Goal: Task Accomplishment & Management: Manage account settings

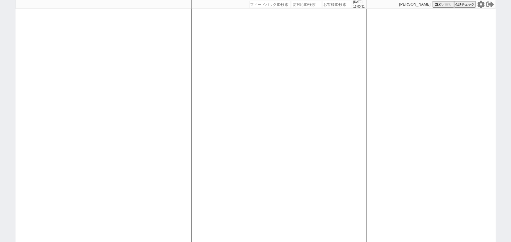
click at [91, 82] on div at bounding box center [104, 121] width 176 height 242
select select "100"
select select "1"
select select "2"
select select "5"
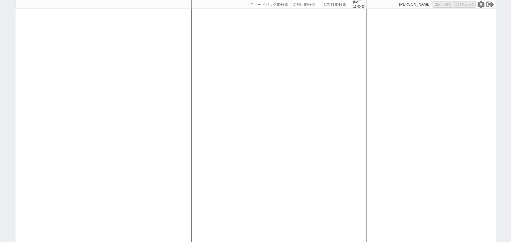
select select
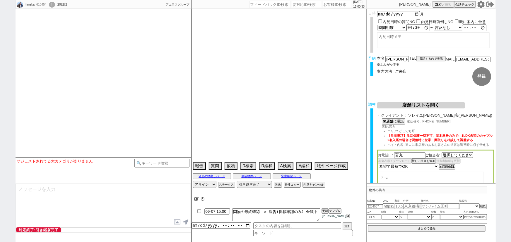
select select "530"
select select "[DATE]"
select select "9"
select select "36"
select select "0"
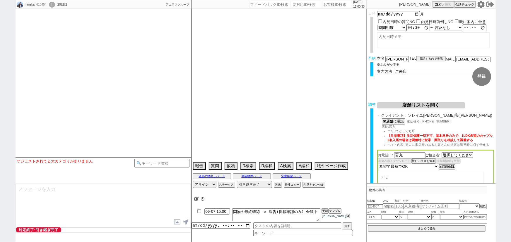
select select "824"
select select "75"
select select "1795"
select select "69"
select select "1654"
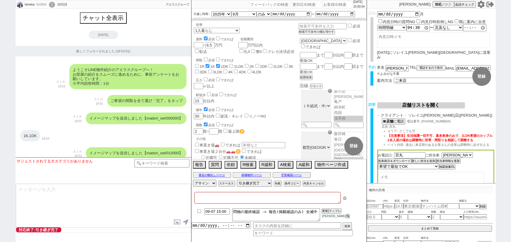
type textarea "上野店以外NG 電話したが終了ならそれでいいですで切電され8日どうするか等は着地できていないです"
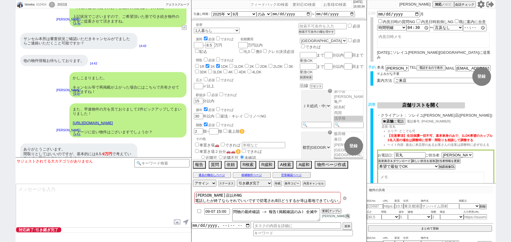
scroll to position [40, 0]
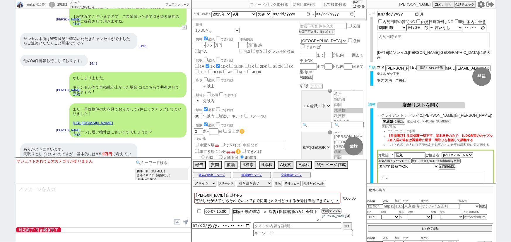
click at [182, 161] on input at bounding box center [161, 162] width 55 height 7
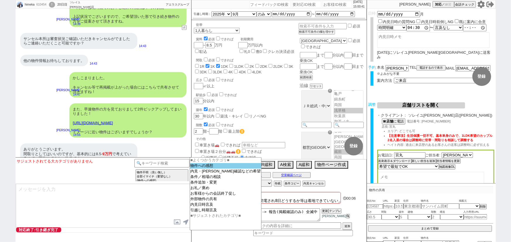
click at [218, 164] on option "物件への感想" at bounding box center [225, 166] width 71 height 6
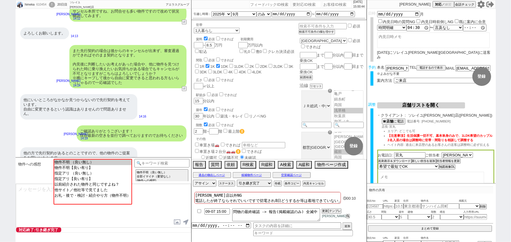
scroll to position [6038, 0]
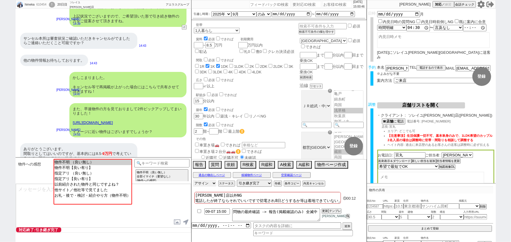
click at [207, 182] on select "アサイン 御手洗侑矢 中村夏海 小澤結 酒匂なぎさ 石川汐貴" at bounding box center [204, 183] width 23 height 7
select select "372"
click at [193, 180] on select "アサイン 御手洗侑矢 中村夏海 小澤結 酒匂なぎさ 石川汐貴" at bounding box center [204, 183] width 23 height 7
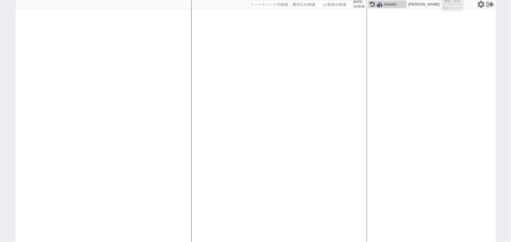
select select
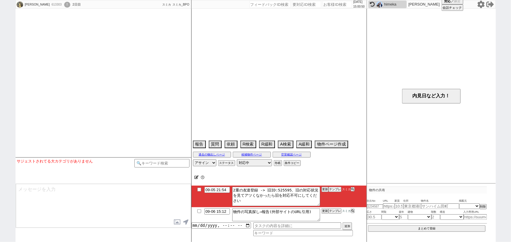
select select
select select "15"
select select "0"
select select "14"
select select "67"
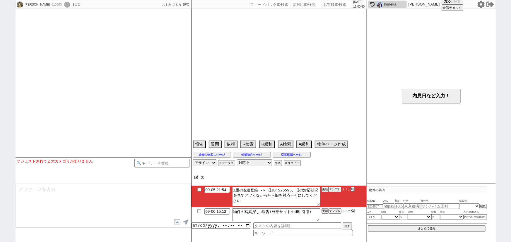
select select "69"
select select "70"
select select "73"
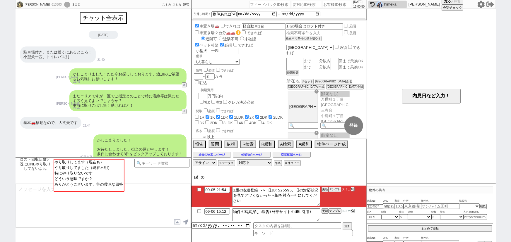
scroll to position [580, 0]
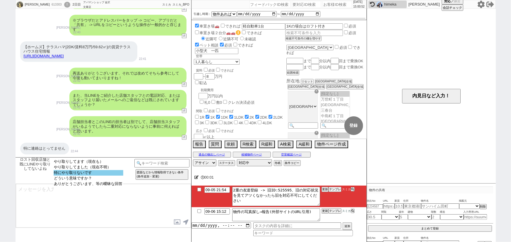
select select "特にやり取りないです"
click at [75, 174] on option "特にやり取りないです" at bounding box center [89, 173] width 70 height 6
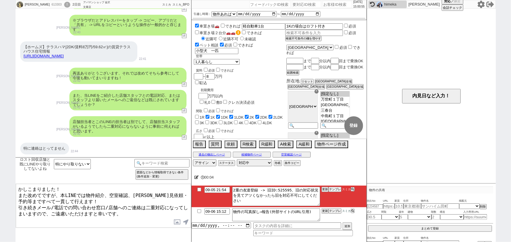
click at [18, 189] on textarea "かしこまりました！ また改めてですが、本LINEでは物件紹介、空室確認、内見依頼・予約等まですべて一貫して行えます！ 引き続きメール/電話での問い合わせ窓口/…" at bounding box center [103, 206] width 175 height 44
type textarea "お待たせいたしました。かしこまりました！ また改めてですが、本LINEでは物件紹介、空室確認、内見依頼・予約等まですべて一貫して行えます！ 引き続きメール/電…"
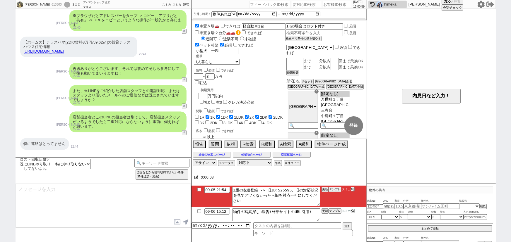
scroll to position [641, 0]
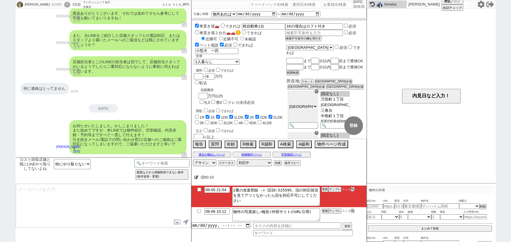
type textarea "またすみません、お客様はネットではどのサイトを活用されておられますか？ ※SUUMOやHOMESなど ネットによってはどうしても「掲載はあるが募集はない」とい…"
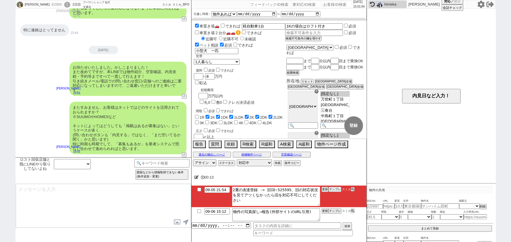
click at [278, 190] on textarea "2重の友達登録 -> 旧ID:525595、旧の対応状況を見てアツくなかったら旧を対応不可にしてください" at bounding box center [276, 196] width 88 height 19
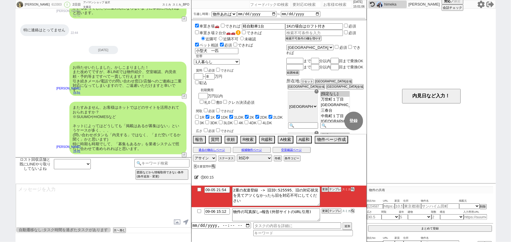
click at [197, 189] on input "checkbox" at bounding box center [199, 190] width 8 height 4
checkbox input "true"
click at [196, 178] on icon at bounding box center [196, 178] width 4 height 4
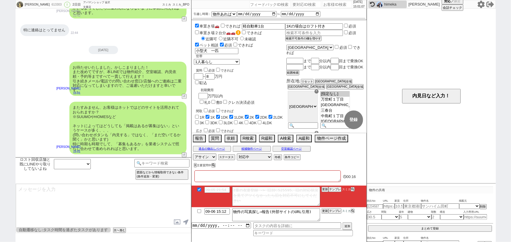
click at [214, 176] on textarea at bounding box center [267, 177] width 146 height 12
type textarea "ｋ"
checkbox input "false"
checkbox input "true"
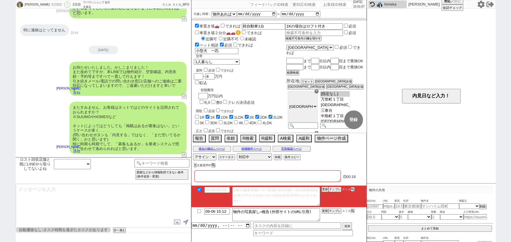
checkbox input "true"
checkbox input "false"
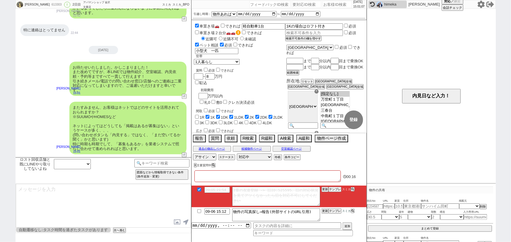
checkbox input "false"
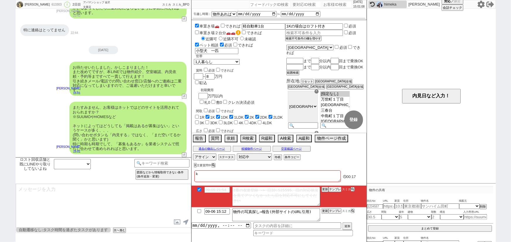
type textarea "ｋｙ"
checkbox input "false"
checkbox input "true"
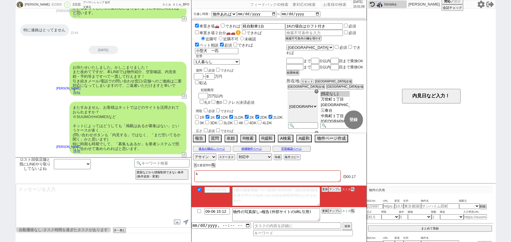
checkbox input "true"
checkbox input "false"
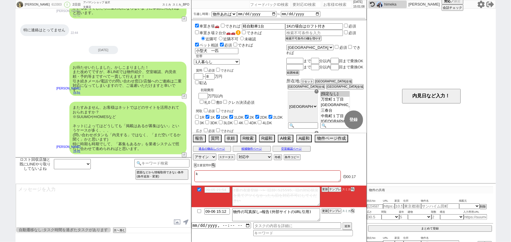
checkbox input "false"
type textarea "きゅ"
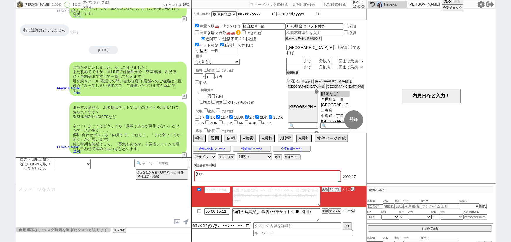
checkbox input "false"
checkbox input "true"
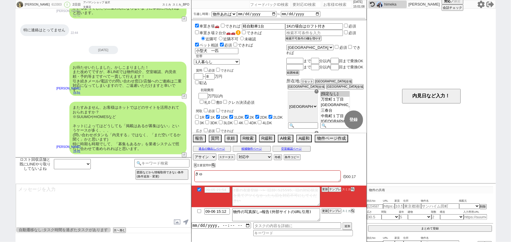
checkbox input "true"
checkbox input "false"
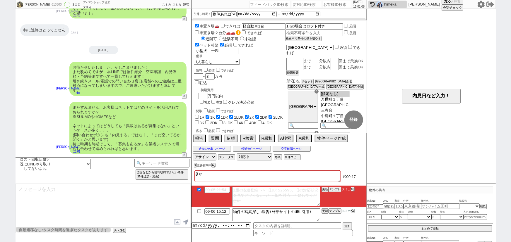
checkbox input "false"
type textarea "きゅう"
checkbox input "false"
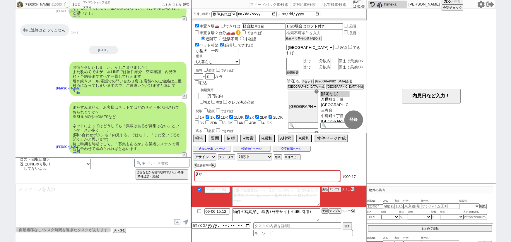
checkbox input "true"
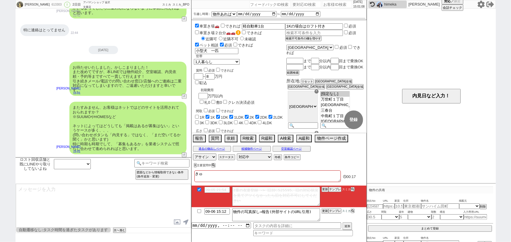
checkbox input "true"
checkbox input "false"
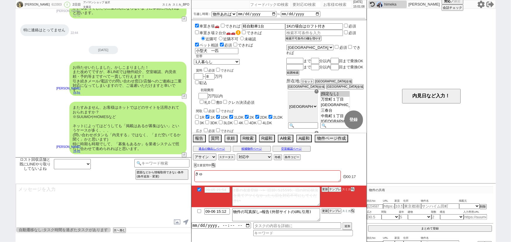
checkbox input "false"
type textarea "旧"
checkbox input "false"
checkbox input "true"
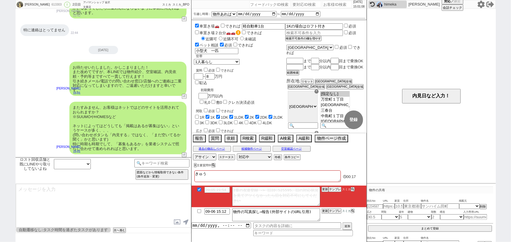
checkbox input "true"
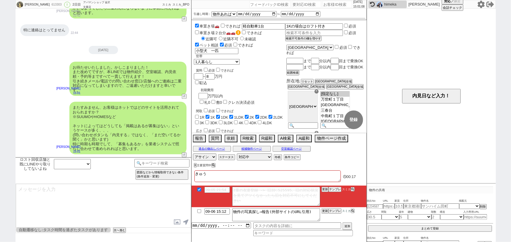
checkbox input "false"
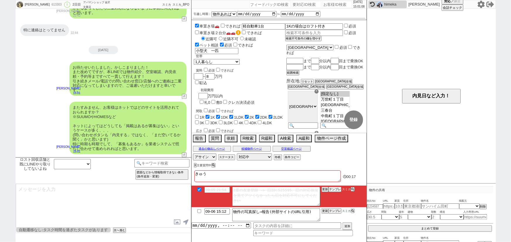
checkbox input "false"
checkbox input "true"
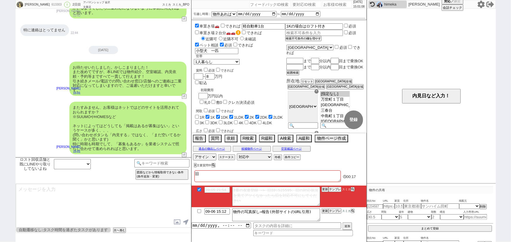
checkbox input "true"
checkbox input "false"
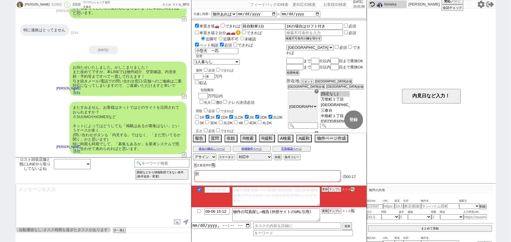
checkbox input "false"
type textarea "旧I"
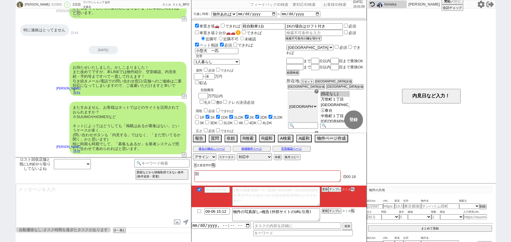
checkbox input "false"
checkbox input "true"
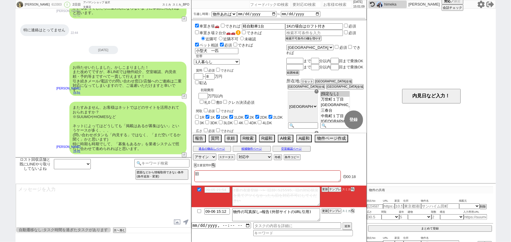
checkbox input "true"
checkbox input "false"
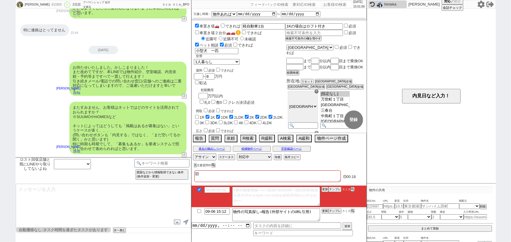
checkbox input "false"
type textarea "旧ID"
checkbox input "false"
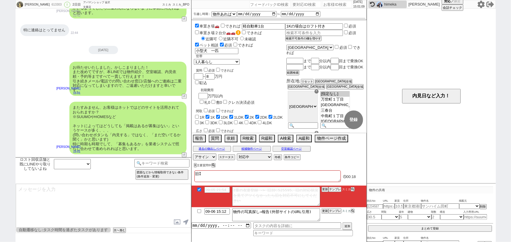
checkbox input "true"
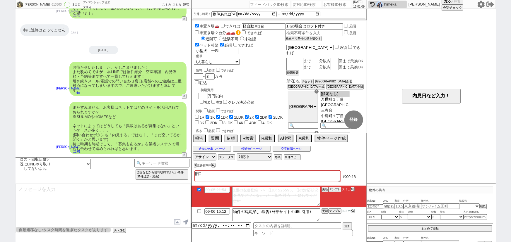
checkbox input "true"
checkbox input "false"
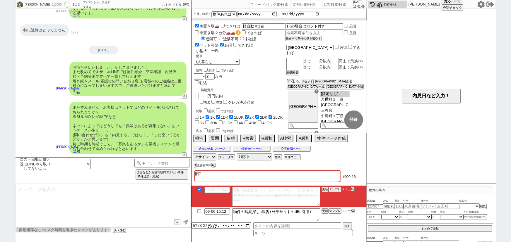
checkbox input "false"
type textarea "旧ID:"
checkbox input "false"
checkbox input "true"
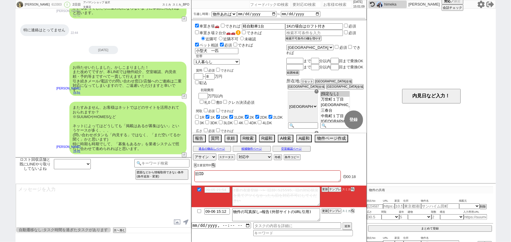
checkbox input "true"
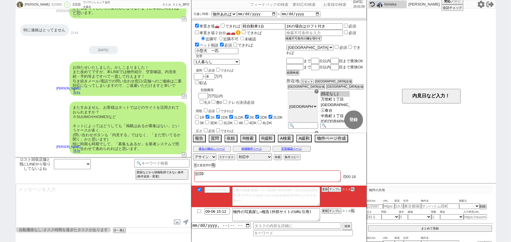
checkbox input "false"
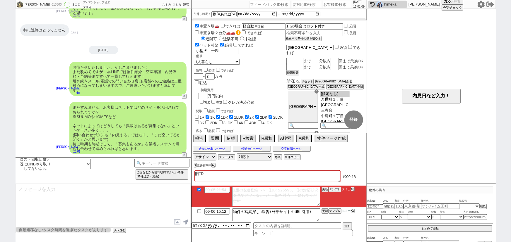
checkbox input "false"
checkbox input "true"
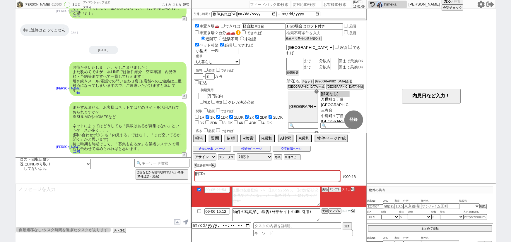
checkbox input "true"
checkbox input "false"
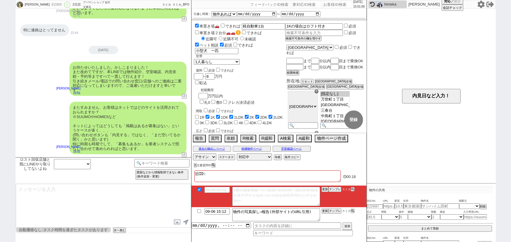
checkbox input "false"
paste textarea "525595"
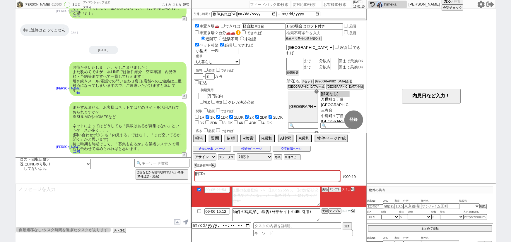
type textarea "旧ID:525595"
checkbox input "false"
checkbox input "true"
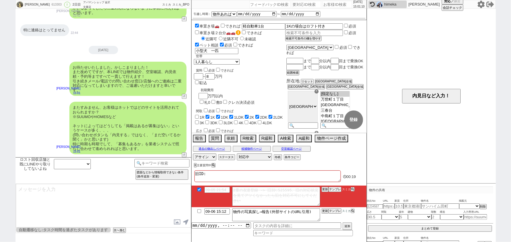
checkbox input "true"
checkbox input "false"
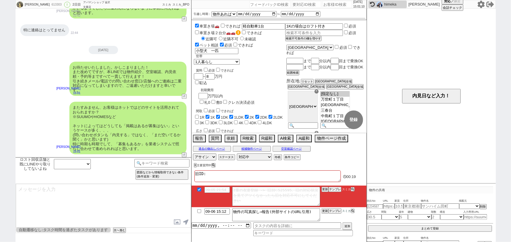
checkbox input "false"
type textarea "旧ID:525595"
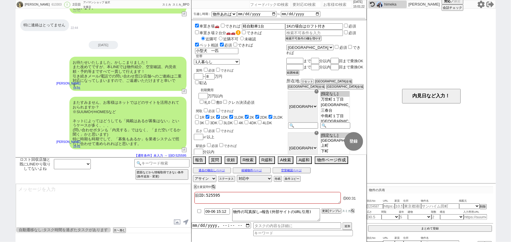
click at [50, 3] on div "613303" at bounding box center [56, 4] width 13 height 5
copy div "613303"
click at [31, 108] on div "またすみません、お客様はネットではどのサイトを活用されておられますか？ ※SUUMOやHOMESなど ネットによってはどうしても「掲載はあるが募集はない」とい…" at bounding box center [104, 123] width 176 height 59
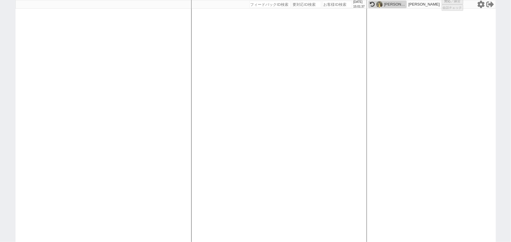
select select
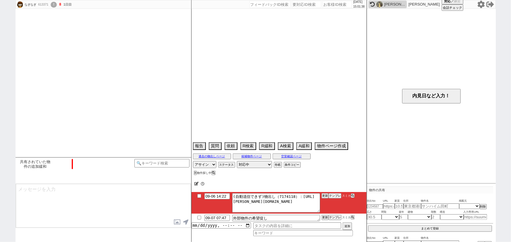
scroll to position [1600, 0]
select select "2025"
select select "10"
select select "36"
select select "0"
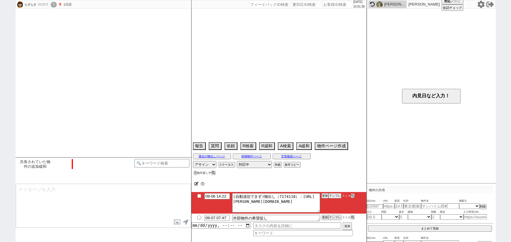
select select "19"
select select "70"
select select "1683"
select select "35"
select select "1016"
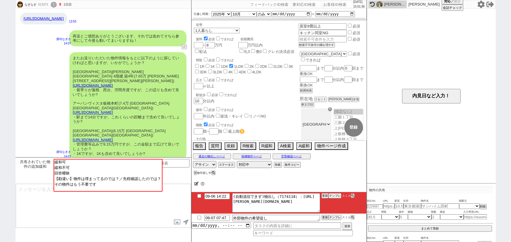
scroll to position [28, 0]
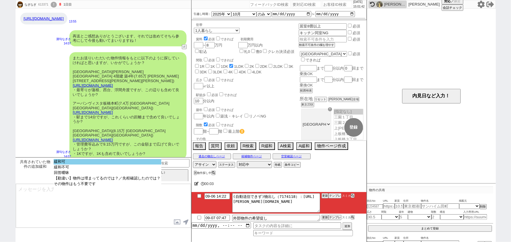
select select "緩和可"
click at [93, 160] on option "緩和可" at bounding box center [108, 162] width 108 height 6
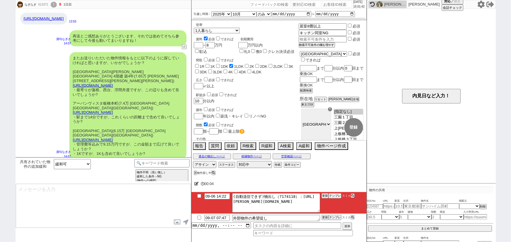
type textarea "よかったです！反映し早速お探しいたしますね、その他のご希望もお気軽にお願いします！"
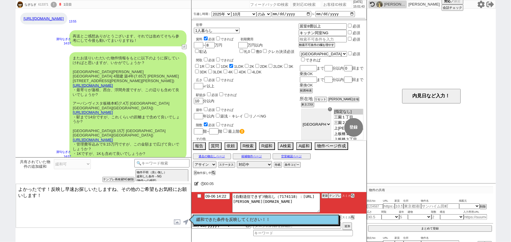
click at [208, 96] on input "checkbox" at bounding box center [209, 95] width 4 height 4
checkbox input "true"
checkbox input "false"
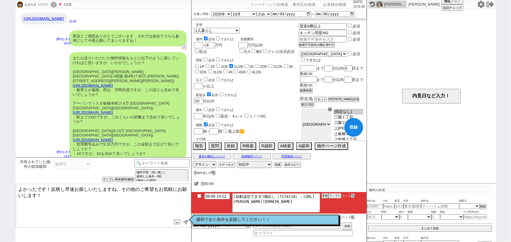
click at [184, 159] on button "↺" at bounding box center [185, 161] width 4 height 4
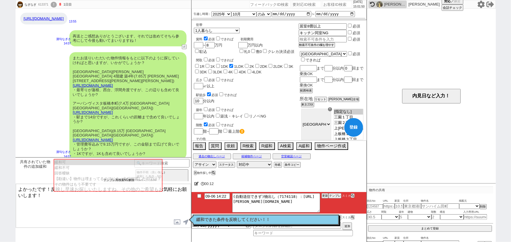
click at [111, 179] on button "テンプレ再検索NG解除" at bounding box center [119, 180] width 31 height 4
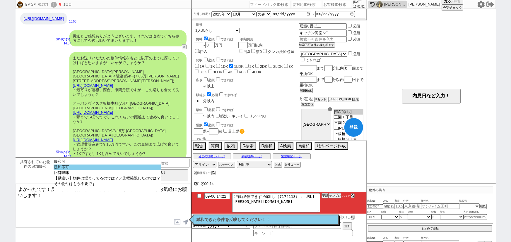
click at [108, 167] on option "緩和不可" at bounding box center [108, 168] width 108 height 6
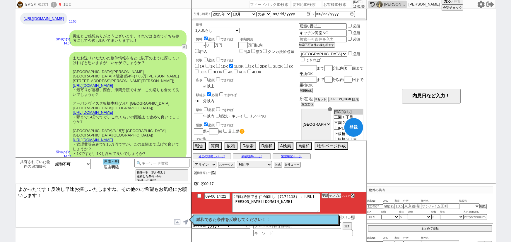
click at [116, 161] on option "理由不明" at bounding box center [111, 162] width 16 height 6
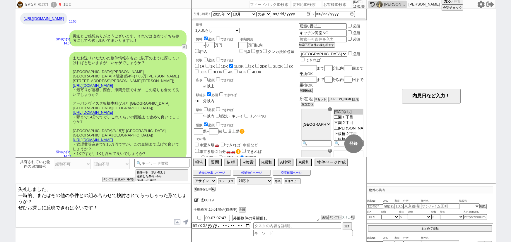
click at [50, 213] on textarea "失礼しました、 一時的、またはその他の条件との組み合わせで検討されてらっしゃった形でしょうか？ ぜひお探しに反映できれば幸いです！" at bounding box center [103, 206] width 175 height 44
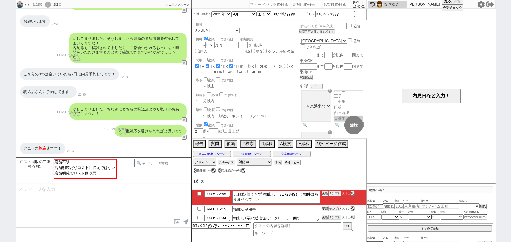
scroll to position [63, 0]
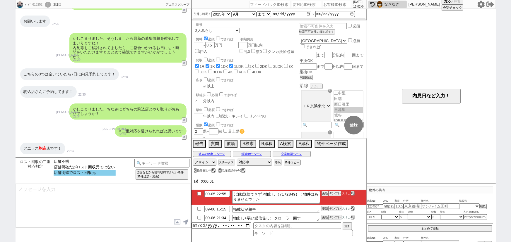
click at [105, 174] on option "店舗明確でロスト回収元" at bounding box center [85, 173] width 62 height 6
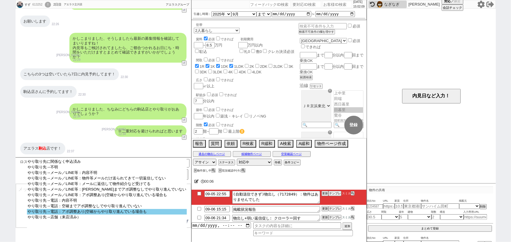
click at [117, 215] on option "やり取り先→電話：アポ調整あり(空確からやり取り進んでいる場合も" at bounding box center [107, 212] width 160 height 6
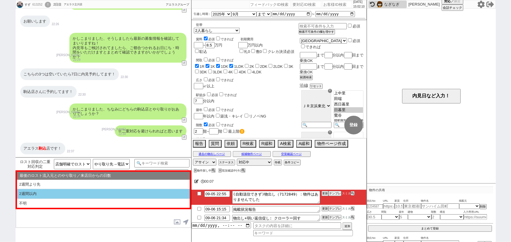
click at [81, 193] on li "2週間以内" at bounding box center [103, 194] width 173 height 10
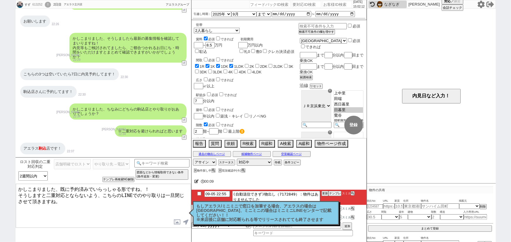
click at [16, 187] on textarea "かしこまりました、既に予約済みでいらっしゃる形ですね、！ そうしますと二重対応とならないよう、こちらのLINEでのやり取りは一旦閉じさせて頂きますね。" at bounding box center [103, 206] width 175 height 44
drag, startPoint x: 50, startPoint y: 149, endPoint x: 21, endPoint y: 146, distance: 29.1
click at [21, 146] on div "アエラス 駒込 店です！" at bounding box center [42, 149] width 45 height 12
copy div "アエラス 駒込 店"
click at [73, 187] on textarea "かしこまりました、既に予約済みでいらっしゃる形ですね、！ そうしますと二重対応とならないよう、こちらのLINEでのやり取りは一旦閉じさせて頂きますね。" at bounding box center [103, 206] width 175 height 44
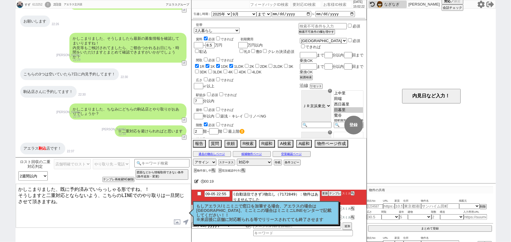
paste textarea "アエラス駒込店"
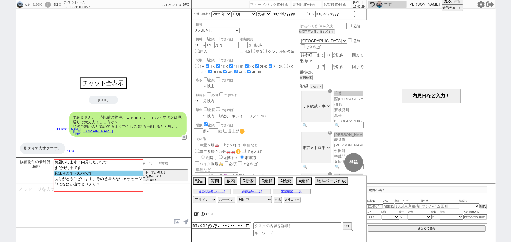
scroll to position [40, 0]
click at [101, 174] on option "見送ります／結構です" at bounding box center [98, 173] width 89 height 6
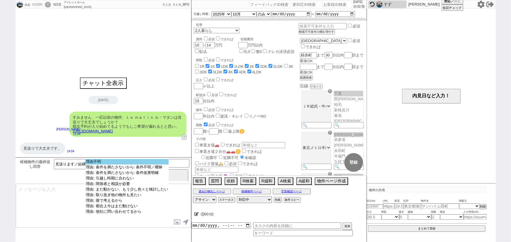
click at [119, 163] on option "理由不明" at bounding box center [126, 162] width 83 height 6
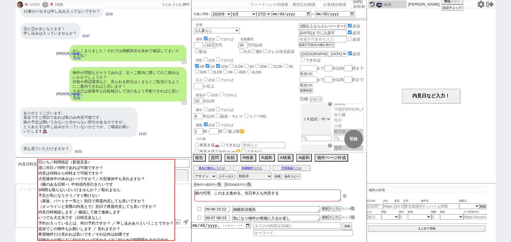
scroll to position [57, 0]
click at [425, 98] on button "内見日など入力！" at bounding box center [431, 96] width 59 height 15
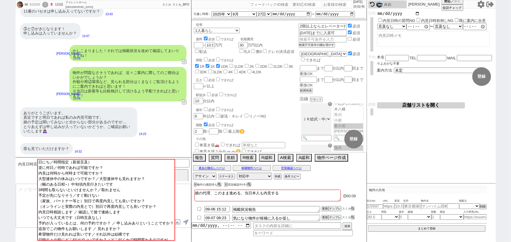
click at [418, 15] on input "date" at bounding box center [398, 13] width 43 height 5
click at [399, 43] on textarea at bounding box center [433, 41] width 112 height 16
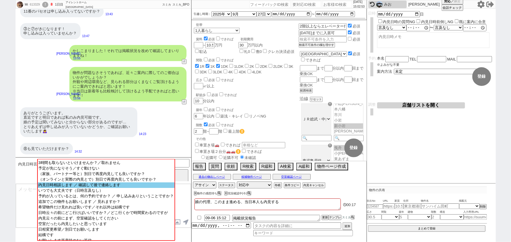
scroll to position [28, 0]
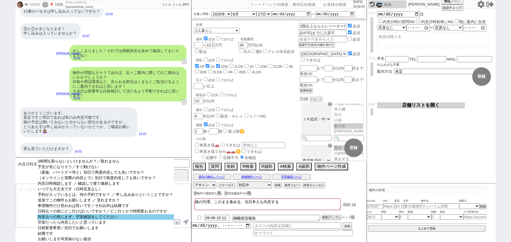
click at [107, 220] on option "内見云々の前にまず、空室確認をしてください" at bounding box center [105, 218] width 136 height 6
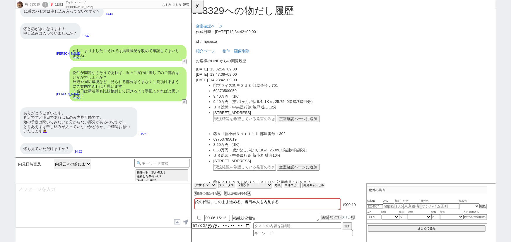
scroll to position [0, 0]
click at [46, 148] on div "⑧も見ていただけますか？" at bounding box center [46, 149] width 53 height 12
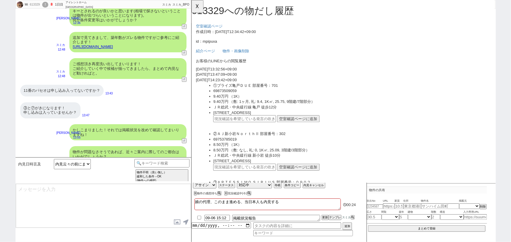
scroll to position [949, 0]
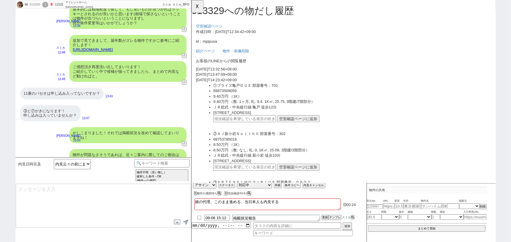
click at [113, 52] on link "[URL][DOMAIN_NAME]" at bounding box center [93, 49] width 40 height 4
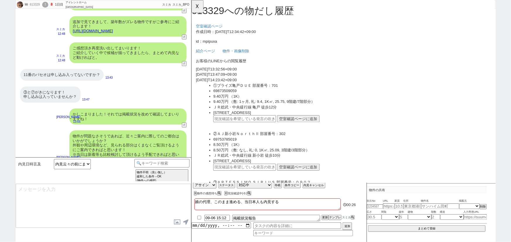
scroll to position [1036, 0]
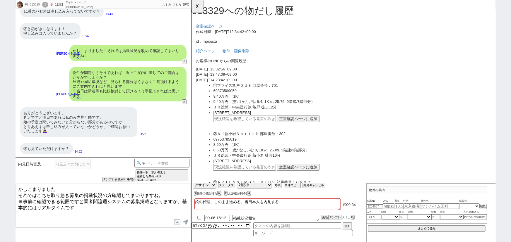
click at [61, 192] on textarea "かしこまりました！ それではこちら取り急ぎ募集の掲載状況の方確認してまいりますね。 ※事前に確認できる範囲ですと業者間流通システムの募集掲載となりますが、基本…" at bounding box center [103, 206] width 175 height 44
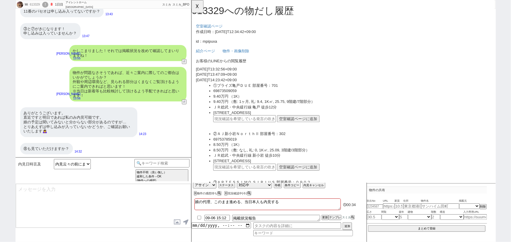
scroll to position [930, 0]
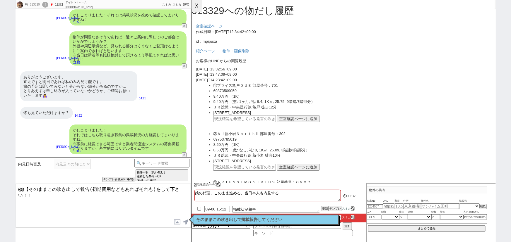
click at [198, 5] on button "☓" at bounding box center [197, 6] width 11 height 12
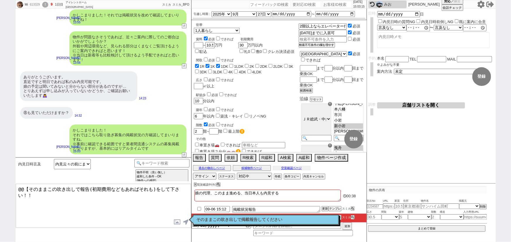
click at [300, 168] on button "空室確認ページ" at bounding box center [292, 168] width 38 height 5
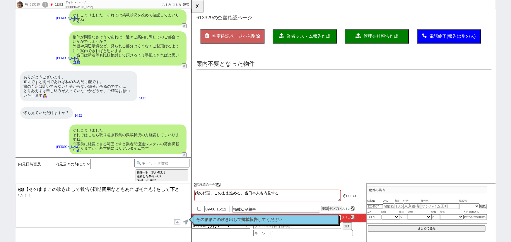
scroll to position [0, 0]
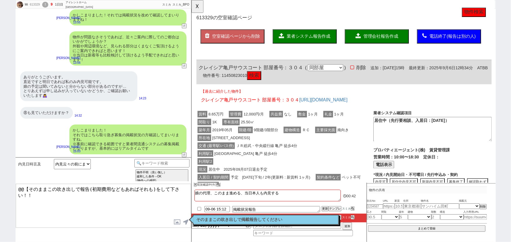
drag, startPoint x: 286, startPoint y: 194, endPoint x: 244, endPoint y: 193, distance: 42.2
click at [244, 193] on textarea "娘の代理、このまま進める、当日本人も内見する" at bounding box center [267, 196] width 146 height 12
click at [327, 161] on div "利用駅1 東武亀戸線 亀戸 徒歩4分" at bounding box center [291, 165] width 190 height 8
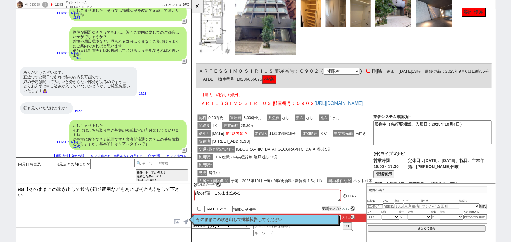
scroll to position [346, 0]
click at [291, 165] on div "交通 (最寄駅/バス停) 東武亀戸線 亀戸水神 徒歩5分" at bounding box center [291, 160] width 190 height 8
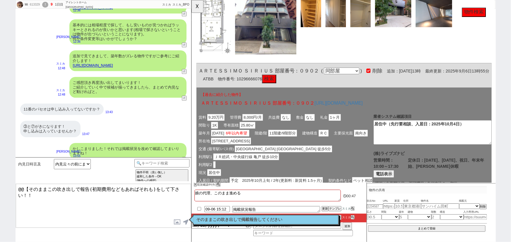
scroll to position [792, 0]
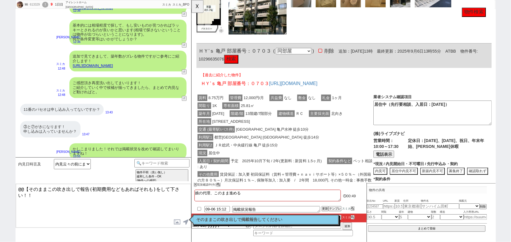
click at [303, 127] on div "築年月 2020年12月 階建/階 13階建/7階部分 建物構造 ＲＣ 主要採光面 北向き" at bounding box center [291, 122] width 190 height 8
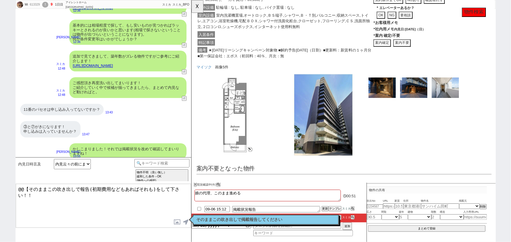
click at [318, 42] on div "入居条件" at bounding box center [291, 37] width 190 height 8
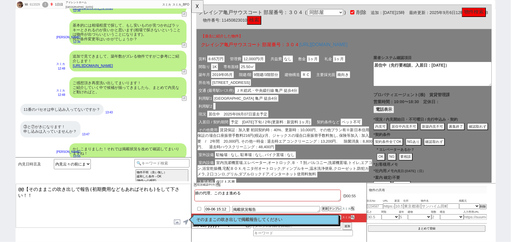
scroll to position [0, 0]
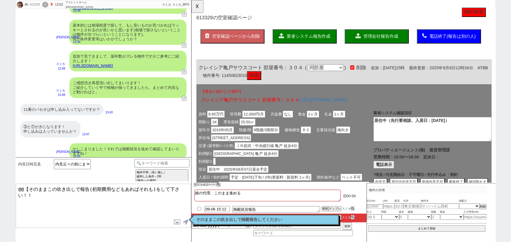
click at [315, 37] on span "業者システム報告作成" at bounding box center [317, 39] width 47 height 5
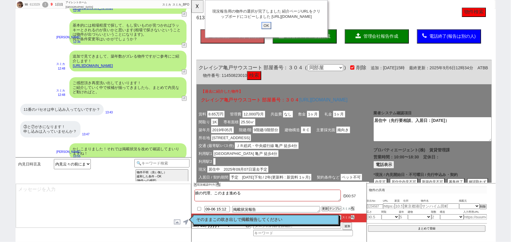
click at [271, 31] on input "OK" at bounding box center [271, 28] width 11 height 8
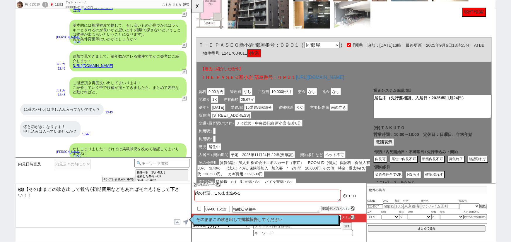
scroll to position [1055, 0]
click at [335, 211] on button "テンプレ" at bounding box center [335, 209] width 13 height 4
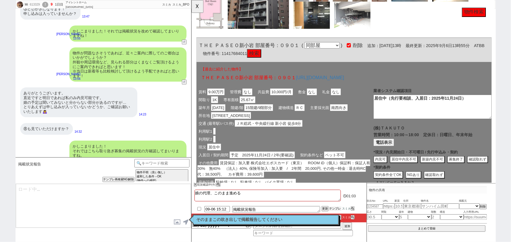
scroll to position [937, 0]
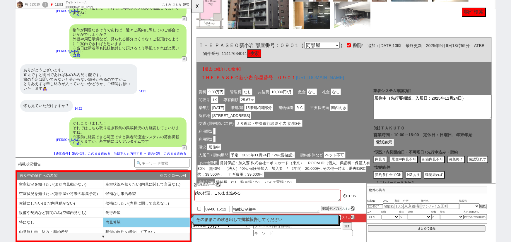
click at [123, 220] on li "内見希望" at bounding box center [146, 223] width 86 height 10
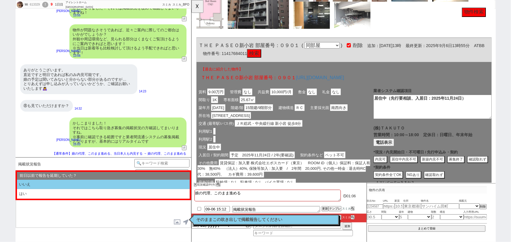
click at [51, 183] on li "いいえ" at bounding box center [103, 185] width 173 height 10
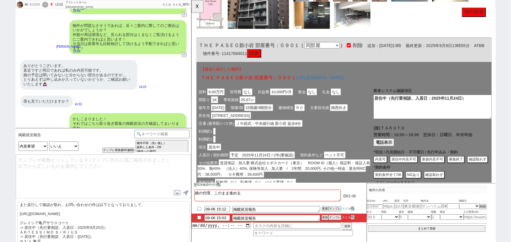
click at [62, 230] on p "また並行して確認が取れ、お問い合わせの件は以下となっておりまして、 https://tools.sumika.live/pages/qpm9l5y クレイシア…" at bounding box center [103, 239] width 172 height 76
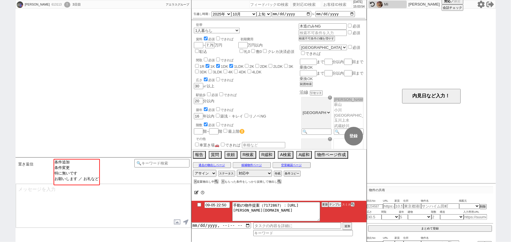
scroll to position [585, 0]
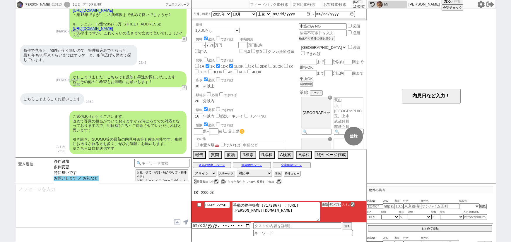
click at [86, 180] on option "お願いします ／ お礼など" at bounding box center [76, 179] width 45 height 6
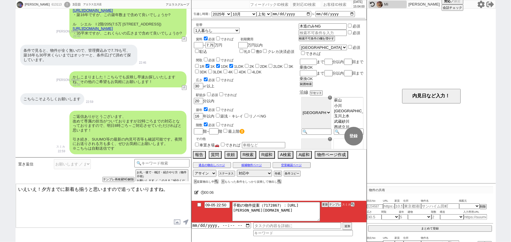
drag, startPoint x: 34, startPoint y: 189, endPoint x: 0, endPoint y: 175, distance: 36.9
click at [0, 175] on div "成田歩 613113 ! 0 3日目 アエラス立川店 冬眠中 自社客 アエラスグループ スミカ_BPO チャット全表示 2025-09-04 駐輪場、できたら…" at bounding box center [255, 121] width 511 height 242
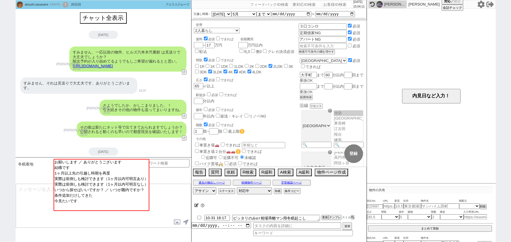
scroll to position [34, 0]
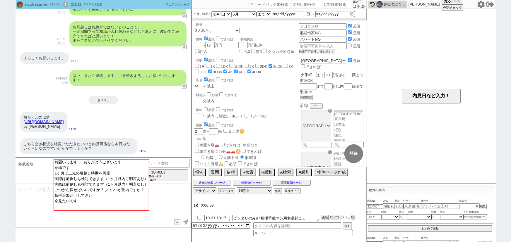
drag, startPoint x: 110, startPoint y: 122, endPoint x: 19, endPoint y: 123, distance: 91.4
click at [19, 123] on div "桜台ヒルズ 2階 https://suumo.jp/chintai/bc_100458697288/ by SUUMO 14:31" at bounding box center [104, 122] width 176 height 27
copy link "https://suumo.jp/chintai/bc_100458697288/"
click at [389, 206] on input "text" at bounding box center [389, 206] width 12 height 5
paste input "https://suumo.jp/chintai/bc_100458697288/"
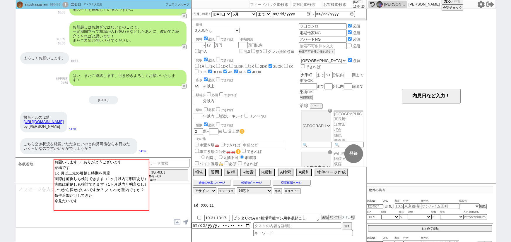
scroll to position [0, 64]
click at [126, 141] on div "こちら空き状況を確認いただきたいのと内見可能なら本日みたいくらいなのですがいかがでしょうか？" at bounding box center [78, 147] width 117 height 16
click at [67, 129] on div "桜台ヒルズ 2階 https://suumo.jp/chintai/bc_100458697288/ by SUUMO" at bounding box center [43, 122] width 47 height 21
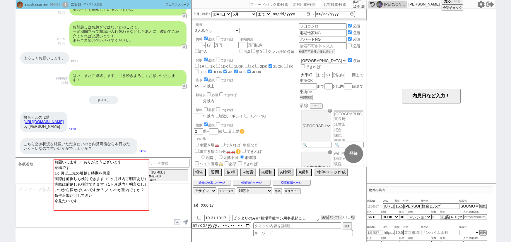
click at [374, 205] on input "number" at bounding box center [375, 207] width 16 height 4
paste input "36972685"
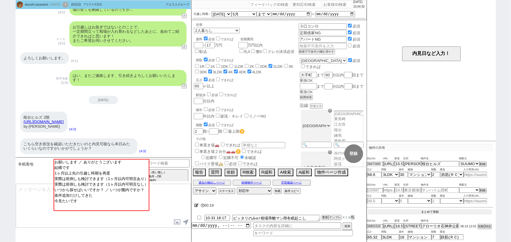
scroll to position [41, 0]
click at [435, 208] on div "吹出No URL 家賃 住所 物件名 掲載元 36972685 https://suumo.jp/chintai/bc_100458697288/ 15.5 …" at bounding box center [430, 185] width 126 height 61
click at [431, 211] on button "まとめて登録" at bounding box center [430, 213] width 124 height 5
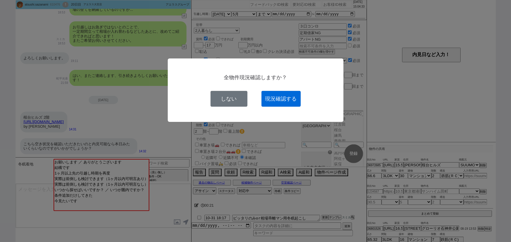
click at [289, 100] on button "現況確認する" at bounding box center [280, 99] width 39 height 16
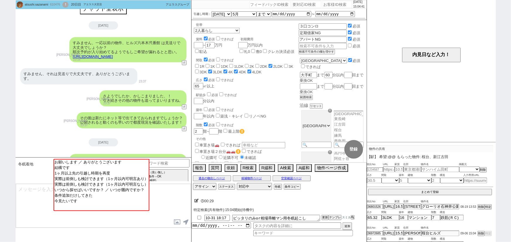
scroll to position [0, 0]
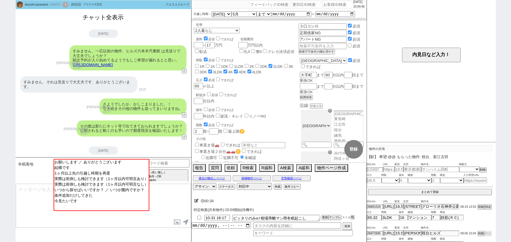
click at [109, 18] on button "チャット全表示" at bounding box center [104, 17] width 46 height 10
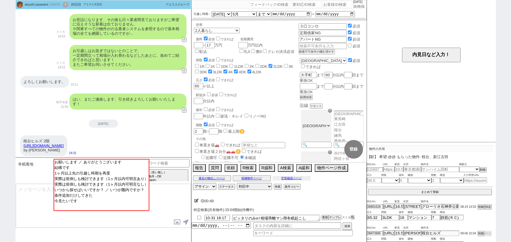
scroll to position [2156, 0]
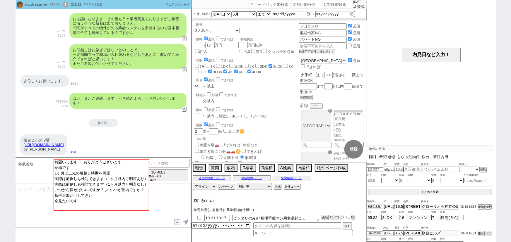
click at [302, 178] on button "空室確認ページ" at bounding box center [292, 178] width 38 height 5
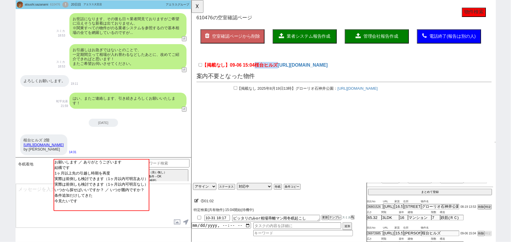
drag, startPoint x: 261, startPoint y: 69, endPoint x: 284, endPoint y: 68, distance: 22.8
click at [284, 68] on span "桜台ヒルズ" at bounding box center [271, 70] width 25 height 6
copy span "桜台ヒルズ"
click at [29, 187] on textarea at bounding box center [103, 206] width 175 height 44
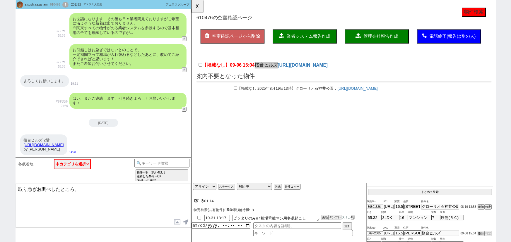
paste textarea "桜台ヒルズ"
click at [89, 196] on textarea "取り急ぎお調べしたところ、桜台ヒルズは申込みあり募集終了となっておりました、！その他何かございましたらお送りください。" at bounding box center [103, 206] width 175 height 44
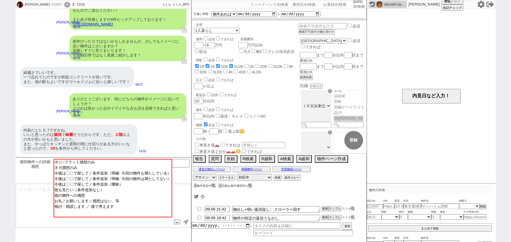
scroll to position [140, 0]
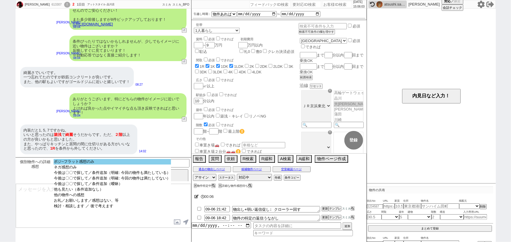
click at [102, 160] on option "ポジ~フラット感想のみ" at bounding box center [112, 162] width 117 height 6
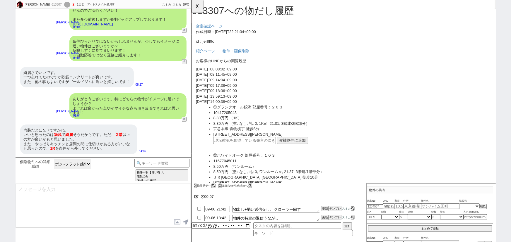
scroll to position [0, 0]
click at [300, 153] on button "候補物件に追加" at bounding box center [299, 152] width 33 height 8
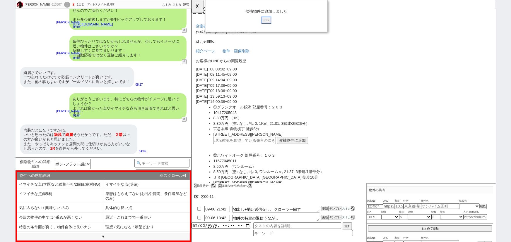
click at [274, 19] on input "OK" at bounding box center [271, 22] width 11 height 8
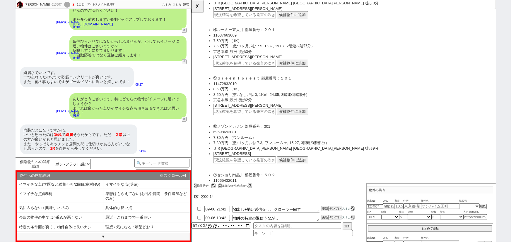
scroll to position [240, 0]
click at [292, 118] on button "候補物件に追加" at bounding box center [299, 120] width 33 height 8
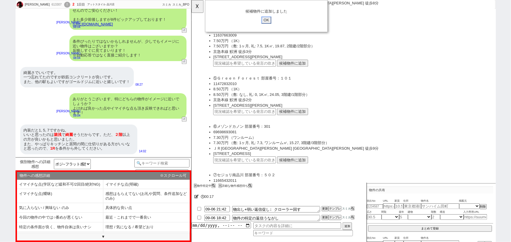
click at [276, 19] on input "OK" at bounding box center [271, 22] width 11 height 8
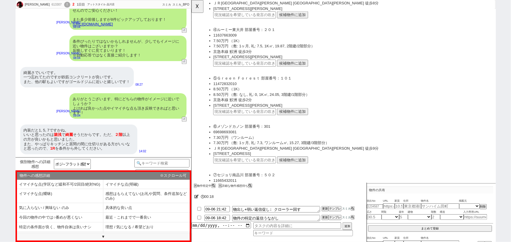
scroll to position [351, 0]
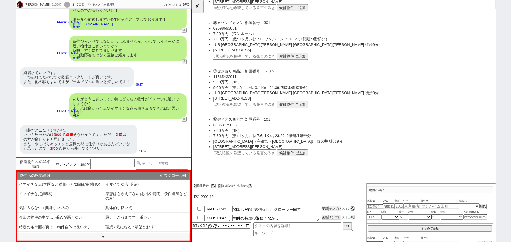
click at [299, 114] on button "候補物件に追加" at bounding box center [299, 113] width 33 height 8
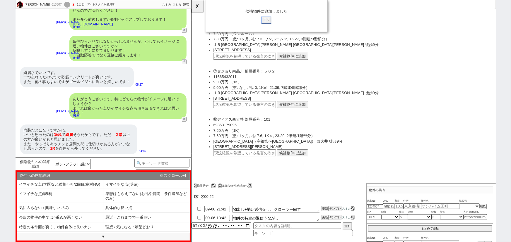
click at [273, 20] on input "OK" at bounding box center [271, 22] width 11 height 8
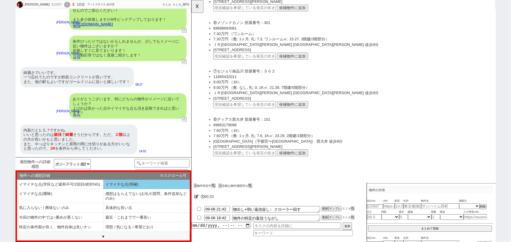
scroll to position [13, 0]
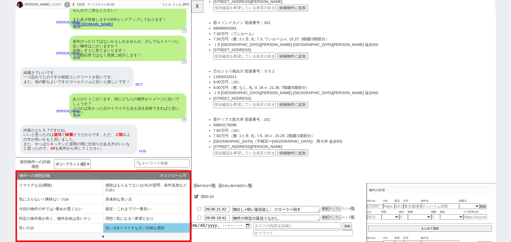
click at [143, 228] on li "良い点&イマイチな点 / 詳細な感想" at bounding box center [146, 229] width 86 height 10
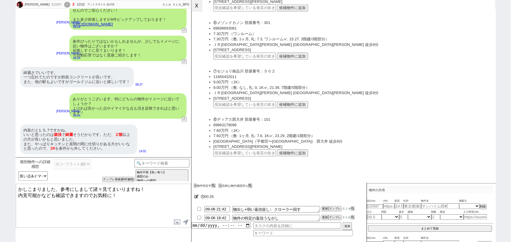
click at [198, 8] on button "☓" at bounding box center [197, 6] width 11 height 12
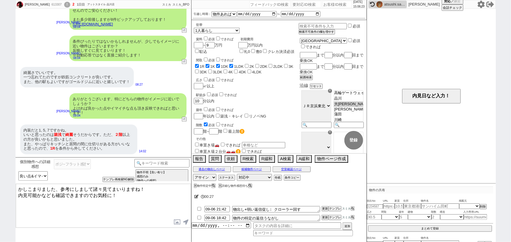
click at [196, 64] on input "1R" at bounding box center [197, 66] width 4 height 4
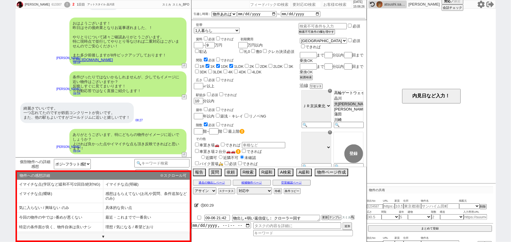
scroll to position [541, 0]
click at [113, 60] on link "https://tools.sumika.live/pages/jer8f9c" at bounding box center [93, 60] width 40 height 4
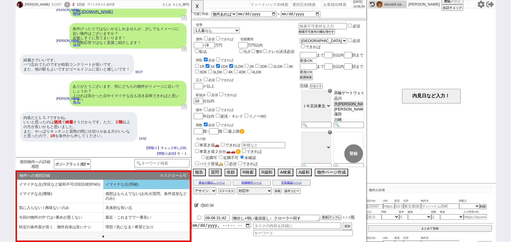
scroll to position [13, 0]
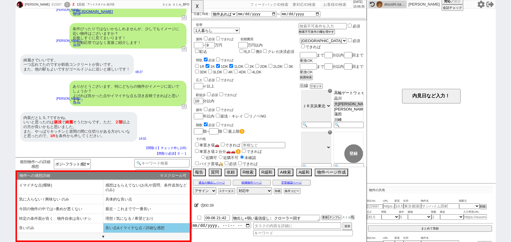
click at [122, 227] on li "良い点&イマイチな点 / 詳細な感想" at bounding box center [146, 229] width 86 height 10
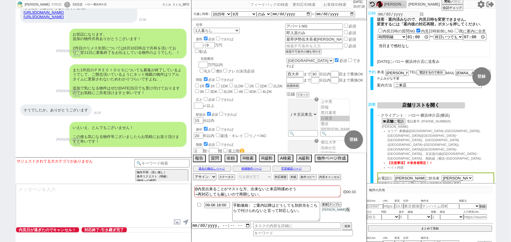
scroll to position [7356, 0]
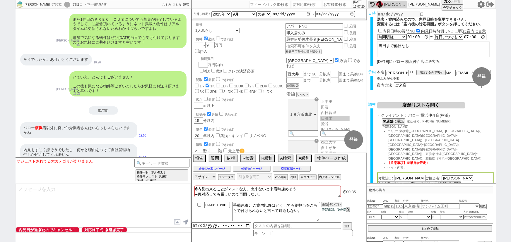
click at [207, 176] on select "アサイン 御手洗侑矢 中村夏海 小澤結 酒匂なぎさ 石川汐貴 小形幸" at bounding box center [204, 177] width 23 height 7
click at [106, 144] on div "内見もすごく嫌そうでしたし、何かと理由をつけて自社管理物件しか紹介してくれません" at bounding box center [78, 152] width 117 height 16
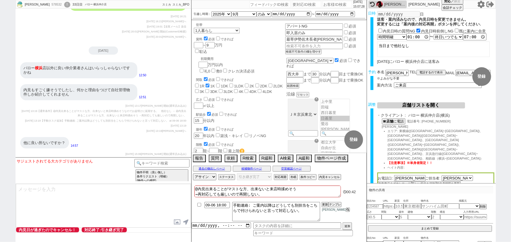
scroll to position [10086, 0]
click at [106, 130] on div "2025-09-06 13:19 青木琢磨 次へ" at bounding box center [103, 131] width 166 height 5
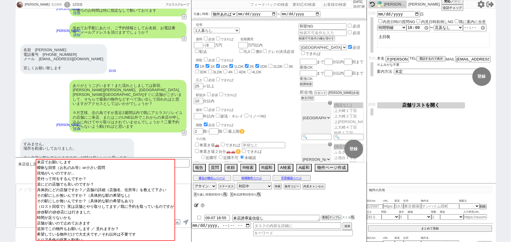
scroll to position [81, 0]
click at [293, 178] on button "空室確認ページ" at bounding box center [292, 178] width 38 height 5
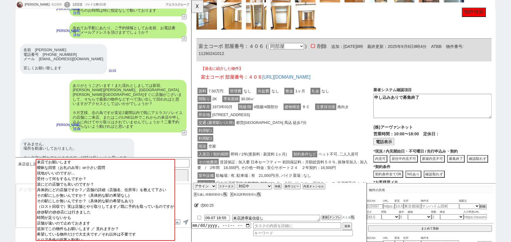
scroll to position [987, 0]
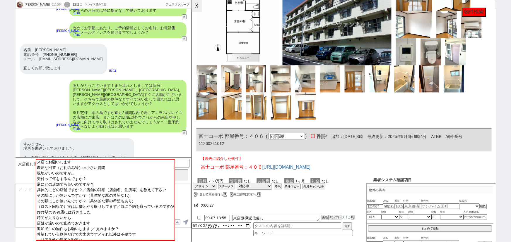
click at [201, 5] on button "☓" at bounding box center [197, 6] width 11 height 12
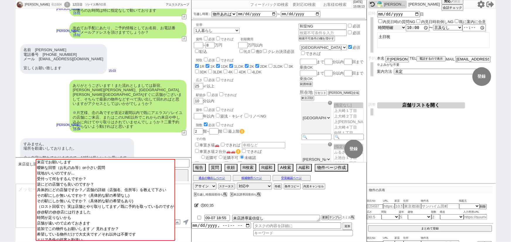
click at [392, 27] on select "言及なし 時間明確 午前 午後 お昼 夕方・夜 終日いつでも その他" at bounding box center [391, 27] width 29 height 5
click at [377, 25] on select "言及なし 時間明確 午前 午後 お昼 夕方・夜 終日いつでも その他" at bounding box center [391, 27] width 29 height 5
click at [187, 163] on input at bounding box center [161, 162] width 55 height 7
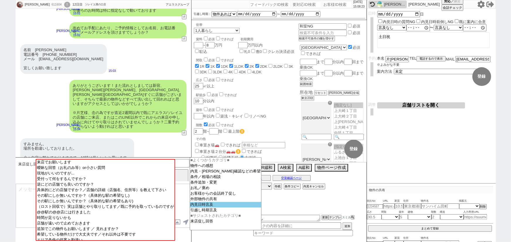
click at [199, 208] on option "内見日時言及" at bounding box center [225, 205] width 71 height 6
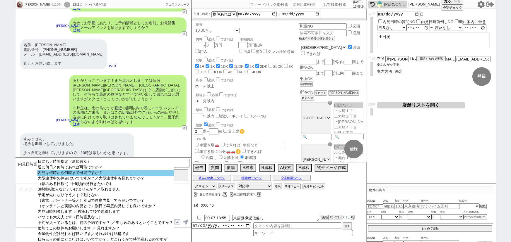
click at [105, 173] on option "内見は何時から何時まで可能ですか？" at bounding box center [105, 173] width 136 height 6
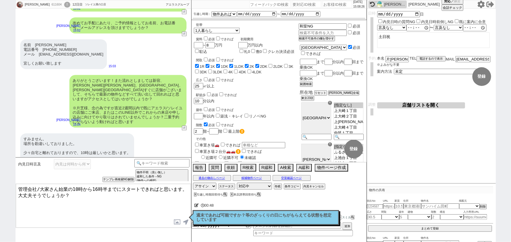
click at [17, 187] on textarea "管理会社/大家さん始業の10時から16時半までにスタートできればと思います。 大丈夫そうでしょうか？" at bounding box center [103, 206] width 175 height 44
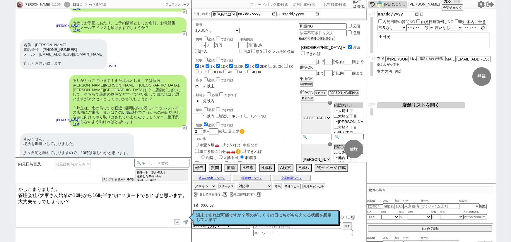
drag, startPoint x: 42, startPoint y: 200, endPoint x: 0, endPoint y: 202, distance: 41.9
click at [0, 202] on div "NAOMI 611604 ! 0 12日目 ソレイユ溝の口店 冬眠中 自社客 アエラスグループ スミカ_BPO チャット全表示 2025-09-06 ありがと…" at bounding box center [255, 121] width 511 height 242
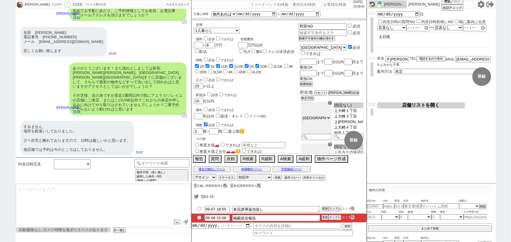
scroll to position [518, 0]
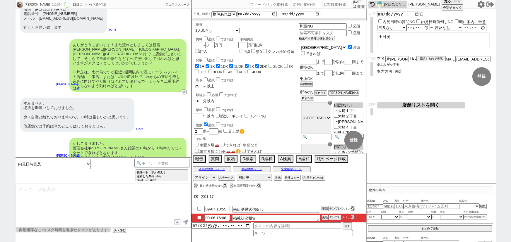
click at [199, 219] on input "checkbox" at bounding box center [199, 218] width 8 height 4
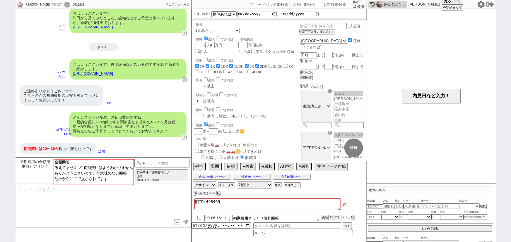
scroll to position [4, 0]
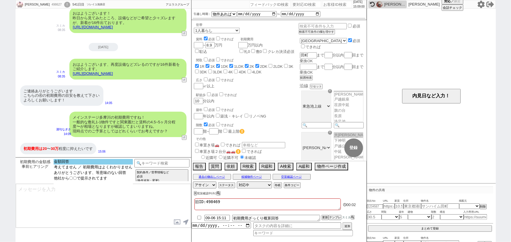
click at [110, 163] on option "金額回答" at bounding box center [93, 162] width 79 height 6
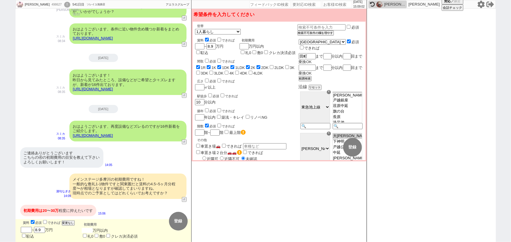
click at [89, 230] on input "number" at bounding box center [87, 230] width 11 height 5
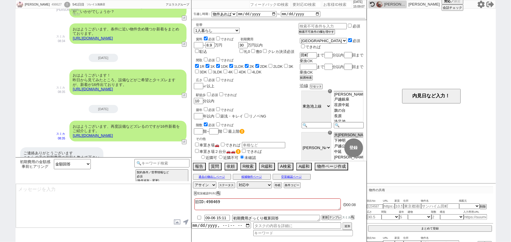
scroll to position [0, 0]
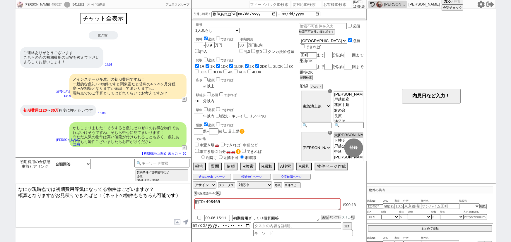
click at [333, 218] on button "テンプレ" at bounding box center [335, 218] width 13 height 4
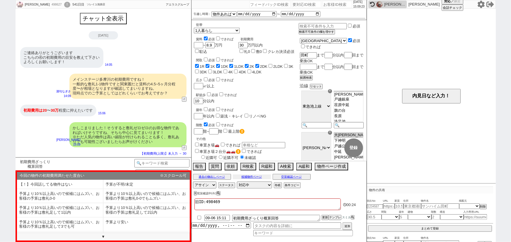
click at [253, 176] on button "候補物件ページ" at bounding box center [252, 177] width 38 height 5
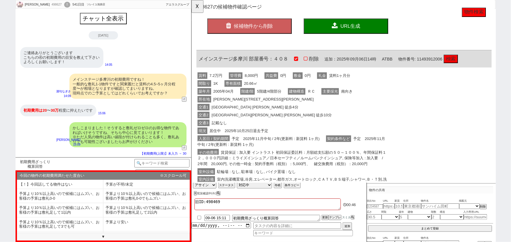
scroll to position [11, 0]
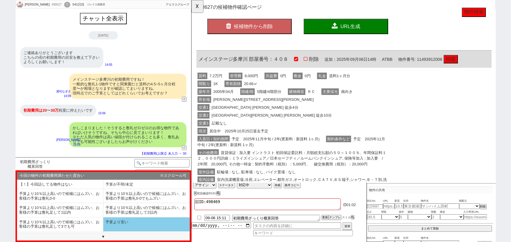
click at [120, 220] on li "予算より安い" at bounding box center [146, 225] width 86 height 14
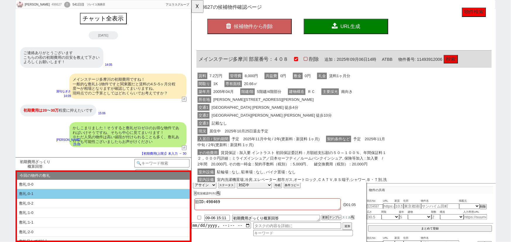
click at [85, 192] on li "敷礼:0-1" at bounding box center [103, 194] width 173 height 10
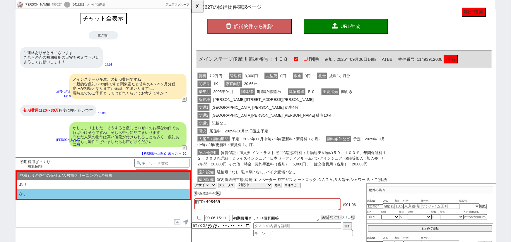
click at [72, 192] on li "なし" at bounding box center [103, 194] width 173 height 10
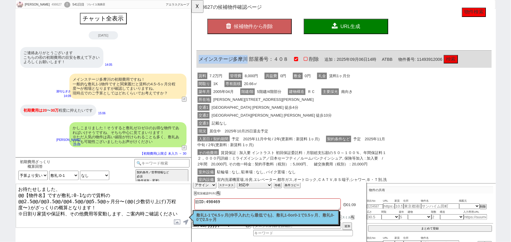
drag, startPoint x: 251, startPoint y: 63, endPoint x: 201, endPoint y: 60, distance: 49.9
click at [201, 61] on span "メインステージ多摩川 部屋番号：４０８" at bounding box center [247, 64] width 96 height 6
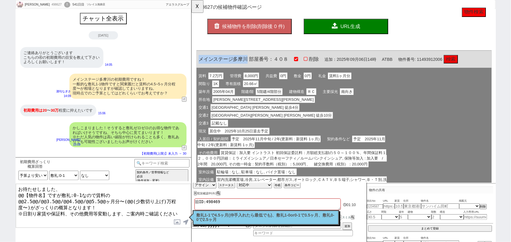
copy span "メインステージ多摩川"
drag, startPoint x: 47, startPoint y: 193, endPoint x: 16, endPoint y: 195, distance: 31.7
click at [16, 195] on textarea "お待たせしました、 @@【物件名】ですが敷礼:0-1なので賃料の@@2.5@@/@@3.5@@/@@4.5@@/@@5.5@@ヶ月分〜(@@(少数切り上げ)万…" at bounding box center [103, 206] width 175 height 44
paste textarea "メインステージ多摩川"
drag, startPoint x: 41, startPoint y: 198, endPoint x: 16, endPoint y: 197, distance: 25.5
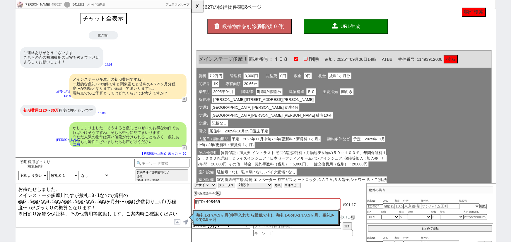
click at [16, 197] on textarea "お待たせしました、 メインステージ多摩川ですが敷礼:0-1なので賃料の@@2.5@@/@@3.5@@/@@4.5@@/@@5.5@@ヶ月分〜(@@(少数切り上…" at bounding box center [103, 206] width 175 height 44
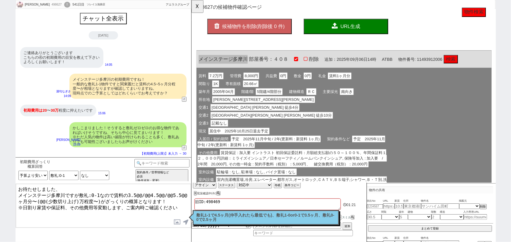
drag, startPoint x: 132, startPoint y: 192, endPoint x: 175, endPoint y: 193, distance: 42.8
click at [175, 193] on textarea "お待たせしました、 メインステージ多摩川ですが敷礼:0-1なので賃料の3.5@@/@@4.5@@/@@5.5@@ヶ月分〜(@@(少数切り上げ)万程度〜)がざっ…" at bounding box center [103, 206] width 175 height 44
drag, startPoint x: 155, startPoint y: 193, endPoint x: 27, endPoint y: 199, distance: 128.1
click at [27, 199] on textarea "お待たせしました、 メインステージ多摩川ですが敷礼:0-1なので賃料の3.5ヶ月分〜(@@(少数切り上げ)万程度〜)がざっくりの概算となります！ ※日割り家賃…" at bounding box center [103, 206] width 175 height 44
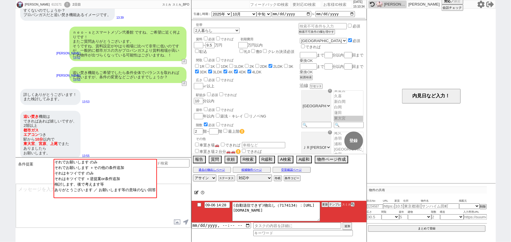
scroll to position [16, 0]
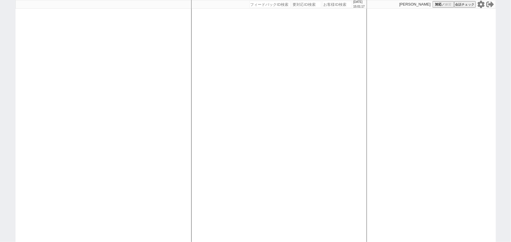
click at [329, 4] on input "number" at bounding box center [337, 4] width 29 height 7
paste input "525595"
type input "525595"
select select
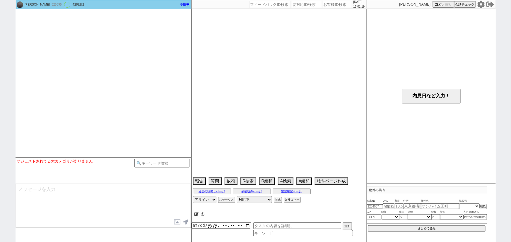
select select "[DATE]"
select select "4"
select select "37"
select select "0"
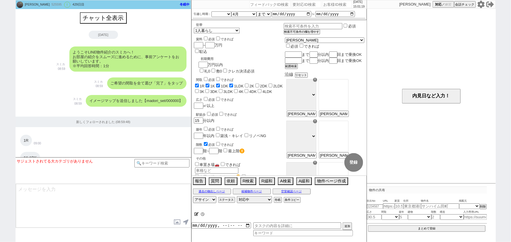
scroll to position [619, 0]
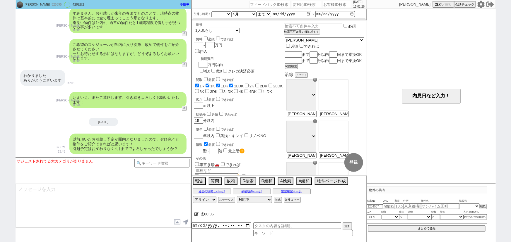
click at [194, 214] on div "00:06" at bounding box center [279, 215] width 175 height 12
click at [197, 216] on icon at bounding box center [196, 215] width 4 height 4
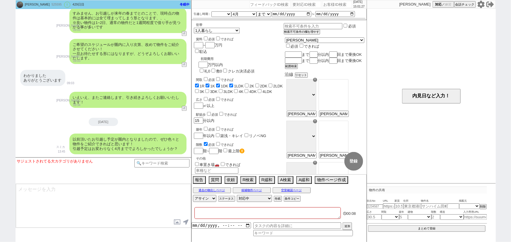
click at [204, 213] on textarea at bounding box center [267, 214] width 146 height 12
type textarea "ｓ"
checkbox input "true"
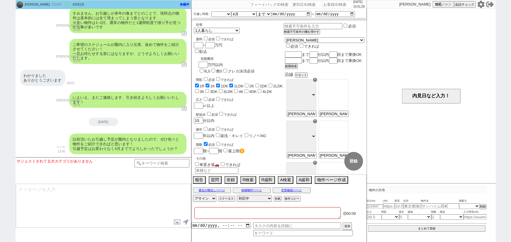
checkbox input "true"
checkbox input "false"
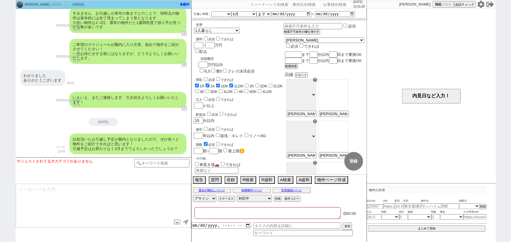
checkbox input "false"
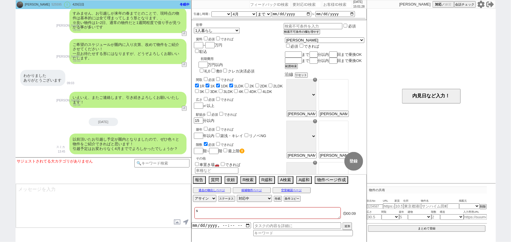
type textarea "し"
checkbox input "true"
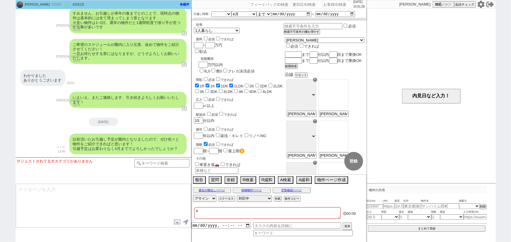
checkbox input "false"
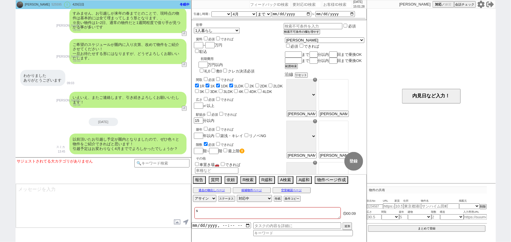
checkbox input "false"
type textarea "しｎ"
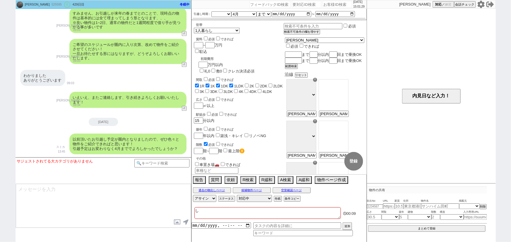
checkbox input "true"
checkbox input "false"
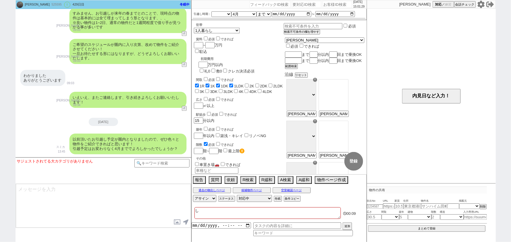
checkbox input "false"
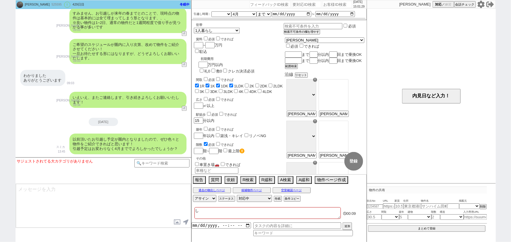
checkbox input "false"
type textarea "しん"
checkbox input "true"
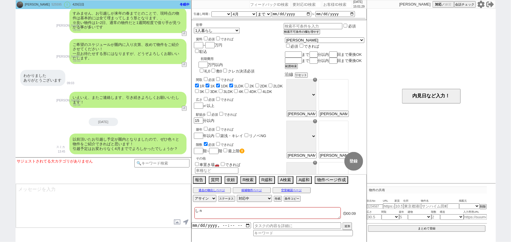
checkbox input "true"
checkbox input "false"
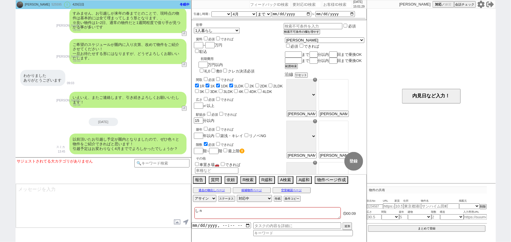
checkbox input "false"
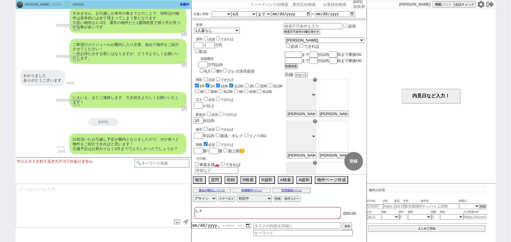
checkbox input "false"
type textarea "新"
checkbox input "true"
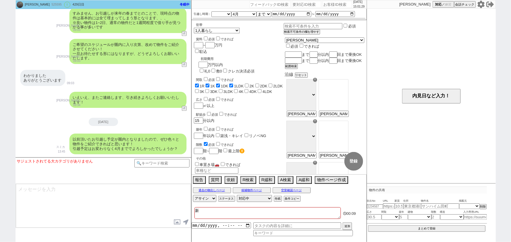
checkbox input "true"
checkbox input "false"
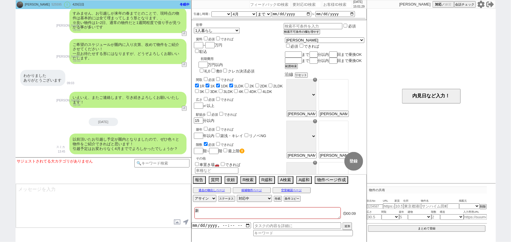
checkbox input "false"
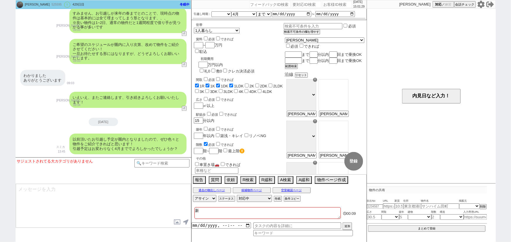
checkbox input "false"
checkbox input "true"
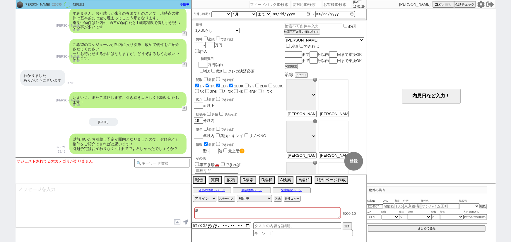
checkbox input "false"
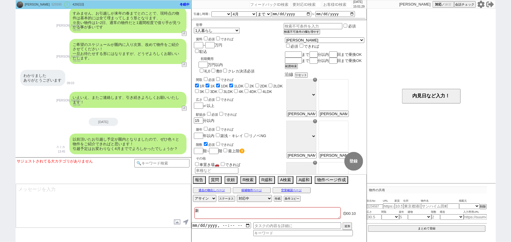
checkbox input "false"
type textarea "新I"
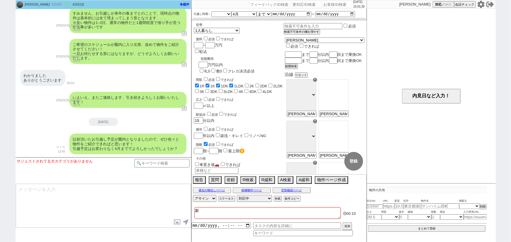
checkbox input "true"
checkbox input "false"
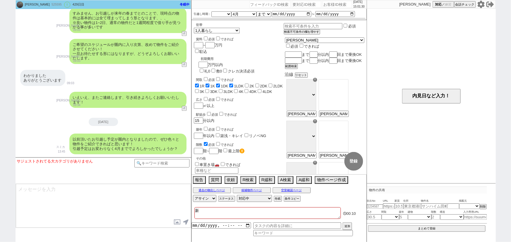
checkbox input "false"
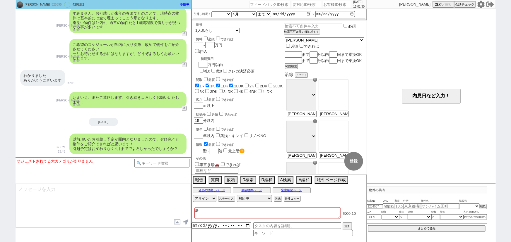
checkbox input "false"
type textarea "新ID"
checkbox input "true"
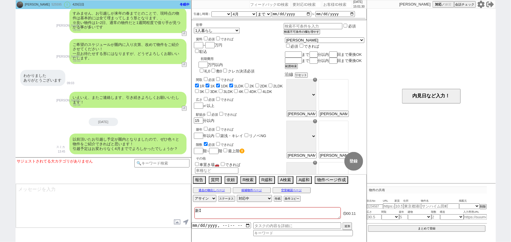
checkbox input "true"
checkbox input "false"
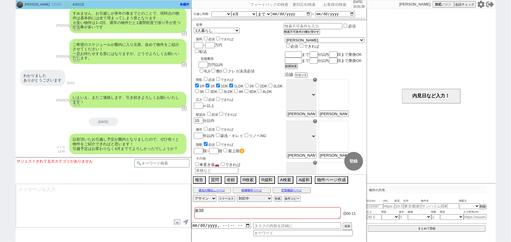
checkbox input "false"
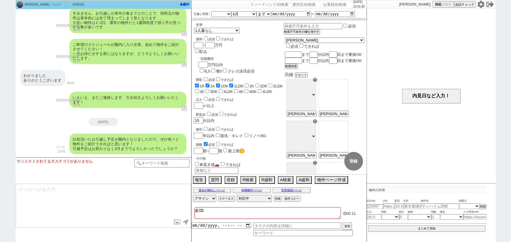
checkbox input "false"
type textarea "新ID:"
checkbox input "true"
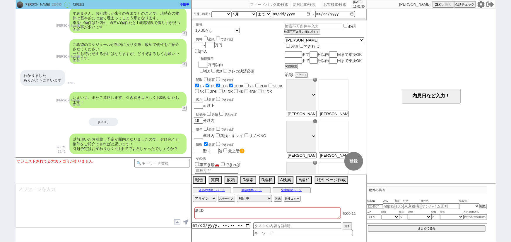
checkbox input "true"
checkbox input "false"
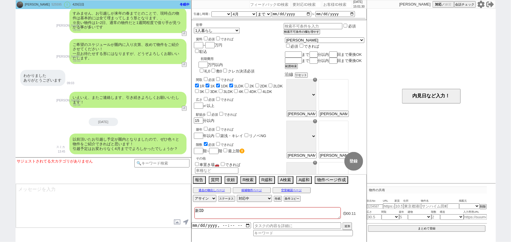
checkbox input "false"
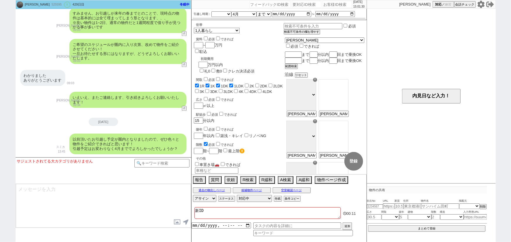
checkbox input "false"
checkbox input "true"
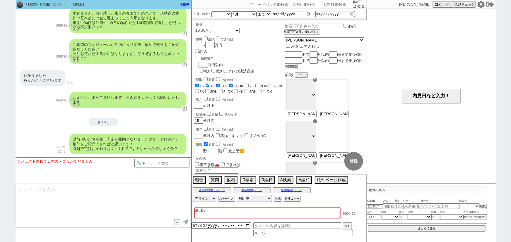
checkbox input "false"
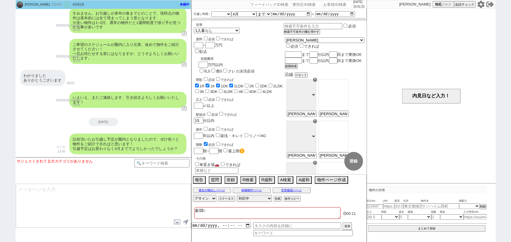
checkbox input "false"
paste textarea "613303"
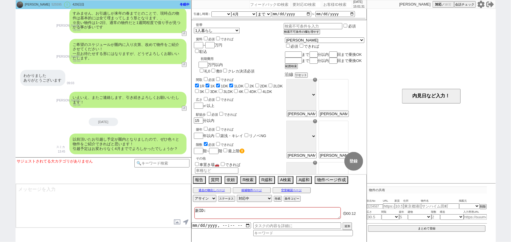
type textarea "新ID:613303"
checkbox input "true"
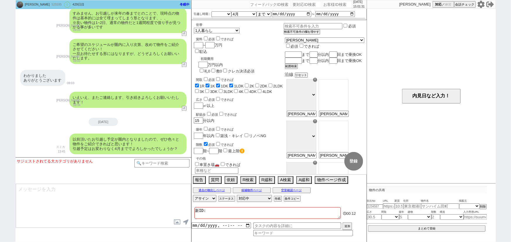
checkbox input "false"
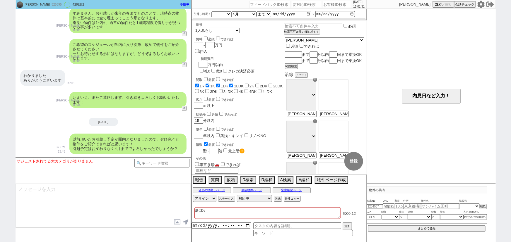
checkbox input "false"
type textarea "新ID:613303"
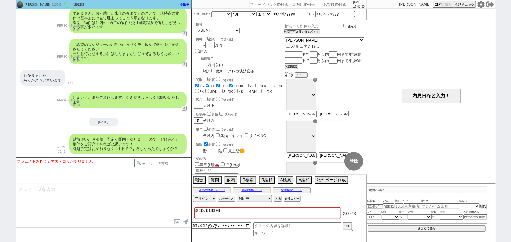
click at [83, 69] on div "わかりました ありがとうございます 09:03" at bounding box center [104, 78] width 176 height 22
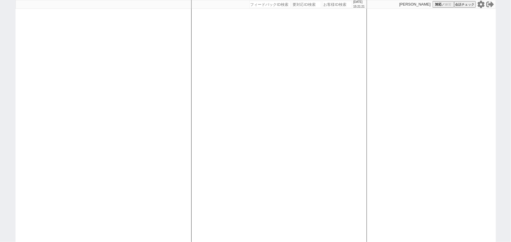
click at [86, 152] on div at bounding box center [104, 121] width 176 height 242
select select
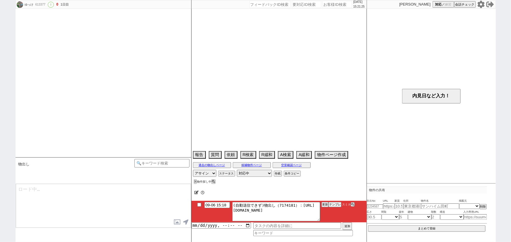
scroll to position [853, 0]
select select "15"
select select "0"
select select "19"
select select "611"
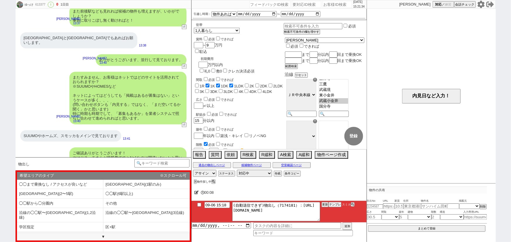
scroll to position [76, 0]
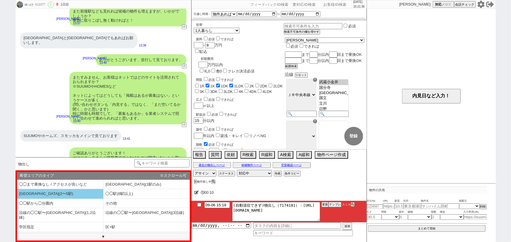
click at [86, 193] on li "[GEOGRAPHIC_DATA](2〜5駅)" at bounding box center [60, 194] width 86 height 10
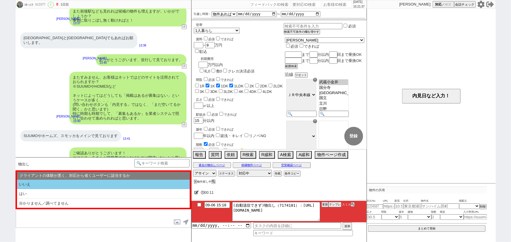
click at [66, 186] on li "いいえ" at bounding box center [103, 185] width 173 height 10
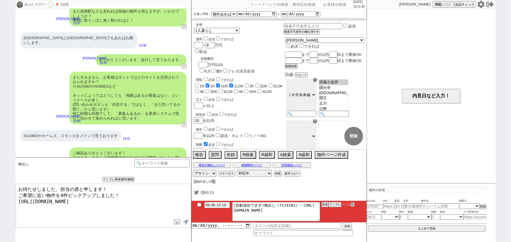
type textarea "お待たせしました、担当の原と申します！ ご希望に近い物件を4件ピックアップしました！ [URL][DOMAIN_NAME]"
checkbox input "true"
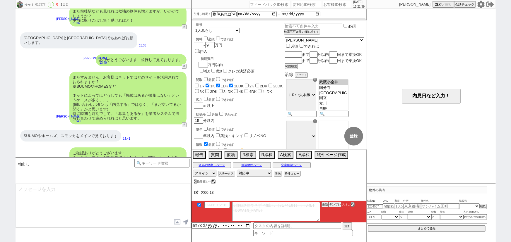
scroll to position [880, 0]
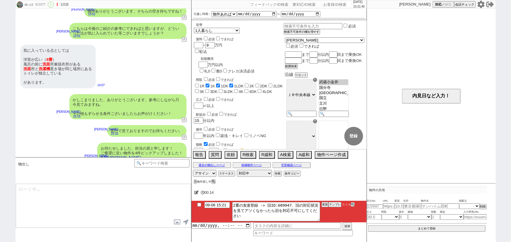
type textarea "イメージに近い物件はございますか？ ご感想いただき、すぐにまた洗い出してまいります！ ※自動応答ではなく直接ご紹介します！"
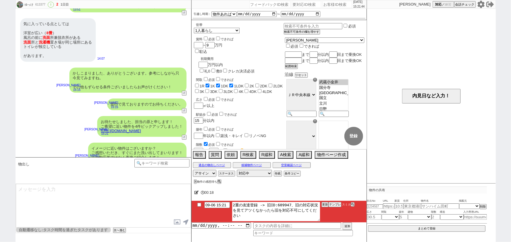
click at [276, 205] on textarea "2重の友達登録 -> 旧ID:609947、旧の対応状況を見てアツくなかったら旧を対応不可にしてください" at bounding box center [276, 211] width 88 height 19
click at [198, 206] on input "checkbox" at bounding box center [199, 205] width 8 height 4
checkbox input "true"
click at [196, 193] on icon at bounding box center [196, 193] width 4 height 4
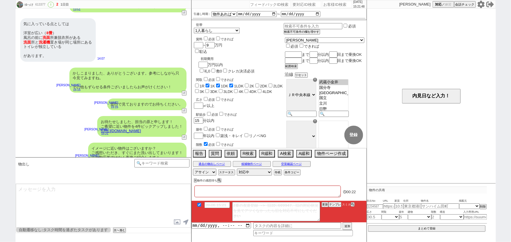
click at [208, 194] on textarea at bounding box center [267, 192] width 146 height 12
type textarea "ｋ"
checkbox input "false"
checkbox input "true"
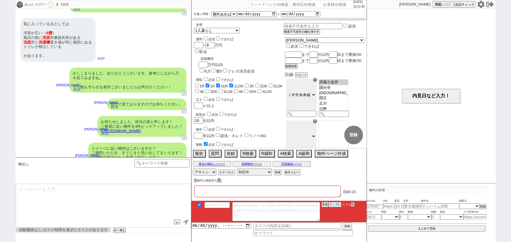
checkbox input "true"
checkbox input "false"
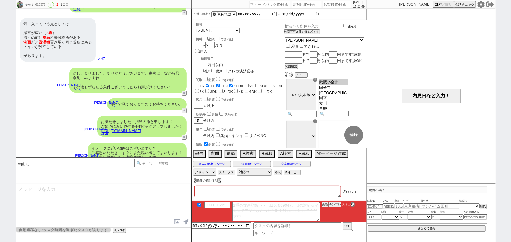
checkbox input "false"
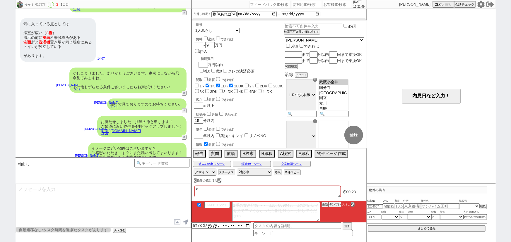
type textarea "ｋｙ"
checkbox input "false"
checkbox input "true"
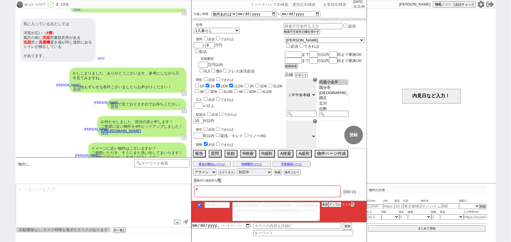
checkbox input "false"
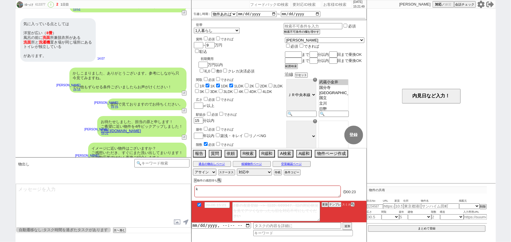
checkbox input "false"
type textarea "きゅ"
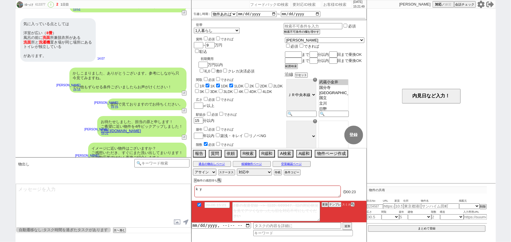
checkbox input "false"
checkbox input "true"
checkbox input "false"
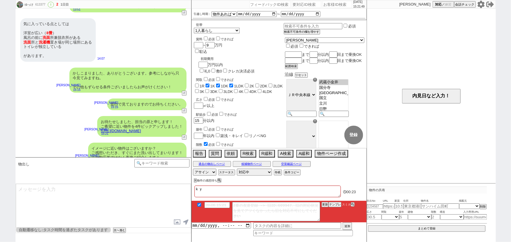
checkbox input "false"
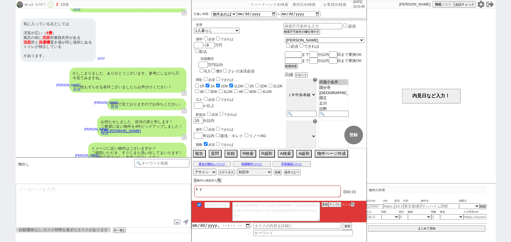
checkbox input "false"
type textarea "きゅう"
checkbox input "false"
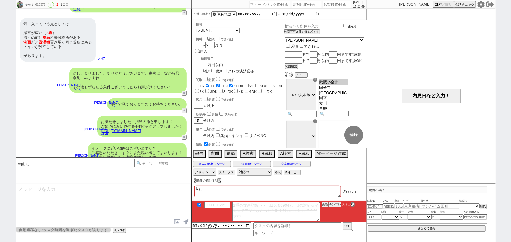
checkbox input "true"
checkbox input "false"
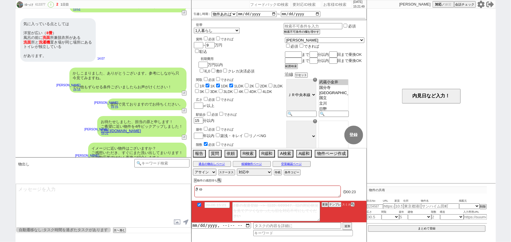
checkbox input "false"
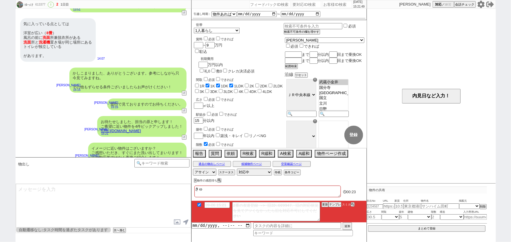
checkbox input "false"
type textarea "旧"
checkbox input "false"
checkbox input "true"
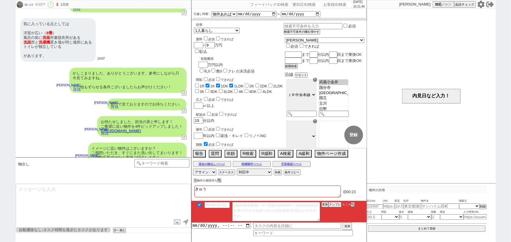
checkbox input "true"
checkbox input "false"
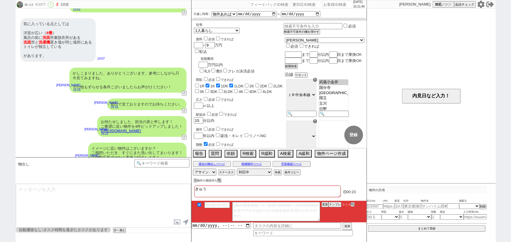
checkbox input "false"
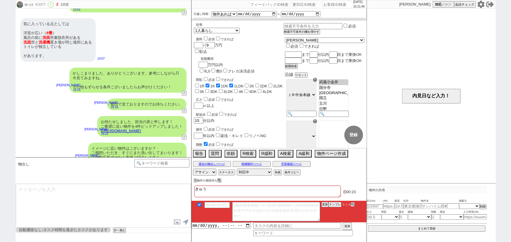
checkbox input "false"
checkbox input "true"
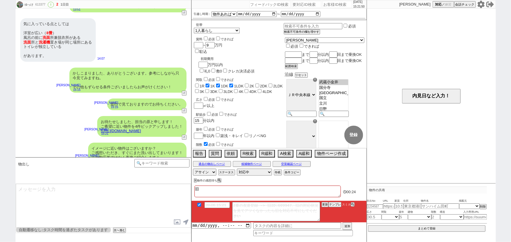
checkbox input "false"
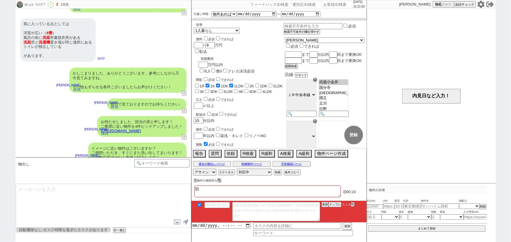
checkbox input "false"
type textarea "旧I"
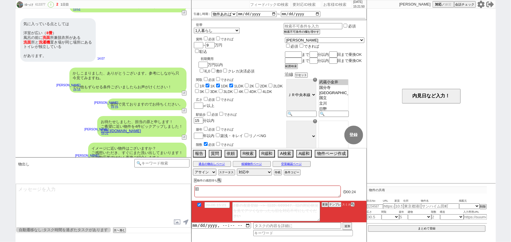
checkbox input "false"
checkbox input "true"
checkbox input "false"
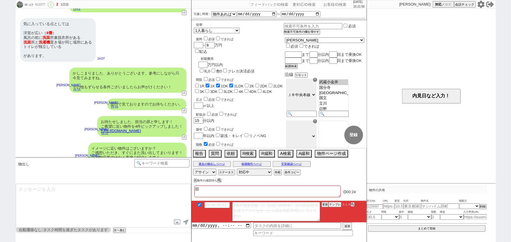
checkbox input "false"
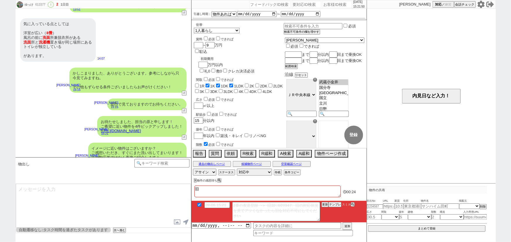
checkbox input "false"
type textarea "旧ID"
checkbox input "false"
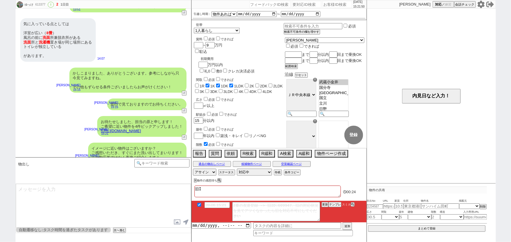
checkbox input "true"
checkbox input "false"
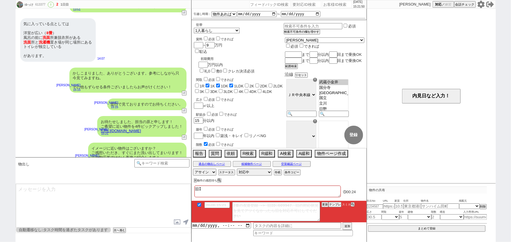
checkbox input "false"
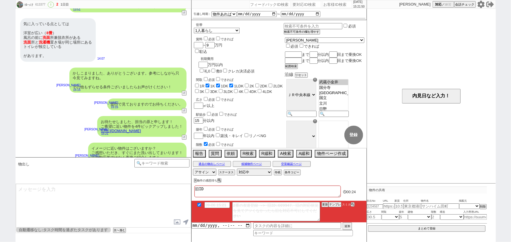
checkbox input "false"
type textarea "旧ID:"
checkbox input "false"
checkbox input "true"
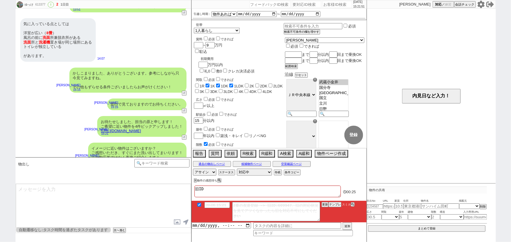
checkbox input "true"
checkbox input "false"
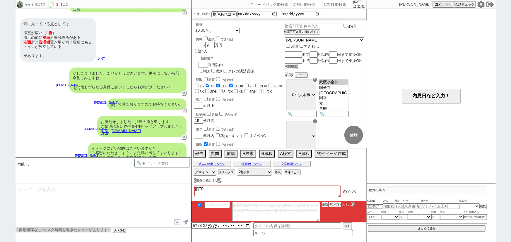
checkbox input "false"
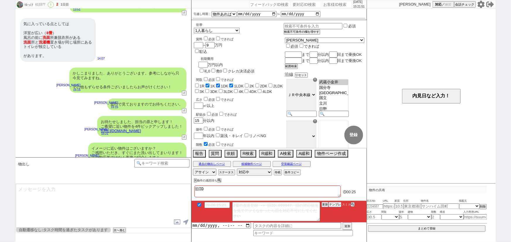
checkbox input "false"
checkbox input "true"
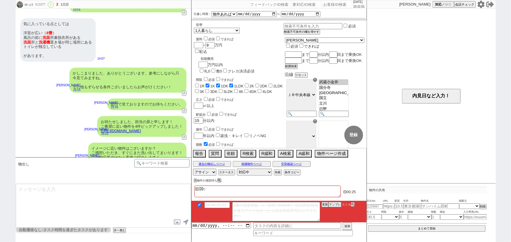
checkbox input "false"
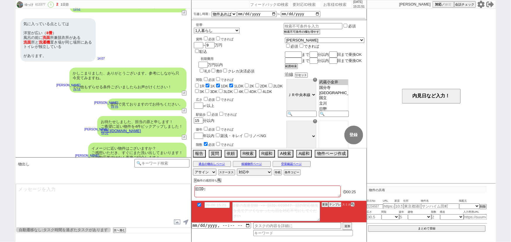
checkbox input "false"
paste textarea "609947"
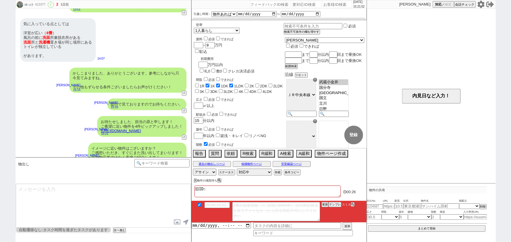
type textarea "旧ID:609947"
checkbox input "false"
checkbox input "true"
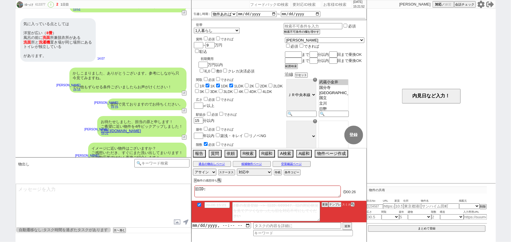
checkbox input "false"
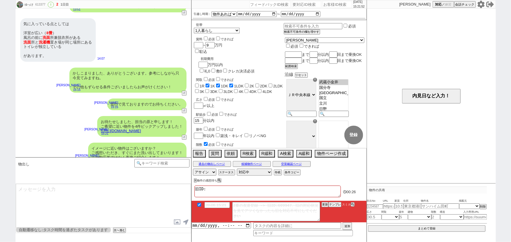
checkbox input "false"
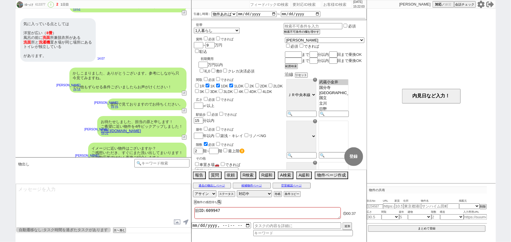
click at [42, 4] on div "613377" at bounding box center [40, 4] width 13 height 5
copy div "613377"
click at [246, 211] on textarea "旧ID:609947" at bounding box center [267, 214] width 146 height 12
type textarea "旧ID:609947ｋ"
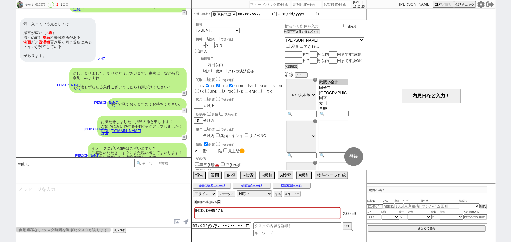
checkbox input "false"
checkbox input "true"
checkbox input "false"
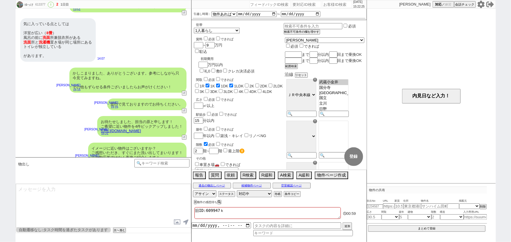
checkbox input "false"
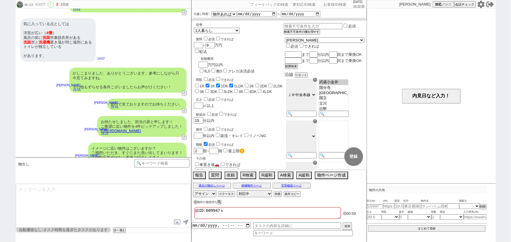
checkbox input "false"
type textarea "旧ID:609947か"
checkbox input "false"
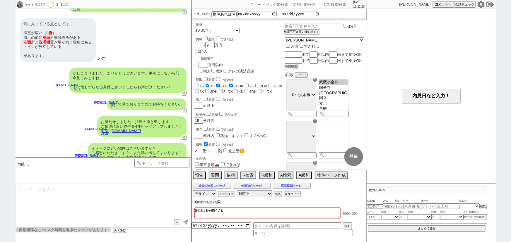
checkbox input "true"
checkbox input "false"
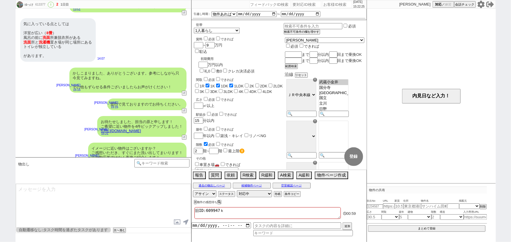
checkbox input "false"
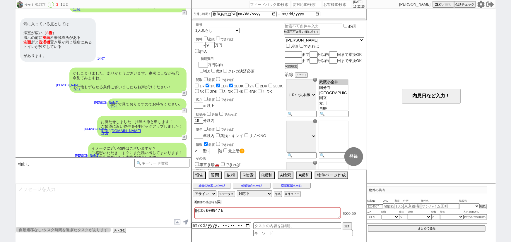
checkbox input "false"
type textarea "旧ID:609947かｋ"
checkbox input "false"
checkbox input "true"
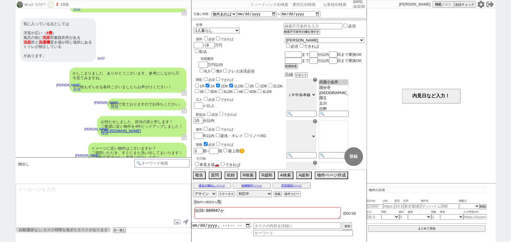
checkbox input "true"
checkbox input "false"
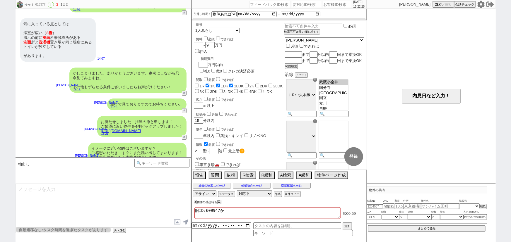
checkbox input "false"
paste textarea "2025/08/29にアエラス三鷹店に送客み"
click at [57, 117] on div "お待たせしました、担当の原と申します！ ご希望に近い物件を4件ピックアップしました！ https://tools.sumika.live/pages/xina…" at bounding box center [104, 126] width 176 height 27
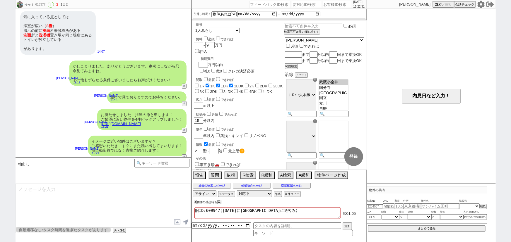
scroll to position [919, 0]
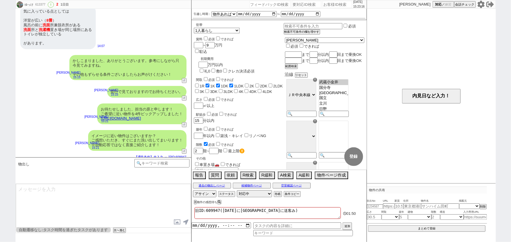
click at [237, 211] on textarea "旧ID:609947(2025/08/29にアエラス三鷹店に送客み)" at bounding box center [267, 214] width 146 height 12
click at [73, 111] on div "お待たせしました、担当の原と申します！ ご希望に近い物件を4件ピックアップしました！ https://tools.sumika.live/pages/xina…" at bounding box center [104, 114] width 176 height 27
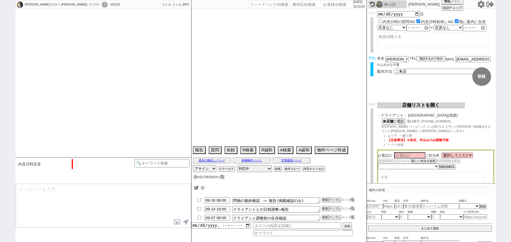
scroll to position [751, 0]
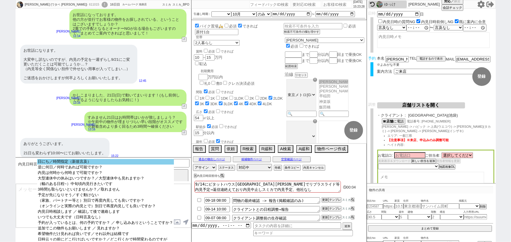
click at [155, 161] on option "日にち／時間指定（新規言及）" at bounding box center [105, 162] width 136 height 6
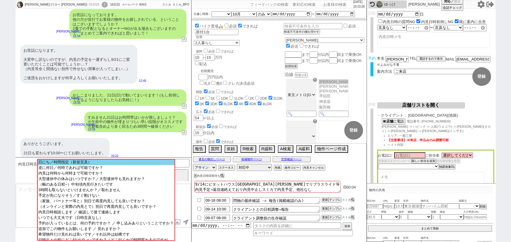
scroll to position [666, 0]
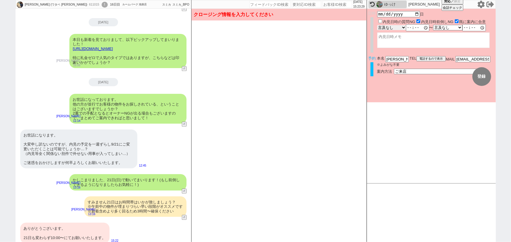
click at [392, 27] on select "言及なし 時間明確 午前 午後 お昼 夕方・夜 終日いつでも その他" at bounding box center [391, 27] width 29 height 5
click at [377, 25] on select "言及なし 時間明確 午前 午後 お昼 夕方・夜 終日いつでも その他" at bounding box center [391, 28] width 29 height 6
click at [413, 40] on textarea at bounding box center [433, 41] width 112 height 16
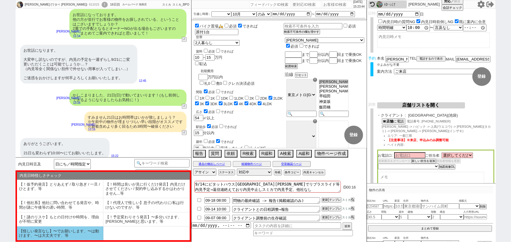
click at [62, 228] on li "【怪しい発言なし】〜でお願いします、〜は動けます、〜は大丈夫です、等" at bounding box center [60, 234] width 86 height 14
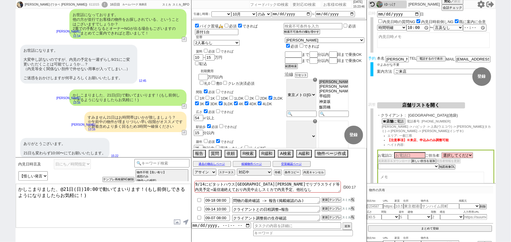
click at [61, 189] on textarea "かしこまりました、@21日(日)10:00で動いてまいります！(もし前倒しできるようになりましたらお気軽に！)" at bounding box center [103, 206] width 175 height 44
drag, startPoint x: 138, startPoint y: 187, endPoint x: 162, endPoint y: 213, distance: 35.0
click at [162, 213] on textarea "かしこまりました、21日(日)10:00で動いてまいります！(もし前倒しできるようになりましたらお気軽に！)" at bounding box center [103, 206] width 175 height 44
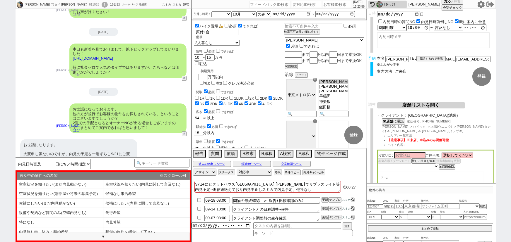
scroll to position [578, 0]
click at [157, 223] on li "内見希望" at bounding box center [146, 223] width 86 height 10
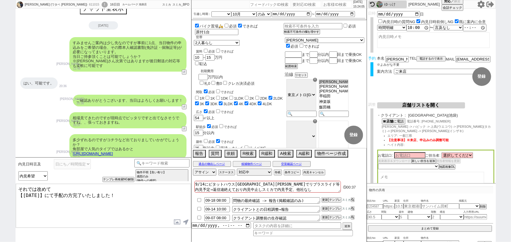
scroll to position [0, 0]
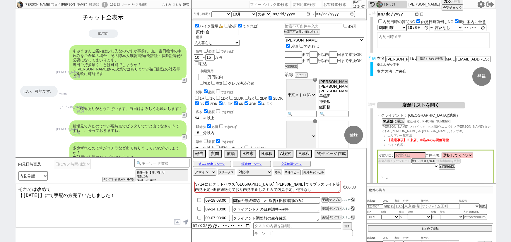
click at [117, 20] on button "チャット全表示" at bounding box center [104, 17] width 46 height 10
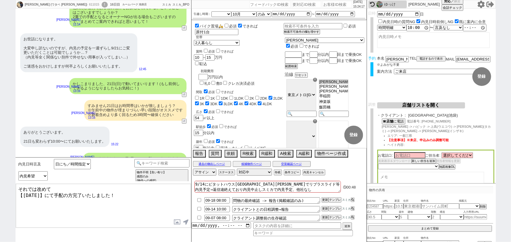
scroll to position [5581, 0]
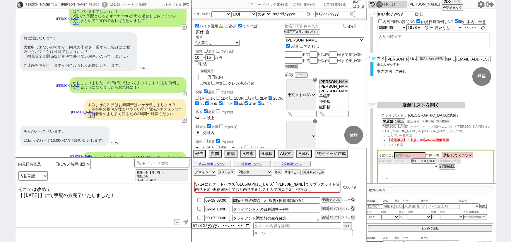
drag, startPoint x: 115, startPoint y: 194, endPoint x: 0, endPoint y: 191, distance: 115.4
click at [0, 191] on div "渡部 力 (ワタベ リキ) 611015 ! 0 16日目 ルームパーク 池袋店 冬眠中 自社客 スミカ スミカ_BPO チャット全表示 2025-08-22…" at bounding box center [255, 121] width 511 height 242
click at [17, 193] on textarea "その後ネット等で物件見られていますでしょうか？ ！" at bounding box center [103, 206] width 175 height 44
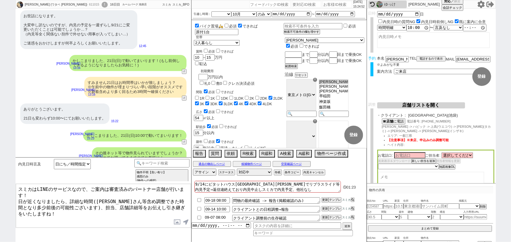
click at [214, 218] on input "09-07 08:00" at bounding box center [216, 217] width 25 height 5
click at [324, 217] on button "更新" at bounding box center [325, 218] width 6 height 4
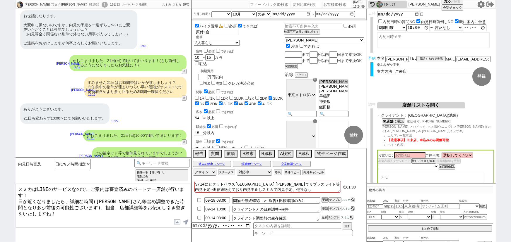
click at [324, 217] on button "更新" at bounding box center [325, 218] width 6 height 4
click at [87, 5] on div "611015" at bounding box center [93, 4] width 13 height 5
copy div "611015"
click at [333, 4] on input "number" at bounding box center [337, 4] width 29 height 7
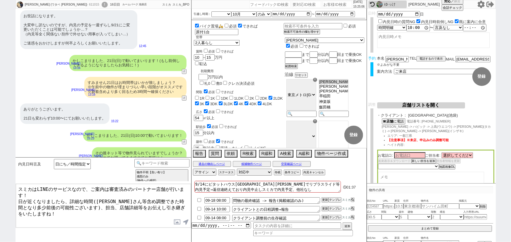
paste input "611015"
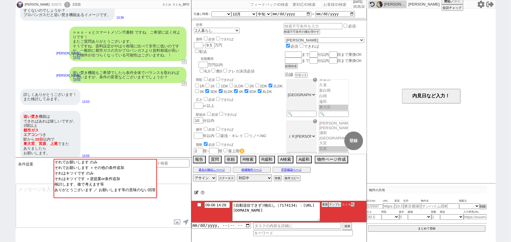
scroll to position [16, 0]
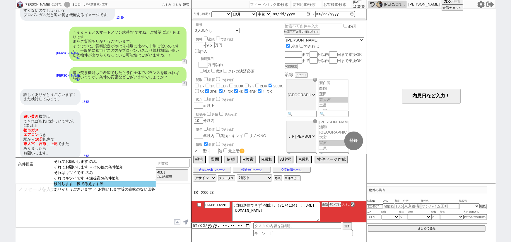
click at [105, 186] on option "検討します、後で考えます等" at bounding box center [105, 185] width 102 height 6
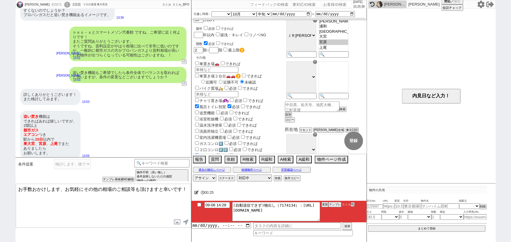
scroll to position [102, 0]
click at [211, 110] on label "追焚機能" at bounding box center [204, 112] width 21 height 4
click at [199, 110] on input "追焚機能" at bounding box center [197, 112] width 4 height 4
click at [243, 110] on label "できれば" at bounding box center [238, 112] width 21 height 4
click at [233, 110] on input "できれば" at bounding box center [232, 112] width 4 height 4
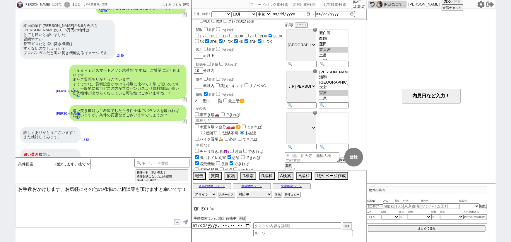
scroll to position [651, 0]
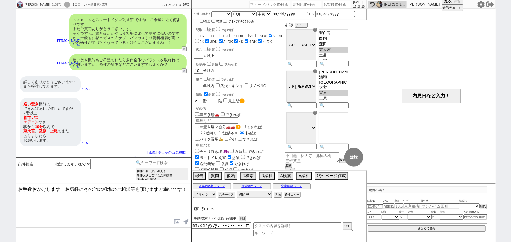
click at [178, 161] on input at bounding box center [161, 162] width 55 height 7
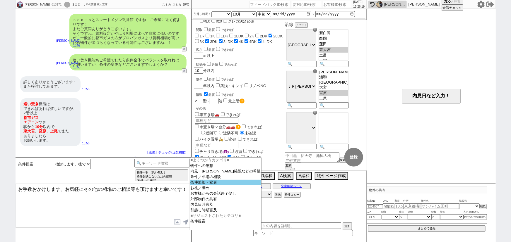
click at [220, 184] on option "条件追加・変更" at bounding box center [225, 183] width 71 height 6
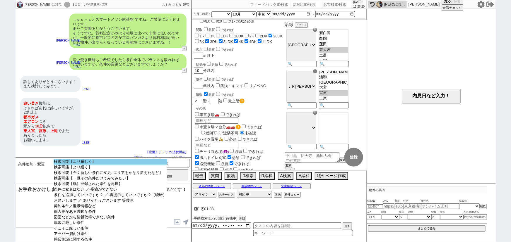
click at [127, 162] on option "検索可能【より厳しく】" at bounding box center [111, 162] width 114 height 6
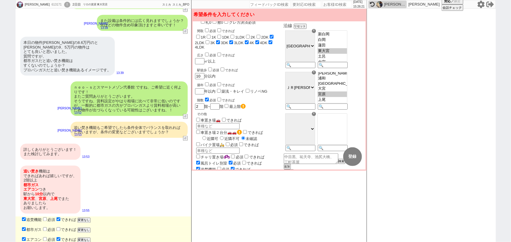
scroll to position [17, 0]
click at [57, 170] on div "追い焚き 機能は できればあれば嬉しいですが、 2階以上 都市ガス エアコン つき 駅から 10分 以内で 東大宮 、 宮原 、 上尾 でまた ありましたら …" at bounding box center [50, 190] width 60 height 48
click at [62, 145] on div "詳しくありがとうございます！ また検討してみます。" at bounding box center [50, 152] width 60 height 16
click at [132, 104] on div "ｎｅｏ－ｓとスマートメゾン弐番館 ですね、ご希望に近く何よりです！ またご質問ありがとうございます。 そうですね、賃料設定がやはり相場に比べて非常に低いのです…" at bounding box center [129, 99] width 117 height 35
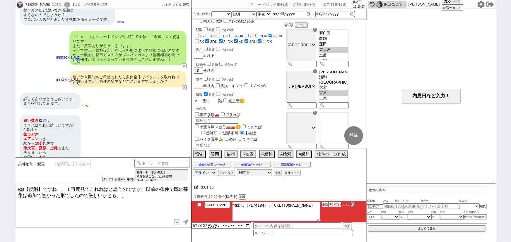
scroll to position [470, 0]
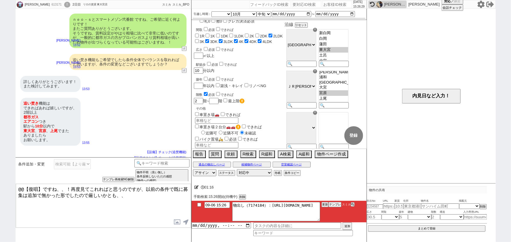
drag, startPoint x: 59, startPoint y: 187, endPoint x: 8, endPoint y: 176, distance: 52.7
click at [8, 176] on div "三本杉　恵子 613171 ! 0 2日目 リロの賃貸 東大宮店 冬眠中 自社客 スミカ スミカ_BPO チャット全表示 2025-09-05 1番はイメージ…" at bounding box center [255, 121] width 511 height 242
click at [109, 181] on button "テンプレ再検索NG解除" at bounding box center [119, 180] width 31 height 4
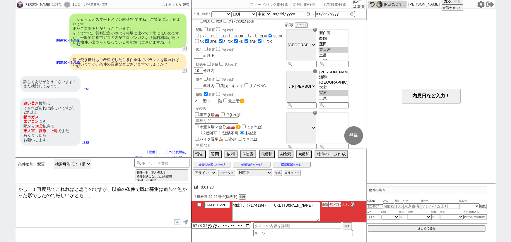
click at [75, 164] on select "検索可能【より厳しく】 検索可能【より緩く】 検索可能【全く新しい条件に変更: エリアをかなり変えたなど】 検索可能【一旦その条件だけでみてみたい】 検索可能…" at bounding box center [72, 164] width 37 height 10
click at [54, 159] on select "検索可能【より厳しく】 検索可能【より緩く】 検索可能【全く新しい条件に変更: エリアをかなり変えたなど】 検索可能【一旦その条件だけでみてみたい】 検索可能…" at bounding box center [72, 164] width 37 height 10
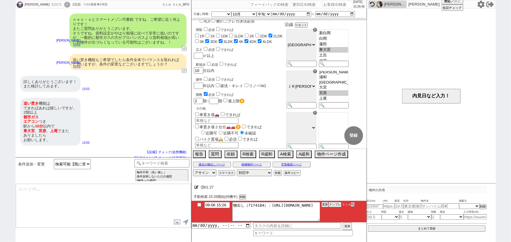
click at [136, 61] on div "追い焚き機能もご希望でしたら条件全体でバランスを取れればと思いますが、条件の変更などございますでしょうか？" at bounding box center [127, 62] width 117 height 16
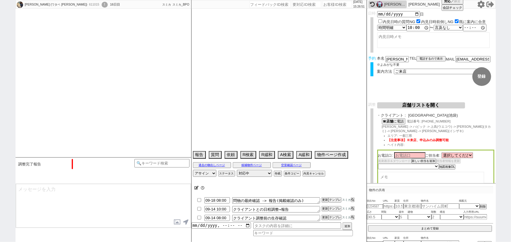
scroll to position [246, 0]
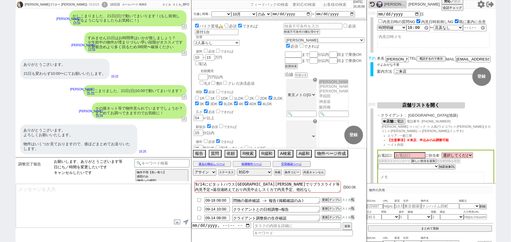
click at [117, 159] on select "お願いします、ありがとうございます等 日にち／時間を変更したいです キャンセルしたいです" at bounding box center [89, 169] width 70 height 20
click at [112, 160] on option "お願いします、ありがとうございます等" at bounding box center [89, 162] width 70 height 6
click at [114, 160] on option "温度感普通" at bounding box center [111, 162] width 35 height 6
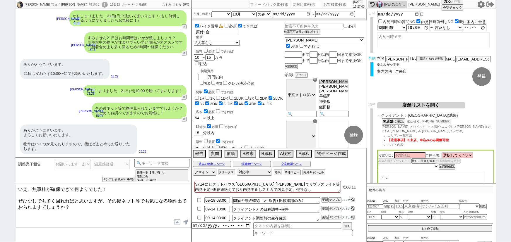
drag, startPoint x: 100, startPoint y: 186, endPoint x: 0, endPoint y: 167, distance: 102.2
click at [0, 167] on div "渡部 力 (ワタベ リキ) 611015 ! 0 16日目 ルームパーク 池袋店 冬眠中 自社客 スミカ スミカ_BPO チャット全表示 2025-09-03…" at bounding box center [255, 121] width 511 height 242
drag, startPoint x: 41, startPoint y: 202, endPoint x: 117, endPoint y: 211, distance: 76.6
click at [117, 211] on textarea "かしこまりました！ ぜひ少しでも多く回れればと思いますが、その後ネット等でも気になる物件出ておられますでしょうか？" at bounding box center [103, 206] width 175 height 44
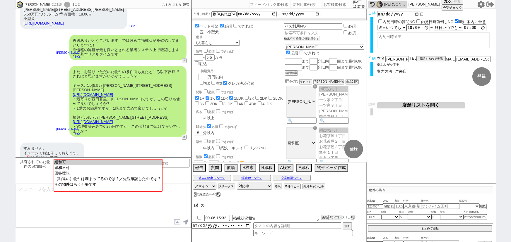
scroll to position [10, 0]
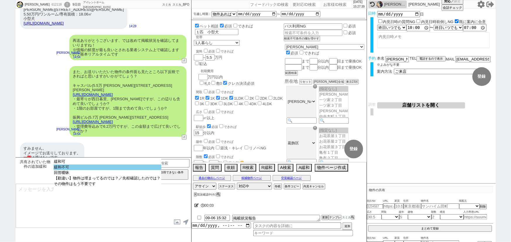
click at [108, 167] on option "緩和不可" at bounding box center [108, 168] width 108 height 6
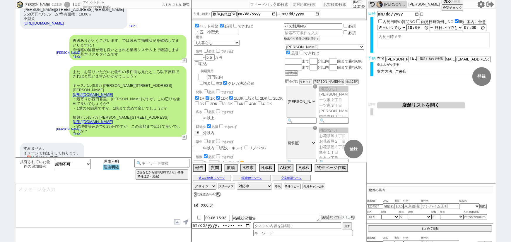
click at [112, 170] on option "理由明確" at bounding box center [111, 168] width 16 height 6
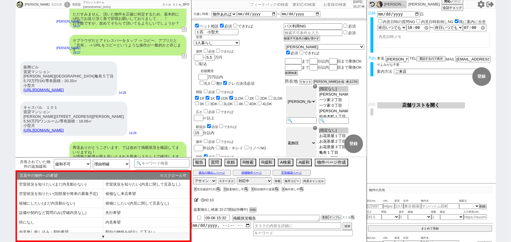
scroll to position [975, 0]
click at [38, 218] on li "特になし" at bounding box center [60, 223] width 86 height 10
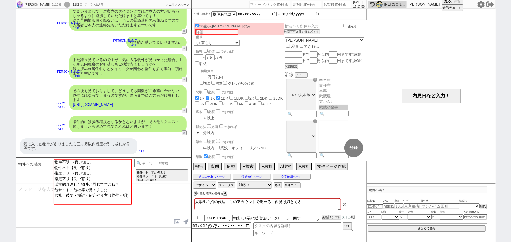
scroll to position [57, 0]
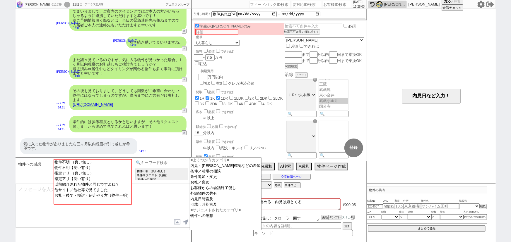
click at [175, 164] on input at bounding box center [161, 162] width 55 height 7
click at [210, 207] on option "引越し時期言及" at bounding box center [225, 205] width 71 height 6
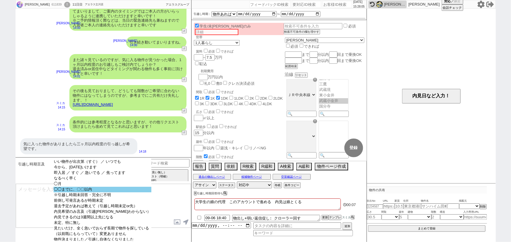
click at [102, 189] on option "◯◯までに、〇〇以内" at bounding box center [103, 190] width 98 height 6
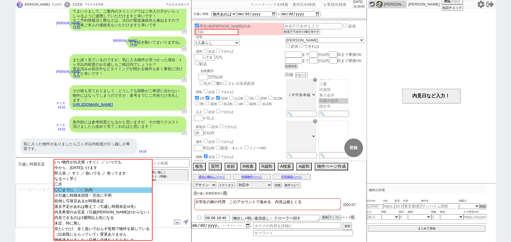
scroll to position [355, 0]
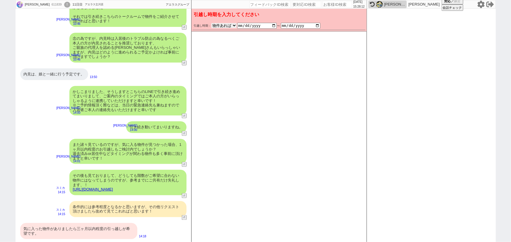
click at [222, 24] on select "なる早 未定 いつでも 物件あれば 年内 来年 1月 2月 3月 4月 5月 6月 7月 8月 9月 10月 11月 12月 春 夏 秋 冬" at bounding box center [223, 25] width 25 height 5
click at [231, 23] on select "なる早 未定 いつでも 物件あれば 年内 来年 1月 2月 3月 4月 5月 6月 7月 8月 9月 10月 11月 12月 春 夏 秋 冬" at bounding box center [223, 25] width 25 height 5
click at [265, 26] on select "のみ 上旬 中旬 下旬 末 まで 1日 2日 3日 4日 5日 6日 7日 8日 9日 10日 11日 12日 13日 14日 15日 16日 17日 18日…" at bounding box center [264, 25] width 15 height 5
click at [257, 23] on select "のみ 上旬 中旬 下旬 末 まで 1日 2日 3日 4日 5日 6日 7日 8日 9日 10日 11日 12日 13日 14日 15日 16日 17日 18日…" at bounding box center [264, 25] width 15 height 5
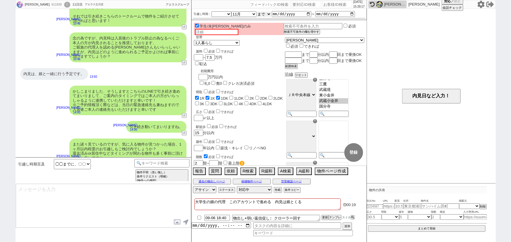
scroll to position [440, 0]
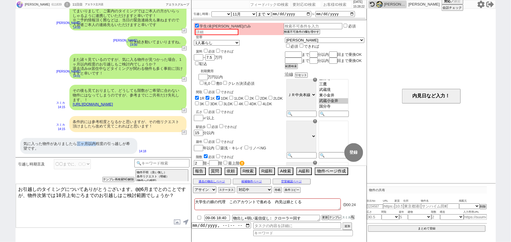
drag, startPoint x: 96, startPoint y: 144, endPoint x: 77, endPoint y: 143, distance: 18.8
click at [77, 143] on div "気に入った物件がありましたら三ヶ月以内程度の引っ越しが希望です。" at bounding box center [78, 146] width 117 height 16
copy div "三ヶ月以内"
drag, startPoint x: 156, startPoint y: 188, endPoint x: 134, endPoint y: 185, distance: 21.8
click at [134, 185] on textarea "お引越しのタイミングについてありがとうございます。@@6月までとのことですが、物件次第では10月上旬ごろまでのお引越しはご検討範囲でしょうか？" at bounding box center [103, 206] width 175 height 44
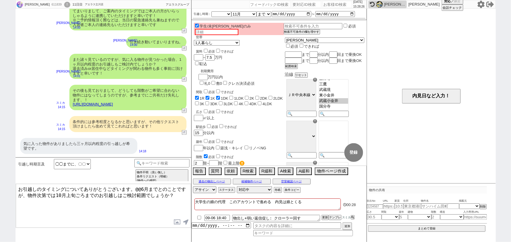
paste textarea "三ヶ月以内"
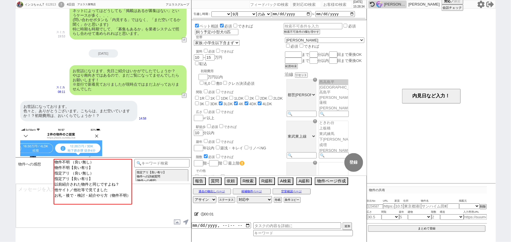
scroll to position [735, 0]
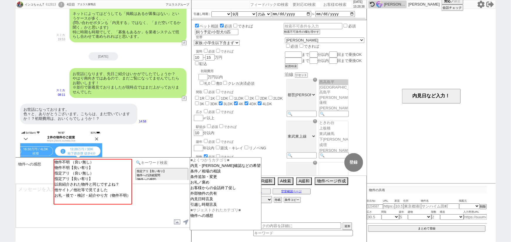
click at [170, 163] on input at bounding box center [161, 162] width 55 height 7
click at [203, 168] on option "内見・空確確認などの希望" at bounding box center [225, 166] width 71 height 6
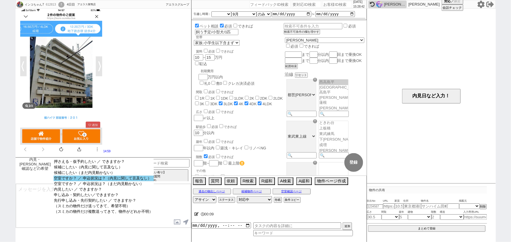
click at [150, 180] on option "空室ですか？ ／ 申込状況は？（内見に関して言及なし）" at bounding box center [104, 179] width 100 height 6
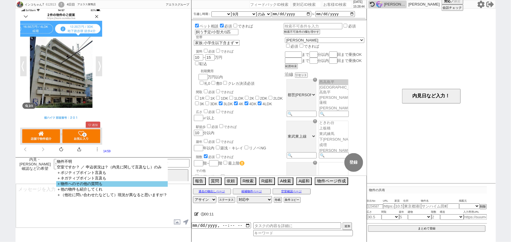
click at [141, 187] on option "＋物件へのその他の質問も" at bounding box center [112, 185] width 112 height 6
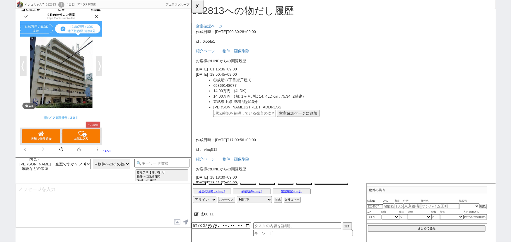
scroll to position [0, 0]
click at [63, 105] on img at bounding box center [61, 81] width 82 height 146
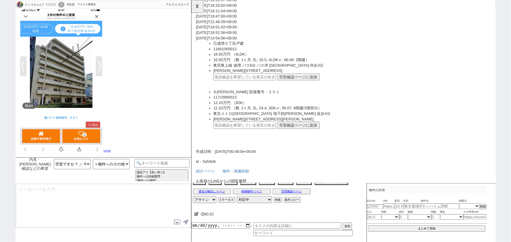
click at [237, 137] on input "text" at bounding box center [248, 135] width 67 height 8
paste input "36972808"
click at [310, 132] on button "空室確認ページに追加" at bounding box center [306, 135] width 46 height 8
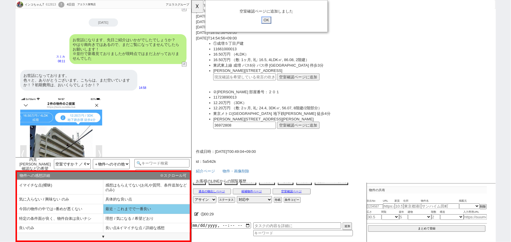
scroll to position [11, 0]
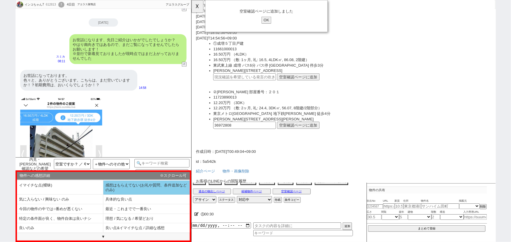
click at [146, 190] on li "感想はもらえてない(お礼や質問、条件追加などのみ)" at bounding box center [146, 188] width 86 height 14
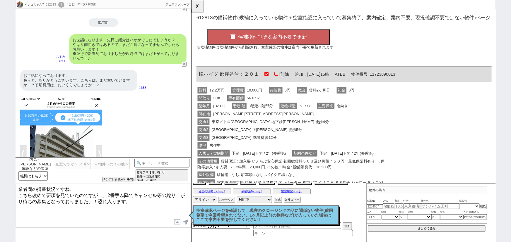
scroll to position [0, 0]
click at [199, 5] on button "☓" at bounding box center [197, 6] width 11 height 12
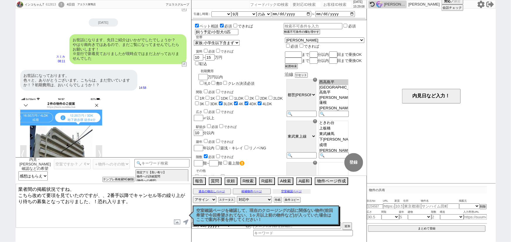
click at [298, 192] on button "空室確認ページ" at bounding box center [292, 191] width 38 height 5
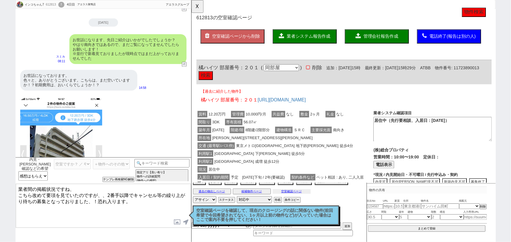
scroll to position [625, 0]
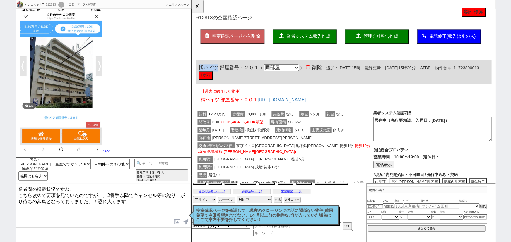
drag, startPoint x: 219, startPoint y: 71, endPoint x: 189, endPoint y: 68, distance: 29.5
copy span "橘ハイツ"
click at [250, 216] on p "空室確認ページを確認して、現在のクロージングの話に関係ない物件(前回希望で今回希望されてない、1ヶ月以上前の物件など)が入っていた場合はここで案内不要を押して…" at bounding box center [265, 216] width 139 height 14
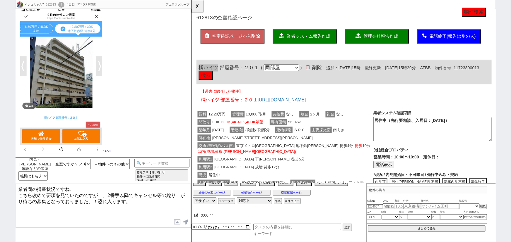
click at [261, 236] on input at bounding box center [303, 234] width 100 height 5
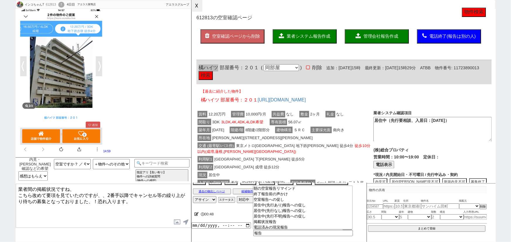
click at [201, 10] on button "☓" at bounding box center [197, 6] width 11 height 12
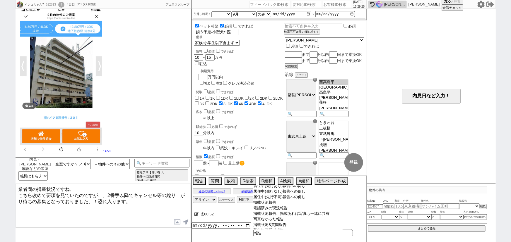
scroll to position [19, 0]
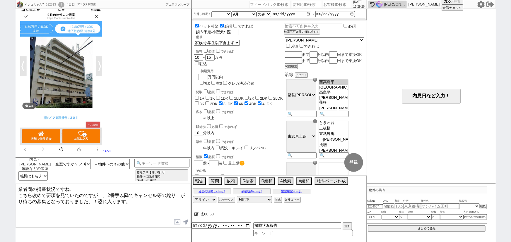
click at [298, 193] on button "空室確認ページ" at bounding box center [292, 191] width 38 height 5
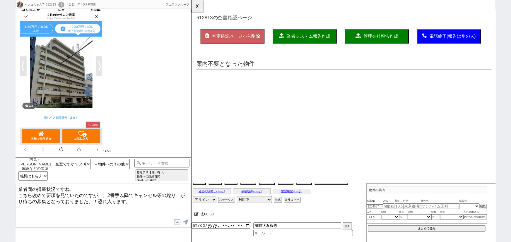
scroll to position [0, 0]
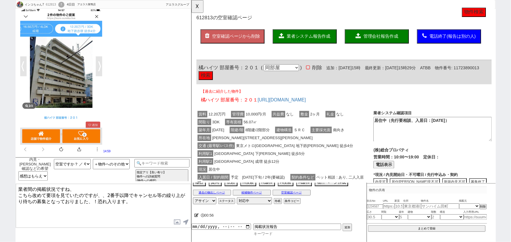
click at [261, 235] on input at bounding box center [303, 234] width 100 height 5
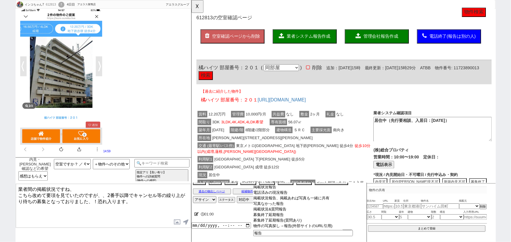
scroll to position [34, 0]
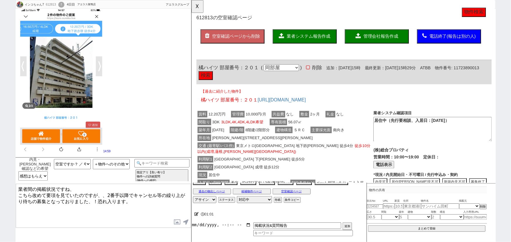
click at [219, 226] on input "datetime-local" at bounding box center [221, 225] width 59 height 5
click at [348, 228] on button "追加" at bounding box center [347, 227] width 8 height 6
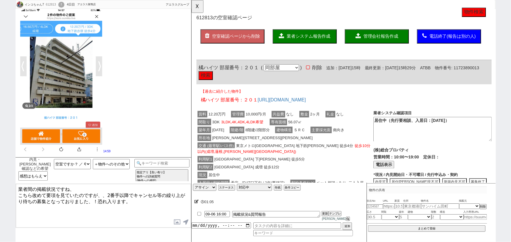
click at [345, 161] on div "交通 (最寄駅/バス停) 東京メトロ有楽町線 地下鉄赤塚 徒歩4分 徒歩10分以内(成増,蓮根,志村三丁目)" at bounding box center [291, 160] width 190 height 15
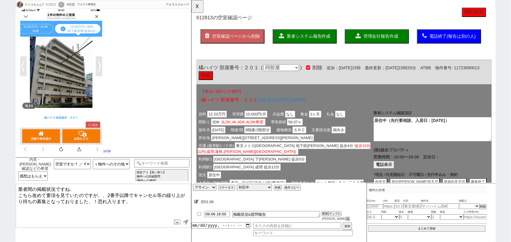
click at [320, 29] on div "空室確認ページから削除 業者システム報告作成 管理会社報告作成 電話終了(報告は別の人)" at bounding box center [354, 45] width 317 height 37
click at [319, 35] on button "業者システム報告作成" at bounding box center [312, 39] width 69 height 15
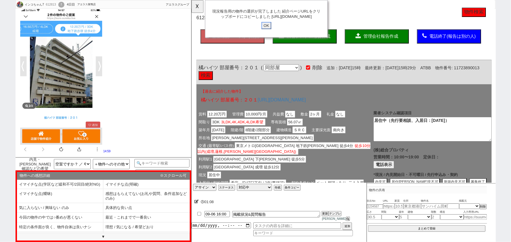
click at [273, 31] on input "OK" at bounding box center [271, 28] width 11 height 8
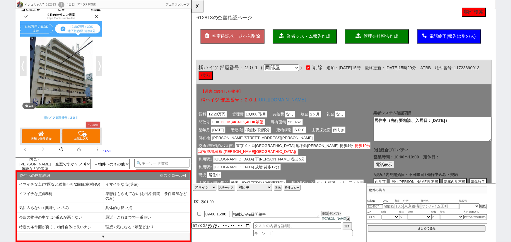
click at [333, 216] on button "テンプレ" at bounding box center [335, 214] width 13 height 4
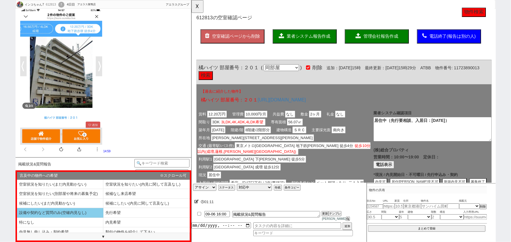
click at [72, 213] on li "設備や契約など質問のみ(空確内見なし)" at bounding box center [60, 213] width 86 height 10
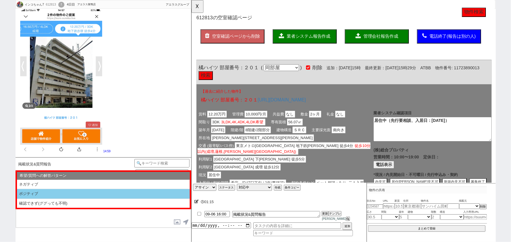
click at [90, 193] on li "ポジティブ" at bounding box center [103, 194] width 173 height 10
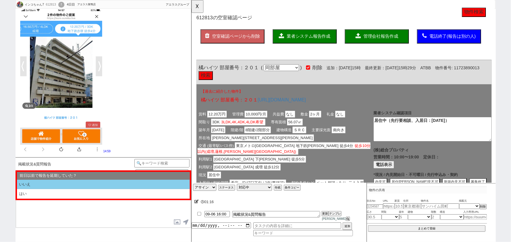
click at [52, 186] on li "いいえ" at bounding box center [103, 185] width 173 height 10
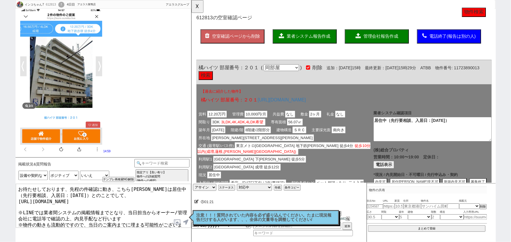
click at [123, 202] on textarea "お待たせしております、先程の件確認に動き、こちら橘ハイツは居住中（先行要相談、入居日：2025年9月20日）とのことでして、 https://tools.su…" at bounding box center [103, 206] width 175 height 44
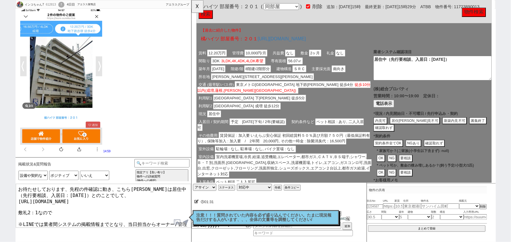
scroll to position [67, 0]
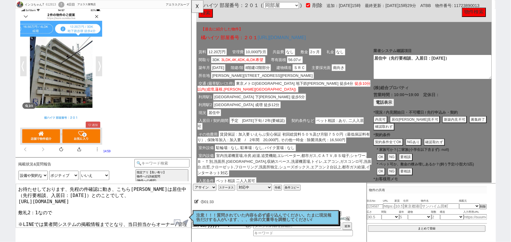
click at [38, 206] on textarea "お待たせしております、先程の件確認に動き、こちら橘ハイツは居住中（先行要相談、入居日：2025年9月20日）とのことでして、 https://tools.su…" at bounding box center [103, 206] width 175 height 44
drag, startPoint x: 314, startPoint y: 151, endPoint x: 357, endPoint y: 155, distance: 42.9
click at [357, 155] on div "賃料 12.20万円 管理費 10,000円/月 共益費 なし 敷金 2ヶ月 礼金 なし 間取り 3DK 3LDK,4K,4DK,4LDK希望 専有面積 56…" at bounding box center [291, 140] width 190 height 177
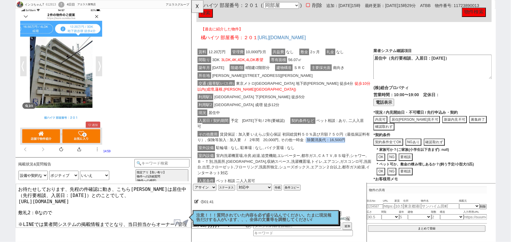
copy span "除菌消臭代：16,500円"
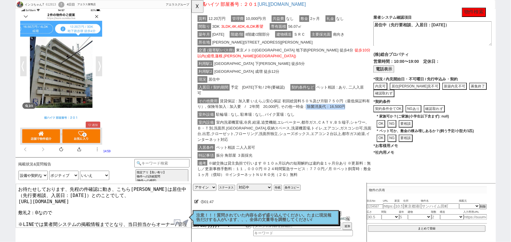
scroll to position [97, 0]
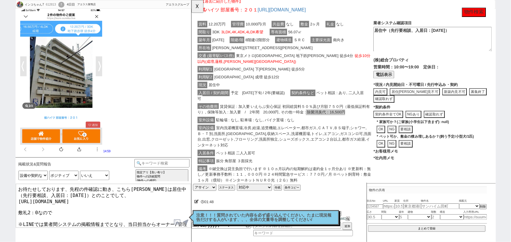
click at [38, 206] on textarea "お待たせしております、先程の件確認に動き、こちら橘ハイツは居住中（先行要相談、入居日：2025年9月20日）とのことでして、 https://tools.su…" at bounding box center [103, 206] width 175 height 44
paste textarea "除菌消臭代：16,500円"
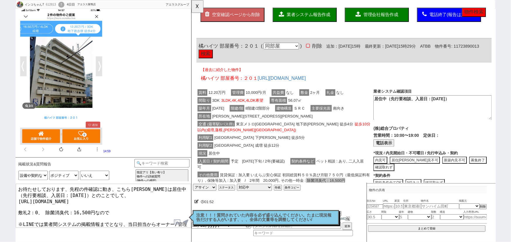
scroll to position [23, 0]
click at [113, 206] on textarea "お待たせしております、先程の件確認に動き、こちら橘ハイツは居住中（先行要相談、入居日：2025年9月20日）とのことでして、 https://tools.su…" at bounding box center [103, 206] width 175 height 44
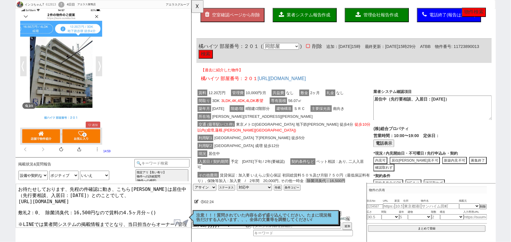
click at [147, 206] on textarea "お待たせしております、先程の件確認に動き、こちら橘ハイツは居住中（先行要相談、入居日：2025年9月20日）とのことでして、 https://tools.su…" at bounding box center [103, 206] width 175 height 44
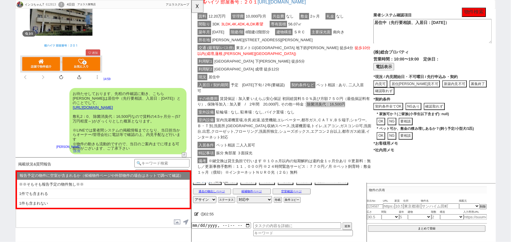
scroll to position [0, 0]
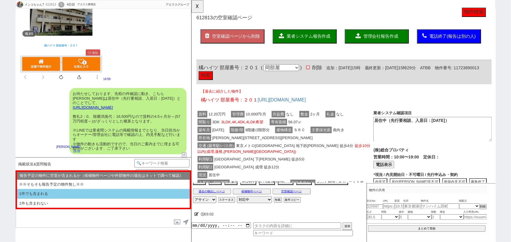
click at [46, 194] on li "1件でも含まれる" at bounding box center [103, 194] width 173 height 10
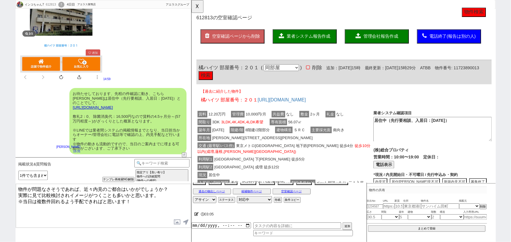
click at [17, 187] on textarea "物件が問題なさそうであれば、近々内見のご都合はいかがでしょうか？ 実際に見て比較検討されイメージがつくことも多いかと思います。 ※当日は複数件回れるよう手配で…" at bounding box center [103, 206] width 175 height 44
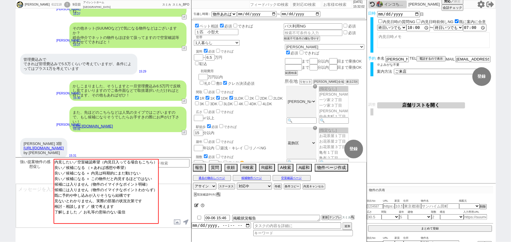
scroll to position [10, 0]
click at [183, 160] on input at bounding box center [161, 162] width 55 height 7
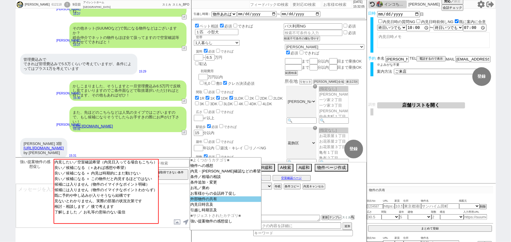
click at [194, 200] on option "外部物件の共有" at bounding box center [225, 200] width 71 height 6
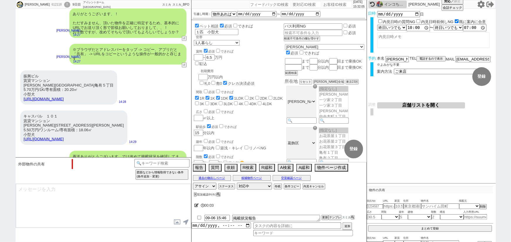
scroll to position [551, 0]
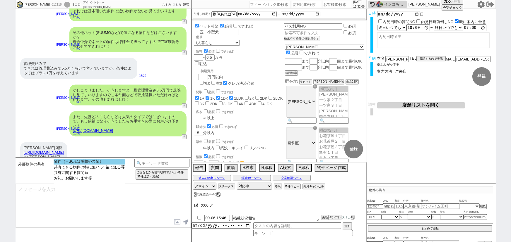
click at [114, 163] on option "物件（＋あれば感想や希望）" at bounding box center [90, 162] width 72 height 6
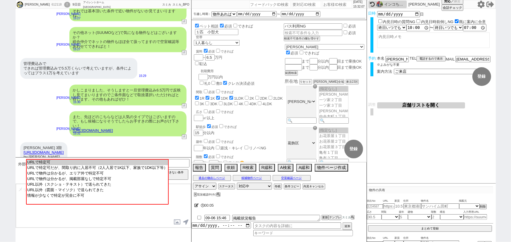
click at [114, 163] on option "URLで特定可" at bounding box center [97, 163] width 141 height 6
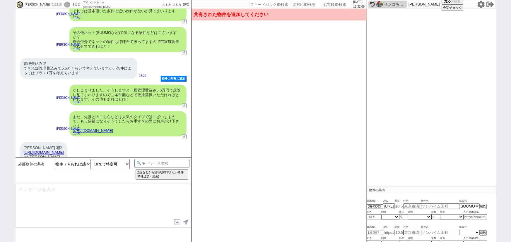
scroll to position [63, 0]
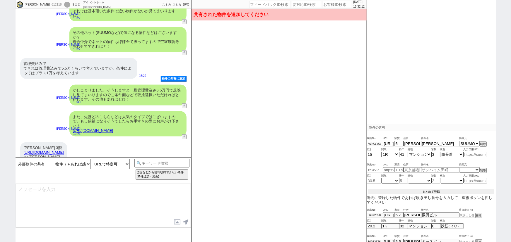
click at [433, 192] on button "まとめて登録" at bounding box center [431, 191] width 126 height 5
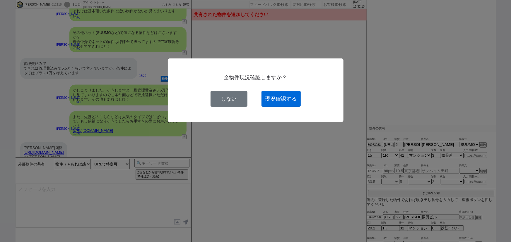
click at [295, 102] on button "現況確認する" at bounding box center [280, 99] width 39 height 16
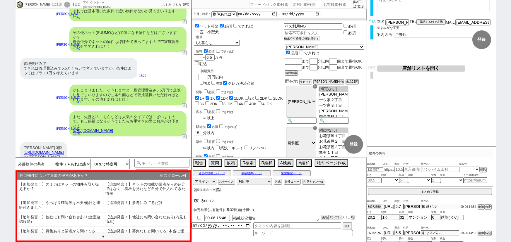
scroll to position [35, 0]
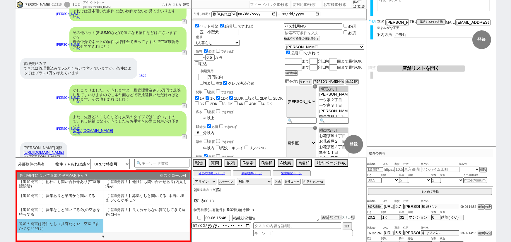
click at [76, 223] on li "追加の発言は特になし（共有だけや、空室ですか？などだけ）" at bounding box center [60, 227] width 86 height 14
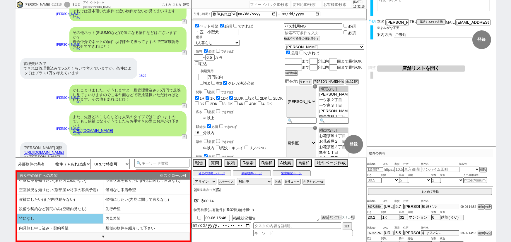
click at [66, 218] on li "特になし" at bounding box center [60, 219] width 86 height 10
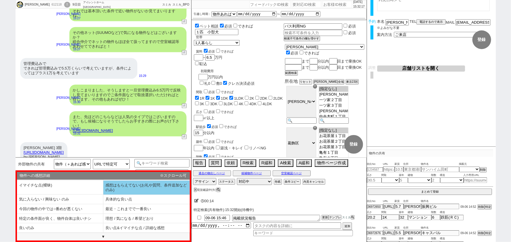
click at [148, 191] on li "感想はもらえてない(お礼や質問、条件追加などのみ)" at bounding box center [146, 188] width 86 height 14
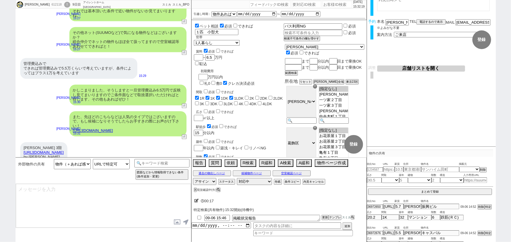
scroll to position [431, 0]
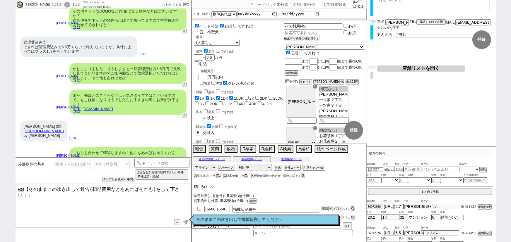
click at [293, 161] on button "空室確認ページ" at bounding box center [292, 159] width 38 height 5
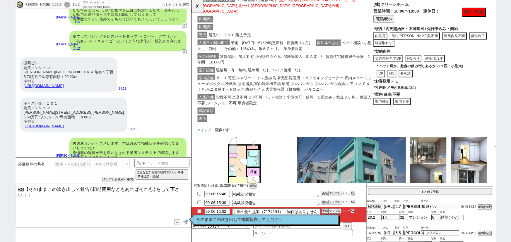
scroll to position [598, 0]
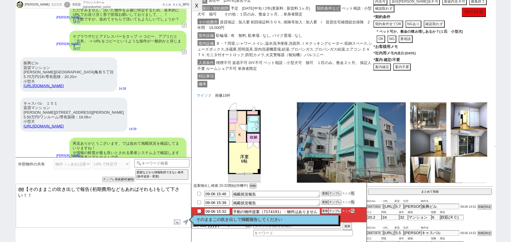
click at [201, 6] on button "☓" at bounding box center [197, 6] width 11 height 12
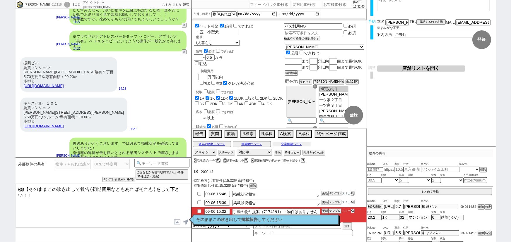
click at [292, 144] on button "空室確認ページ" at bounding box center [292, 144] width 38 height 5
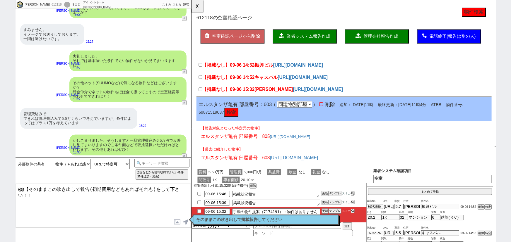
scroll to position [431, 0]
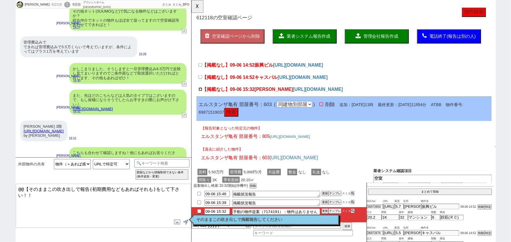
click at [202, 96] on input "【掲載なし】09-06 15:32 湯田コーポ" at bounding box center [201, 96] width 4 height 4
click at [202, 81] on input "【掲載なし】09-06 14:52 キャスバル" at bounding box center [201, 83] width 4 height 4
click at [202, 72] on label "【掲載なし】09-06 14:52 振興ビル" at bounding box center [239, 70] width 80 height 7
click at [202, 72] on input "【掲載なし】09-06 14:52 振興ビル" at bounding box center [201, 70] width 4 height 4
click at [294, 43] on button "業者システム報告作成" at bounding box center [312, 39] width 69 height 15
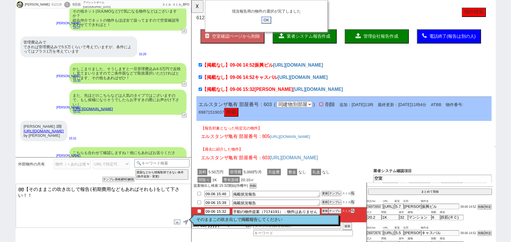
click at [272, 21] on input "OK" at bounding box center [271, 22] width 11 height 8
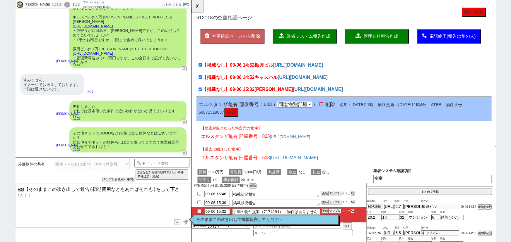
scroll to position [303, 0]
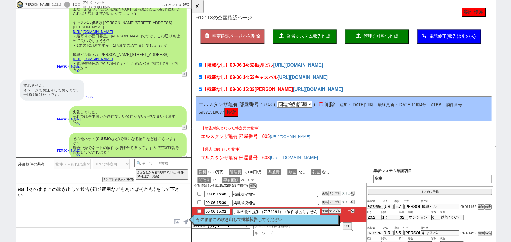
click at [332, 193] on button "テンプレ" at bounding box center [335, 194] width 13 height 4
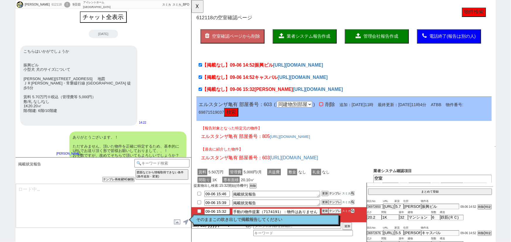
scroll to position [0, 0]
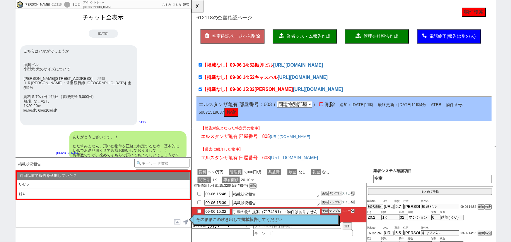
click at [102, 18] on button "チャット全表示" at bounding box center [104, 17] width 46 height 10
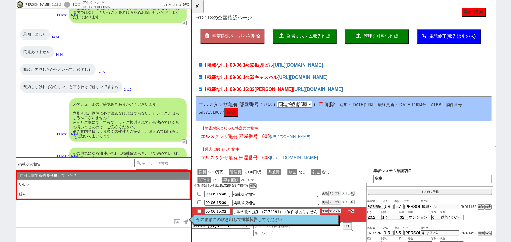
scroll to position [2793, 0]
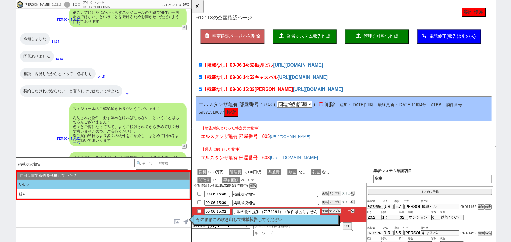
click at [55, 184] on li "いいえ" at bounding box center [103, 185] width 173 height 10
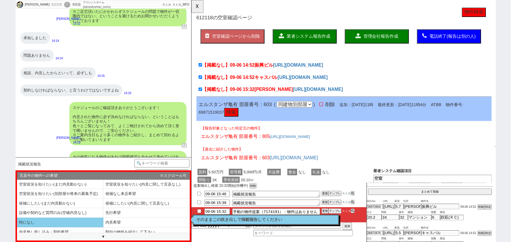
click at [49, 223] on li "特になし" at bounding box center [60, 223] width 86 height 10
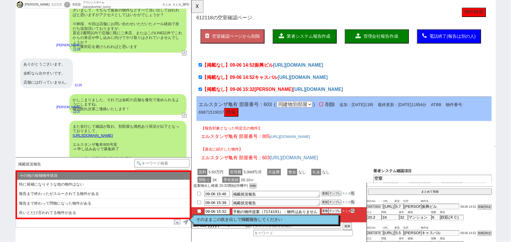
scroll to position [2254, 0]
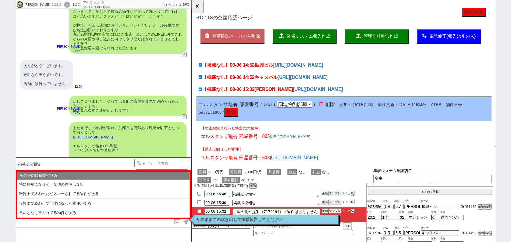
click at [98, 200] on li "報告まで終わって問物になった物件がある" at bounding box center [103, 204] width 173 height 10
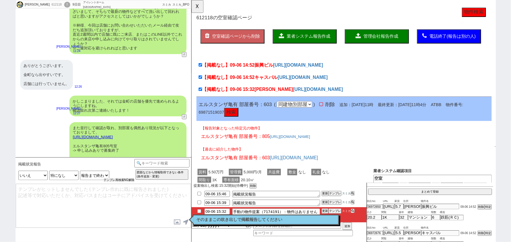
click at [109, 180] on button "テンプレ再検索NG解除" at bounding box center [119, 180] width 31 height 4
click at [95, 178] on select "その他の候補物件状況 特に候補になりそうな他の物件はない 報告まで終わったがスルーされてる物件がある 報告まで終わって問物になった物件がある 良いとだけ言われ…" at bounding box center [94, 175] width 29 height 9
click at [80, 171] on select "その他の候補物件状況 特に候補になりそうな他の物件はない 報告まで終わったがスルーされてる物件がある 報告まで終わって問物になった物件がある 良いとだけ言われ…" at bounding box center [94, 175] width 29 height 9
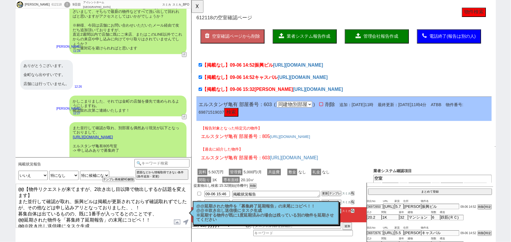
drag, startPoint x: 17, startPoint y: 197, endPoint x: 10, endPoint y: 172, distance: 25.7
click at [10, 172] on div "Mariko 612118 ! 0 9日目 アイレントホーム 金町店 冬眠中 自社客 スミカ スミカ_BPO チャット全表示 2025-08-29 新しくフォ…" at bounding box center [255, 121] width 511 height 242
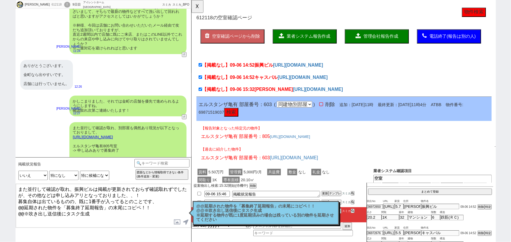
drag, startPoint x: 15, startPoint y: 204, endPoint x: 121, endPoint y: 245, distance: 113.0
click at [121, 242] on html "Mariko 612118 ! 0 9日目 アイレントホーム 金町店 冬眠中 自社客 スミカ スミカ_BPO チャット全表示 2025-08-29 新しくフォ…" at bounding box center [255, 121] width 511 height 242
click at [49, 192] on textarea "また並行して確認が取れ、振興ビルは掲載が更新されておらず確認取れずでしたが、その他などは申し込みアリとなっておりました、、！ 募集自体は出ているものの、既に1…" at bounding box center [103, 206] width 175 height 44
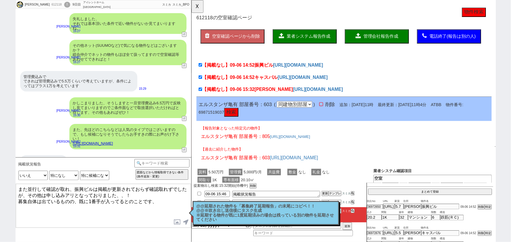
scroll to position [3334, 0]
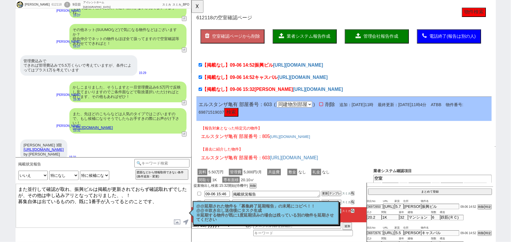
drag, startPoint x: 95, startPoint y: 189, endPoint x: 76, endPoint y: 187, distance: 19.4
click at [76, 187] on textarea "また並行して確認が取れ、振興ビルは掲載が更新されておらず確認取れずでしたが、その他は申し込みアリとなっておりました、、！ 募集自体は出ているものの、既に1番手…" at bounding box center [103, 206] width 175 height 44
click at [97, 199] on textarea "また並行して確認が取れ、振興ビルは掲載が更新されておらず確認取れずでしたが、その他は申し込みアリとなっておりました、、！ 募集自体は出ているものの、既に1番手…" at bounding box center [103, 206] width 175 height 44
click at [223, 212] on p "@@延期された物件を「募集終了延期報告」の末尾にコピペ！！ @@※吹き出し送信後にタスク生成 ※延期する物件が既に1度延期済みの場合は残っている別の物件を延期…" at bounding box center [265, 213] width 139 height 18
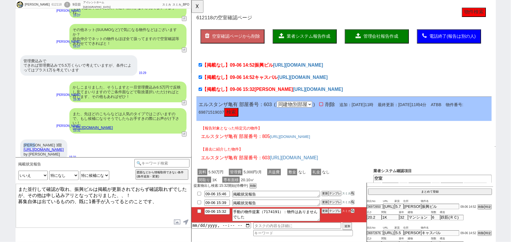
drag, startPoint x: 42, startPoint y: 116, endPoint x: 21, endPoint y: 112, distance: 21.1
click at [21, 137] on div "湯田コーポ 3階 https://suumo.jp/chintai/bc_100458436942/ by SUUMO 15:31" at bounding box center [104, 150] width 176 height 27
copy div "湯田コーポ"
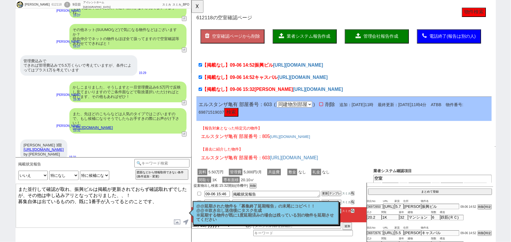
drag, startPoint x: 41, startPoint y: 194, endPoint x: 29, endPoint y: 193, distance: 12.0
click at [29, 193] on textarea "また並行して確認が取れ、振興ビルは掲載が更新されておらず確認取れずでしたが、その他は申し込みアリとなっておりました、、！ 募集自体は出ているものの、既に1番手…" at bounding box center [103, 206] width 175 height 44
paste textarea "湯田コーポ"
drag, startPoint x: 261, startPoint y: 84, endPoint x: 285, endPoint y: 84, distance: 24.3
click at [285, 84] on div "【掲載なし】09-06 14:52 キャスバル https://www.pethomeweb.com/chintai/b-1181258413/" at bounding box center [354, 84] width 317 height 13
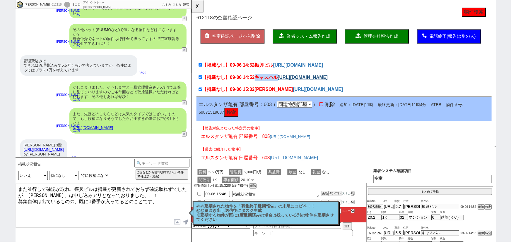
copy span "キャスバル"
click at [55, 192] on textarea "また並行して確認が取れ、振興ビルは掲載が更新されておらず確認取れずでしたが、湯田コーポ、は申し込みアリとなっておりました、、！ 募集自体は出ているものの、既に…" at bounding box center [103, 206] width 175 height 44
paste textarea "ャスバル"
drag, startPoint x: 93, startPoint y: 188, endPoint x: 75, endPoint y: 188, distance: 18.5
click at [75, 188] on textarea "また並行して確認が取れ、振興ビルは掲載が更新されておらず確認取れずでしたが、湯田コーポ、キャスバルは申し込みアリとなっておりました、、！ 募集自体は出ているも…" at bounding box center [103, 206] width 175 height 44
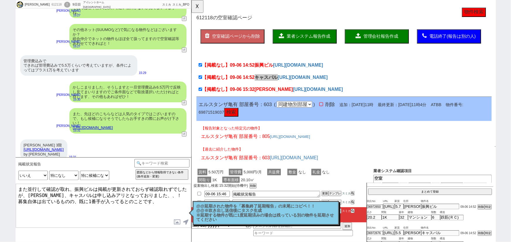
click at [120, 193] on textarea "また並行して確認が取れ、振興ビルは掲載が更新されておらず確認取れずでしたが、湯田コーポ、キャスバルは申し込みアリとなっておりました、、！ 募集自体は出ているも…" at bounding box center [103, 206] width 175 height 44
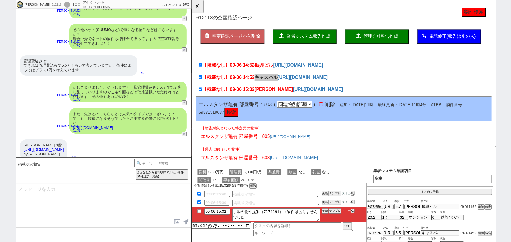
scroll to position [3369, 0]
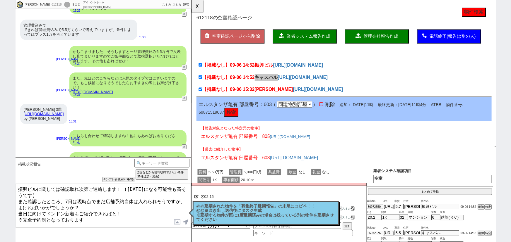
click at [274, 216] on p "@@延期された物件を「募集終了延期報告」の末尾にコピペ！！ @@※吹き出し送信後にタスク生成 ※延期する物件が既に1度延期済みの場合は残っている別の物件を延期…" at bounding box center [265, 213] width 139 height 18
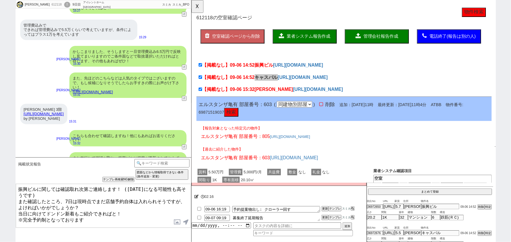
click at [282, 218] on textarea "募集終了延期報告" at bounding box center [276, 218] width 88 height 6
paste textarea "振興ビル"
click at [322, 217] on button "更新" at bounding box center [325, 218] width 6 height 4
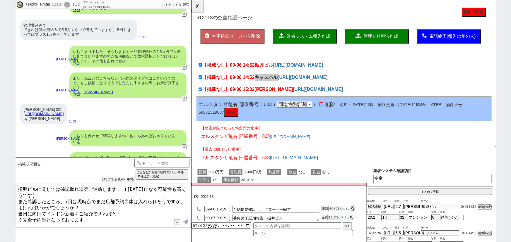
click at [322, 217] on button "更新" at bounding box center [325, 218] width 6 height 4
click at [198, 8] on button "☓" at bounding box center [197, 6] width 11 height 12
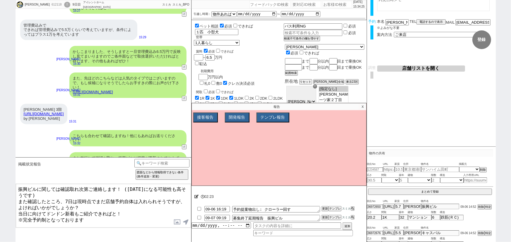
scroll to position [0, 0]
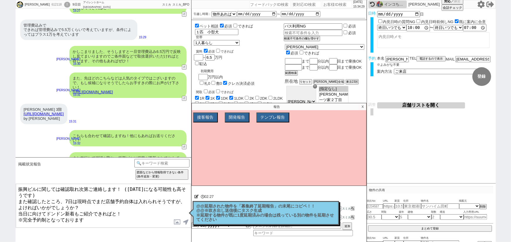
drag, startPoint x: 123, startPoint y: 189, endPoint x: 141, endPoint y: 195, distance: 19.2
click at [141, 195] on textarea "振興ビルに関しては確認取れ次第ご連絡します！ (明日になる可能性も高そうです) また確認したところ、7日は現時点でまだ店舗予約自体は入れられそうですが、よけれ…" at bounding box center [103, 206] width 175 height 44
drag, startPoint x: 123, startPoint y: 187, endPoint x: 131, endPoint y: 193, distance: 10.3
click at [131, 193] on textarea "振興ビルに関しては確認取れ次第ご連絡します！ (明日になる可能性も高そうです) また確認したところ、7日は現時点でまだ店舗予約自体は入れられそうですが、よけれ…" at bounding box center [103, 206] width 175 height 44
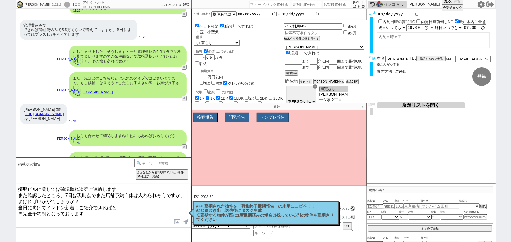
drag, startPoint x: 71, startPoint y: 194, endPoint x: 66, endPoint y: 194, distance: 5.9
click at [66, 194] on textarea "振興ビルに関しては確認取れ次第ご連絡します！ また確認したところ、7日は現時点でまだ店舗予約自体は入れられそうですが、よければいかがでしょうか？ 当日に向けて…" at bounding box center [103, 206] width 175 height 44
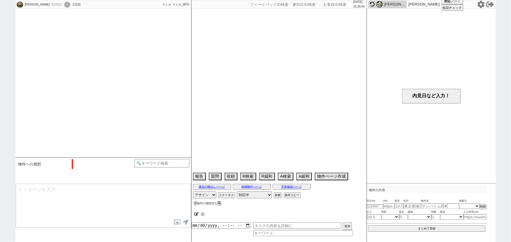
scroll to position [723, 0]
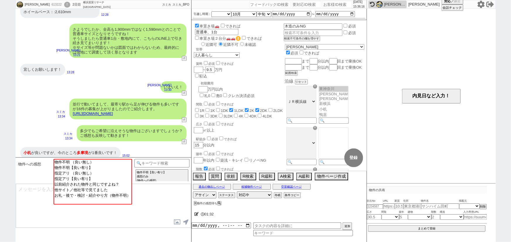
click at [155, 88] on p "13:30" at bounding box center [160, 90] width 24 height 5
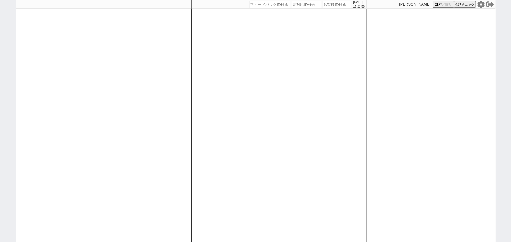
click at [325, 6] on input "number" at bounding box center [337, 4] width 29 height 7
paste input "609947"
type input "609947"
select select "100"
select select "1"
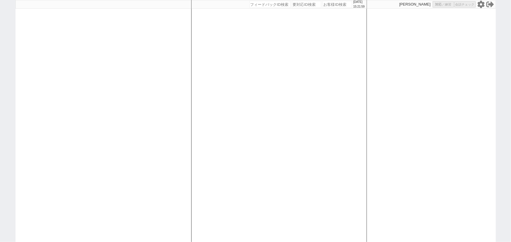
select select "2"
select select "5"
select select
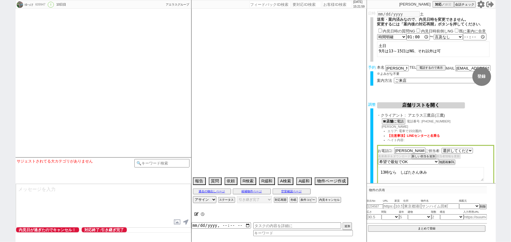
select select "2790"
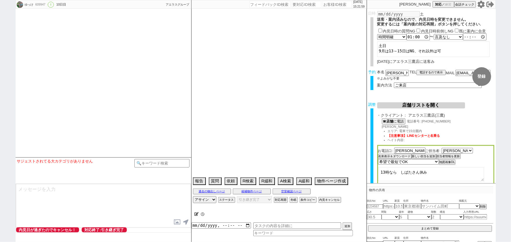
type textarea "他の物件も検討している"
select select "15"
select select "0"
select select "19"
select select "612"
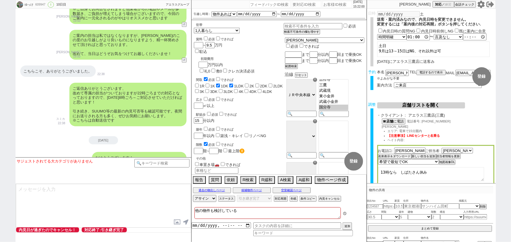
scroll to position [63, 0]
click at [273, 209] on textarea "他の物件も検討している" at bounding box center [267, 214] width 146 height 12
type textarea "他の物件も検討している、"
checkbox input "false"
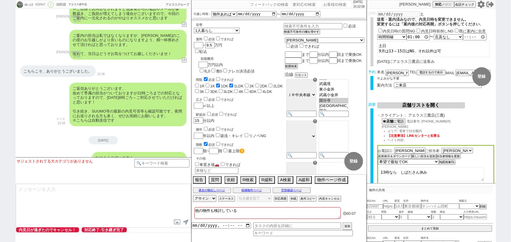
checkbox input "true"
checkbox input "false"
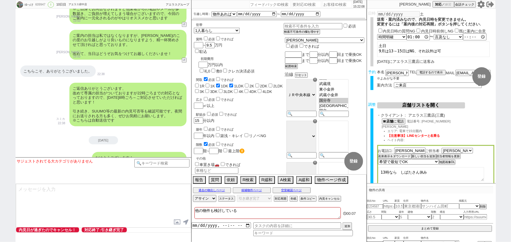
checkbox input "false"
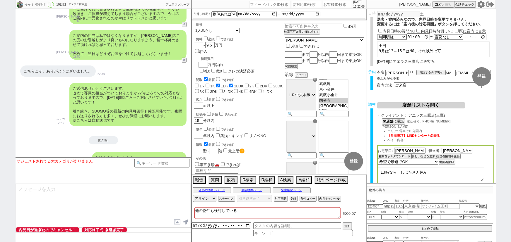
checkbox input "false"
checkbox input "true"
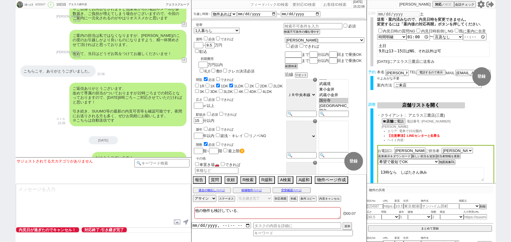
checkbox input "false"
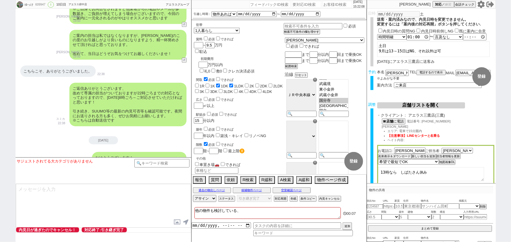
checkbox input "false"
type textarea "他の物件も検討している、ｓ"
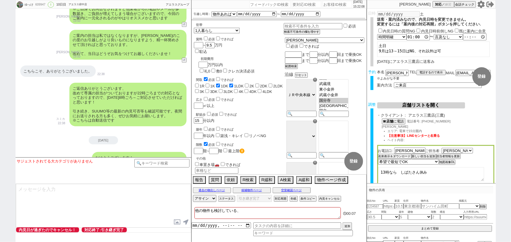
checkbox input "false"
checkbox input "true"
checkbox input "false"
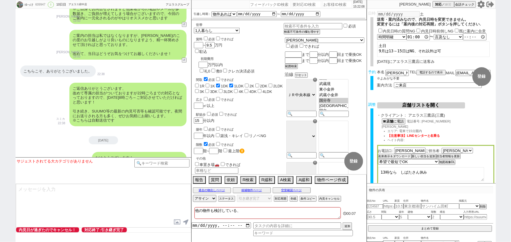
checkbox input "false"
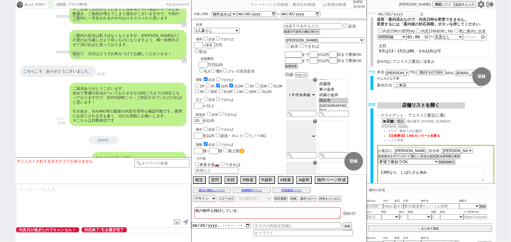
checkbox input "false"
type textarea "他の物件も検討している、し"
checkbox input "false"
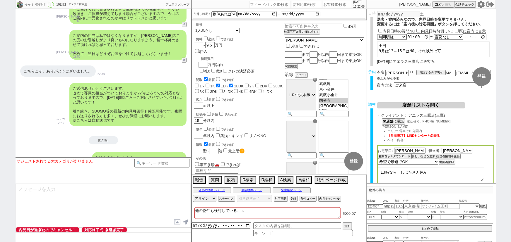
checkbox input "false"
checkbox input "true"
checkbox input "false"
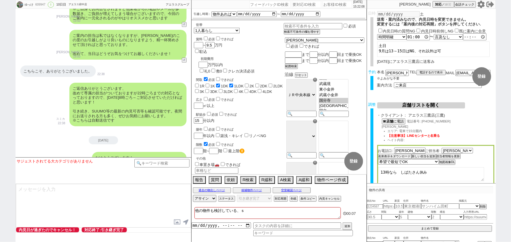
checkbox input "false"
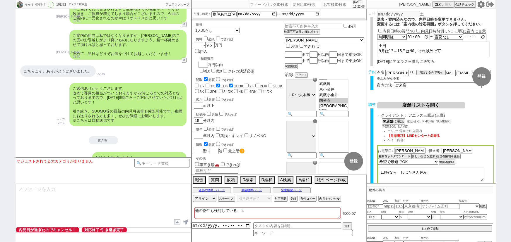
checkbox input "false"
type textarea "他の物件も検討している、しｎ"
checkbox input "false"
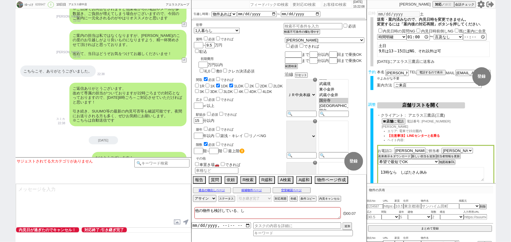
checkbox input "true"
checkbox input "false"
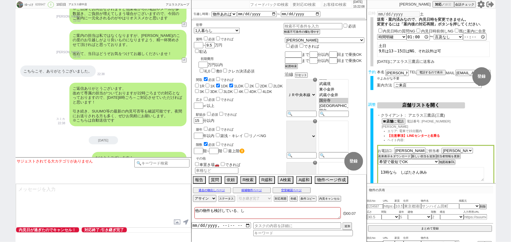
checkbox input "false"
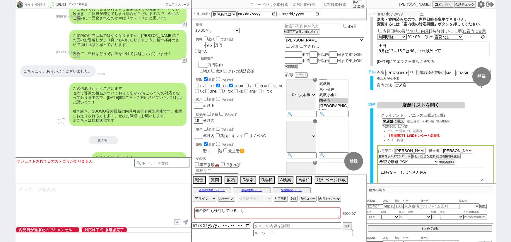
checkbox input "false"
type textarea "他の物件も検討している、しん"
checkbox input "false"
checkbox input "true"
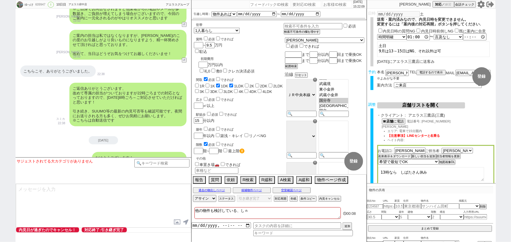
checkbox input "true"
checkbox input "false"
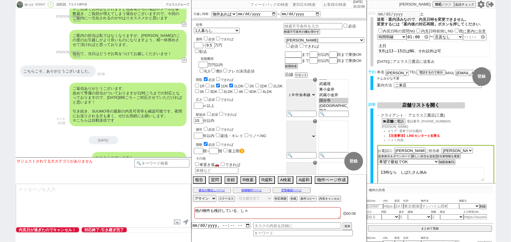
checkbox input "false"
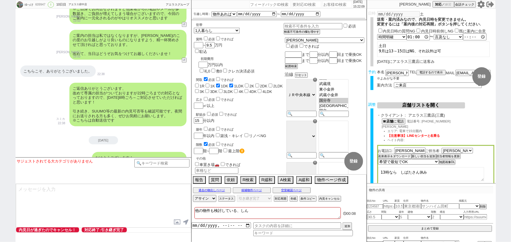
type textarea "他の物件も検討している、新"
checkbox input "false"
checkbox input "true"
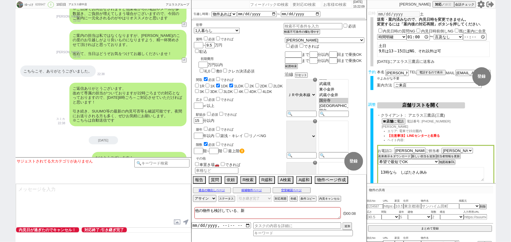
checkbox input "false"
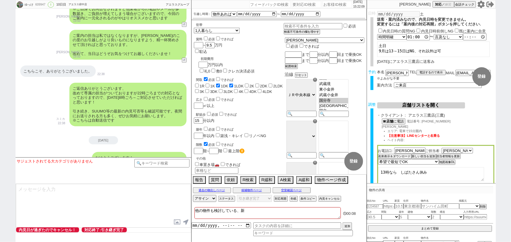
checkbox input "false"
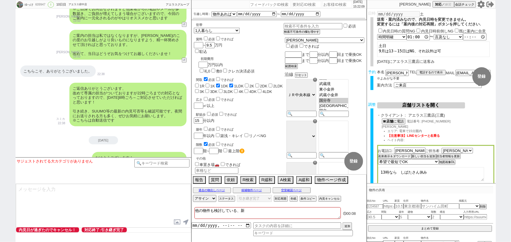
checkbox input "false"
checkbox input "true"
checkbox input "false"
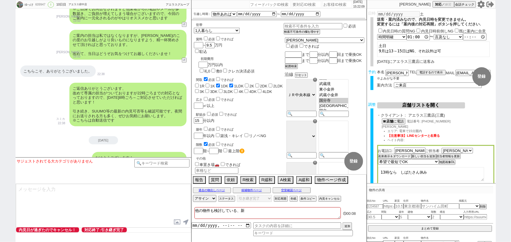
checkbox input "false"
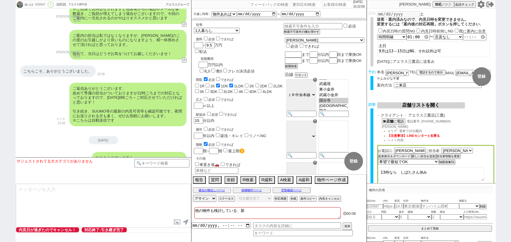
checkbox input "false"
type textarea "他の物件も検討している、新I"
checkbox input "false"
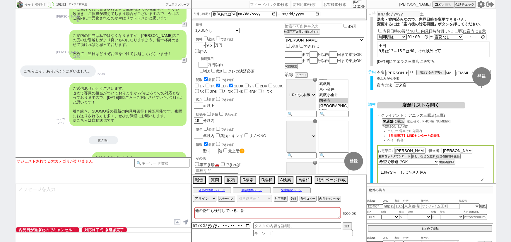
checkbox input "true"
checkbox input "false"
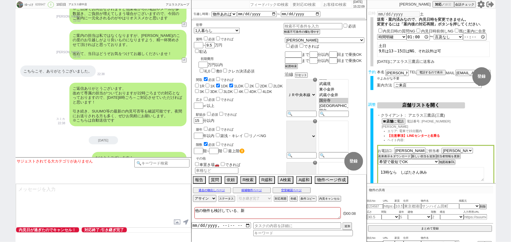
checkbox input "false"
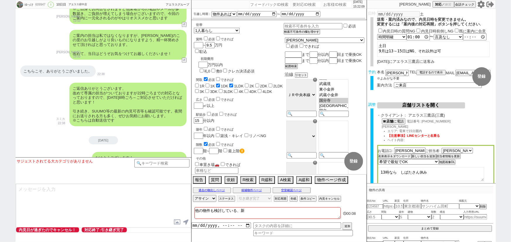
checkbox input "false"
type textarea "他の物件も検討している、新ID"
checkbox input "false"
checkbox input "true"
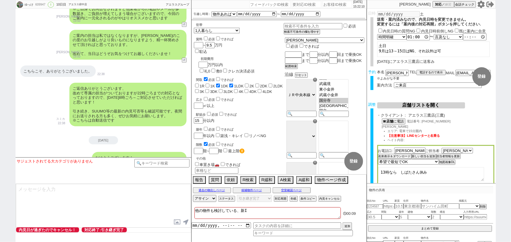
checkbox input "true"
checkbox input "false"
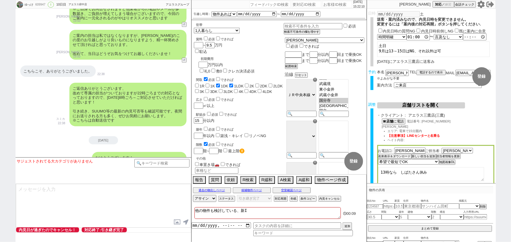
checkbox input "false"
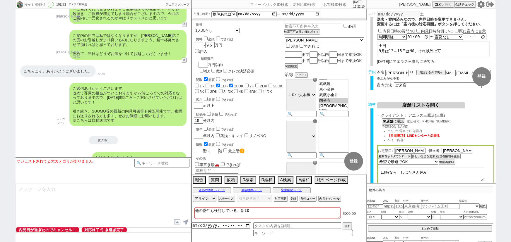
type textarea "他の物件も検討している、新ID:"
checkbox input "false"
checkbox input "true"
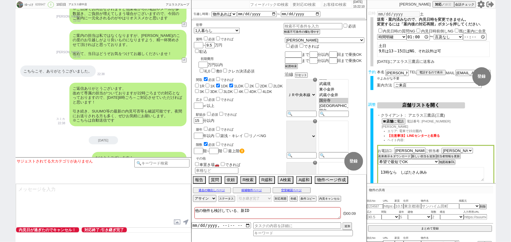
checkbox input "false"
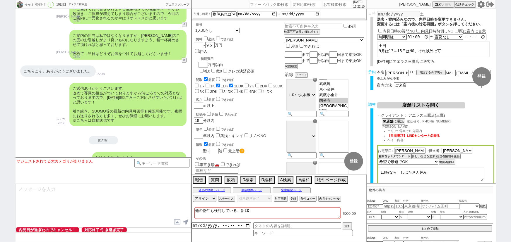
checkbox input "false"
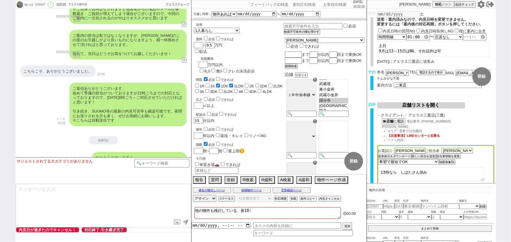
checkbox input "false"
checkbox input "true"
checkbox input "false"
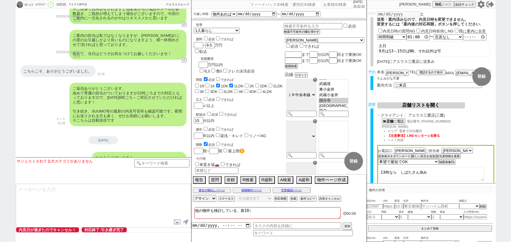
checkbox input "false"
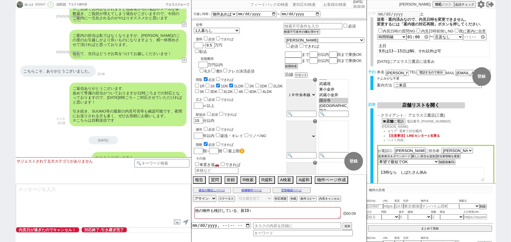
checkbox input "false"
paste textarea "613377"
type textarea "他の物件も検討している、新ID:613377"
checkbox input "false"
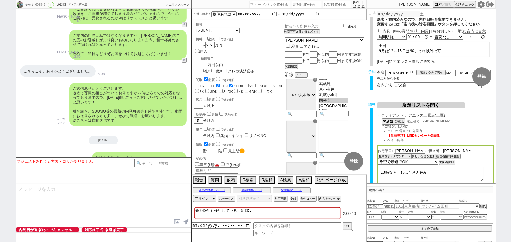
checkbox input "false"
checkbox input "true"
checkbox input "false"
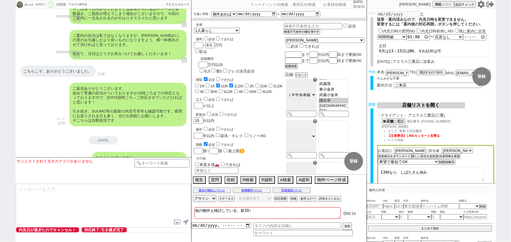
checkbox input "false"
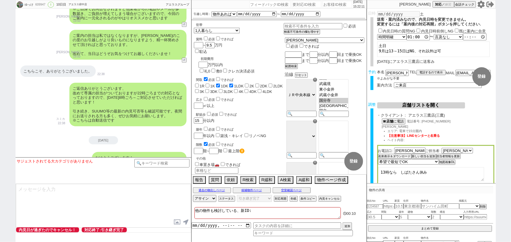
checkbox input "false"
type textarea "他の物件も検討している、新ID:613377"
click at [437, 116] on span "アエラス三鷹店(三鷹)" at bounding box center [451, 115] width 86 height 5
drag, startPoint x: 450, startPoint y: 61, endPoint x: 372, endPoint y: 64, distance: 77.9
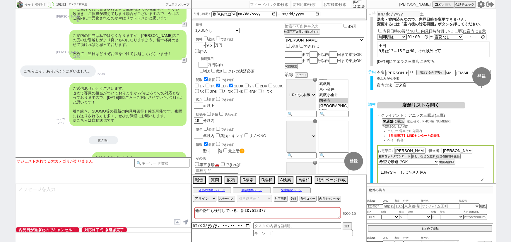
click at [372, 64] on div "日時 2025-08-30 土 送客・案内済みなので、内見日時を変更できません。 変更するには「案内後の対応再開」ボタンを押してください. 内見日時の質問NG…" at bounding box center [431, 40] width 129 height 59
click at [372, 64] on div at bounding box center [371, 41] width 3 height 49
click at [408, 61] on div "2025/08/29にアエラス三鷹店に送客み" at bounding box center [435, 61] width 117 height 5
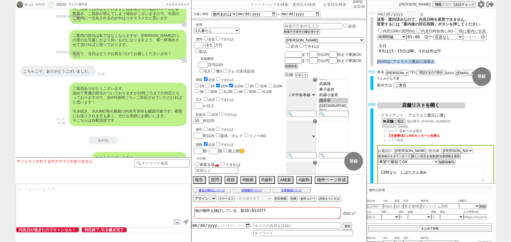
copy div "2025/08/29にアエラス三鷹店に送客み"
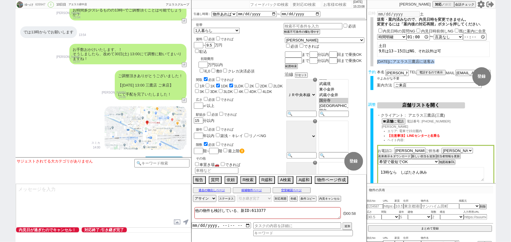
scroll to position [2435, 0]
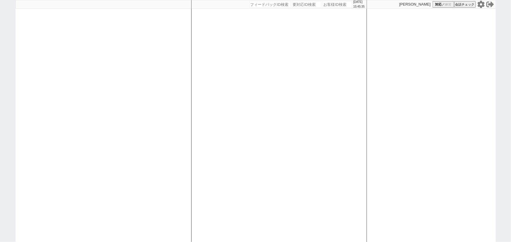
click at [111, 77] on div at bounding box center [104, 121] width 176 height 242
select select "100"
select select "1"
select select "2"
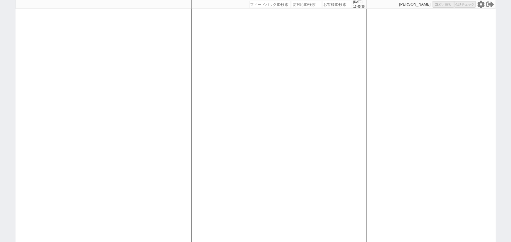
select select "5"
select select
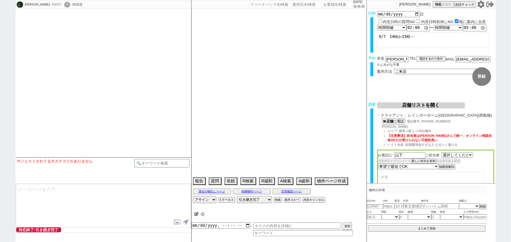
select select "1666"
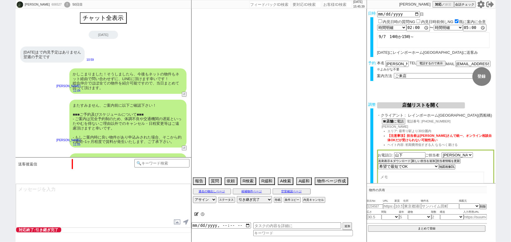
scroll to position [544, 0]
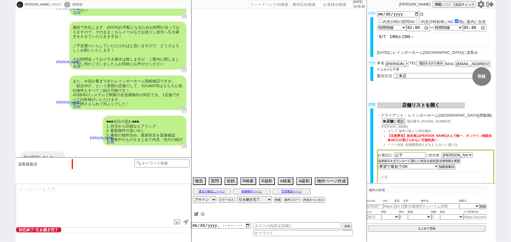
type textarea "7日14時までに他社なし"
select select "15"
select select "0"
select select "12"
select select "811"
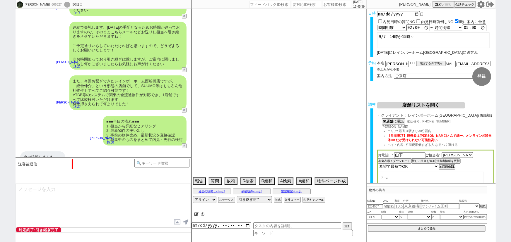
select select "63"
select select "[DATE]"
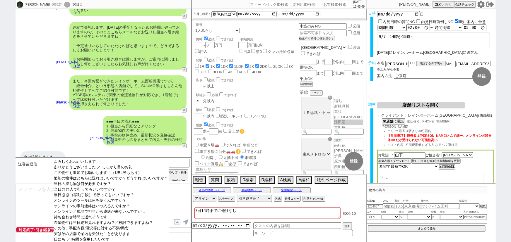
drag, startPoint x: 71, startPoint y: 166, endPoint x: 78, endPoint y: 159, distance: 9.5
select select "よろしくおねがいします"
click at [78, 159] on select "よろしくおねがいします ありがとうございました ／ しっかり目のお礼 この物件も追加でお願いします！（URL等もらう） 追加の物件はどちらに送ればいいですか？…" at bounding box center [111, 200] width 115 height 82
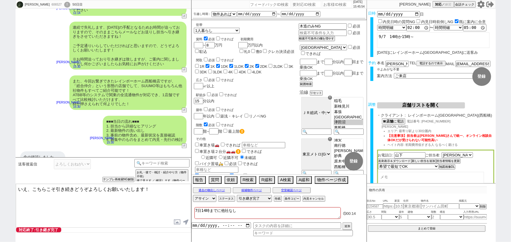
drag, startPoint x: 57, startPoint y: 189, endPoint x: 0, endPoint y: 182, distance: 57.2
click at [0, 182] on div "[PERSON_NAME]将人 606527 ! 0 50日目 冬眠中 自社客 スミカ スミカ_BPO チャット全表示 [DATE] 明日まで内見予定はありま…" at bounding box center [255, 121] width 511 height 242
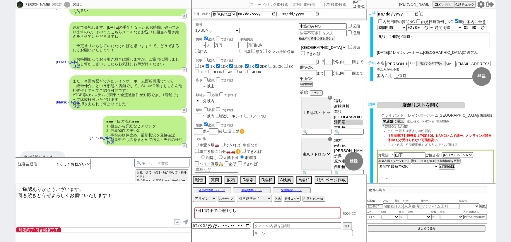
drag, startPoint x: 107, startPoint y: 194, endPoint x: 4, endPoint y: 200, distance: 103.5
click at [4, 200] on div "[PERSON_NAME]将人 606527 ! 0 50日目 冬眠中 自社客 スミカ スミカ_BPO チャット全表示 [DATE] 明日まで内見予定はありま…" at bounding box center [255, 121] width 511 height 242
type textarea "ご確認ありがとうございます。 [DATE]はどうぞ気を付けてお越しください！"
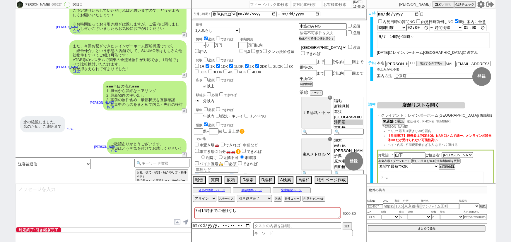
scroll to position [406, 0]
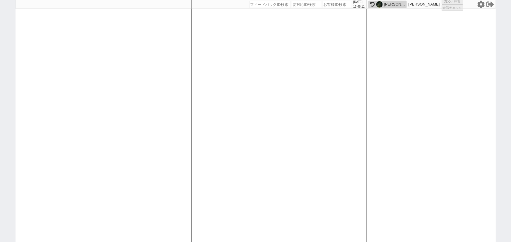
select select
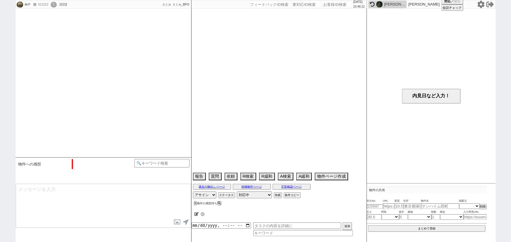
scroll to position [723, 0]
select select "2025"
select select "10"
select select "33"
select select "1"
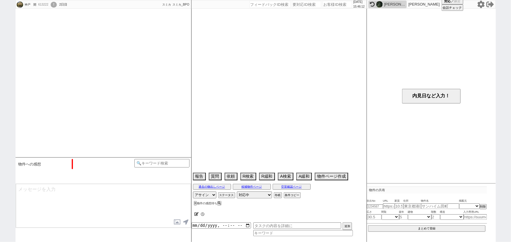
select select "17"
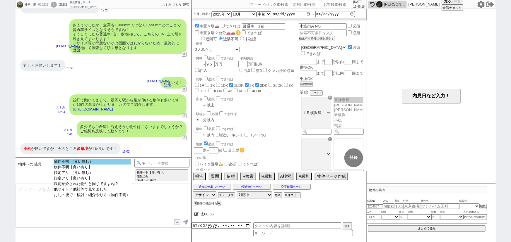
select select "物件不明 （良い無し）"
click at [90, 162] on option "物件不明 （良い無し）" at bounding box center [92, 162] width 77 height 6
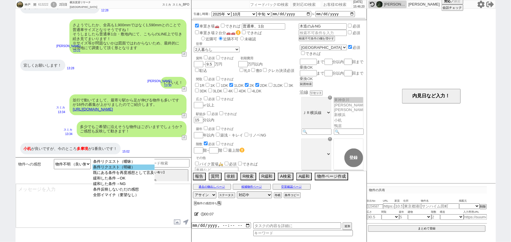
click at [130, 168] on option "条件リクエスト（明確）" at bounding box center [124, 168] width 62 height 6
select select "17"
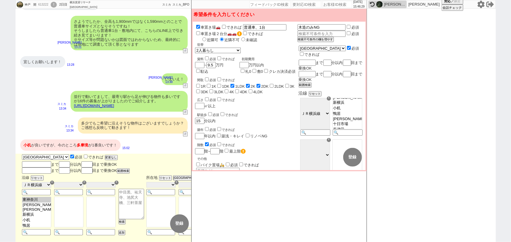
scroll to position [17, 0]
drag, startPoint x: 88, startPoint y: 143, endPoint x: 78, endPoint y: 143, distance: 10.8
click at [78, 143] on div "小机 が良いですが、今のところ 多摩境 が1番良いです！" at bounding box center [70, 146] width 100 height 12
copy span "多摩境"
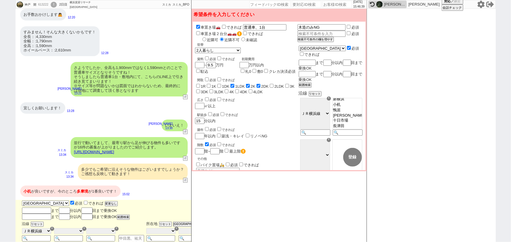
scroll to position [728, 0]
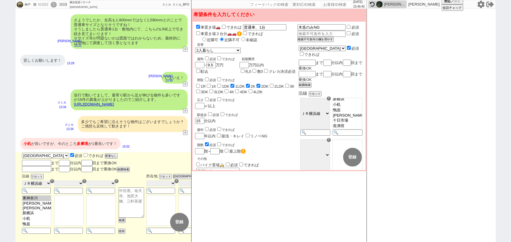
click at [165, 100] on div "並行で動いてまして、最寄り駅から足が伸びる物件も多いですが16件の募集が上がりましたのでご紹介します。 [URL][DOMAIN_NAME]" at bounding box center [129, 100] width 117 height 21
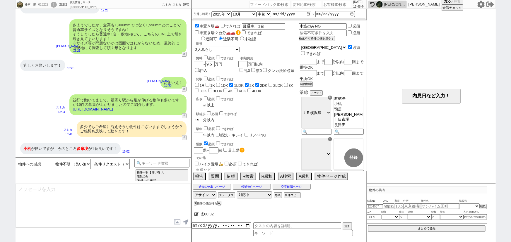
type textarea "かしこまりました、反映してまいりますね！"
click at [117, 181] on button "テンプレ再検索NG解除" at bounding box center [119, 180] width 31 height 4
click at [76, 165] on select "物件不明 （良い無し） 物件不明【良い有り】 指定アリ （良い無し） 指定アリ【良い有り】 以前紹介された物件と同じですよね？ 他サイト／他社等で見てました …" at bounding box center [72, 164] width 37 height 10
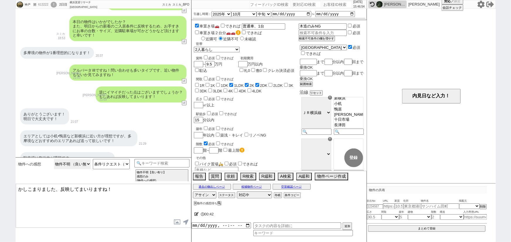
scroll to position [290, 0]
click at [184, 103] on button "↺" at bounding box center [185, 104] width 4 height 4
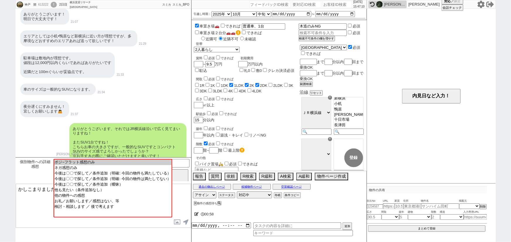
scroll to position [136, 0]
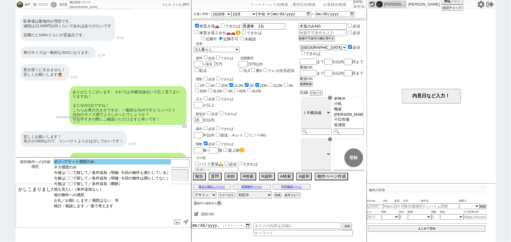
select select "ポジ~フラット感想のみ"
click at [141, 163] on option "ポジ~フラット感想のみ" at bounding box center [112, 162] width 117 height 6
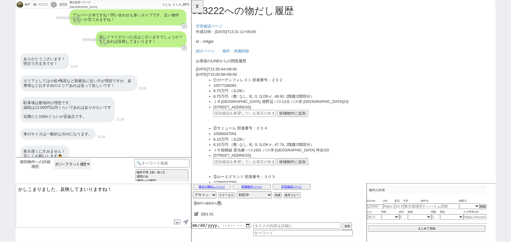
scroll to position [0, 0]
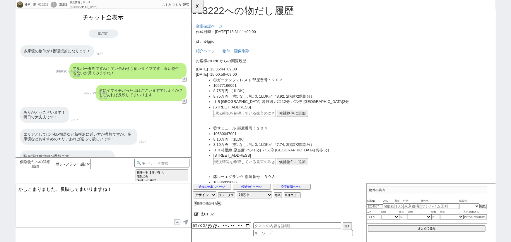
click at [116, 13] on button "チャット全表示" at bounding box center [104, 17] width 46 height 10
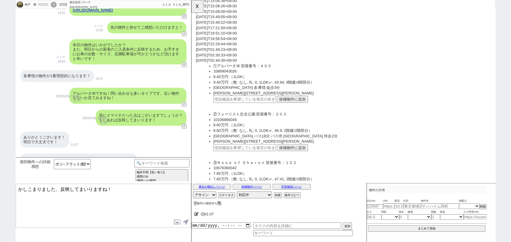
scroll to position [1025, 0]
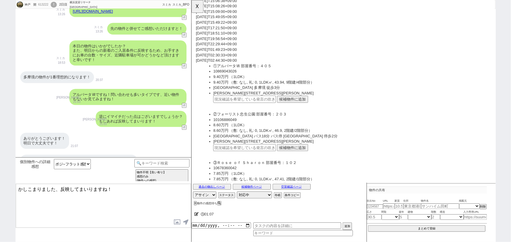
click at [305, 104] on button "候補物件に追加" at bounding box center [299, 107] width 33 height 8
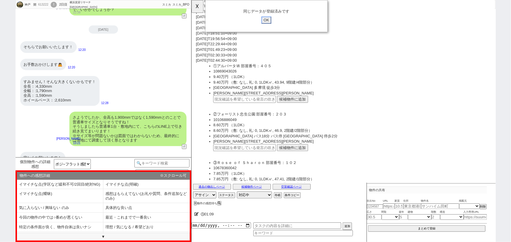
scroll to position [1207, 0]
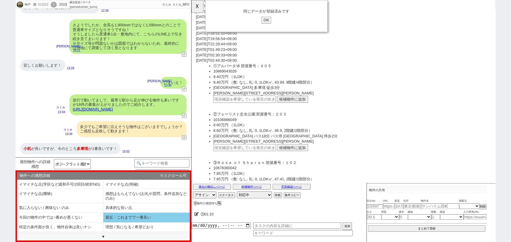
click at [146, 221] on li "最近・これまでで一番良い" at bounding box center [146, 218] width 86 height 10
select select "最近・これまでで一番良い"
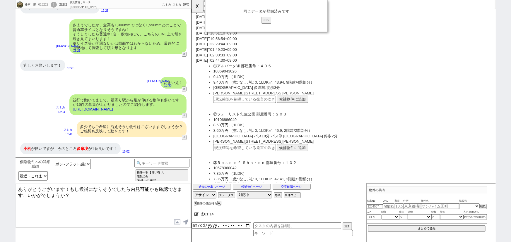
click at [113, 111] on link "[URL][DOMAIN_NAME]" at bounding box center [93, 109] width 40 height 4
click at [129, 188] on textarea "ありがとうございます！もし候補になりそうでしたら内見可能かも確認できます、いかがでしょうか？" at bounding box center [103, 206] width 175 height 44
type textarea "ありがとうございます！もし候補になりそうでしたらあわせて内見可能かも確認できます、いかがでしょうか？"
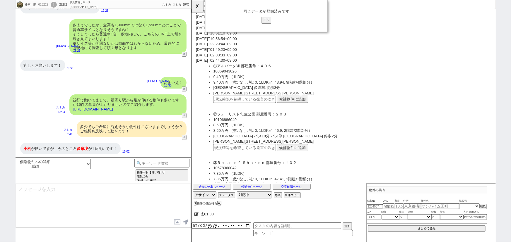
scroll to position [1229, 0]
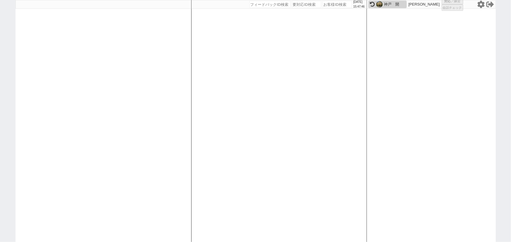
select select
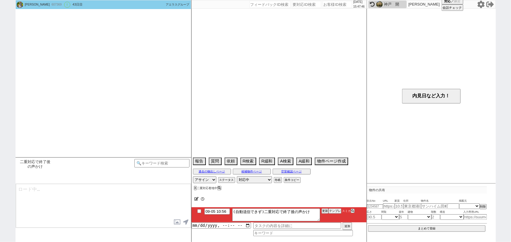
select select "2025"
select select "8"
select select "37"
select select "0"
select select "25"
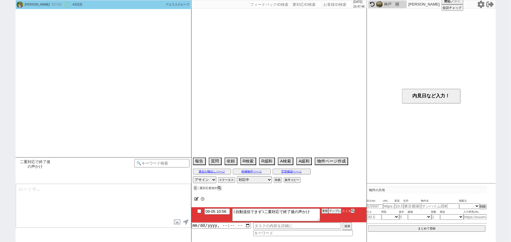
select select "41"
select select "49"
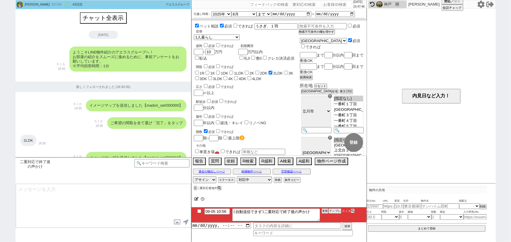
scroll to position [1735, 0]
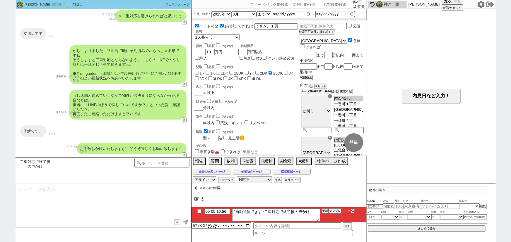
type textarea "ご無沙汰しております、その後店舗のほうで物件はお決まりになられてますでしょうか？ ご状況うかがえればと思いまして！"
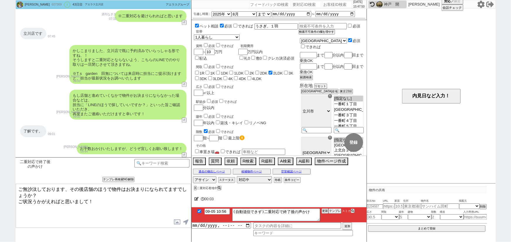
checkbox input "true"
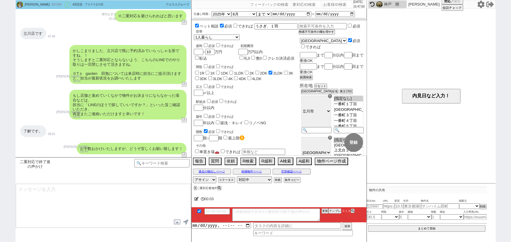
scroll to position [1782, 0]
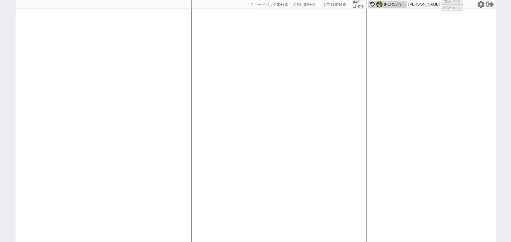
select select
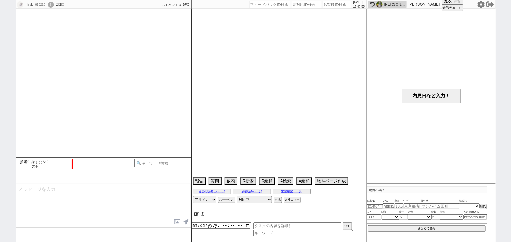
type textarea "旧ID：156948　条件から別IDと判断"
select select "2025"
select select "9"
select select "36"
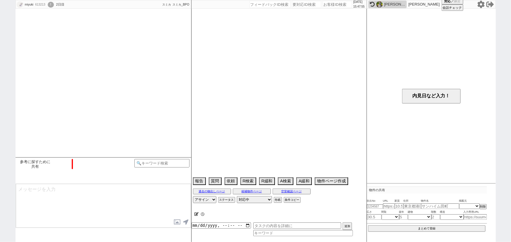
select select "1"
select select "12"
select select "15"
select select "29"
select select "31"
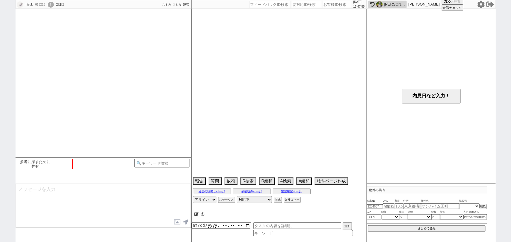
select select "44"
select select "1159"
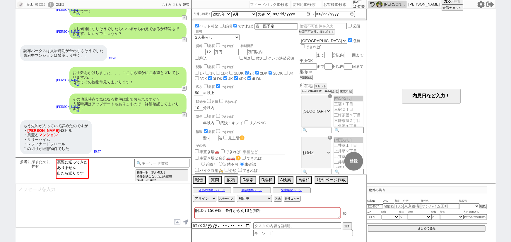
scroll to position [40, 0]
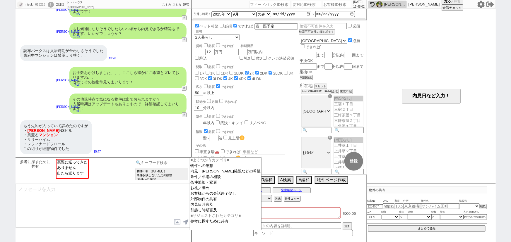
click at [175, 164] on input at bounding box center [161, 162] width 55 height 7
select select "実際に送ってきた"
click at [76, 162] on option "実際に送ってきた" at bounding box center [73, 162] width 32 height 6
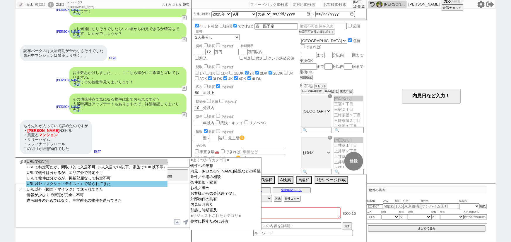
select select "URL以外（スクショ・テキスト）で送られてきた"
click at [80, 184] on option "URL以外（スクショ・テキスト）で送られてきた" at bounding box center [96, 185] width 141 height 6
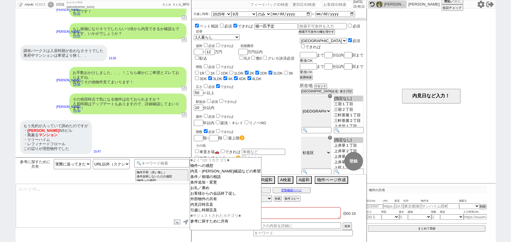
type textarea "ありがとうございます、！ ただすみません、頂いた物件を正確に特定するため、基本的にURLでお送り頂く形で皆様お願いしておりまして、、！ お手数ですが、改めてそ…"
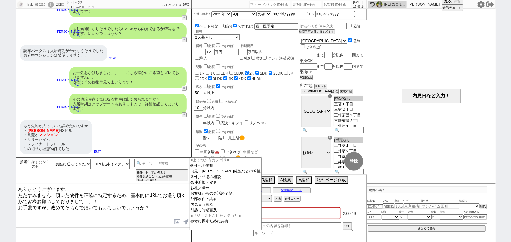
click at [116, 202] on textarea "ありがとうございます、！ ただすみません、頂いた物件を正確に特定するため、基本的にURLでお送り頂く形で皆様お願いしておりまして、、！ お手数ですが、改めてそ…" at bounding box center [103, 206] width 175 height 44
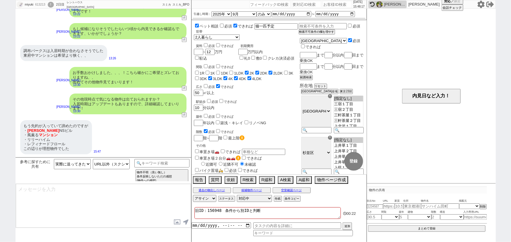
scroll to position [674, 0]
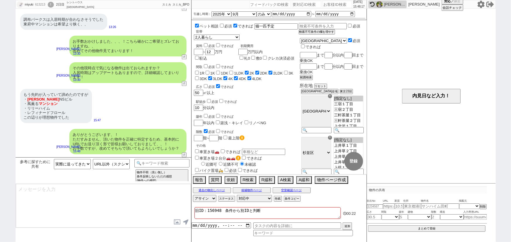
type textarea "※ブラウザだとアドレスバーをタップ -> コピー、アプリだと「共有」 -> URLをコピーというような操作が一般的かと存じます"
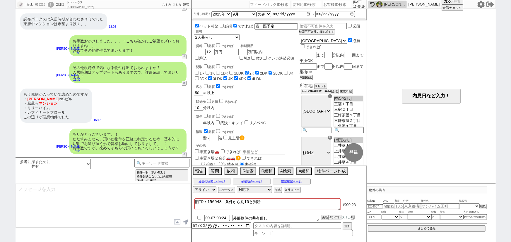
scroll to position [700, 0]
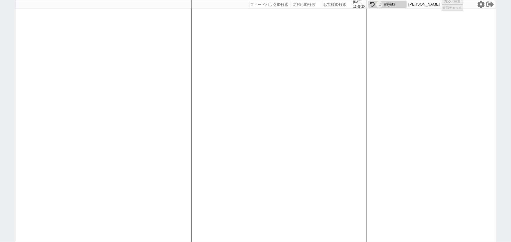
select select
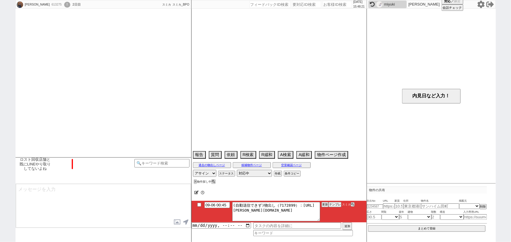
scroll to position [384, 0]
select select "15"
select select "0"
select select "819"
select select "23"
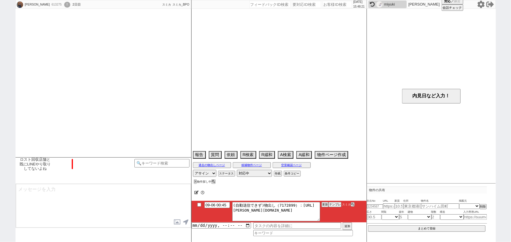
select select "752"
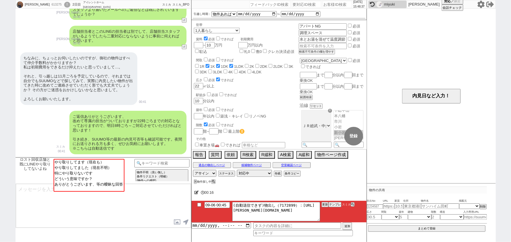
click at [168, 87] on div "ちなみに、ちょっとお伺いしたいのですが、御社の物件はすべて仲介手数料がかかりますか？ 私は初期費用をできるだけ抑えたいと思っていまして…。 それと、引っ越しは…" at bounding box center [104, 78] width 176 height 59
click at [225, 14] on select "なる早 未定 いつでも 物件あれば 年内 来年 1月 2月 3月 4月 5月 6月 7月 8月 9月 10月 11月 12月 春 [PERSON_NAME]" at bounding box center [223, 14] width 25 height 5
select select "11"
click at [231, 12] on select "なる早 未定 いつでも 物件あれば 年内 来年 1月 2月 3月 4月 5月 6月 7月 8月 9月 10月 11月 12月 春 [PERSON_NAME]" at bounding box center [223, 14] width 25 height 5
select select "2025"
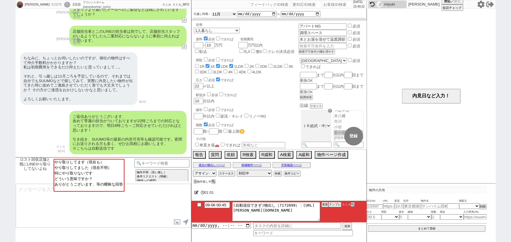
checkbox input "false"
checkbox input "true"
checkbox input "false"
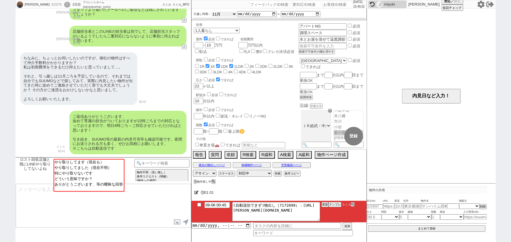
checkbox input "false"
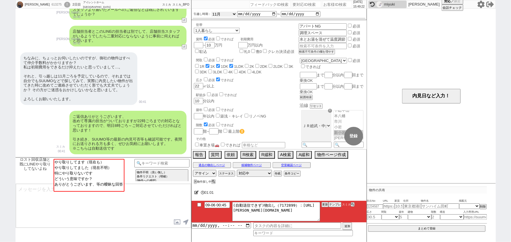
checkbox input "false"
click at [264, 12] on select "のみ 上旬 中旬 下旬 末 まで 1日 2日 3日 4日 5日 6日 7日 8日 9日 10日 11日 12日 13日 14日 15日 16日 17日 18日…" at bounding box center [264, 14] width 15 height 5
select select "36"
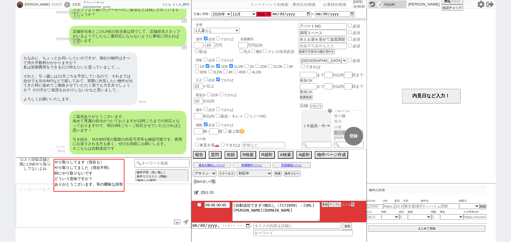
click at [257, 12] on select "のみ 上旬 中旬 下旬 末 まで 1日 2日 3日 4日 5日 6日 7日 8日 9日 10日 11日 12日 13日 14日 15日 16日 17日 18日…" at bounding box center [264, 14] width 15 height 5
type input "[DATE]"
checkbox input "false"
checkbox input "true"
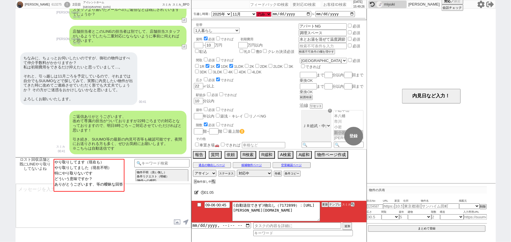
checkbox input "true"
checkbox input "false"
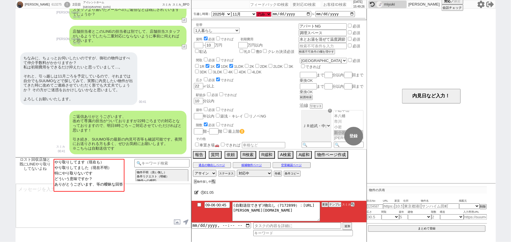
checkbox input "false"
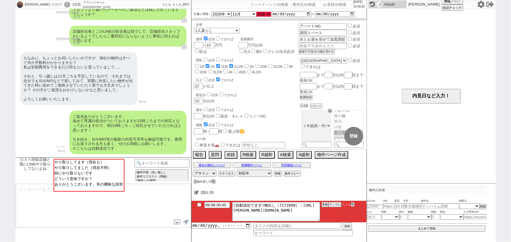
checkbox input "false"
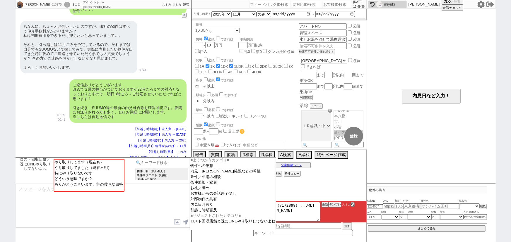
click at [179, 162] on input at bounding box center [161, 162] width 55 height 7
type input "仲介手数料"
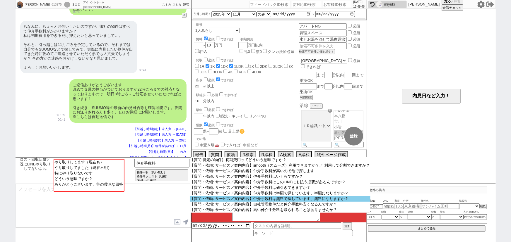
scroll to position [29, 0]
click at [270, 202] on option "【質問・依頼: サービス／案内内容】仲介手数料は無料で探しています、無料になりますか？" at bounding box center [280, 199] width 181 height 6
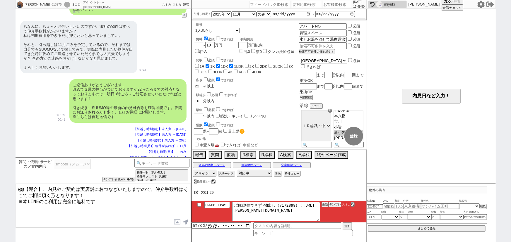
drag, startPoint x: 41, startPoint y: 187, endPoint x: 0, endPoint y: 181, distance: 41.7
click at [0, 181] on div "[PERSON_NAME] 613275 ! 0 2日目 アイレントホーム新小岩店 冬眠中 自社客 スミカ スミカ_BPO チャット全表示 [DATE] お待…" at bounding box center [255, 121] width 511 height 242
type textarea "お待たせいたしました、内見やご契約は実店舗におつなぎいたしますので、仲介手数料はそこでご相談頂く形となります！ ※本LINEのご利用は完全に無料です"
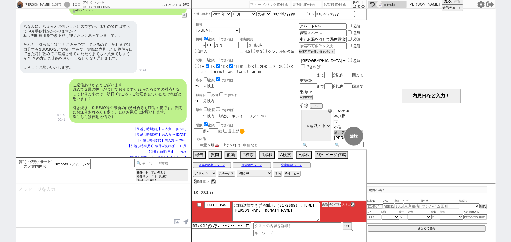
scroll to position [445, 0]
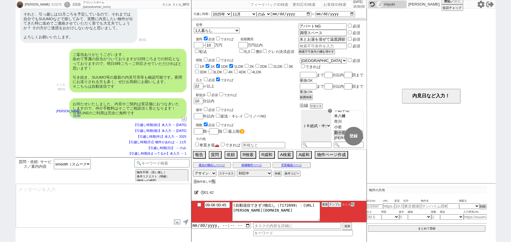
type input "09-06 16:05"
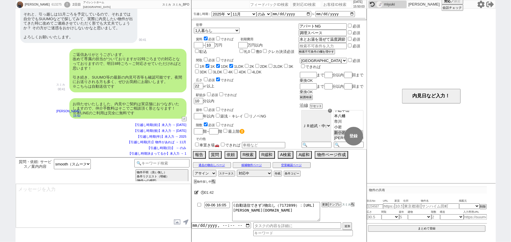
type textarea "物件に寄る部分が大きい(基本は発生します)ため、実際にご希望によってはかかってくる可能性も出てくると思います。 ご案内時ご希望に合わせてご相談できればと思いま…"
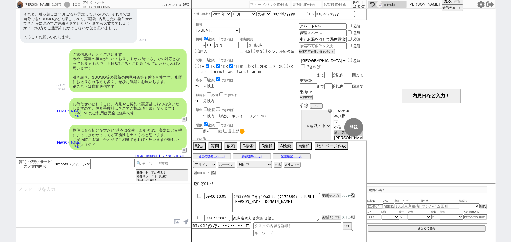
scroll to position [477, 0]
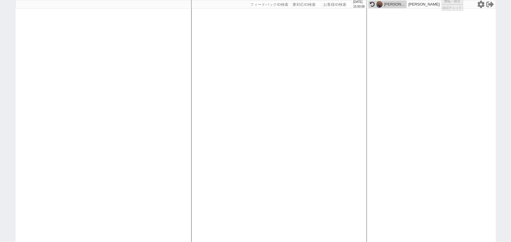
select select
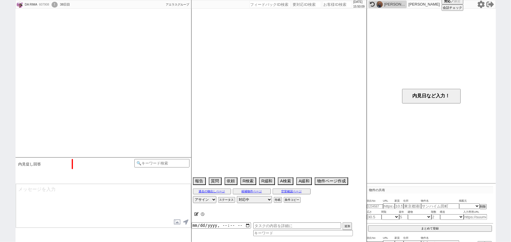
scroll to position [1442, 0]
select select "15"
select select "7"
select select "64"
select select "[DATE]"
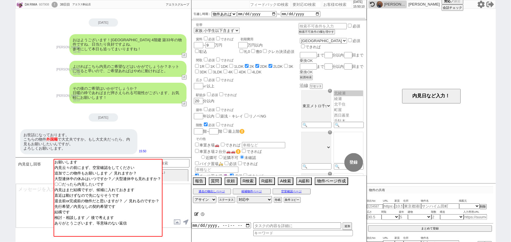
click at [388, 6] on div "[PERSON_NAME]" at bounding box center [394, 4] width 21 height 5
select select
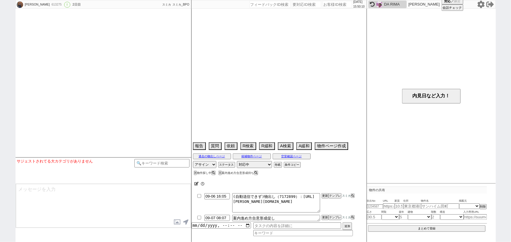
select select "2025"
select select "11"
select select "36"
select select "0"
select select "819"
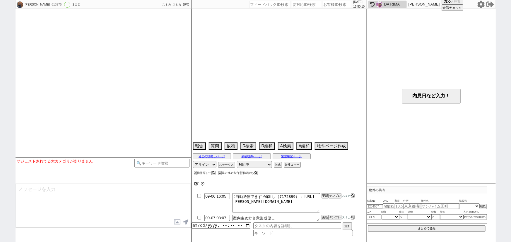
select select "23"
select select "752"
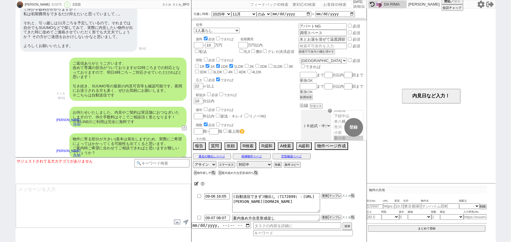
scroll to position [158, 0]
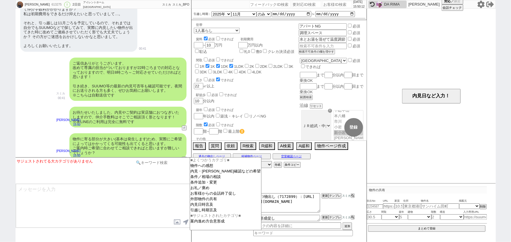
click at [174, 161] on input at bounding box center [161, 162] width 55 height 7
click at [207, 212] on option "引越し時期言及" at bounding box center [225, 211] width 71 height 6
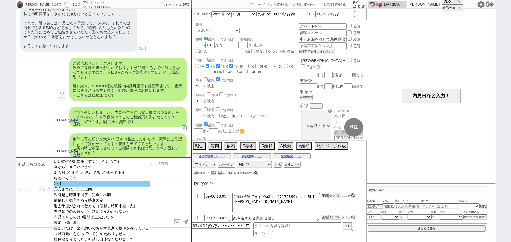
select select "◯月"
click at [93, 185] on option "◯月" at bounding box center [102, 185] width 96 height 6
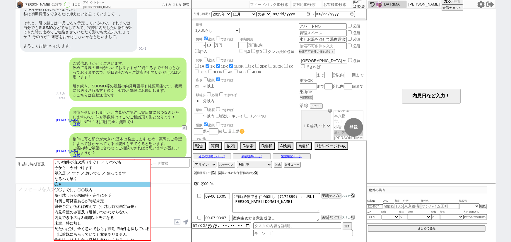
scroll to position [778, 0]
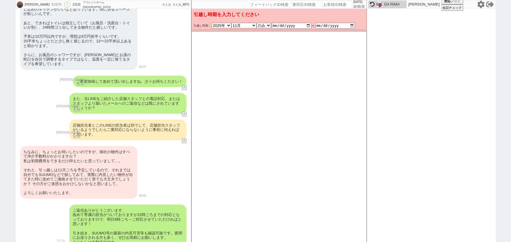
click at [121, 131] on div "店舗担当者とこのLINEの担当者は別でして、店舗担当スタッフがいるようでしたら二重対応にならないように事前に伺えればと思います。" at bounding box center [127, 130] width 117 height 21
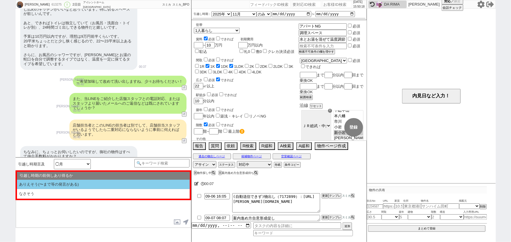
click at [78, 185] on li "ありえそう(〜まで等の発言がある)" at bounding box center [103, 185] width 173 height 10
type textarea "お引越しのタイミングについてありがとうございます。11月@@【まで、等あれば追加】とのことですが、物件次第では10月上旬ごろまでのお引越しはご検討範囲でしょう…"
select select "ありえそう(〜まで等の発言がある)"
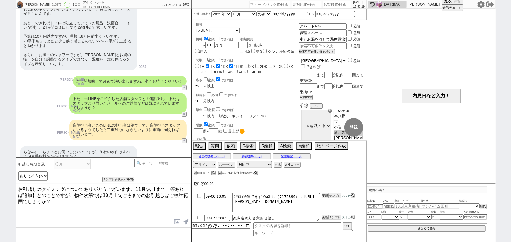
click at [17, 187] on textarea "お引越しのタイミングについてありがとうございます。11月@@【まで、等あれば追加】とのことですが、物件次第では10月上旬ごろまでのお引越しはご検討範囲でしょう…" at bounding box center [103, 206] width 175 height 44
drag, startPoint x: 17, startPoint y: 187, endPoint x: 139, endPoint y: 181, distance: 122.5
click at [139, 181] on div "引越し時期言及 いい物件が出次第（すぐ） ／ いつでも 今から、今日いけます 即入居 ／ すぐ ／ 急いでる ／ 焦ってます なるべく早く ◯月 ◯◯までに、…" at bounding box center [104, 200] width 176 height 85
click at [139, 181] on div at bounding box center [161, 170] width 55 height 23
drag, startPoint x: 134, startPoint y: 187, endPoint x: 0, endPoint y: 164, distance: 136.4
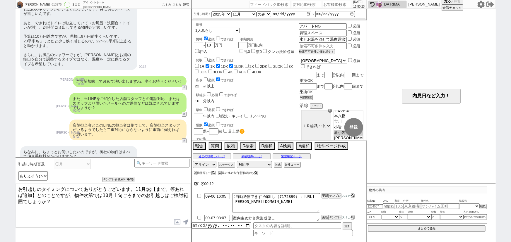
click at [0, 164] on div "林熙 Cecin 613275 ! 0 2日目 アイレントホーム新小岩店 冬眠中 自社客 スミカ スミカ_BPO チャット全表示 2025-09-05 ようこ…" at bounding box center [255, 121] width 511 height 242
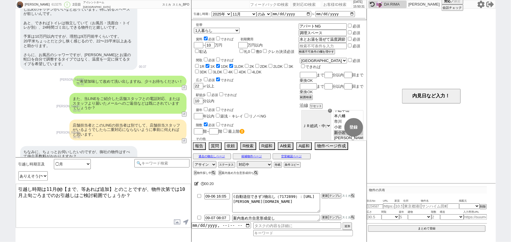
drag, startPoint x: 111, startPoint y: 188, endPoint x: 56, endPoint y: 181, distance: 55.8
click at [56, 181] on div "引越し時期言及 いい物件が出次第（すぐ） ／ いつでも 今から、今日いけます 即入居 ／ すぐ ／ 急いでる ／ 焦ってます なるべく早く ◯月 ◯◯までに、…" at bounding box center [104, 200] width 176 height 85
click at [90, 189] on textarea "引越し時期は11月とのことですが、物件次第では10月上旬ごろまでのお引越しはご検討範囲でしょうか？" at bounding box center [103, 206] width 175 height 44
click at [18, 187] on textarea "引越し時期は11月とのことで、物件次第では10月上旬ごろまでのお引越しはご検討範囲でしょうか？" at bounding box center [103, 206] width 175 height 44
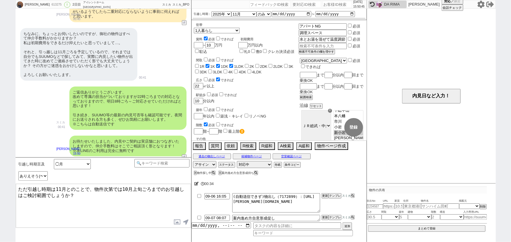
scroll to position [895, 0]
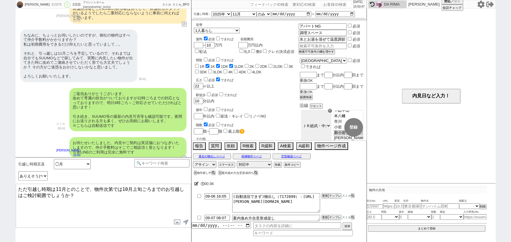
click at [95, 195] on textarea "ただ引越し時期は11月とのことで、物件次第では10月上旬ごろまでのお引越しはご検討範囲でしょうか？" at bounding box center [103, 206] width 175 height 44
type textarea "ただ引越し時期は11月とのことで、物件次第では10月上旬ごろまでのお引越しはご検討範囲でしょうか？"
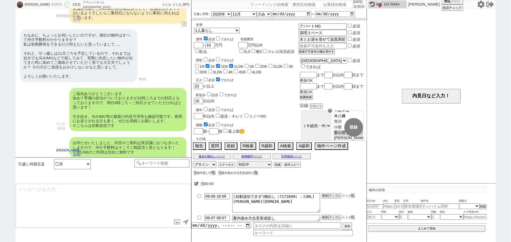
scroll to position [947, 0]
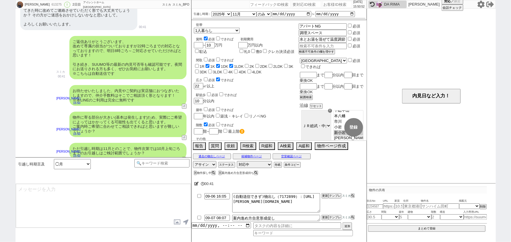
type textarea "既に空室で出ている物件を候補にするかなど、スケジュールに合わせてまいります！"
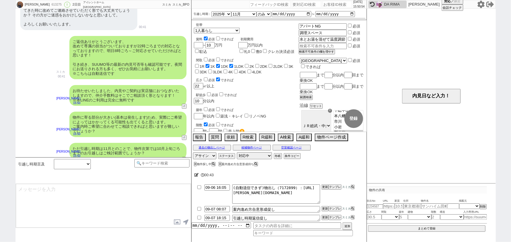
scroll to position [969, 0]
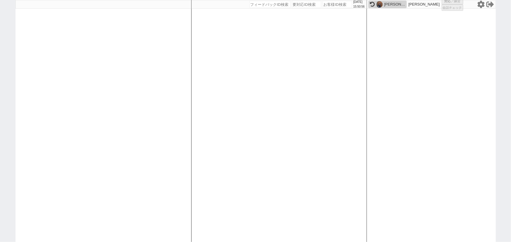
select select
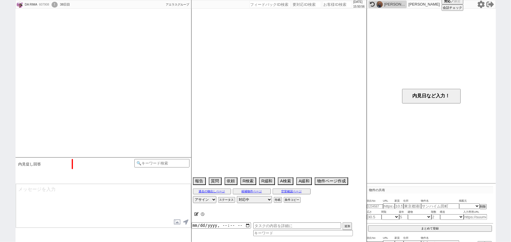
select select "15"
select select "7"
select select "64"
select select "1558"
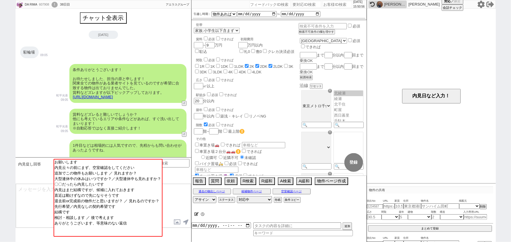
scroll to position [1468, 0]
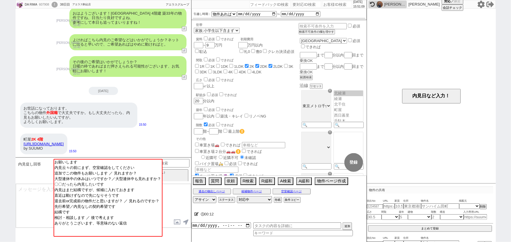
drag, startPoint x: 111, startPoint y: 145, endPoint x: 17, endPoint y: 146, distance: 93.7
click at [17, 146] on div "町屋 2K 4階 https://suumo.jp/chintai/bc_100004136256/ by SUUMO 15:50" at bounding box center [104, 144] width 176 height 27
copy link "https://suumo.jp/chintai/bc_100004136256/"
click at [389, 208] on input "text" at bounding box center [389, 206] width 12 height 5
paste input "https://suumo.jp/chintai/bc_100004136256/"
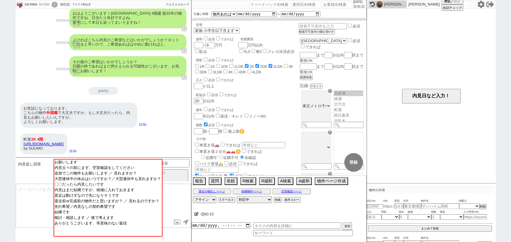
type input "https://suumo.jp/chintai/bc_100004136256/"
select select
type input "https://suumo.jp/chintai/bc_100004136256/"
select select "1"
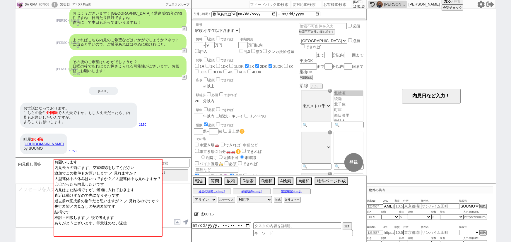
scroll to position [0, 0]
click at [128, 117] on div "お世話になっております。 こちらの物件　 外国籍 で大丈夫ですか。もし大丈夫だったら、内見もお願いしたいんですが。 よろしくお願いします。" at bounding box center [78, 115] width 117 height 25
click at [373, 207] on input "number" at bounding box center [375, 207] width 16 height 4
type input "7.5"
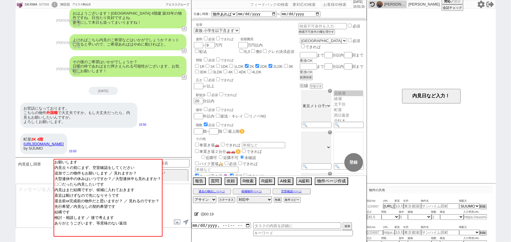
type input "東京都荒川区荒川６"
type input "東京メトロ千代田線 町屋駅 4階建 築33年"
type input "35"
select select "4"
type input "32"
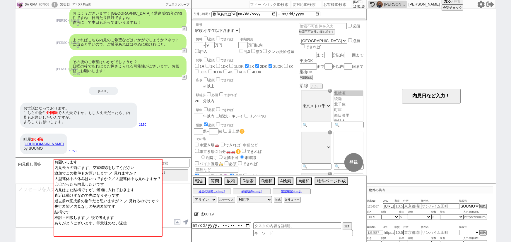
select select "0"
type input "4"
select select "3"
paste input "36973207"
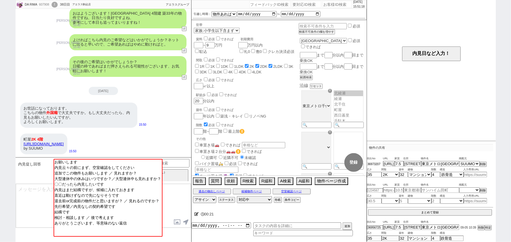
type input "36973207"
click at [434, 212] on button "まとめて登録" at bounding box center [430, 212] width 124 height 5
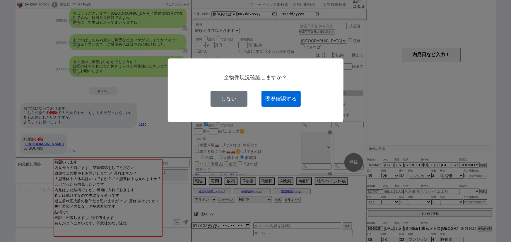
click at [278, 99] on button "現況確認する" at bounding box center [280, 99] width 39 height 16
select select
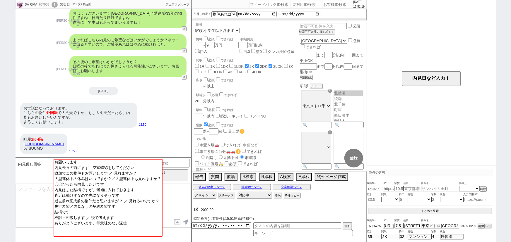
scroll to position [17, 0]
click at [181, 163] on input at bounding box center [161, 162] width 55 height 7
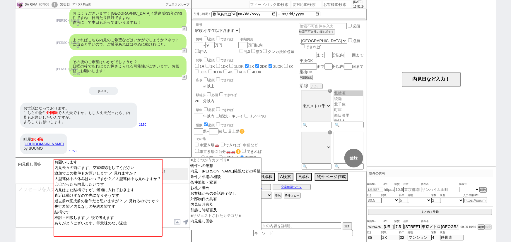
type input "特殊"
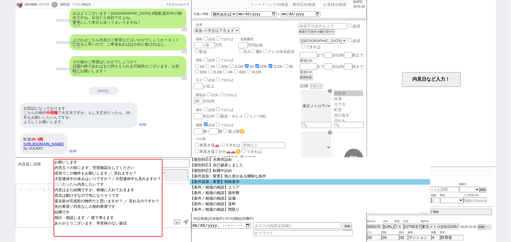
scroll to position [89, 0]
click at [240, 185] on option "【条件追加・変更】特殊条件" at bounding box center [310, 183] width 240 height 6
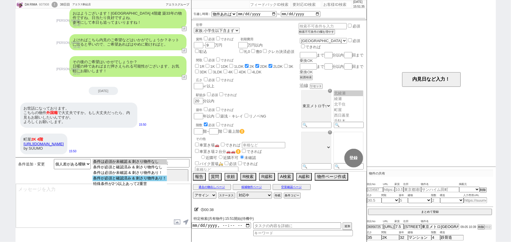
select select "条件が必須と確認済み & 刺さり物件あり！"
click at [161, 181] on option "条件が必須と確認済み & 刺さり物件あり！" at bounding box center [130, 179] width 74 height 6
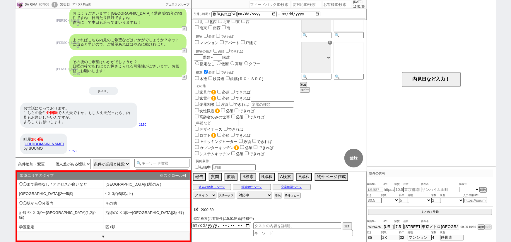
scroll to position [361, 0]
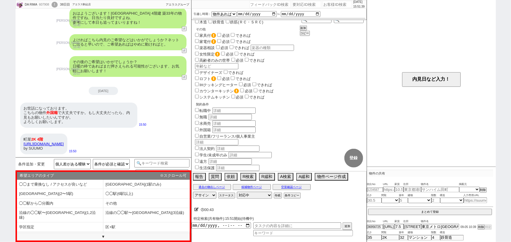
click at [197, 130] on input "外国籍" at bounding box center [197, 130] width 4 height 4
checkbox input "true"
checkbox input "false"
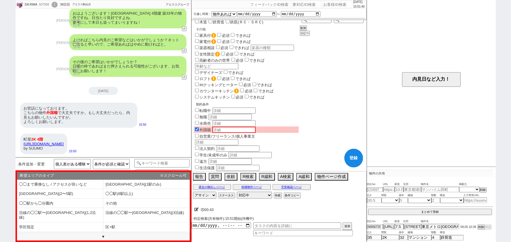
checkbox input "false"
checkbox input "true"
checkbox input "false"
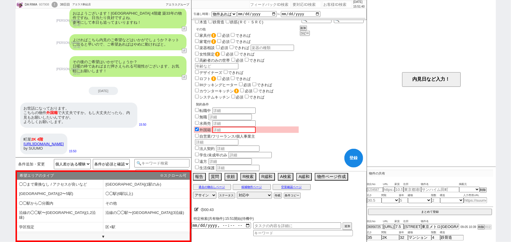
checkbox input "false"
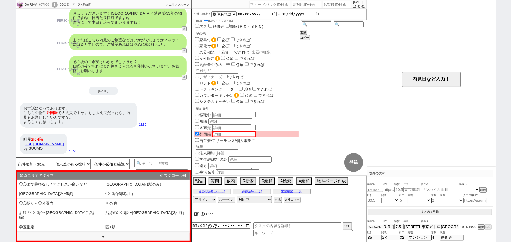
scroll to position [357, 0]
select select "64"
select select "1558"
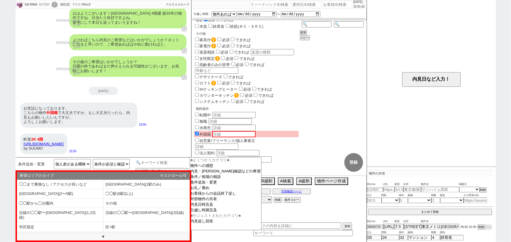
click at [146, 164] on input at bounding box center [161, 162] width 55 height 7
type input "外国"
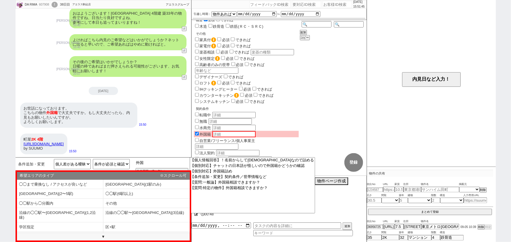
scroll to position [0, 0]
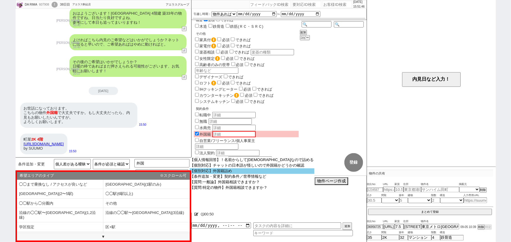
click at [203, 173] on option "【個別対応】外国籍詰め" at bounding box center [252, 172] width 125 height 6
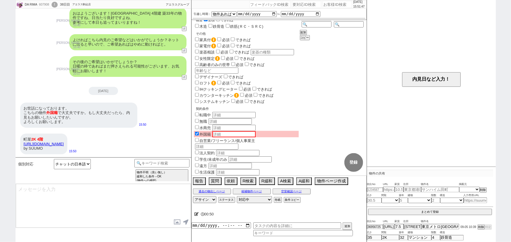
type textarea "ありがとうございます、外国籍でいらっしゃいますね！ そうしますと入居相談・交渉の前段階として、事前に以下について頂いてもよろしいでしょうか？"
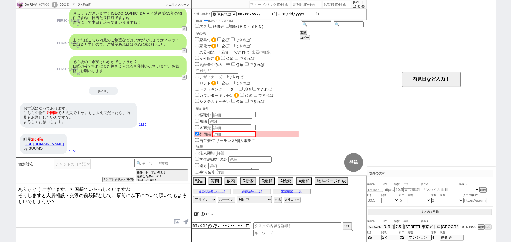
click at [83, 198] on textarea "ありがとうございます、外国籍でいらっしゃいますね！ そうしますと入居相談・交渉の前段階として、事前に以下について頂いてもよろしいでしょうか？" at bounding box center [103, 206] width 175 height 44
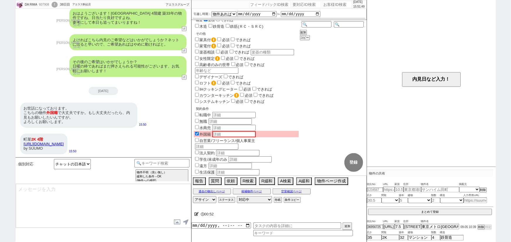
scroll to position [1502, 0]
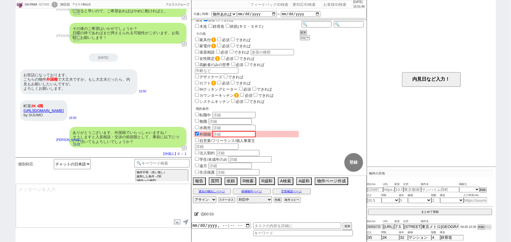
type textarea "・国籍 ・雇用形態(正社員、アルバイト、パートなど) ・ビザの種類 ・日本語を日常会話レベルで話せるか ・日本人の緊急連絡先を用意できるか"
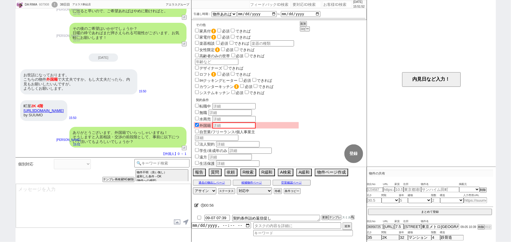
scroll to position [1537, 0]
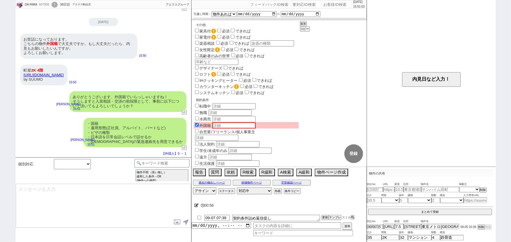
select select
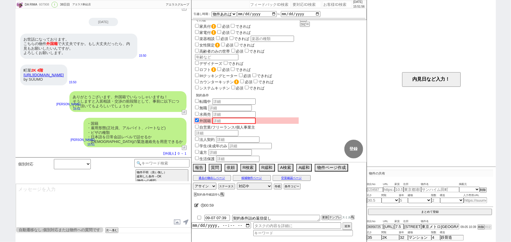
type textarea "ｋ"
select select
type textarea "こ"
select select
type textarea "こｍ"
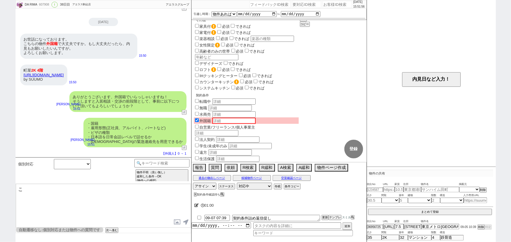
select select
type textarea "こめ"
select select
type textarea "※"
select select
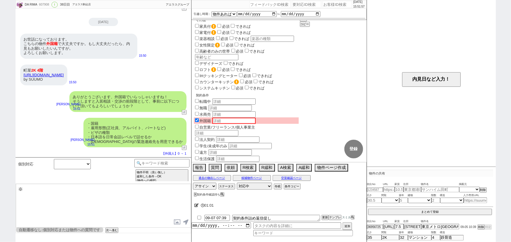
type textarea "※お"
select select
type textarea "※おお"
select select
type textarea "※おおｋ"
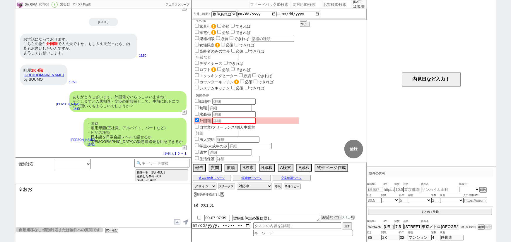
select select
type textarea "※おおく"
select select
type textarea "※おおくｒ"
select select
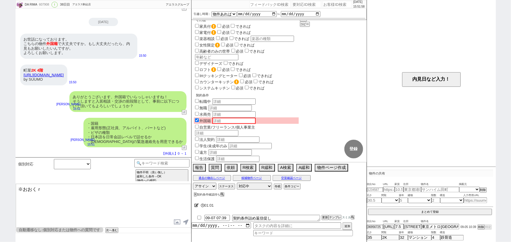
type textarea "※おおくり"
select select
click at [289, 178] on button "空室確認ページ" at bounding box center [292, 178] width 38 height 5
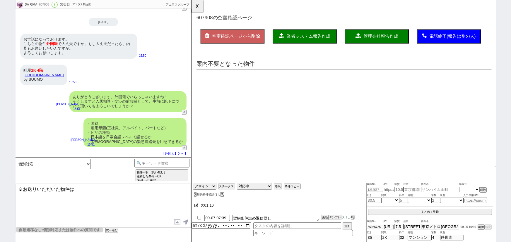
scroll to position [0, 0]
click at [213, 81] on button "過去の確認内容表示" at bounding box center [220, 82] width 42 height 8
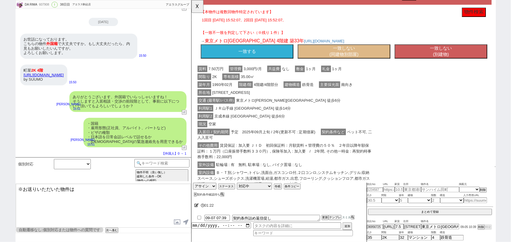
scroll to position [102, 0]
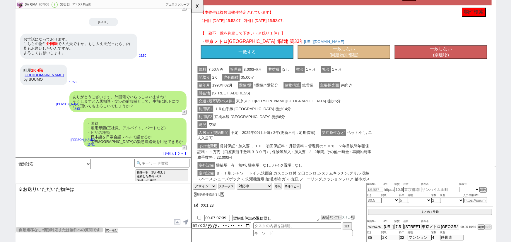
click at [262, 54] on button "一致する" at bounding box center [251, 56] width 100 height 15
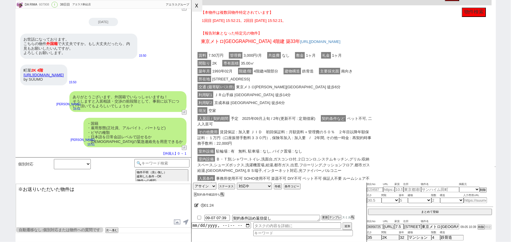
click at [196, 7] on button "☓" at bounding box center [197, 6] width 11 height 12
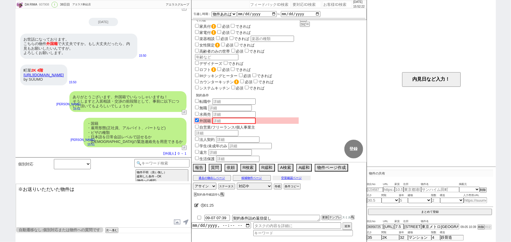
click at [299, 178] on button "空室確認ページ" at bounding box center [292, 178] width 38 height 5
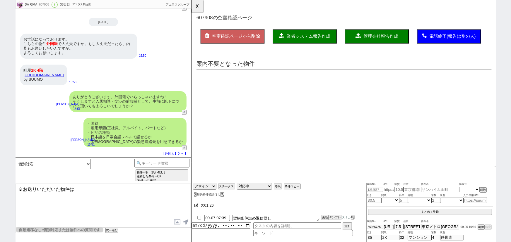
scroll to position [0, 0]
click at [224, 79] on button "過去の確認内容表示" at bounding box center [220, 82] width 42 height 8
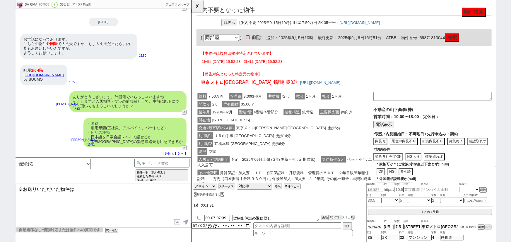
scroll to position [58, 0]
click at [476, 40] on button "検索" at bounding box center [471, 40] width 15 height 9
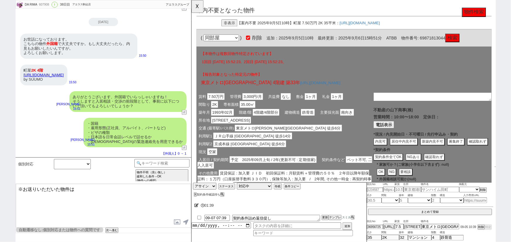
click at [473, 39] on button "検索" at bounding box center [471, 40] width 15 height 9
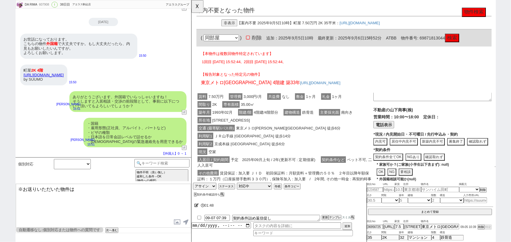
click at [92, 193] on textarea "※お送りいただいた物件は" at bounding box center [103, 206] width 175 height 44
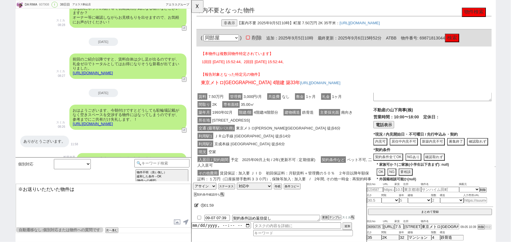
scroll to position [1118, 0]
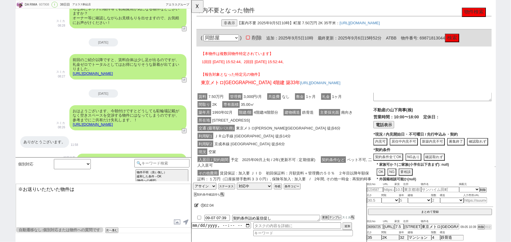
drag, startPoint x: 375, startPoint y: 89, endPoint x: 293, endPoint y: 90, distance: 82.6
click at [293, 90] on div "東京メトロ千代田線 町屋駅 4階建 築33年 https://suumo.jp/chintai/bc_100004136256/" at bounding box center [355, 90] width 308 height 9
copy link "https://suumo.jp/chintai/bc_100004136256/"
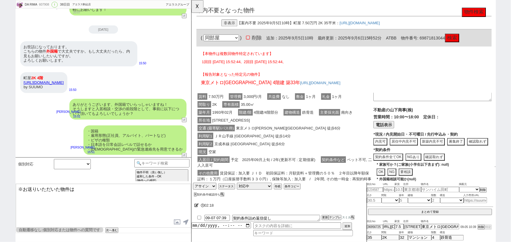
scroll to position [1537, 0]
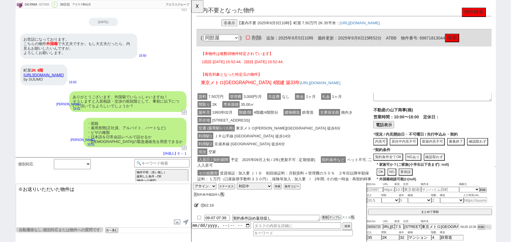
click at [95, 191] on textarea "※お送りいただいた物件は" at bounding box center [103, 206] width 175 height 44
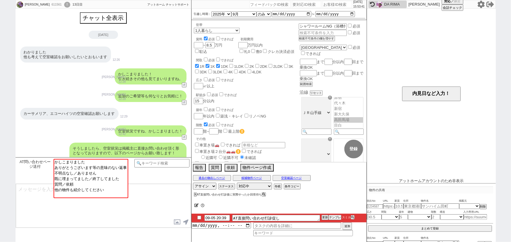
scroll to position [669, 0]
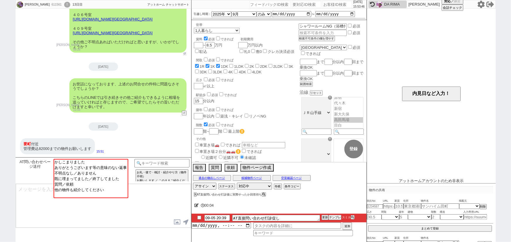
click at [184, 53] on button "↺" at bounding box center [185, 54] width 4 height 4
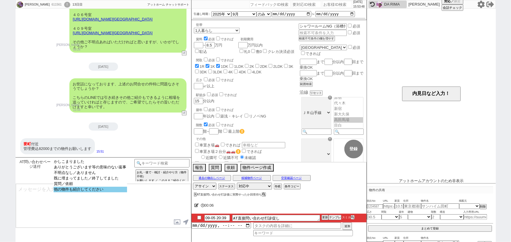
click at [90, 193] on option "他の物件も紹介してください" at bounding box center [90, 190] width 73 height 6
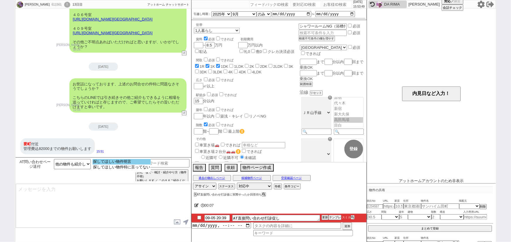
click at [138, 163] on option "探してほしい物件明言" at bounding box center [122, 162] width 58 height 6
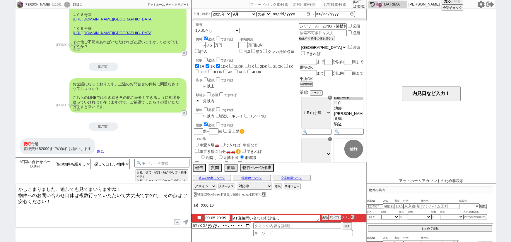
scroll to position [115, 0]
click at [340, 130] on input at bounding box center [348, 132] width 29 height 5
click at [213, 46] on input "8.5" at bounding box center [209, 45] width 8 height 5
click at [273, 94] on div "駅徒歩 必須 できれば" at bounding box center [247, 95] width 102 height 6
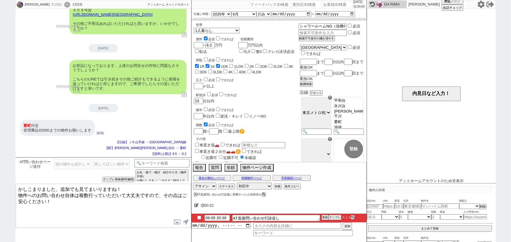
scroll to position [688, 0]
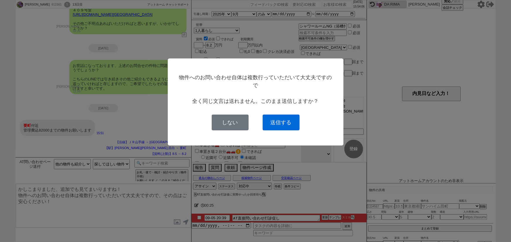
click at [275, 126] on button "送信する" at bounding box center [281, 123] width 37 height 16
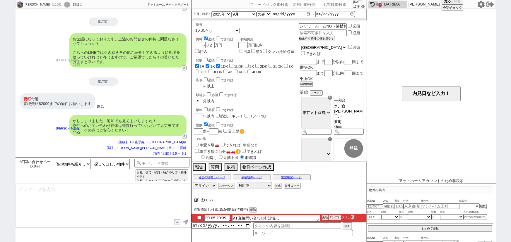
scroll to position [679, 0]
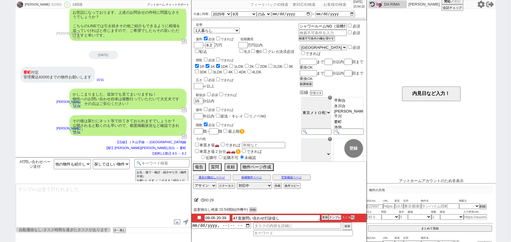
click at [199, 218] on input "checkbox" at bounding box center [199, 218] width 8 height 4
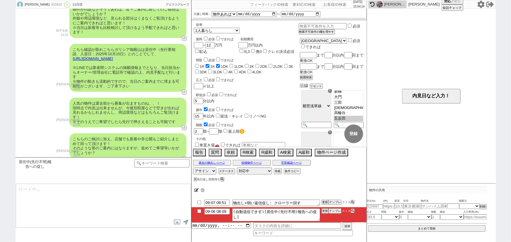
scroll to position [63, 0]
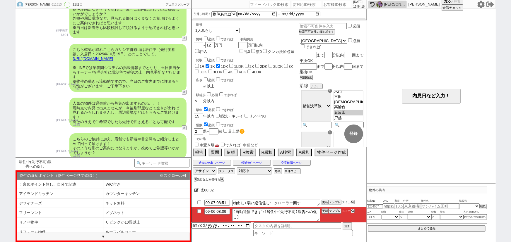
click at [113, 57] on link "https://tools.sumika.live/pages/0fyxjgz" at bounding box center [93, 59] width 40 height 4
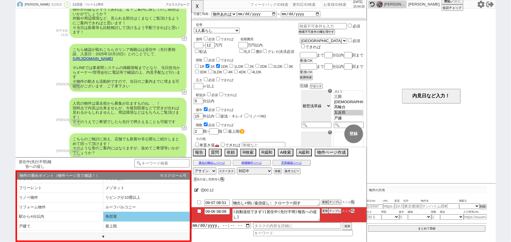
click at [127, 213] on li "角部屋" at bounding box center [146, 217] width 86 height 10
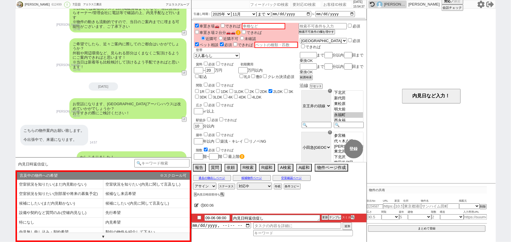
scroll to position [1256, 0]
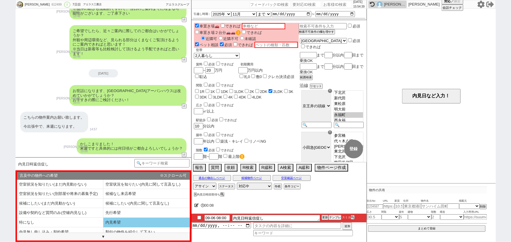
click at [124, 221] on li "内見希望" at bounding box center [146, 223] width 86 height 10
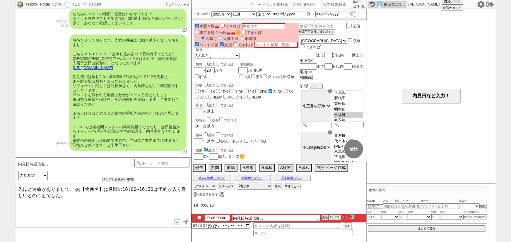
scroll to position [1121, 0]
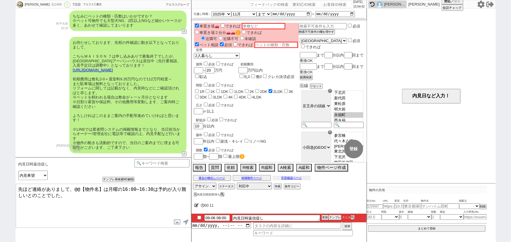
click at [295, 180] on button "空室確認ページ" at bounding box center [292, 178] width 38 height 5
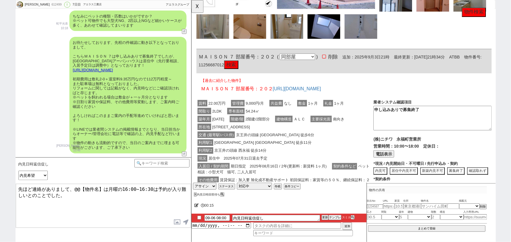
scroll to position [31, 0]
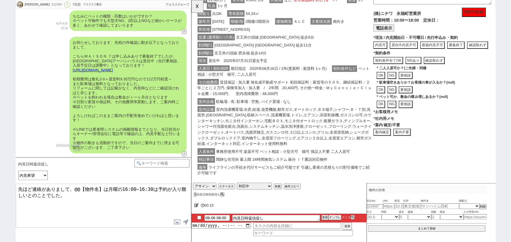
click at [418, 139] on button "案内不要" at bounding box center [417, 143] width 19 height 8
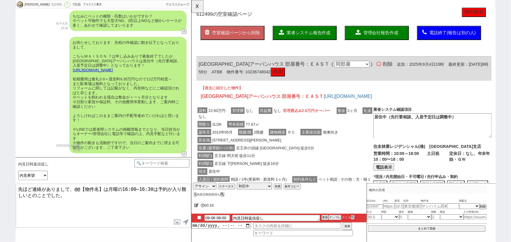
scroll to position [0, 0]
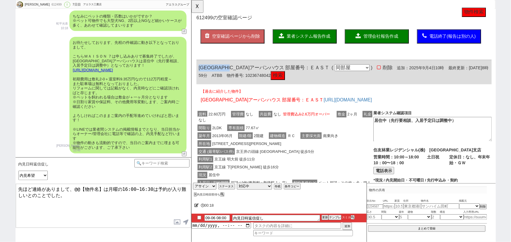
drag, startPoint x: 251, startPoint y: 72, endPoint x: 191, endPoint y: 68, distance: 60.2
copy span "永福町アーバンハウス"
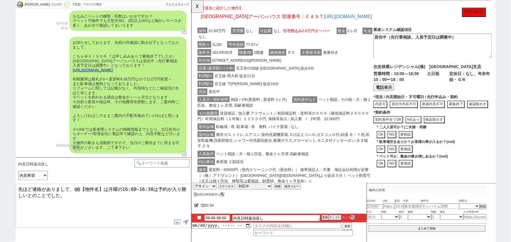
scroll to position [100, 0]
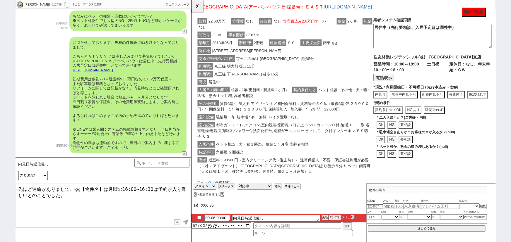
click at [478, 101] on button "募集終了" at bounding box center [475, 102] width 19 height 8
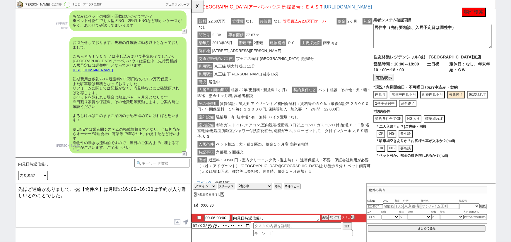
click at [427, 116] on button "完全終了" at bounding box center [423, 112] width 19 height 8
click at [324, 120] on span "賃貸保証 : 加入要 アドヴェント／初回保証料：賃料等の５０％（最低保証料２５０００円）年間保証料（１年毎）１２０００円, 保険等加入 : 加入要　/　2年間…" at bounding box center [290, 114] width 184 height 13
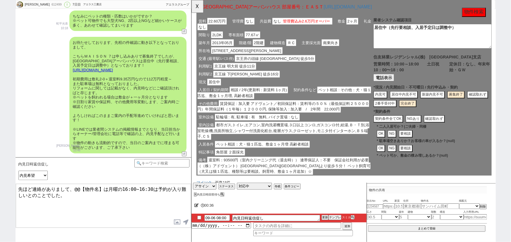
scroll to position [0, 0]
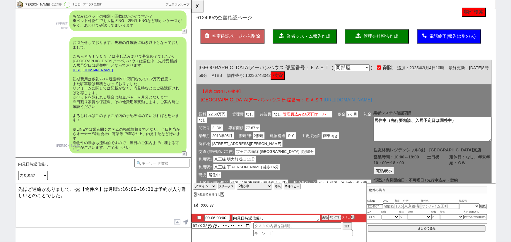
click at [399, 41] on span "管理会社報告作成" at bounding box center [394, 39] width 37 height 5
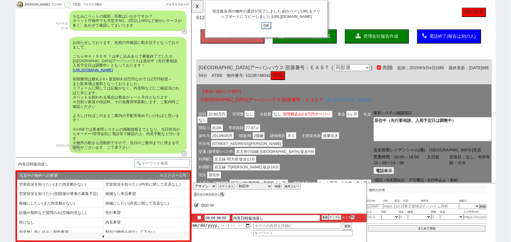
click at [275, 31] on input "OK" at bounding box center [271, 28] width 11 height 8
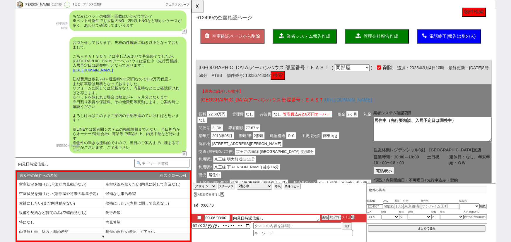
click at [149, 158] on div "内見日時返信促し テンプレ再検索NG解除" at bounding box center [104, 171] width 176 height 26
click at [151, 162] on input at bounding box center [161, 162] width 55 height 7
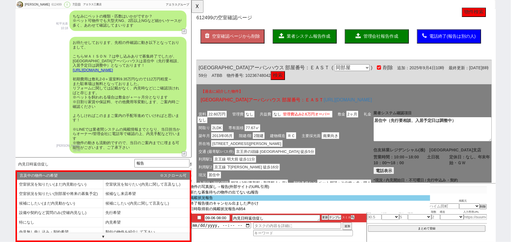
scroll to position [40, 0]
click at [211, 200] on option "掲載状況報告" at bounding box center [310, 199] width 240 height 6
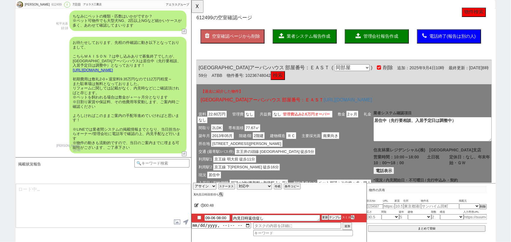
click at [194, 195] on button "X" at bounding box center [195, 194] width 2 height 3
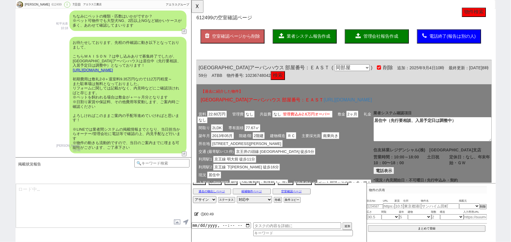
scroll to position [1256, 0]
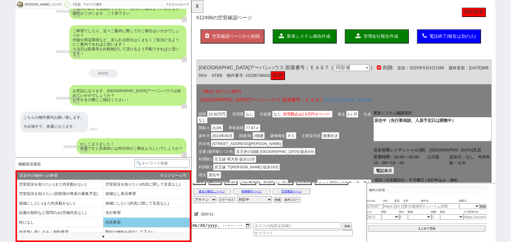
click at [116, 221] on li "内見希望" at bounding box center [146, 223] width 86 height 10
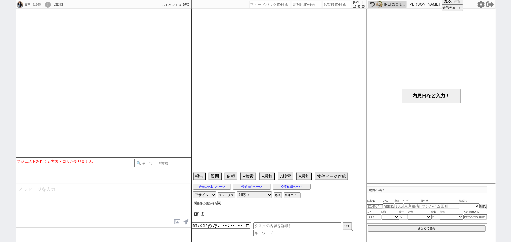
scroll to position [1327, 0]
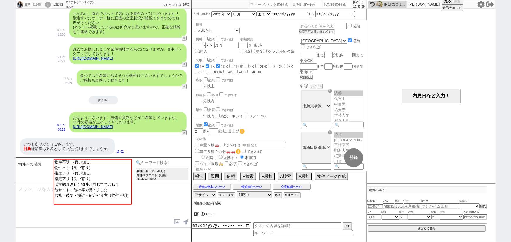
click at [167, 163] on input at bounding box center [161, 162] width 55 height 7
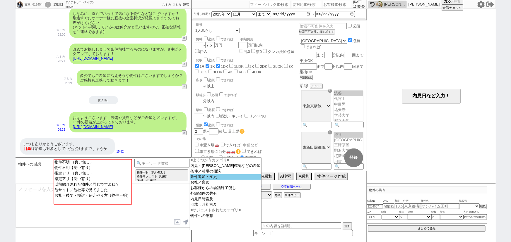
click at [206, 178] on option "条件追加・変更" at bounding box center [225, 178] width 71 height 6
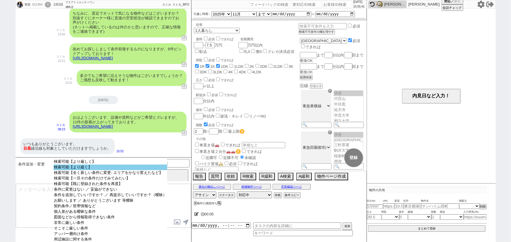
click at [100, 170] on option "検索可能【より緩く】" at bounding box center [111, 168] width 114 height 6
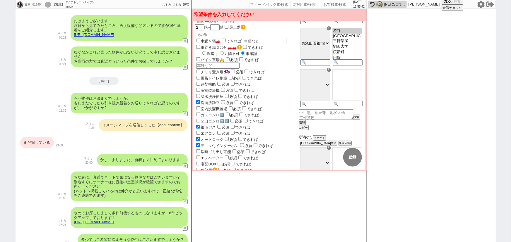
scroll to position [105, 0]
click at [317, 102] on input at bounding box center [314, 104] width 29 height 5
click at [343, 70] on option "目黒" at bounding box center [347, 73] width 29 height 6
click at [341, 95] on option "日吉" at bounding box center [347, 98] width 29 height 6
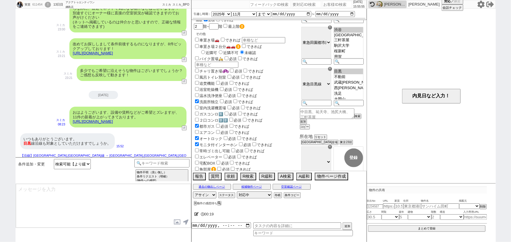
scroll to position [705, 0]
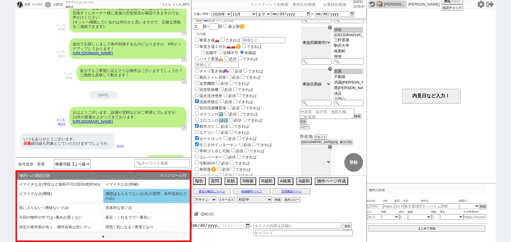
click at [134, 198] on li "感想はもらえてない(お礼や質問、条件追加などのみ)" at bounding box center [146, 196] width 86 height 14
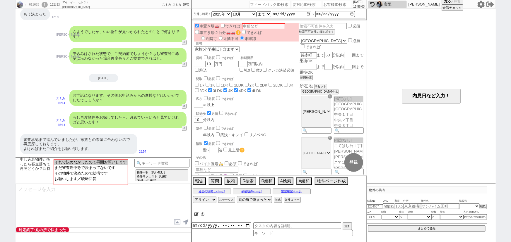
scroll to position [16, 0]
click at [109, 163] on option "それで決めなかったので再開お願いします" at bounding box center [90, 162] width 73 height 6
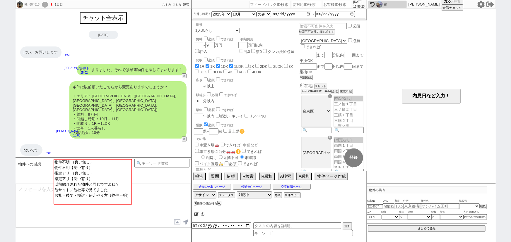
scroll to position [81, 0]
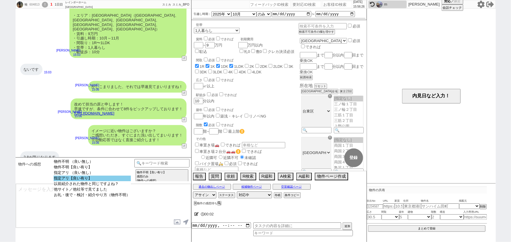
drag, startPoint x: 118, startPoint y: 184, endPoint x: 120, endPoint y: 181, distance: 3.7
click at [120, 181] on select "物件不明 （良い無し） 物件不明【良い有り】 指定アリ （良い無し） 指定アリ【良い有り】 以前紹介された物件と同じですよね？ 他サイト／他社等で見てました …" at bounding box center [92, 182] width 77 height 46
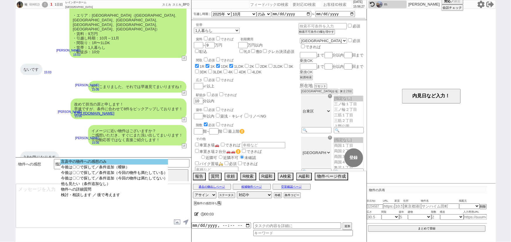
click at [127, 164] on option "言及中の物件への感想のみ" at bounding box center [114, 162] width 108 height 6
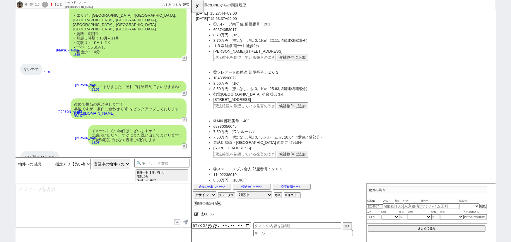
scroll to position [61, 0]
click at [304, 113] on button "候補物件に追加" at bounding box center [299, 114] width 33 height 8
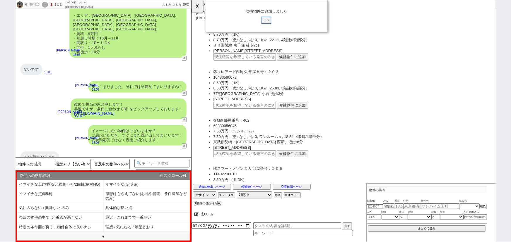
click at [271, 18] on input "OK" at bounding box center [271, 22] width 11 height 8
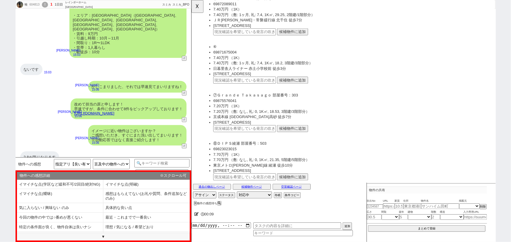
scroll to position [322, 0]
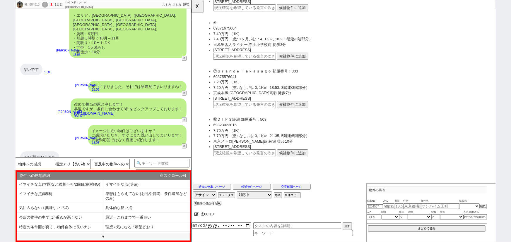
click at [296, 165] on button "候補物件に追加" at bounding box center [299, 165] width 33 height 8
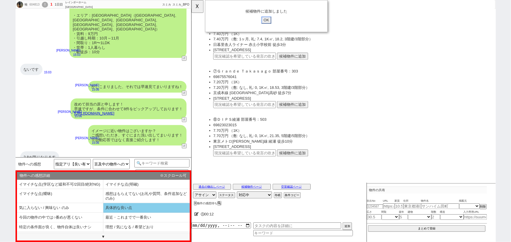
scroll to position [13, 0]
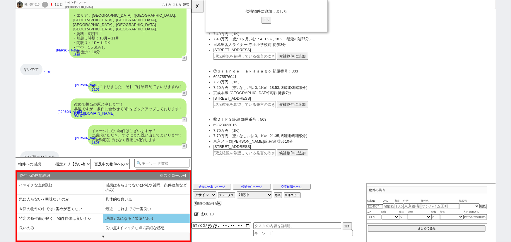
click at [148, 221] on li "理想 / 気になる / 希望どおり" at bounding box center [146, 219] width 86 height 10
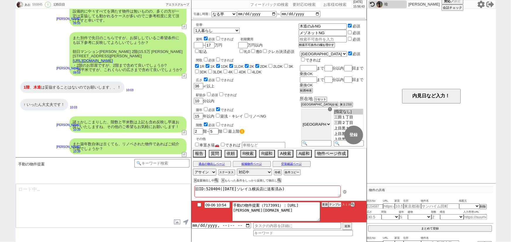
scroll to position [14083, 0]
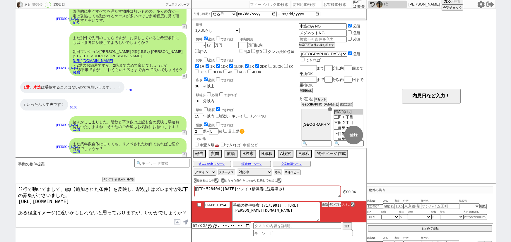
drag, startPoint x: 135, startPoint y: 187, endPoint x: 64, endPoint y: 177, distance: 71.4
click at [64, 177] on div "手動の物件提案 あなたはパートナーですか？ 0 0||null 1 内見日までの日数 -1 !=0 !=0&&!=1 !=4&&<9 !=null !=nul…" at bounding box center [104, 200] width 176 height 85
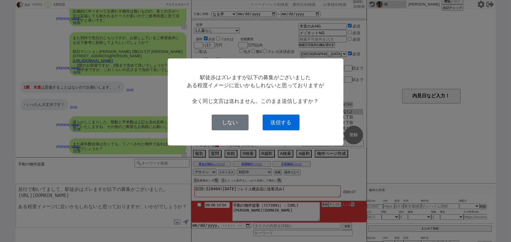
click at [287, 124] on button "送信する" at bounding box center [281, 123] width 37 height 16
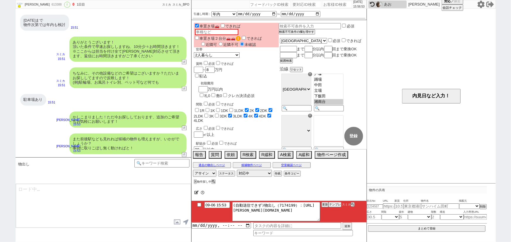
scroll to position [157, 0]
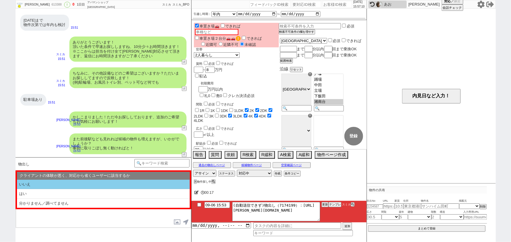
click at [102, 182] on li "いいえ" at bounding box center [103, 185] width 173 height 10
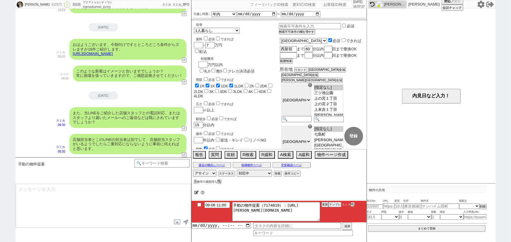
scroll to position [146, 0]
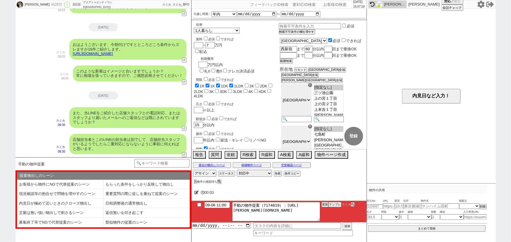
click at [129, 211] on li "返信無いを叩き起こす" at bounding box center [146, 213] width 86 height 10
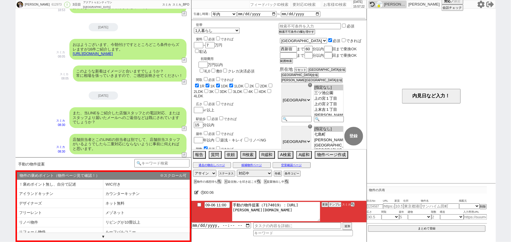
drag, startPoint x: 283, startPoint y: 204, endPoint x: 321, endPoint y: 226, distance: 43.3
click at [321, 226] on div "09-06 11:00 手動の物件提案（7174019）：https://jent-crm.com/2ng-84y191pn3984hy/introducti…" at bounding box center [279, 218] width 175 height 35
click at [339, 206] on button "テンプレ" at bounding box center [335, 205] width 13 height 4
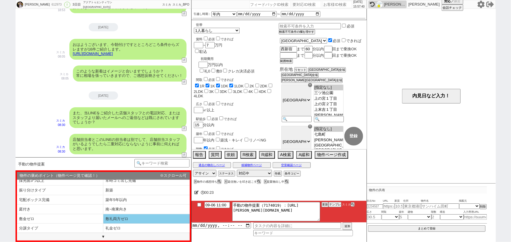
click at [125, 217] on li "敷礼両方ゼロ" at bounding box center [146, 220] width 86 height 10
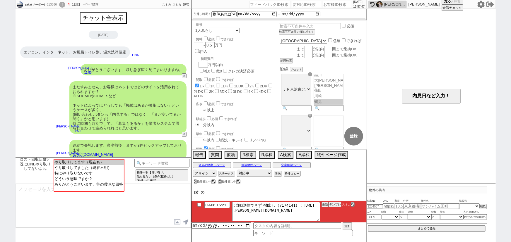
scroll to position [163, 0]
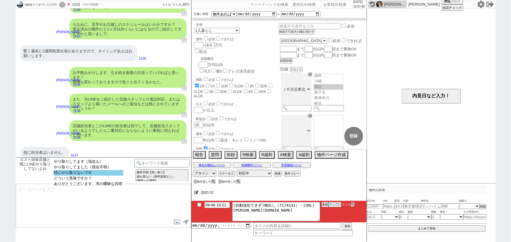
click at [89, 175] on option "特にやり取りないです" at bounding box center [89, 173] width 70 height 6
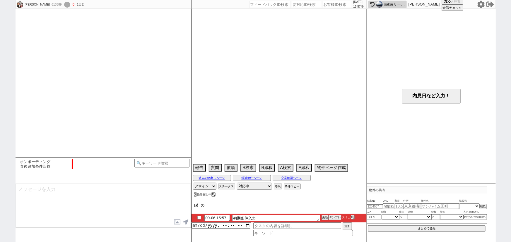
scroll to position [370, 0]
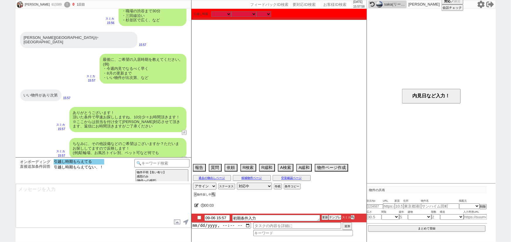
click at [87, 161] on option "引越し時期もらえてる" at bounding box center [79, 162] width 51 height 6
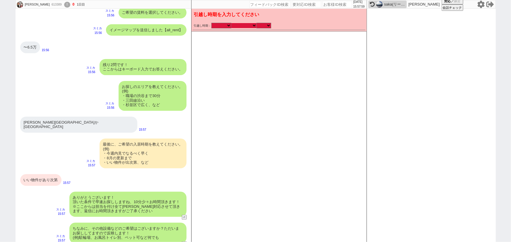
click at [244, 24] on select "なる早 未定 いつでも 物件あれば 年内 来年 1月 2月 3月 4月 5月 6月 7月 8月 9月 10月 11月 12月 春 夏 秋 冬" at bounding box center [243, 25] width 25 height 5
click at [231, 23] on select "なる早 未定 いつでも 物件あれば 年内 来年 1月 2月 3月 4月 5月 6月 7月 8月 9月 10月 11月 12月 春 夏 秋 冬" at bounding box center [243, 25] width 25 height 5
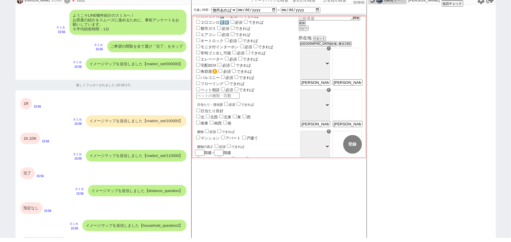
scroll to position [201, 0]
drag, startPoint x: 314, startPoint y: 72, endPoint x: 349, endPoint y: 81, distance: 35.9
click at [349, 81] on div "所在地 リセット 東京都全域 東京23区 ☓ 千代田区 中央区 港区 新宿区 文京区 台東区 墨田区 江東区 品川区 目黒区 大田区 世田谷区 渋谷区 中野区…" at bounding box center [331, 108] width 64 height 146
click at [347, 48] on option "[指定なし]" at bounding box center [347, 51] width 29 height 6
drag, startPoint x: 317, startPoint y: 112, endPoint x: 280, endPoint y: 108, distance: 37.4
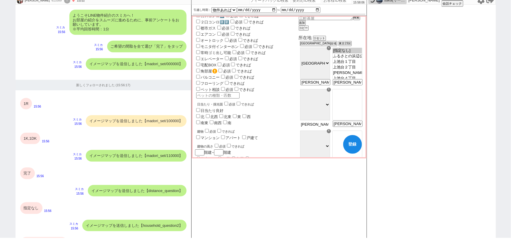
click at [280, 108] on div "世帯 1人暮らし 2人暮らし 家族:小学生以下含む 家族:小学生以下含まず 兄弟・姉妹 ルームシェア その他 子供 家族(子供なし) ルームシェア 賃料 必須…" at bounding box center [279, 71] width 168 height 505
click at [357, 90] on option "[指定なし]" at bounding box center [347, 93] width 29 height 6
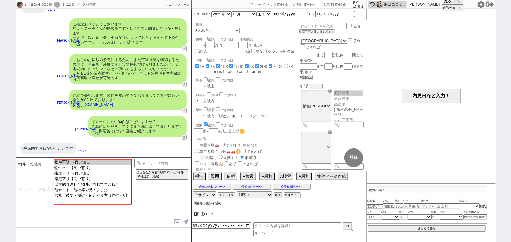
scroll to position [0, 0]
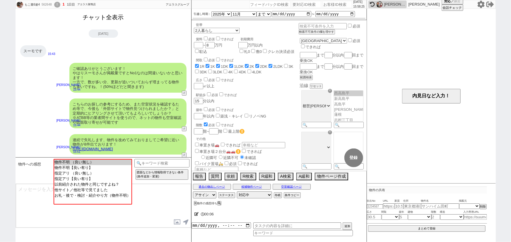
click at [112, 19] on button "チャット全表示" at bounding box center [104, 17] width 46 height 10
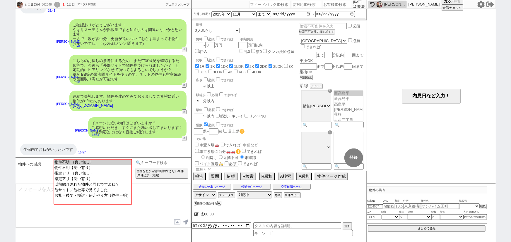
scroll to position [1006, 0]
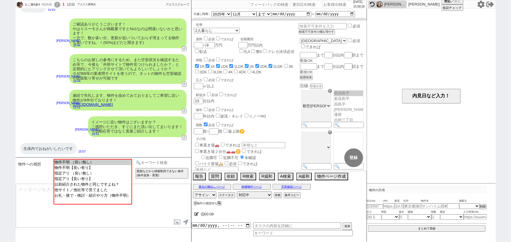
click at [161, 161] on input at bounding box center [161, 162] width 55 height 7
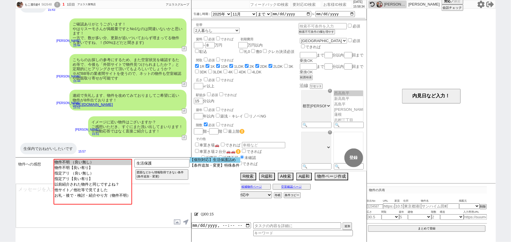
click at [219, 159] on option "【個別対応】生活保護詰め" at bounding box center [215, 161] width 51 height 6
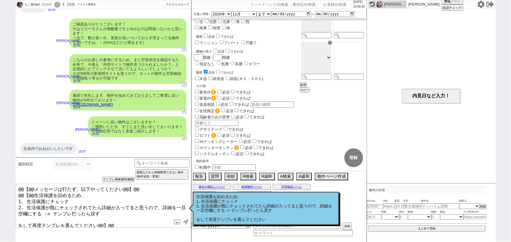
scroll to position [361, 0]
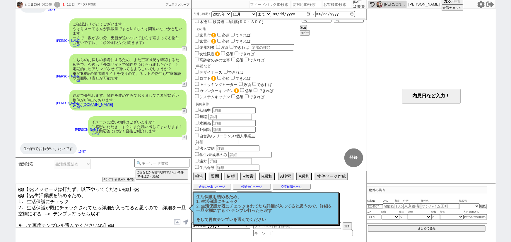
click at [196, 167] on input "生活保護" at bounding box center [197, 167] width 4 height 4
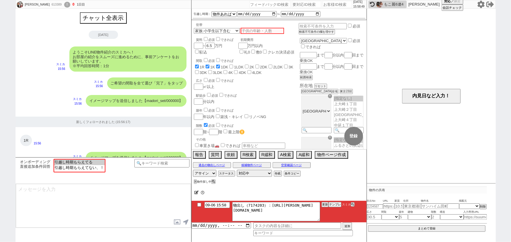
scroll to position [392, 0]
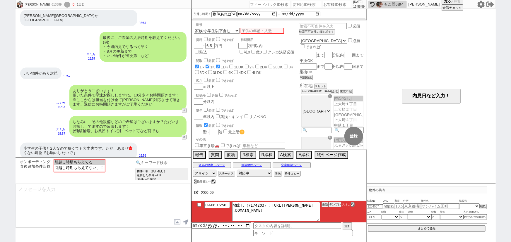
click at [165, 164] on input at bounding box center [161, 162] width 55 height 7
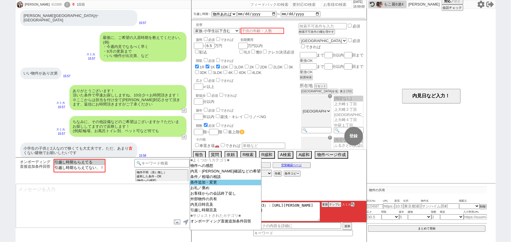
click at [228, 185] on option "条件追加・変更" at bounding box center [225, 183] width 71 height 6
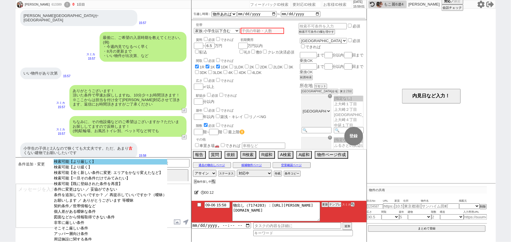
click at [107, 163] on option "検索可能【より厳しく】" at bounding box center [111, 162] width 114 height 6
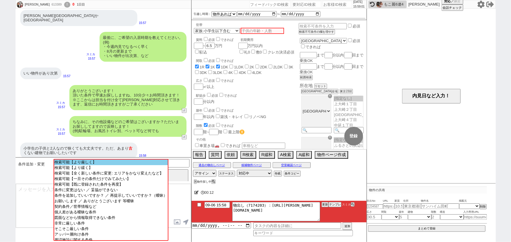
scroll to position [33, 0]
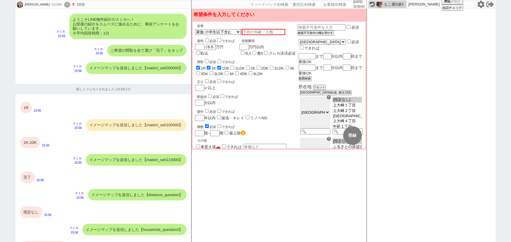
click at [271, 32] on input "text" at bounding box center [263, 32] width 43 height 6
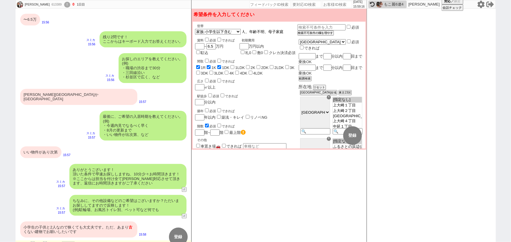
scroll to position [324, 0]
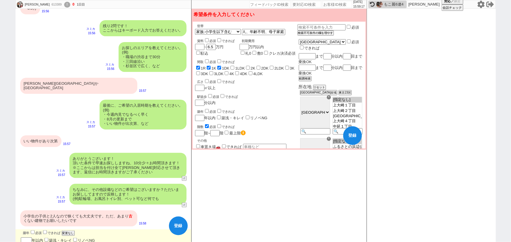
click at [48, 238] on input "築浅・キレイ" at bounding box center [47, 240] width 4 height 4
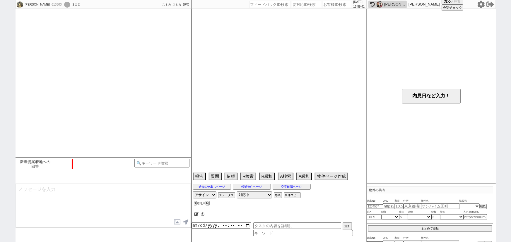
scroll to position [448, 0]
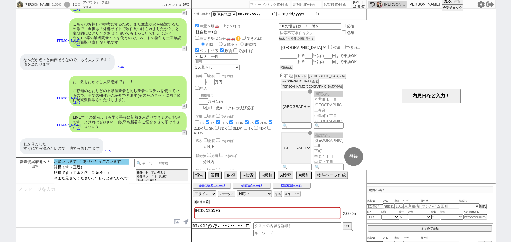
click at [111, 161] on option "お願いします ／ ありがとうございます" at bounding box center [92, 162] width 76 height 6
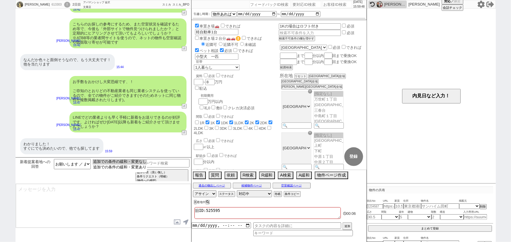
click at [111, 161] on option "追加での条件の緩和・変更なし" at bounding box center [120, 162] width 54 height 6
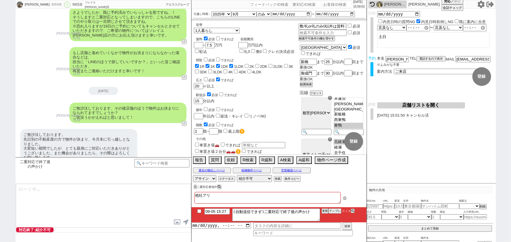
scroll to position [63, 0]
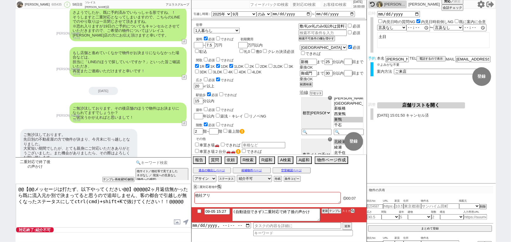
click at [184, 163] on input at bounding box center [161, 162] width 55 height 7
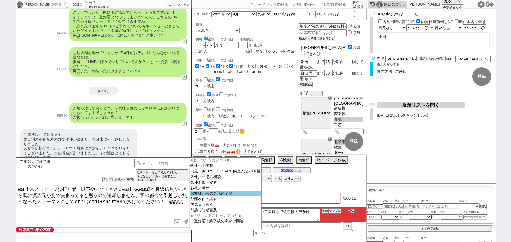
click at [213, 196] on option "お客様からの会話終了促し" at bounding box center [225, 194] width 71 height 6
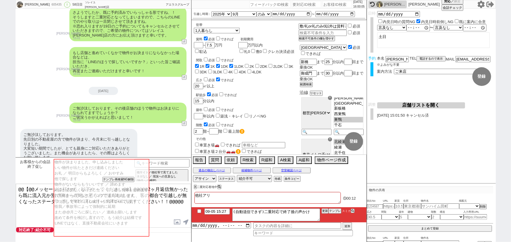
click at [198, 213] on input "checkbox" at bounding box center [199, 212] width 8 height 4
click at [194, 187] on button "X" at bounding box center [195, 187] width 2 height 3
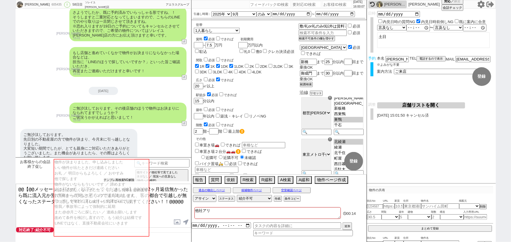
click at [110, 179] on button "テンプレ再検索NG解除" at bounding box center [119, 180] width 31 height 4
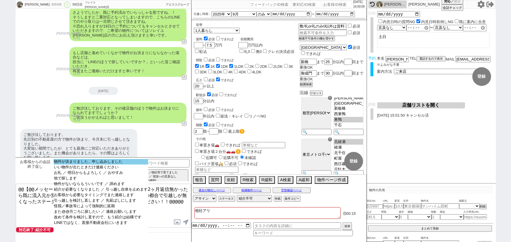
click at [126, 163] on option "物件が決まりました、申し込みしました" at bounding box center [101, 162] width 95 height 6
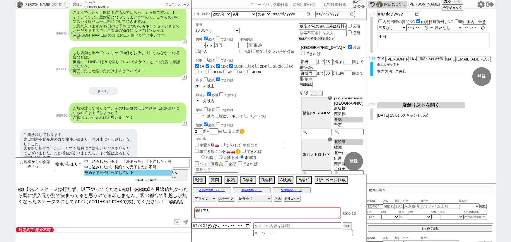
click at [126, 174] on option "契約まで完全に完了している" at bounding box center [128, 173] width 89 height 6
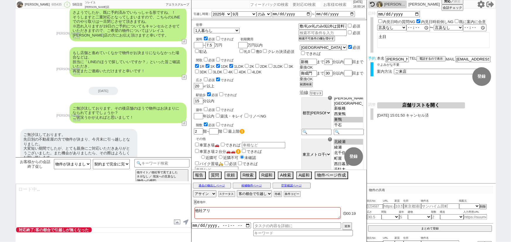
scroll to position [2548, 0]
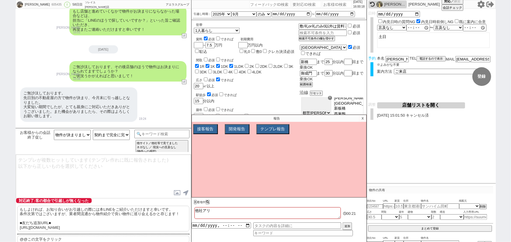
click at [52, 238] on p "@@この文字をクリック" at bounding box center [103, 240] width 172 height 8
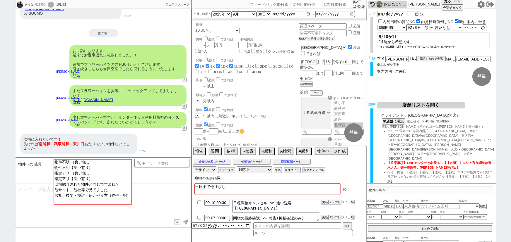
scroll to position [93, 0]
click at [167, 163] on input at bounding box center [161, 162] width 55 height 7
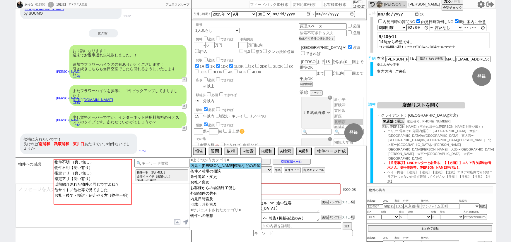
click at [226, 167] on option "内見・空確確認などの希望" at bounding box center [225, 166] width 71 height 6
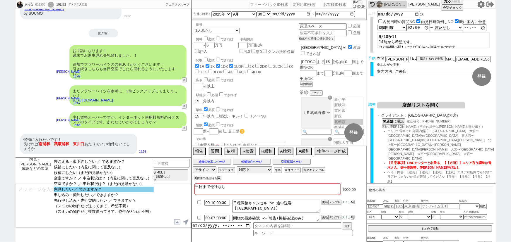
click at [122, 192] on option "内見したい ／ できますか？" at bounding box center [104, 190] width 100 height 6
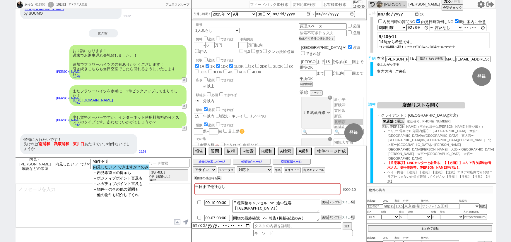
click at [131, 170] on option "内見したい ／ できますか？のみ" at bounding box center [121, 168] width 57 height 6
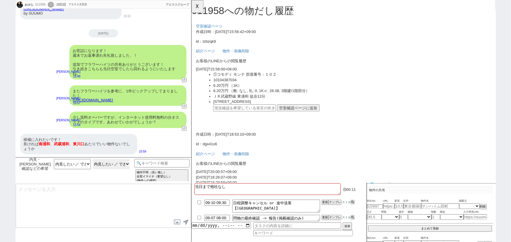
scroll to position [0, 0]
click at [93, 146] on div "候補に入れたいです！ 良ければ 南浦和 、 武蔵浦和 、 東川口 あたりでいい物件ないでしょうか" at bounding box center [78, 144] width 117 height 21
click at [245, 115] on input "text" at bounding box center [248, 116] width 67 height 8
paste input "36973318"
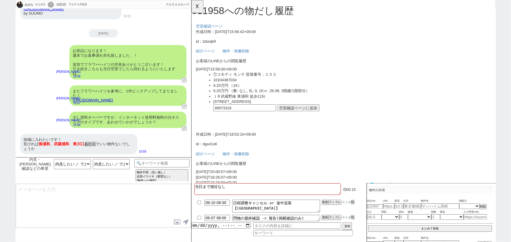
click at [298, 113] on button "空室確認ページに追加" at bounding box center [306, 116] width 46 height 8
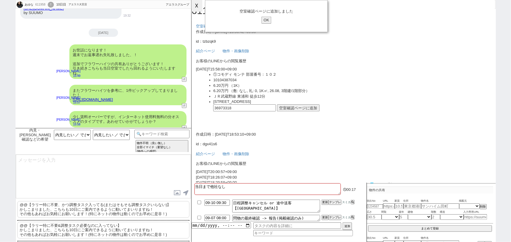
click at [199, 5] on button "☓" at bounding box center [197, 6] width 11 height 12
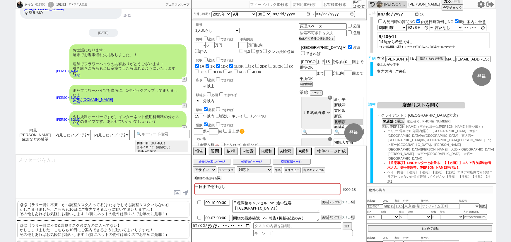
scroll to position [255, 0]
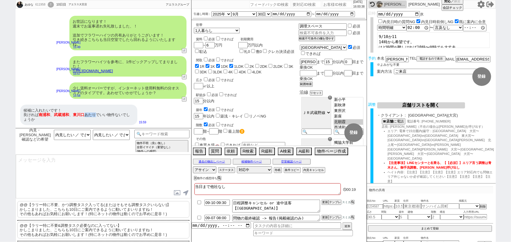
click at [35, 218] on div "@@【ラリー特に不要、かつ調整タスク入ってる(またはそもそも調整タスクいらない)】 かしこまりました、こちらも10日にご案内できるように動いてまいりますね！ …" at bounding box center [103, 211] width 172 height 20
click at [41, 209] on p "@@【ラリー特に不要、かつ調整タスク入ってる(またはそもそも調整タスクいらない)】 かしこまりました、こちらも10日にご案内できるように動いてまいりますね！ …" at bounding box center [103, 209] width 172 height 17
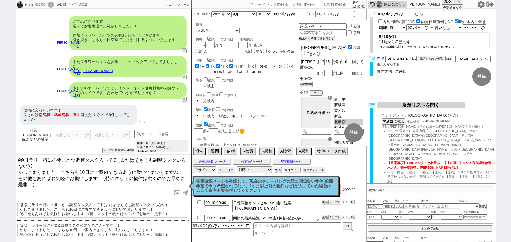
drag, startPoint x: 18, startPoint y: 168, endPoint x: 8, endPoint y: 144, distance: 25.8
click at [8, 144] on div "あゆな 611958 ! 0 10日目 アエラス大宮店 冬眠中 自社客 アエラスグループ スミカ_BPO チャット全表示 2025-09-05 古そうなのです…" at bounding box center [255, 121] width 511 height 242
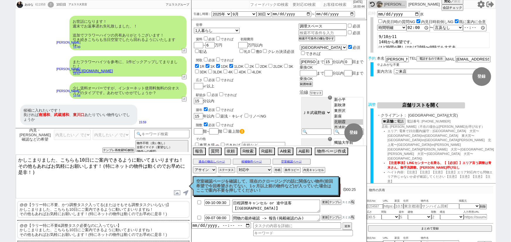
drag, startPoint x: 78, startPoint y: 158, endPoint x: 171, endPoint y: 155, distance: 92.9
click at [171, 155] on textarea "かしこまりました、こちらも10日にご案内できるように動いてまいりますね！ その他もあればお気軽にお願いします！(特にネットの物件は動くのでお早めに是非！)" at bounding box center [103, 177] width 175 height 44
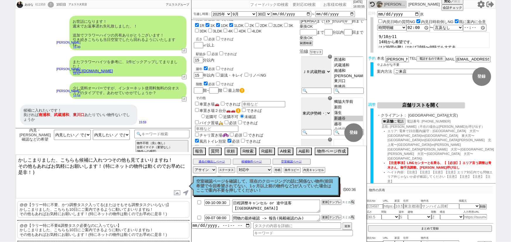
scroll to position [45, 0]
click at [345, 69] on option "南浦和" at bounding box center [348, 69] width 29 height 6
click at [351, 62] on option "武蔵浦和" at bounding box center [348, 64] width 29 height 6
click at [344, 79] on option "東川口" at bounding box center [348, 79] width 29 height 6
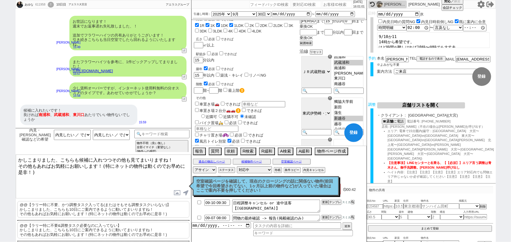
click at [330, 96] on div "☓" at bounding box center [330, 98] width 4 height 4
click at [88, 174] on textarea "かしこまりました、こちらも候補に入れつつその他も見てまいりますね！ その他もあればお気軽にお願いします！(特にネットの物件は動くのでお早めに是非！)" at bounding box center [103, 177] width 175 height 44
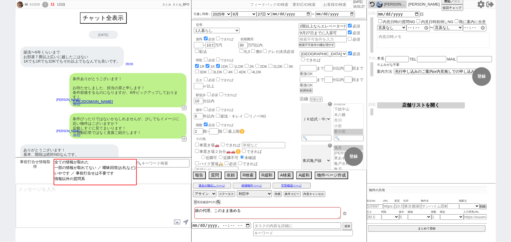
scroll to position [57, 0]
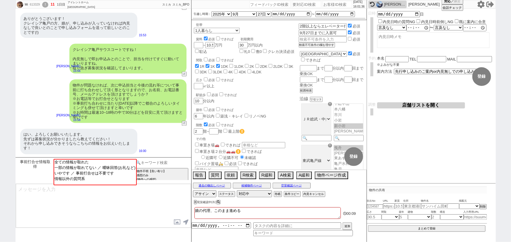
click at [180, 161] on input at bounding box center [161, 162] width 55 height 7
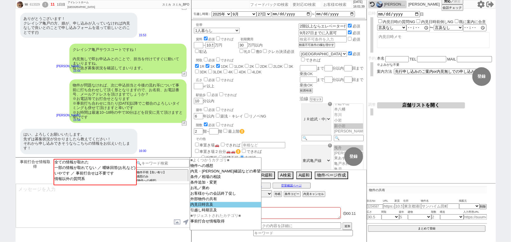
click at [203, 206] on option "内見日時言及" at bounding box center [225, 205] width 71 height 6
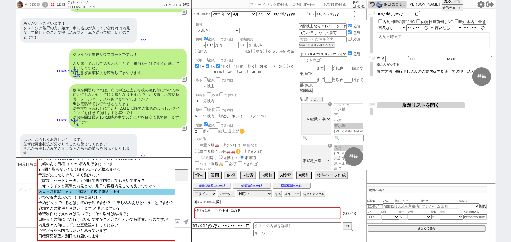
scroll to position [21, 0]
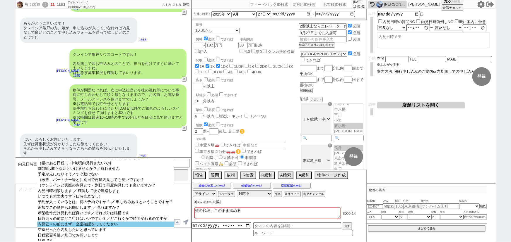
click at [97, 228] on option "内見云々の前にまず、空室確認をしてください" at bounding box center [105, 225] width 136 height 6
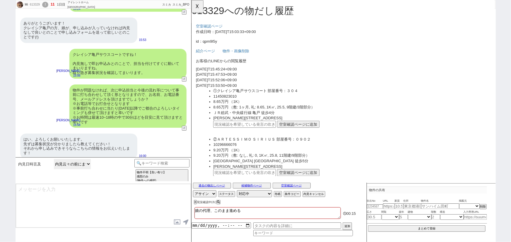
scroll to position [0, 0]
click at [78, 144] on div "はい、よろしくお願いいたします。 先ずは募集状況が分かりましたら教えてください！ それから申し込みできそうならこちらの情報をお伝えいたします！" at bounding box center [78, 146] width 117 height 25
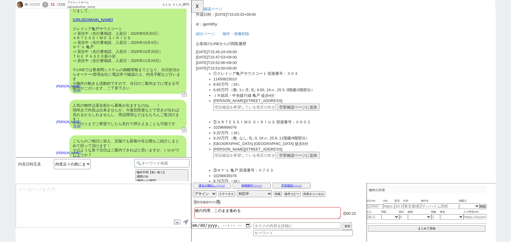
scroll to position [1043, 0]
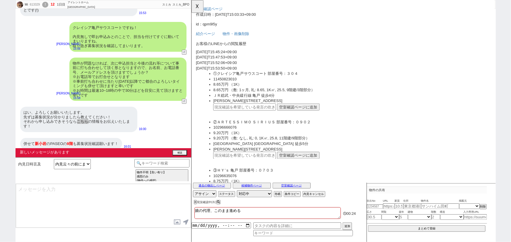
click at [239, 112] on input "text" at bounding box center [248, 116] width 67 height 8
paste input "36973322"
drag, startPoint x: 237, startPoint y: 115, endPoint x: 186, endPoint y: 122, distance: 52.3
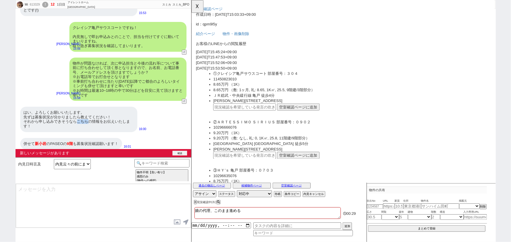
click at [180, 152] on button "確認" at bounding box center [179, 153] width 15 height 5
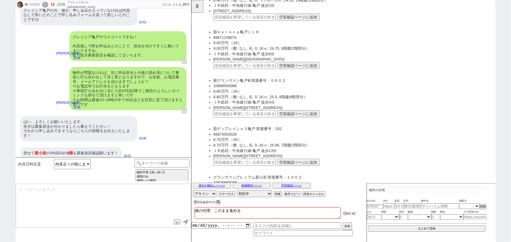
scroll to position [155, 0]
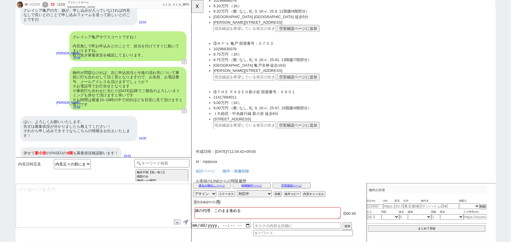
click at [263, 135] on input "text" at bounding box center [248, 135] width 67 height 8
paste input "36973322"
click at [312, 132] on button "空室確認ページに追加" at bounding box center [306, 135] width 46 height 8
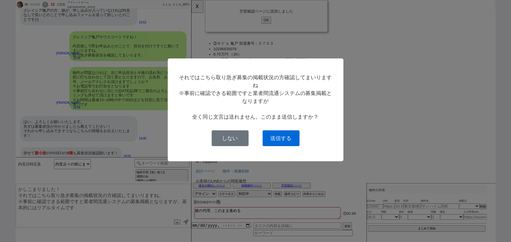
click at [288, 145] on button "送信する" at bounding box center [281, 139] width 37 height 16
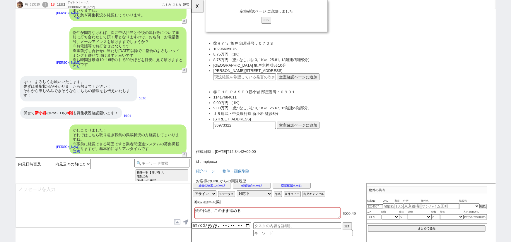
scroll to position [564, 0]
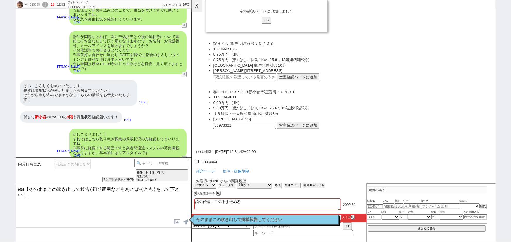
click at [195, 10] on button "☓" at bounding box center [197, 6] width 11 height 12
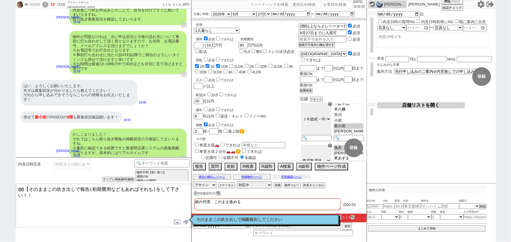
click at [298, 178] on button "空室確認ページ" at bounding box center [292, 177] width 38 height 5
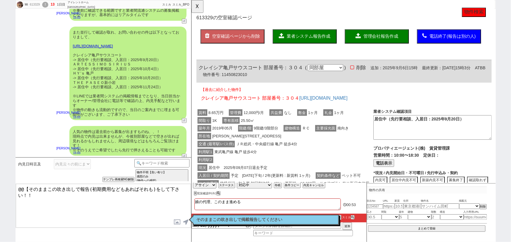
scroll to position [0, 0]
click at [209, 220] on p "そのままこの吹き出しで掲載報告してください" at bounding box center [265, 220] width 139 height 5
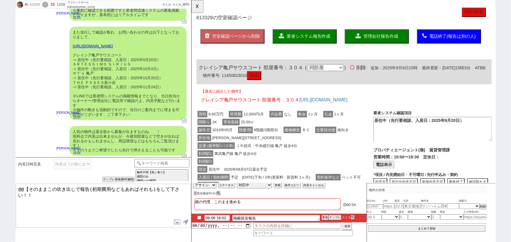
click at [194, 217] on li "09-06 16:02 掲載状況報告 更新 テンプレ スミカ" at bounding box center [279, 218] width 175 height 9
click at [199, 218] on input "checkbox" at bounding box center [199, 218] width 8 height 4
click at [271, 232] on input at bounding box center [303, 234] width 100 height 5
click at [218, 227] on input "datetime-local" at bounding box center [221, 225] width 59 height 5
click at [347, 228] on button "追加" at bounding box center [347, 227] width 8 height 6
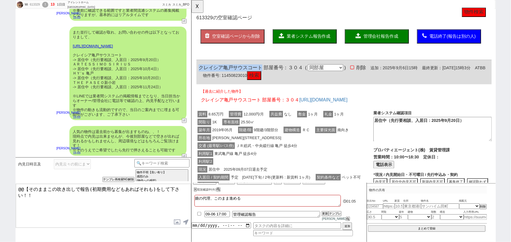
drag, startPoint x: 267, startPoint y: 73, endPoint x: 198, endPoint y: 70, distance: 69.2
click at [198, 70] on div "クレイシア亀戸サウスコート 部屋番号：３０４ ( 同部屋 同建物別部屋 別建物別部屋 別建物 ) 削除 追加：2025年9月6日15時 最終更新：2025年9…" at bounding box center [354, 78] width 317 height 26
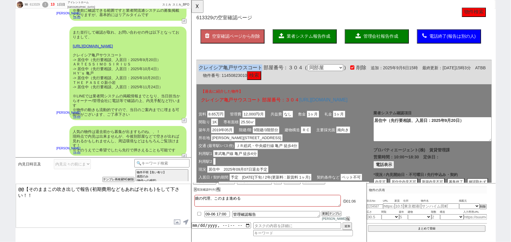
copy span "クレイシア亀戸サウスコート"
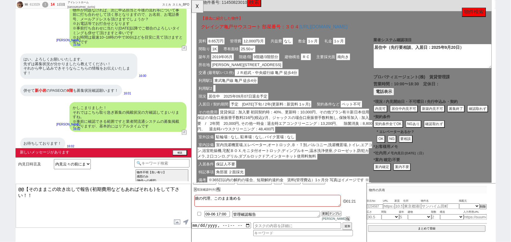
scroll to position [79, 0]
click at [479, 119] on button "募集終了" at bounding box center [475, 117] width 19 height 8
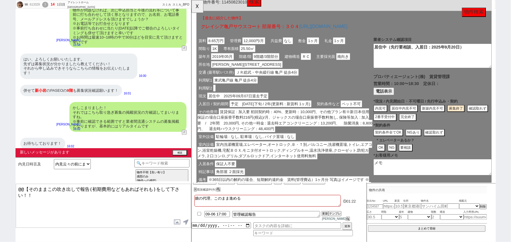
click at [422, 130] on button "完全終了" at bounding box center [423, 126] width 19 height 8
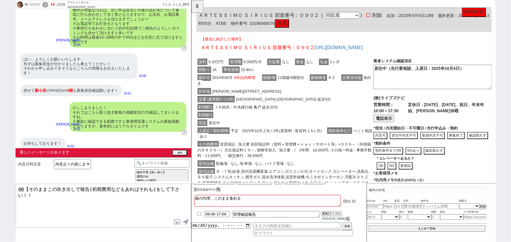
scroll to position [406, 0]
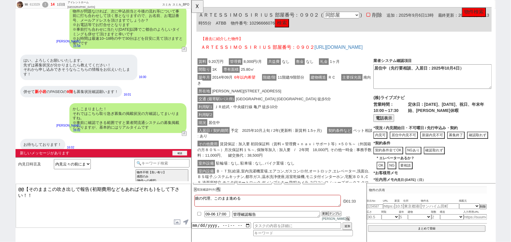
click at [178, 155] on button "確認" at bounding box center [179, 153] width 15 height 5
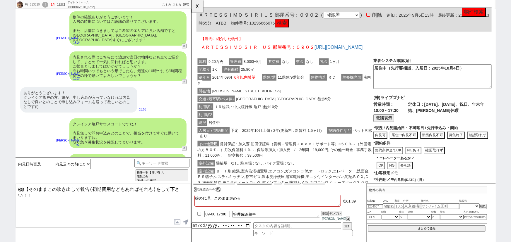
scroll to position [6, 0]
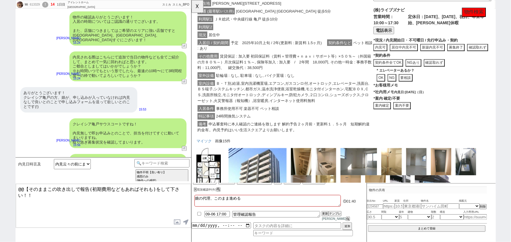
click at [418, 118] on button "案内不要" at bounding box center [417, 114] width 19 height 8
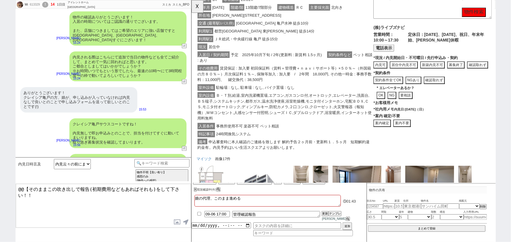
click at [419, 137] on button "案内不要" at bounding box center [417, 133] width 19 height 8
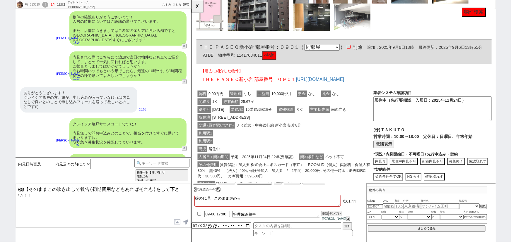
scroll to position [0, 0]
drag, startPoint x: 258, startPoint y: 56, endPoint x: 196, endPoint y: 56, distance: 62.4
copy span "ＴＨＥ ＰＡＳＥＯ新小岩"
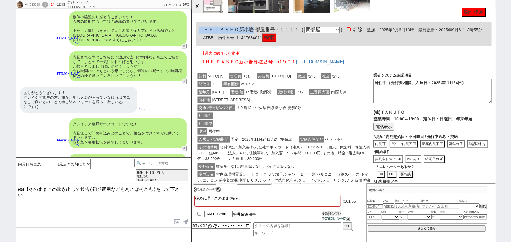
scroll to position [1078, 0]
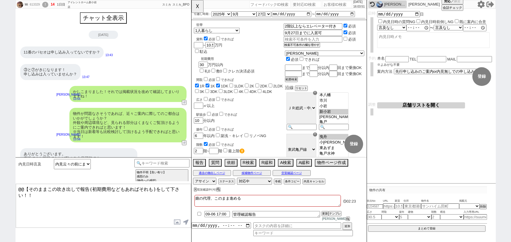
select select "内見云々の前にまず、空室確認をしてください"
select select "2025"
select select "9"
select select "27"
select select "0"
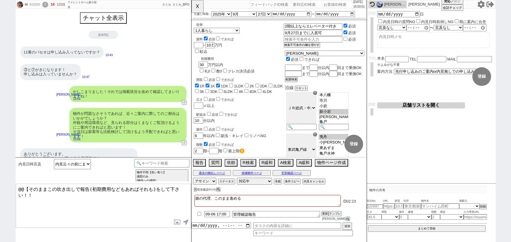
select select "819"
select select "34"
select select "[DATE]"
select select "3"
select select
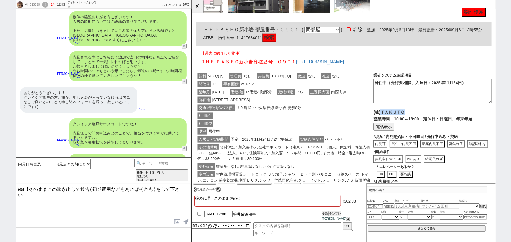
drag, startPoint x: 425, startPoint y: 127, endPoint x: 394, endPoint y: 124, distance: 31.5
click at [394, 124] on p "(株)ＴＡＫＵＴＯ" at bounding box center [450, 121] width 127 height 6
copy span "ＴＡＫＵＴＯ"
click at [404, 140] on button "電話表示" at bounding box center [398, 137] width 22 height 8
click at [439, 141] on button "📞 電話" at bounding box center [449, 137] width 20 height 8
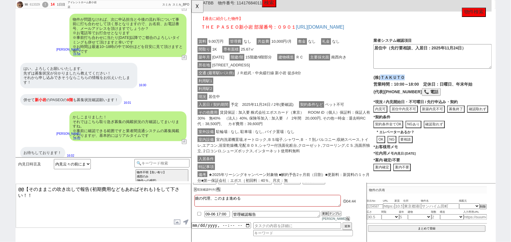
scroll to position [1119, 0]
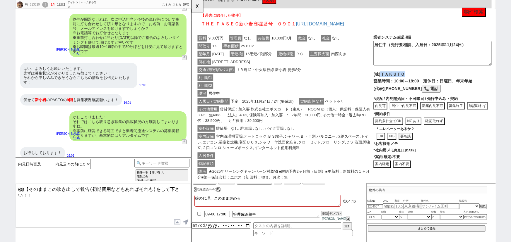
click at [477, 117] on button "募集終了" at bounding box center [475, 114] width 19 height 8
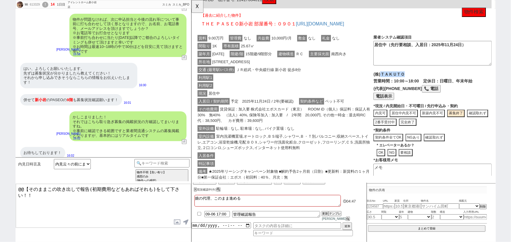
click at [423, 136] on button "完全終了" at bounding box center [423, 132] width 19 height 8
type textarea "申込みがあり募集終了"
type textarea "9/6時点"
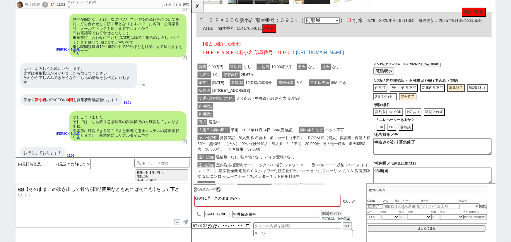
scroll to position [1062, 0]
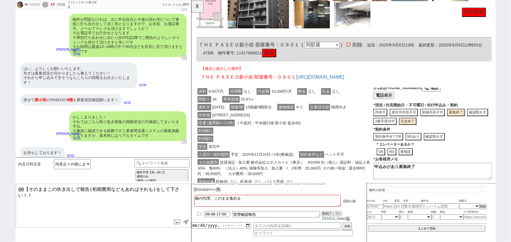
click at [329, 119] on span "主要採光面" at bounding box center [328, 115] width 23 height 7
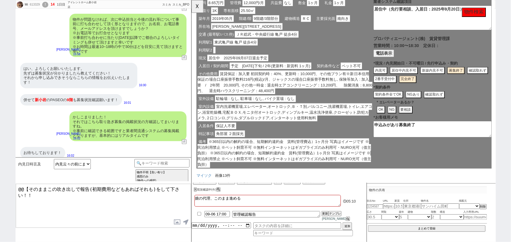
scroll to position [0, 0]
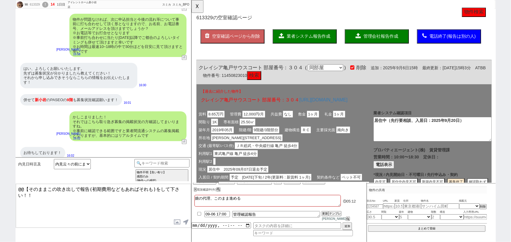
click at [394, 39] on span "管理会社報告作成" at bounding box center [394, 39] width 37 height 5
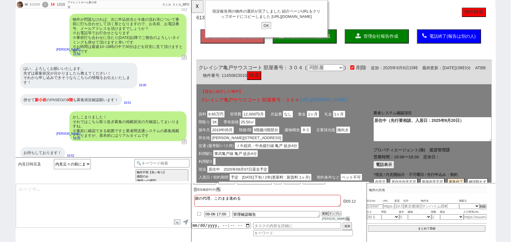
type textarea "@@【そのままこの吹き出しで報告(初期費用などもあればそれも)をして下さい！！"
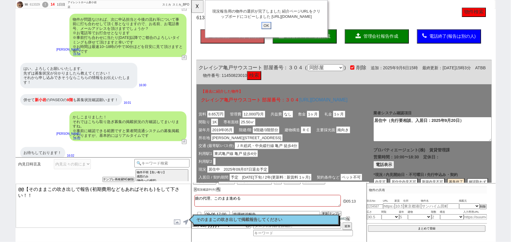
click at [276, 31] on input "OK" at bounding box center [271, 28] width 11 height 8
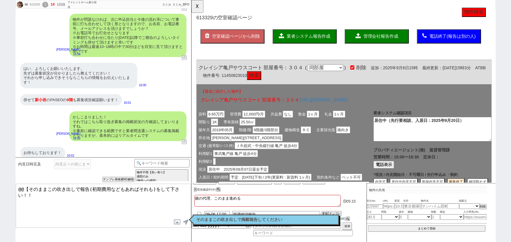
click at [321, 219] on p "そのままこの吹き出しで掲載報告してください" at bounding box center [265, 220] width 139 height 5
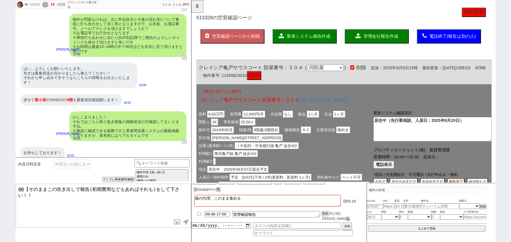
click at [333, 216] on button "テンプレ" at bounding box center [335, 214] width 13 height 4
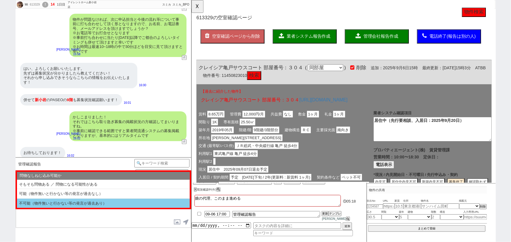
click at [71, 204] on li "不可能（物件無いと行かない等の発言が過去あり）" at bounding box center [103, 203] width 173 height 9
select select "不可能（物件無いと行かない等の発言が過去あり）"
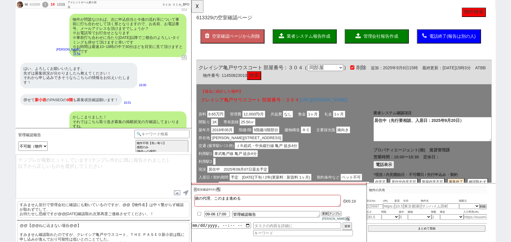
scroll to position [16, 0]
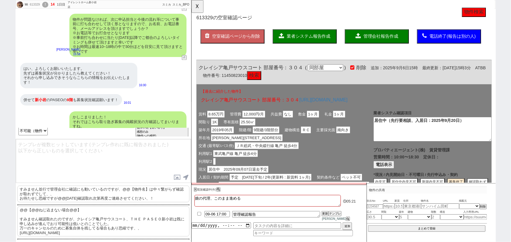
click at [49, 214] on p "@@【@@ねじ込まない場合@@】 すみません確認取れたのですが、クレイシア亀戸サウスコート、ＴＨＥ ＰＡＳＥＯ新小岩は既に申し込みが進んでおり可能性は低いとの…" at bounding box center [103, 222] width 172 height 30
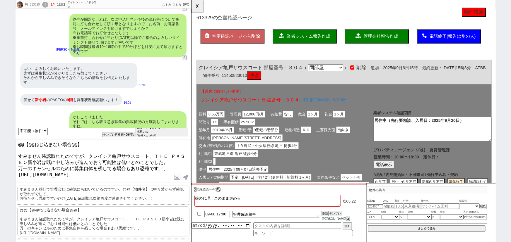
drag, startPoint x: 18, startPoint y: 154, endPoint x: 9, endPoint y: 122, distance: 33.3
click at [9, 122] on div "Mi 613329 ! 14 1日目 アイレントホーム新小岩店 冬眠中 自社客 スミカ スミカ_BPO チャット全表示 2025-09-06 11番のパセオは…" at bounding box center [255, 121] width 511 height 242
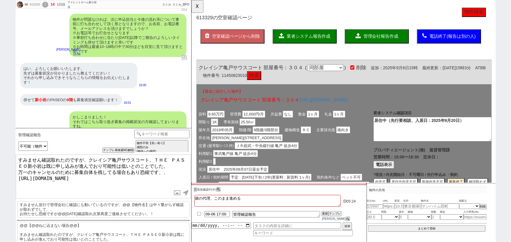
type textarea "すみません確認取れたのですが、クレイシア亀戸サウスコート、ＴＨＥ ＰＡＳＥＯ新小岩は既に申し込みが進んでおり可能性は低いとのことでした。 万一のキャンセルのた…"
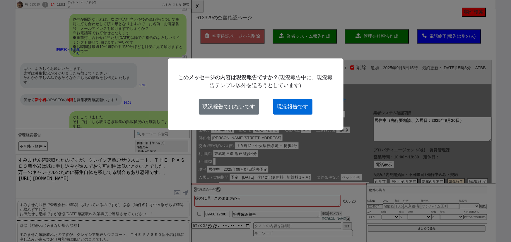
click at [301, 107] on button "現況報告です" at bounding box center [292, 107] width 39 height 16
checkbox input "true"
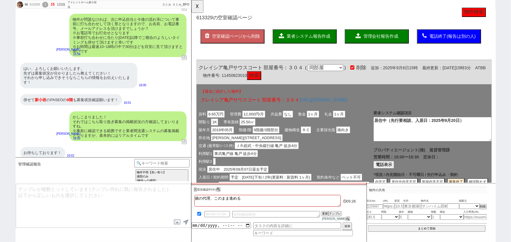
scroll to position [622, 0]
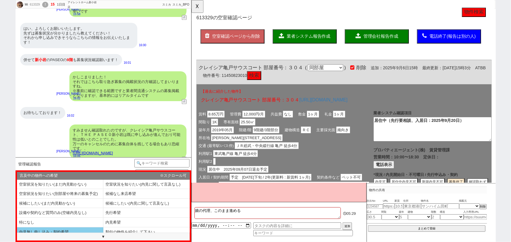
click at [66, 228] on li "内見無し申し込み・契約希望" at bounding box center [60, 233] width 86 height 10
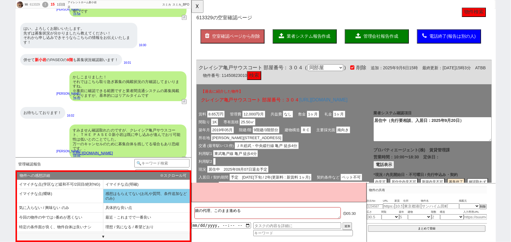
click at [117, 200] on li "感想はもらえてない(お礼や質問、条件追加などのみ)" at bounding box center [146, 196] width 86 height 14
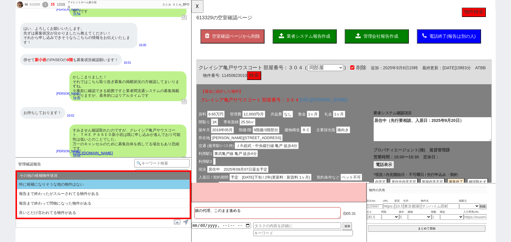
click at [79, 182] on li "特に候補になりそうな他の物件はない" at bounding box center [103, 185] width 173 height 10
select select "内見無し申し込み・契約希望"
select select "感想はもらえてない(お礼や質問、条件追加などのみ)"
select select "特に候補になりそうな他の物件はない"
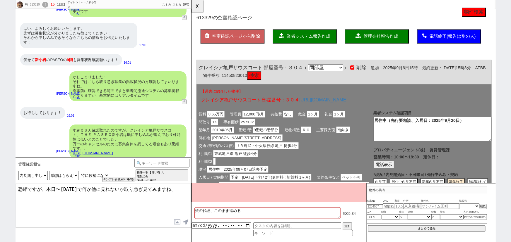
drag, startPoint x: 74, startPoint y: 188, endPoint x: 48, endPoint y: 189, distance: 25.8
click at [48, 189] on textarea "恐縮ですが、本日〜明日で何か他に見れないか取り急ぎ見てみますね、" at bounding box center [103, 206] width 175 height 44
type textarea "恐縮ですが、何か他に見れないか取り急ぎ見てみますね、"
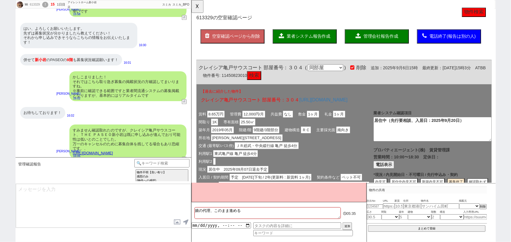
scroll to position [639, 0]
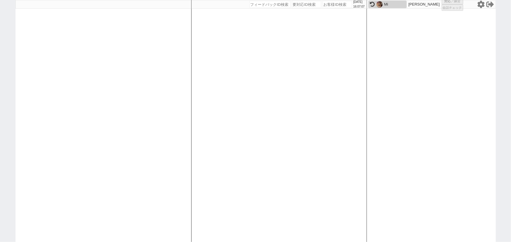
select select
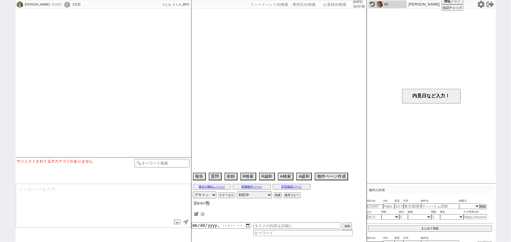
type textarea "旧ID:525595"
select select
select select "15"
select select "0"
select select "14"
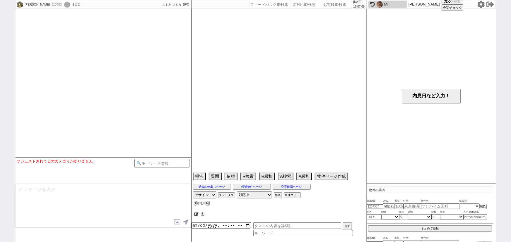
select select "67"
select select "69"
select select "70"
select select "73"
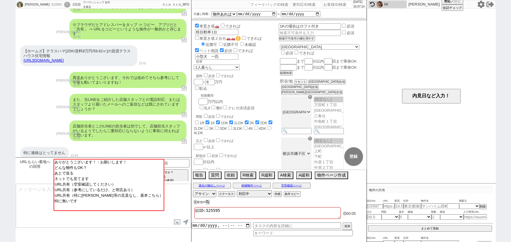
scroll to position [501, 0]
click at [300, 186] on button "空室確認ページ" at bounding box center [292, 186] width 38 height 5
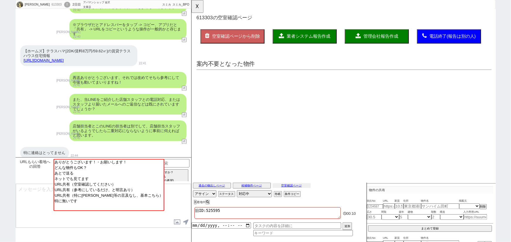
scroll to position [0, 0]
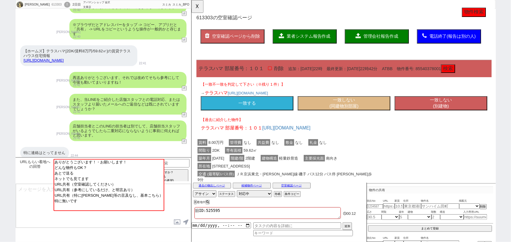
click at [269, 111] on button "一致する" at bounding box center [251, 111] width 100 height 15
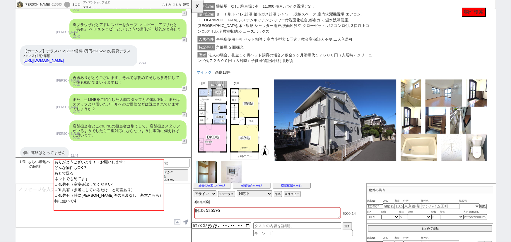
scroll to position [292, 0]
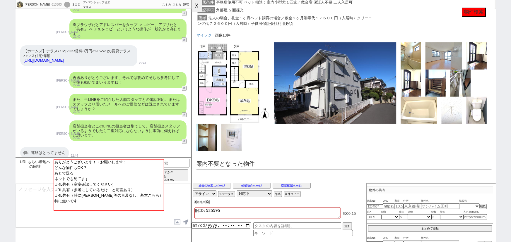
click at [196, 4] on button "☓" at bounding box center [197, 6] width 11 height 12
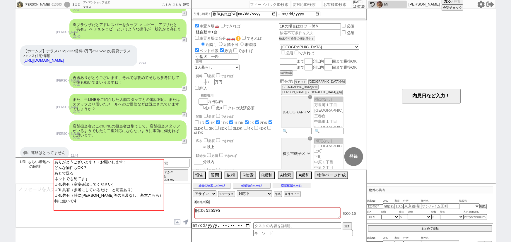
click at [293, 184] on button "空室確認ページ" at bounding box center [292, 186] width 38 height 5
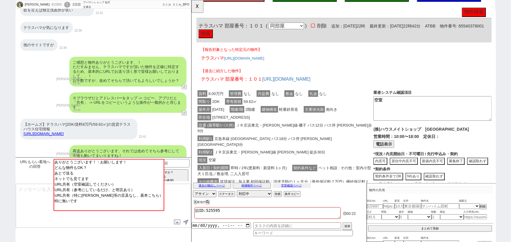
scroll to position [45, 0]
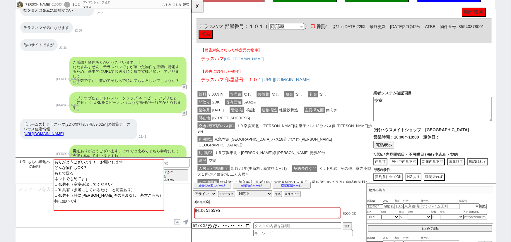
click at [323, 160] on div "利用駅2 ＪＲ京浜東北・根岸線 根岸 徒歩30分" at bounding box center [291, 164] width 190 height 8
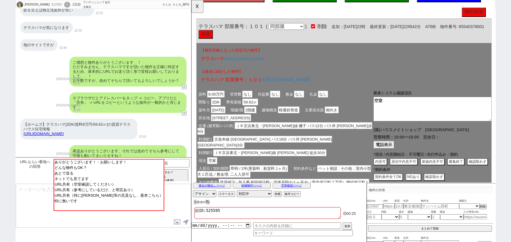
click at [214, 36] on button "検索" at bounding box center [206, 36] width 15 height 9
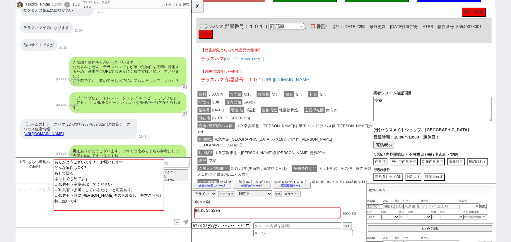
click at [256, 113] on div "間取り 2DK 専有面積 59.62㎡" at bounding box center [291, 110] width 190 height 8
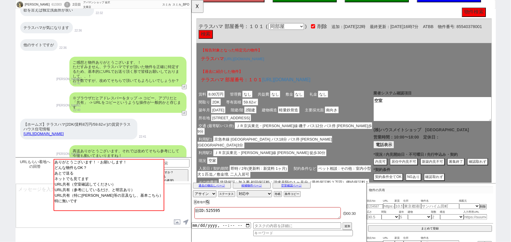
scroll to position [0, 0]
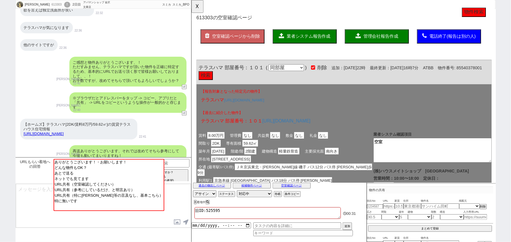
click at [297, 34] on button "業者システム報告作成" at bounding box center [312, 39] width 69 height 15
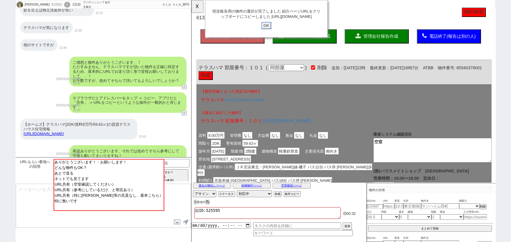
click at [269, 31] on input "OK" at bounding box center [271, 28] width 11 height 8
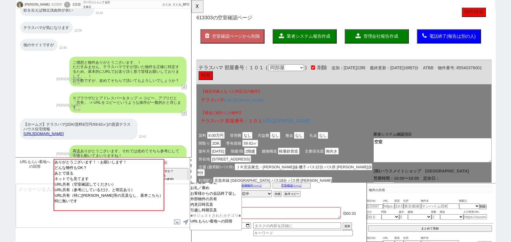
click at [158, 164] on input at bounding box center [161, 162] width 55 height 7
type input "報告"
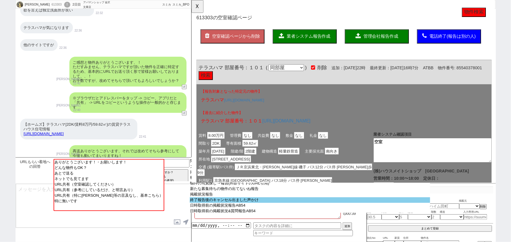
scroll to position [43, 0]
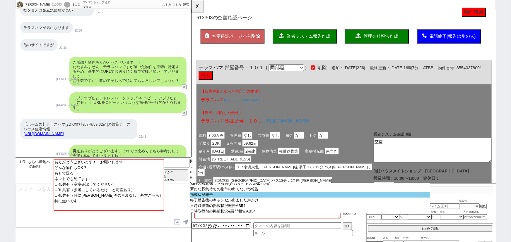
drag, startPoint x: 230, startPoint y: 203, endPoint x: 226, endPoint y: 200, distance: 4.6
click at [226, 200] on select "朝の空室報告リマインド 空室報告への促し 居住中(先行あり)報告への促し 居住中(先行なし)報告への促し 居住中(先行不明)報告への促し キャンセル待ちの物件…" at bounding box center [310, 186] width 240 height 56
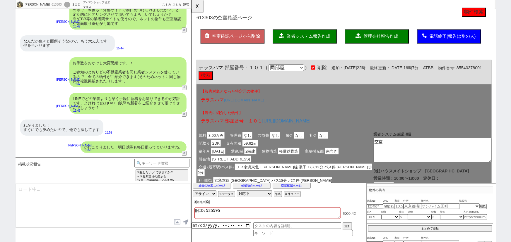
scroll to position [890, 0]
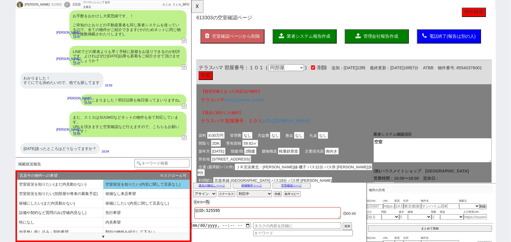
click at [129, 185] on li "空室状況を知りたい(内見に関して言及なし)" at bounding box center [146, 185] width 86 height 10
select select "空室状況を知りたい(内見に関して言及なし)"
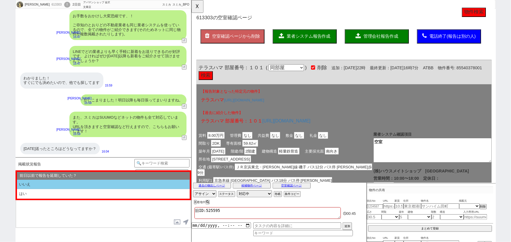
click at [78, 184] on li "いいえ" at bounding box center [103, 185] width 173 height 10
select select "空室状況を知りたい(内見に関して言及なし)"
select select "いいえ"
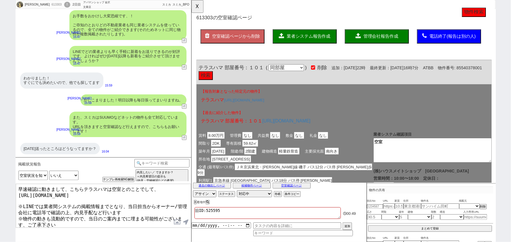
drag, startPoint x: 124, startPoint y: 224, endPoint x: 0, endPoint y: 248, distance: 126.8
click at [0, 242] on html "ゆかり 613303 ! 0 2日目 アパマンショップ 金沢文庫店 冬眠中 自社客 スミカ スミカ_BPO チャット全表示 2025-09-05 基本🚗移動な…" at bounding box center [255, 121] width 511 height 242
type textarea "早速確認に動きまして、こちらテラスハマは空室とのことでして、 https://tools.sumika.live/pages/2qgfo26 ※LINEでは業…"
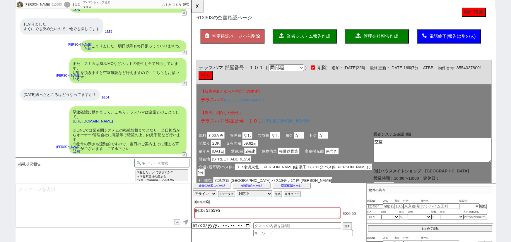
scroll to position [864, 0]
type textarea "よければ内見予約に動ければと思いますが、直近のご都合はいかがでしょうか？"
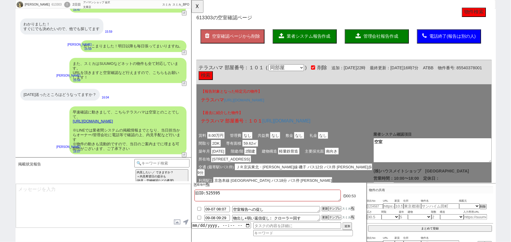
scroll to position [886, 0]
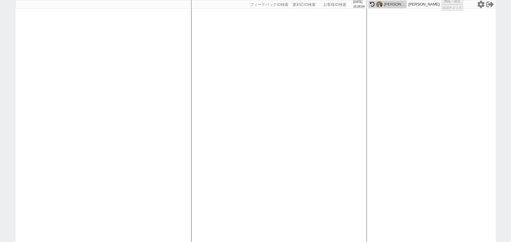
select select
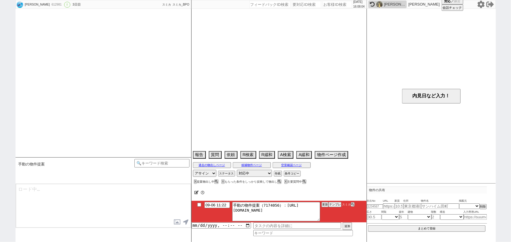
scroll to position [1309, 0]
select select "2025"
select select "10"
select select "36"
select select "1"
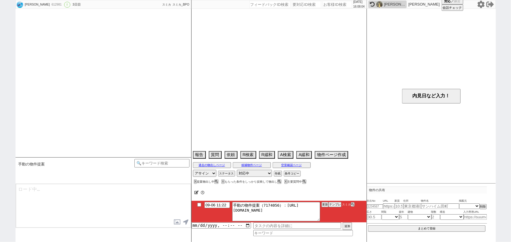
select select "25"
select select "795"
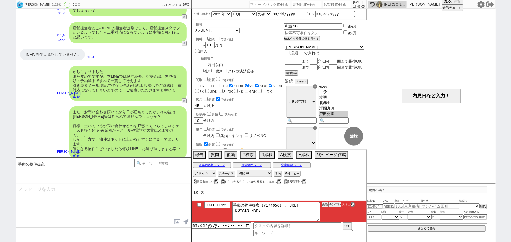
scroll to position [52, 0]
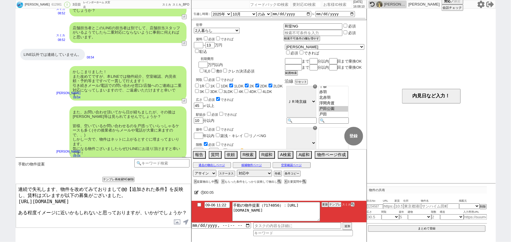
drag, startPoint x: 120, startPoint y: 189, endPoint x: 180, endPoint y: 187, distance: 59.8
click at [180, 187] on textarea "連続で失礼します、物件を改めてみておりまして@@【追加された条件】を反映し、賃料はズレますが以下の募集がございました。 https://tools.sumik…" at bounding box center [103, 206] width 175 height 44
type textarea "連続で失礼します、物件を改めてみておりまして、賃料はズレますが以下の募集がございました。 https://tools.sumika.live/pages/0m…"
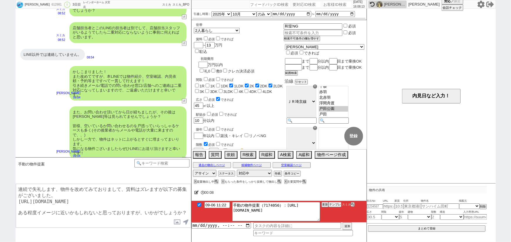
checkbox input "true"
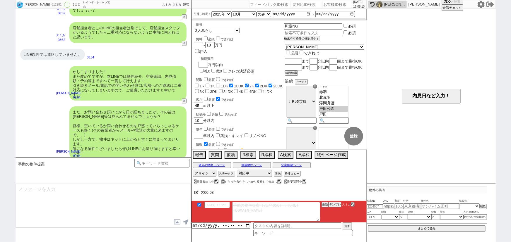
scroll to position [1349, 0]
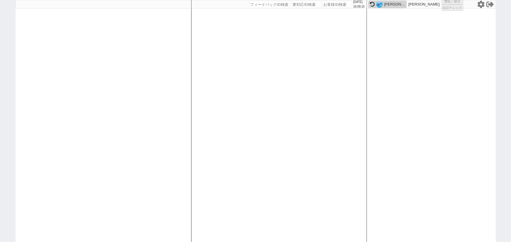
select select
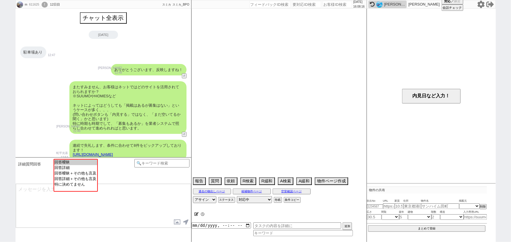
scroll to position [951, 0]
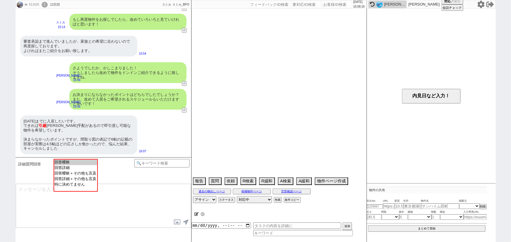
select select "2025"
select select "10"
select select "37"
select select "7"
select select "12"
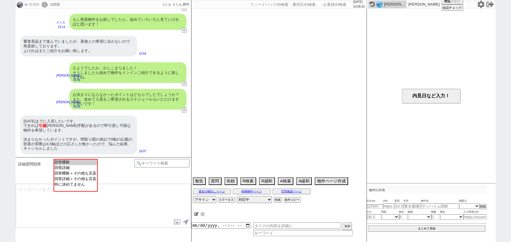
select select "122"
select select "123"
select select "124"
select select "125"
select select "126"
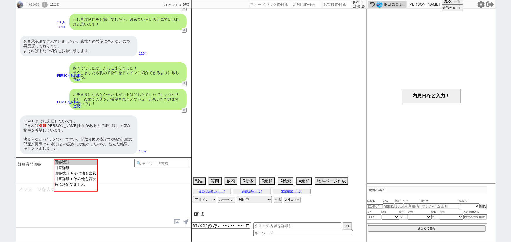
select select "128"
select select "129"
select select "132"
select select "133"
select select "134"
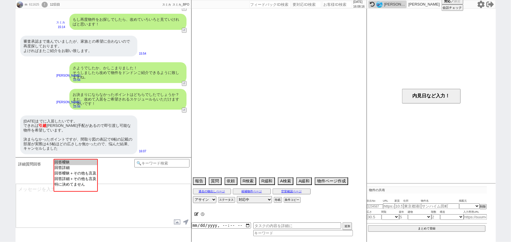
select select "135"
select select "136"
select select "137"
select select "139"
select select "140"
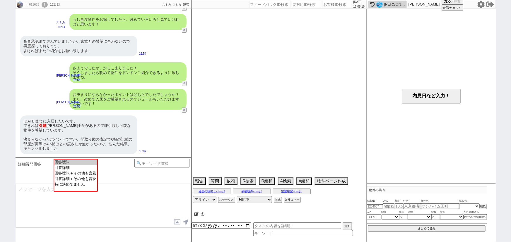
select select "142"
select select "143"
select select "144"
select select "145"
select select "147"
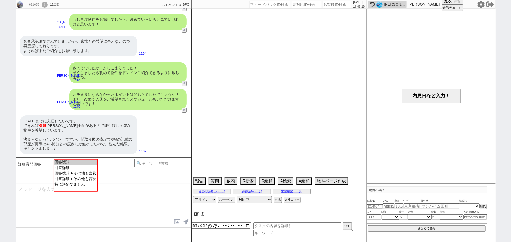
select select "150"
select select "151"
select select "152"
select select "154"
select select "155"
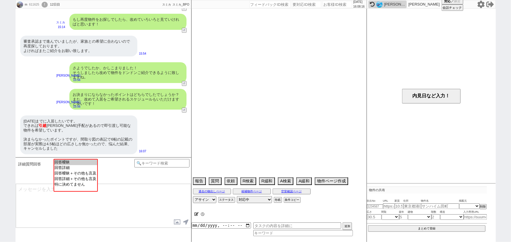
select select "159"
select select "162"
select select "163"
select select "164"
select select "165"
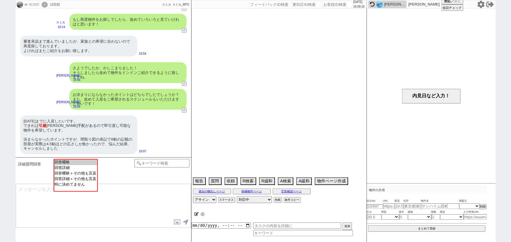
select select "169"
select select "11"
select select "399"
select select "12"
select select "432"
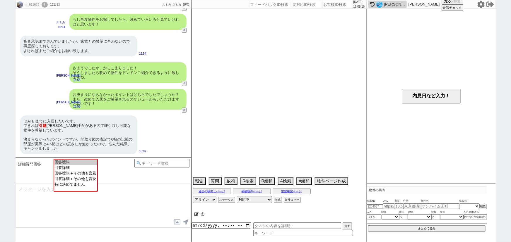
select select "16"
select select "547"
select select "24"
select select "772"
select select "7"
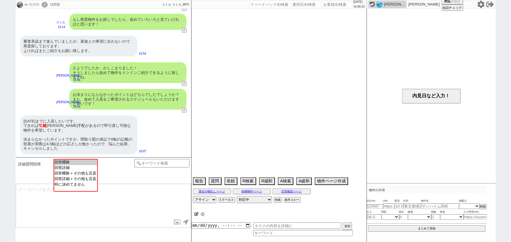
select select "214"
select select "102"
select select "103"
select select "105"
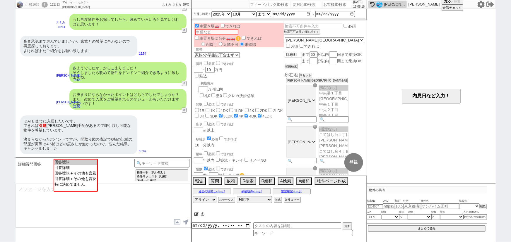
scroll to position [16, 0]
click at [77, 167] on option "回答詳細" at bounding box center [75, 168] width 43 height 6
select select "12"
select select "122"
select select "123"
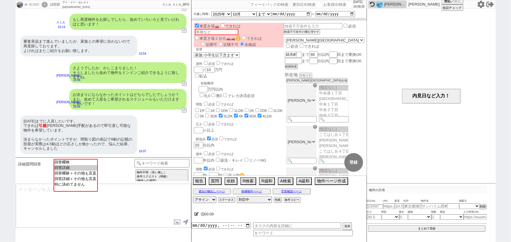
select select "124"
select select "125"
select select "126"
select select "128"
select select "129"
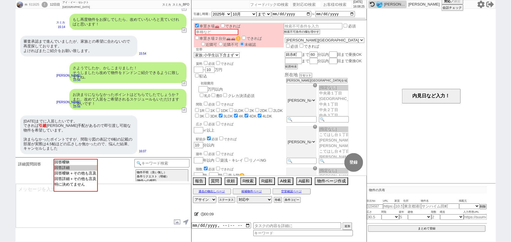
select select "132"
select select "133"
select select "134"
select select "135"
select select "136"
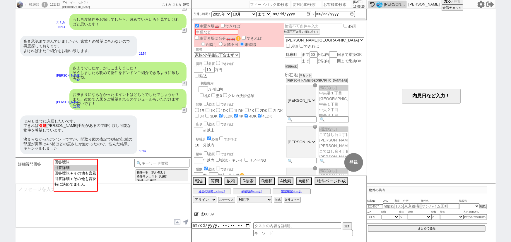
select select "137"
select select "139"
select select "140"
select select "142"
select select "143"
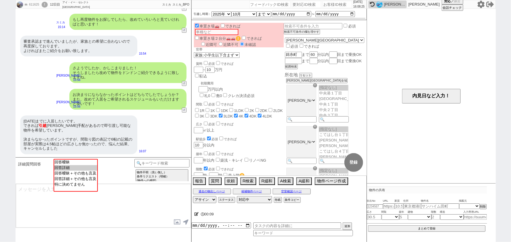
select select "144"
select select "145"
select select "147"
select select "150"
select select "151"
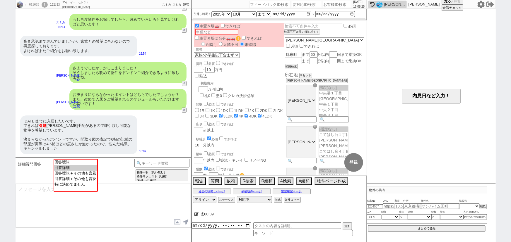
select select "152"
select select "154"
select select "155"
select select "159"
select select "162"
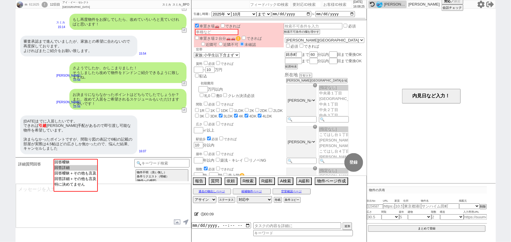
select select "163"
select select "164"
select select "165"
select select "169"
select select "11"
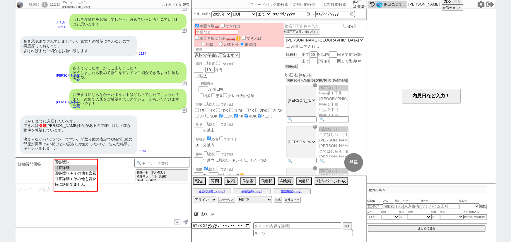
select select "399"
select select "12"
select select "432"
select select "16"
select select "547"
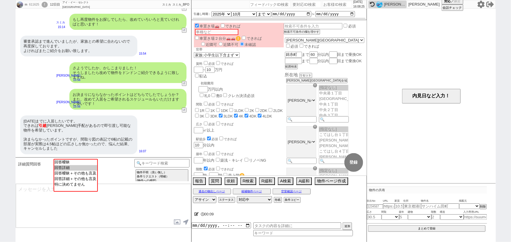
select select "24"
select select "772"
select select "7"
select select "214"
select select "102"
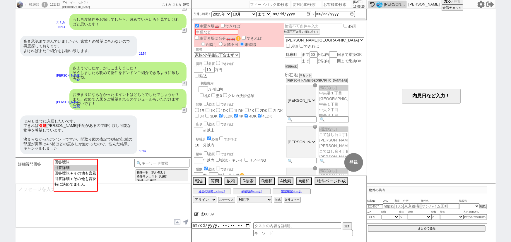
select select "103"
select select "105"
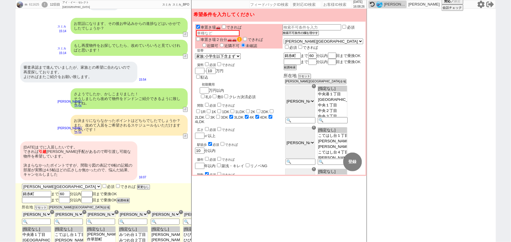
scroll to position [17, 0]
click at [310, 28] on input "text" at bounding box center [312, 27] width 58 height 5
type input "10/26までに入居可"
click at [314, 31] on button "検索不可条件の欄を増やす" at bounding box center [300, 33] width 35 height 4
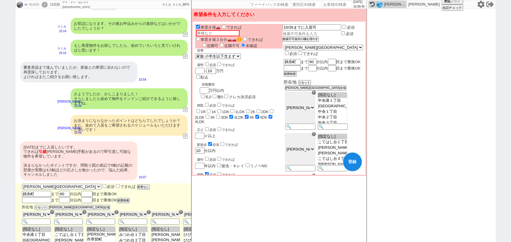
click at [312, 33] on input "text" at bounding box center [312, 33] width 58 height 5
type input "居室5畳以上"
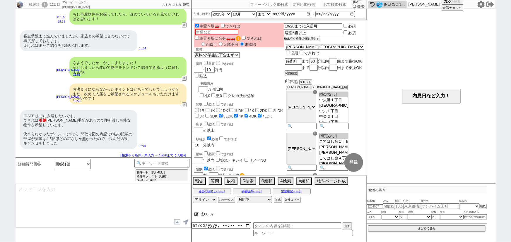
select select "122"
select select "123"
select select "124"
select select "125"
select select "126"
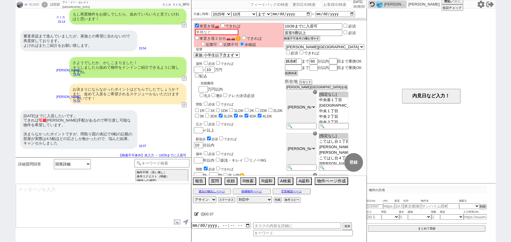
select select "128"
select select "129"
select select "132"
select select "133"
select select "134"
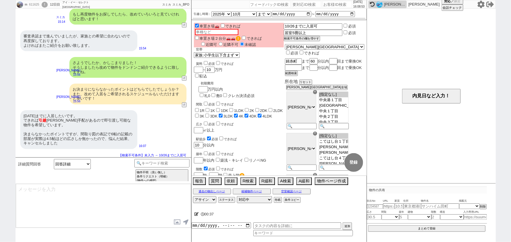
select select "135"
select select "136"
select select "137"
select select "139"
select select "140"
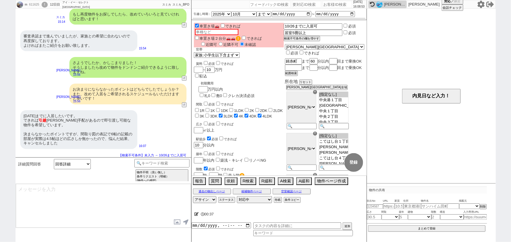
select select "142"
select select "143"
select select "144"
select select "145"
select select "147"
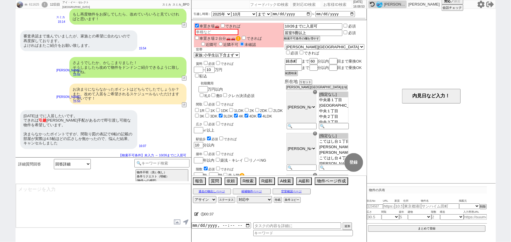
select select "150"
select select "151"
select select "152"
select select "154"
select select "155"
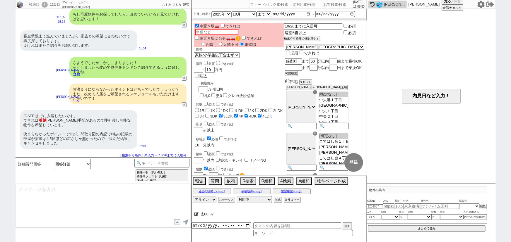
select select "159"
select select "162"
select select "163"
select select "164"
select select "165"
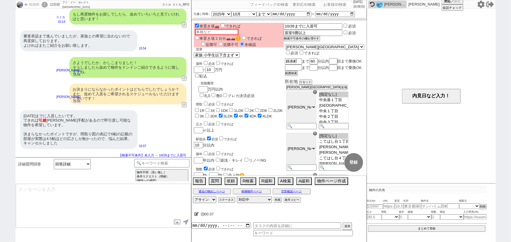
select select "169"
select select "11"
select select "399"
select select "12"
select select "432"
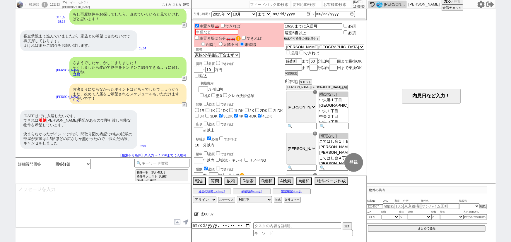
select select "16"
select select "547"
select select "24"
select select "772"
select select "7"
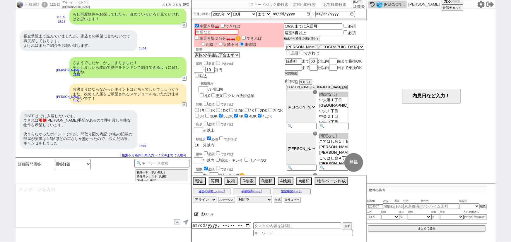
select select "214"
select select "102"
select select "103"
select select "105"
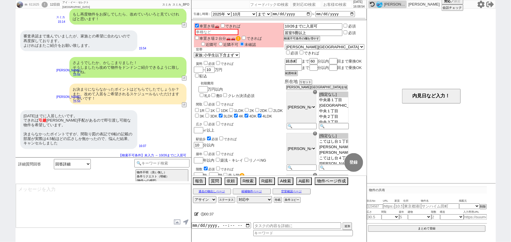
type textarea "考慮してまいりますね！"
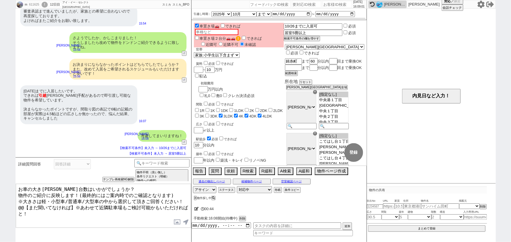
drag, startPoint x: 73, startPoint y: 205, endPoint x: 9, endPoint y: 204, distance: 63.5
click at [9, 204] on div "m 611625 ! 0 12日目 アイ・イー・セレクト 鎌取駅前店 冬眠中 自社客 スミカ スミカ_BPO チャット全表示 2025-08-26 駐車場あり…" at bounding box center [255, 121] width 511 height 242
type textarea "お車の大きさや台数はいかがでしょうか？ 物件のご紹介に反映します！(最終的にはご案内時でのご確認となります) ※大きさは軽・小型車/普通車/大型車の中から選択…"
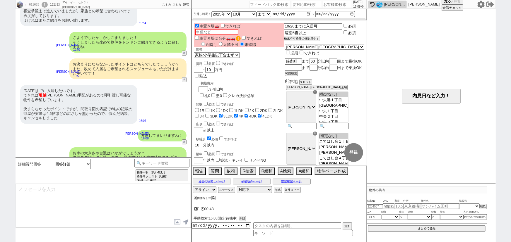
scroll to position [1025, 0]
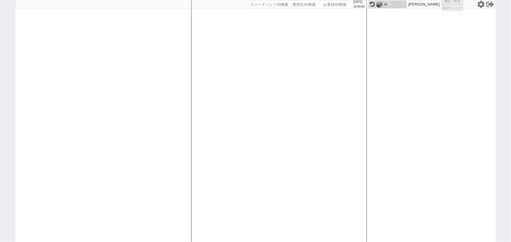
select select
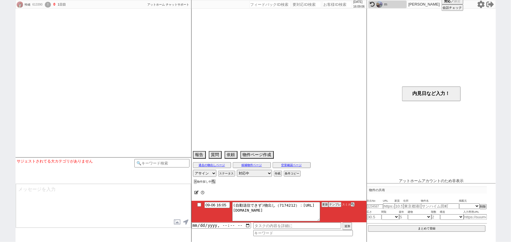
select select
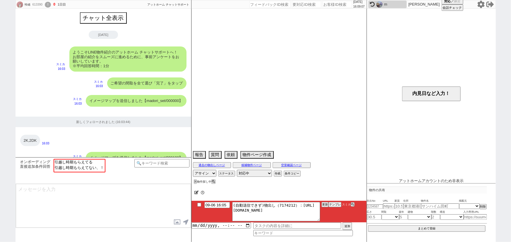
scroll to position [397, 0]
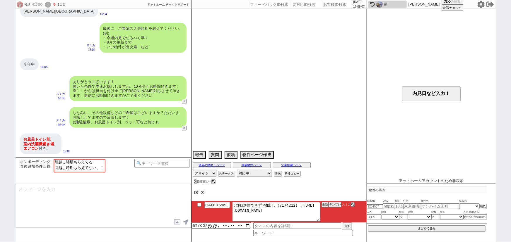
select select "16"
select select "7"
select select "6"
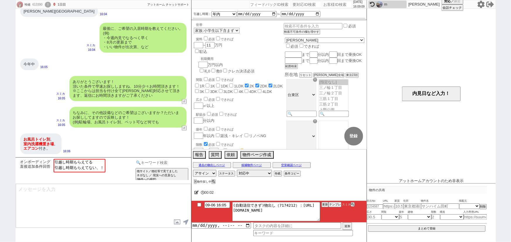
click at [165, 162] on input at bounding box center [161, 162] width 55 height 7
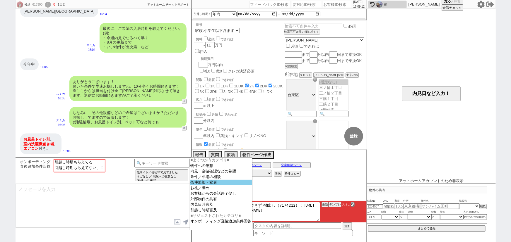
click at [235, 187] on select "■よくつかうカテゴリ■ 物件への感想 内見・空確確認などの希望 条件／相場の相談 条件追加・変更 お礼／褒め お客様からの会話終了促し 外部物件の共有 内見日…" at bounding box center [221, 194] width 63 height 73
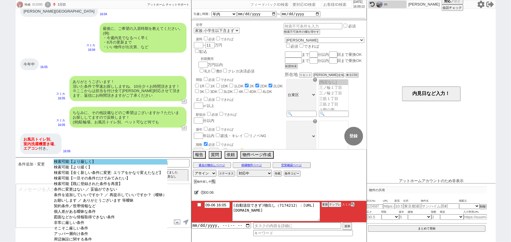
click at [119, 160] on option "検索可能【より厳しく】" at bounding box center [111, 162] width 114 height 6
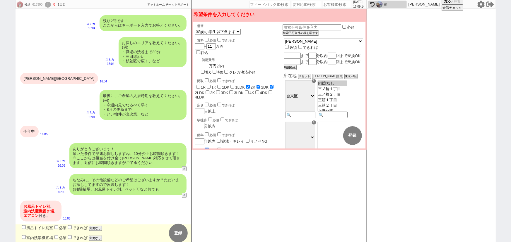
scroll to position [340, 0]
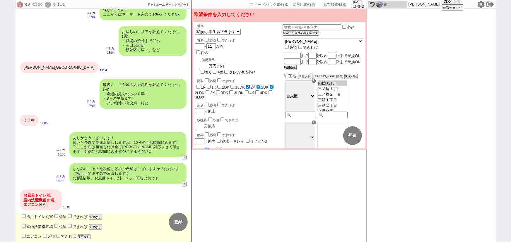
click at [23, 215] on input "風呂トイレ別室" at bounding box center [24, 217] width 4 height 4
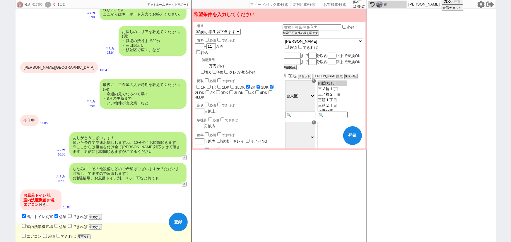
click at [21, 228] on label "室内洗濯機置場" at bounding box center [37, 227] width 33 height 4
click at [22, 228] on input "室内洗濯機置場" at bounding box center [24, 227] width 4 height 4
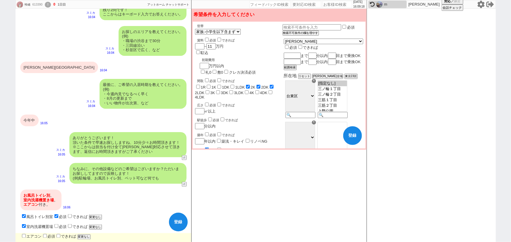
click at [24, 235] on input "エアコン" at bounding box center [24, 237] width 4 height 4
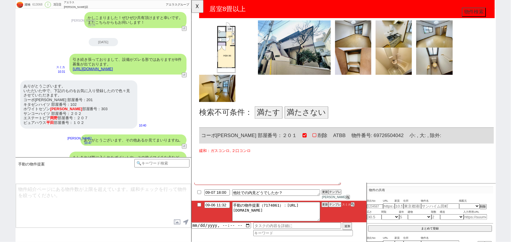
scroll to position [229, 0]
click at [305, 119] on button "満たさない" at bounding box center [314, 120] width 47 height 13
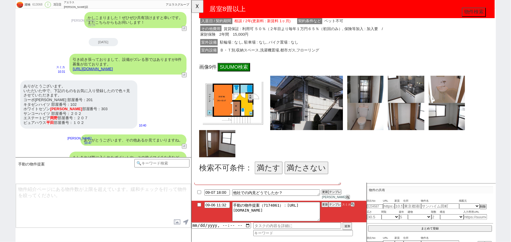
scroll to position [485, 0]
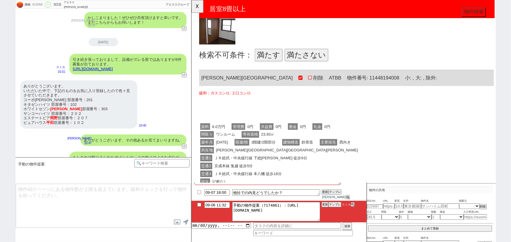
click at [318, 61] on button "満たさない" at bounding box center [314, 59] width 47 height 13
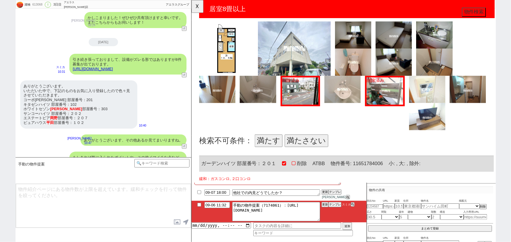
scroll to position [859, 0]
click at [274, 153] on button "満たす" at bounding box center [274, 151] width 30 height 13
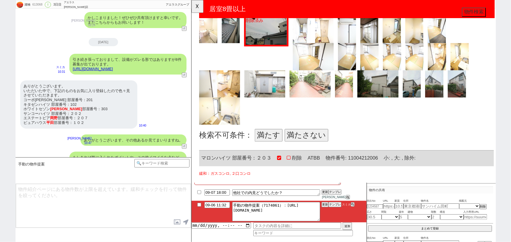
click at [311, 144] on button "満たさない" at bounding box center [314, 145] width 47 height 13
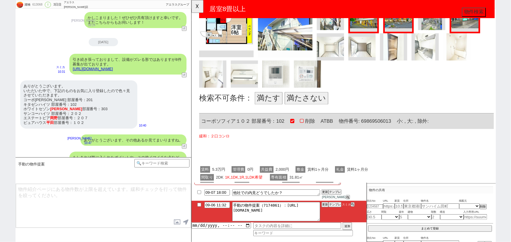
click at [322, 103] on button "満たさない" at bounding box center [314, 105] width 47 height 13
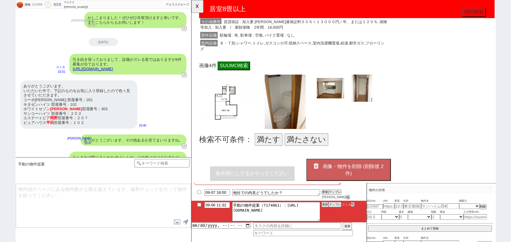
scroll to position [1900, 0]
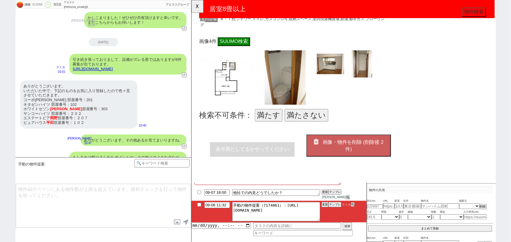
click at [314, 121] on button "満たさない" at bounding box center [314, 123] width 47 height 13
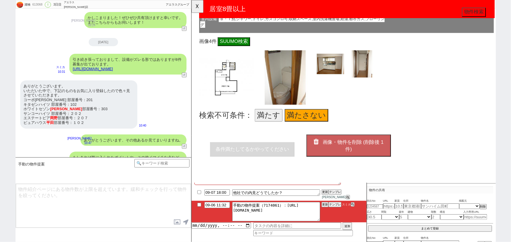
click at [343, 145] on button "画像・物件を削除 (削除後 1 件)" at bounding box center [360, 157] width 91 height 24
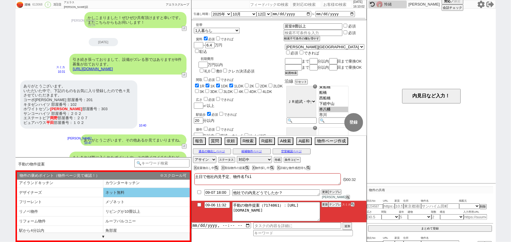
scroll to position [11, 0]
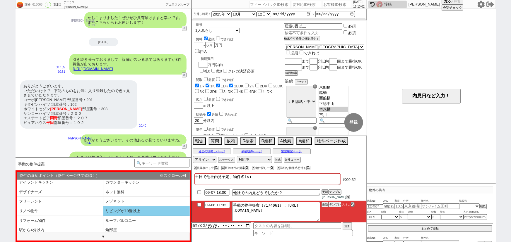
click at [131, 207] on li "リビングが10畳以上" at bounding box center [146, 212] width 86 height 10
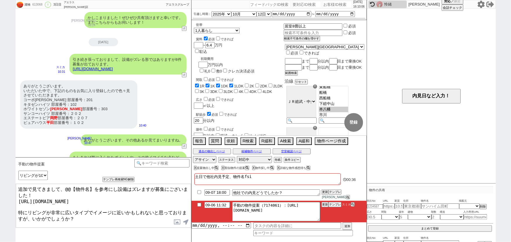
drag, startPoint x: 93, startPoint y: 188, endPoint x: 63, endPoint y: 185, distance: 30.3
click at [63, 185] on textarea "追加で見てきまして、@@【物件名】を参考にし設備はズレますが募集にございました！ https://tools.sumika.live/pages/9stsib…" at bounding box center [103, 206] width 175 height 44
drag, startPoint x: 107, startPoint y: 189, endPoint x: 143, endPoint y: 189, distance: 36.0
click at [143, 189] on textarea "追加で見てきまして、先の物件を参考にし設備はズレますが募集にございました！ https://tools.sumika.live/pages/9stsibc 特…" at bounding box center [103, 206] width 175 height 44
drag, startPoint x: 29, startPoint y: 206, endPoint x: 51, endPoint y: 203, distance: 21.8
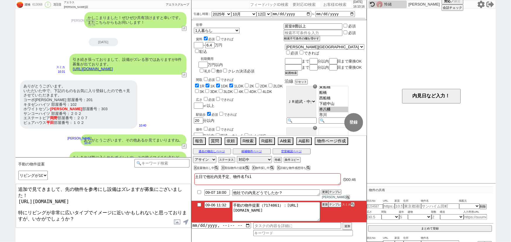
click at [51, 203] on textarea "追加で見てきまして、先の物件を参考にし設備はズレますが募集にございました！ https://tools.sumika.live/pages/9stsibc 特…" at bounding box center [103, 206] width 175 height 44
drag, startPoint x: 51, startPoint y: 205, endPoint x: 27, endPoint y: 205, distance: 23.7
click at [27, 205] on textarea "追加で見てきまして、先の物件を参考にし設備はズレますが募集にございました！ https://tools.sumika.live/pages/9stsibc 特…" at bounding box center [103, 206] width 175 height 44
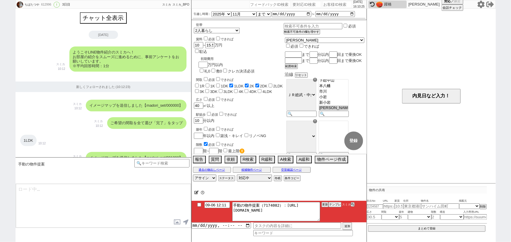
scroll to position [864, 0]
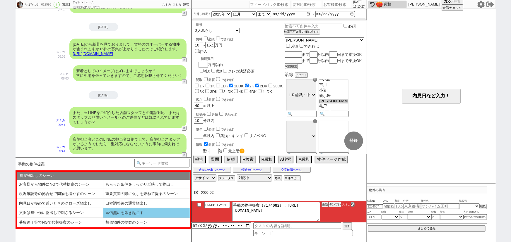
click at [129, 211] on li "返信無いを叩き起こす" at bounding box center [146, 213] width 86 height 10
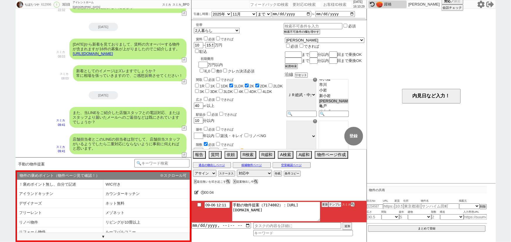
drag, startPoint x: 284, startPoint y: 204, endPoint x: 331, endPoint y: 218, distance: 49.4
click at [331, 218] on li "09-06 12:11 手動の物件提案（7174082）：https://jent-crm.com/2ng-84y191pn3984hy/introducti…" at bounding box center [279, 212] width 175 height 22
click at [338, 205] on button "テンプレ" at bounding box center [335, 205] width 13 height 4
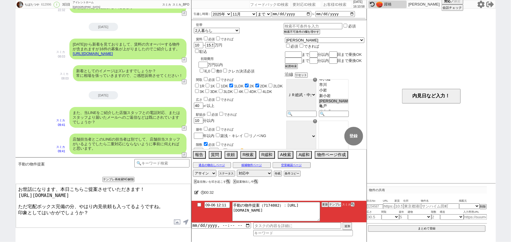
drag, startPoint x: 25, startPoint y: 201, endPoint x: 67, endPoint y: 201, distance: 41.6
click at [67, 201] on textarea "お世話になります、本日こちらご提案させていただきます！ https://tools.sumika.live/pages/2tuyffn ただ宅配ボックス完備の…" at bounding box center [103, 206] width 175 height 44
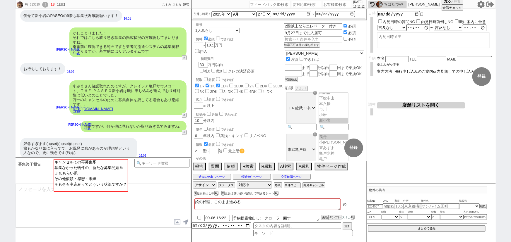
scroll to position [57, 0]
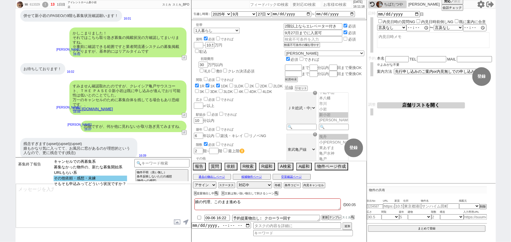
click at [88, 178] on option "その他依頼・感想・未練" at bounding box center [90, 179] width 73 height 6
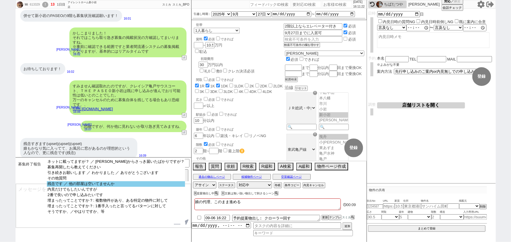
click at [108, 187] on option "残念です ／ 他の部屋は空いてませんか" at bounding box center [116, 185] width 138 height 6
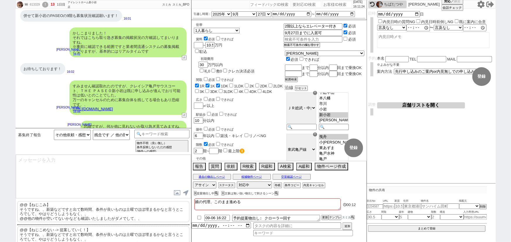
click at [67, 232] on p "@@【ねじこめない -> 提案していく！】 そうですね、、新築などですと出て数時間、条件が良いものは土曜でほぼ埋まるかなと言うところでして、やはりどうしようも…" at bounding box center [103, 237] width 172 height 21
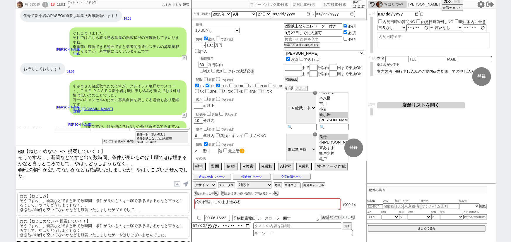
scroll to position [0, 0]
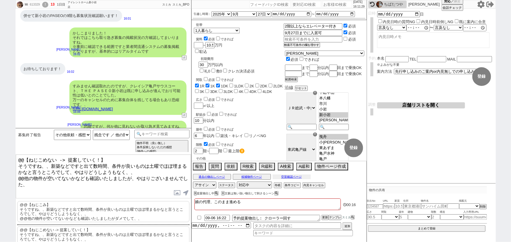
click at [284, 176] on button "空室確認ページ" at bounding box center [292, 177] width 38 height 5
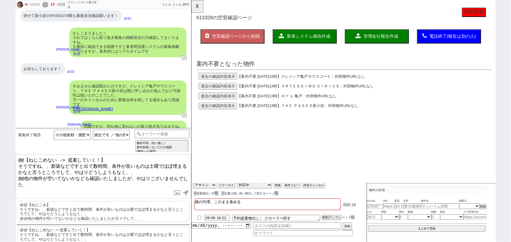
scroll to position [338, 0]
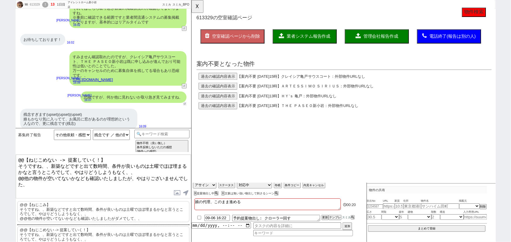
click at [183, 102] on button "↺" at bounding box center [185, 104] width 4 height 4
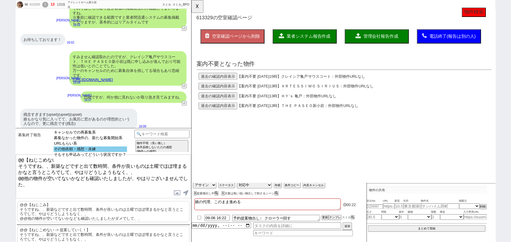
click at [97, 151] on option "その他依頼・感想・未練" at bounding box center [90, 150] width 73 height 6
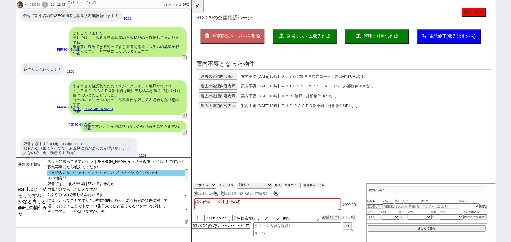
click at [110, 174] on option "引き続きお願いします ／ わかりました ／ ありがとうございます" at bounding box center [116, 173] width 138 height 6
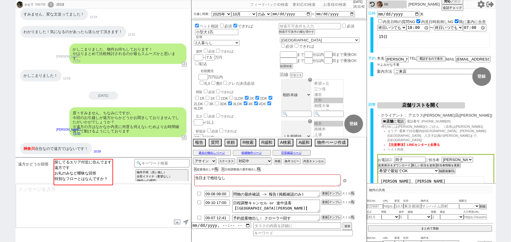
scroll to position [34, 0]
click at [85, 163] on option "探してるエリア付近に住んでます" at bounding box center [83, 162] width 58 height 6
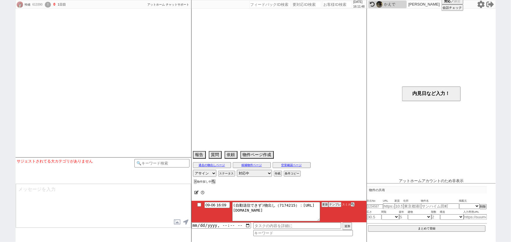
scroll to position [463, 0]
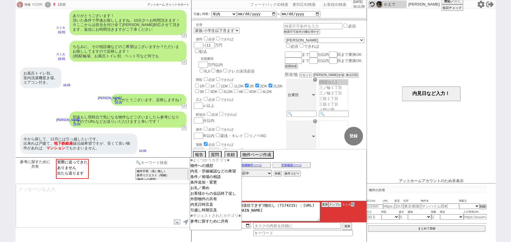
click at [177, 164] on input at bounding box center [161, 162] width 55 height 7
click at [217, 185] on option "条件追加・変更" at bounding box center [216, 183] width 52 height 6
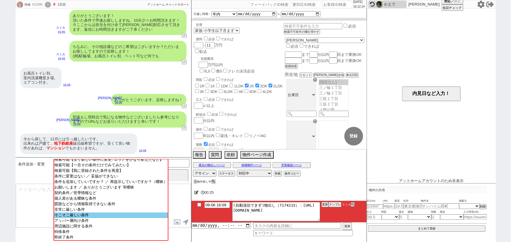
scroll to position [0, 0]
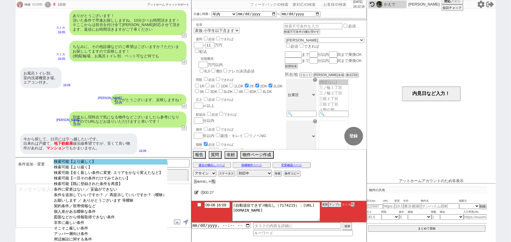
click at [126, 164] on option "検索可能【より厳しく】" at bounding box center [111, 162] width 114 height 6
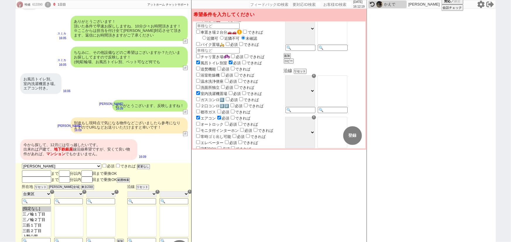
scroll to position [150, 0]
click at [311, 114] on input at bounding box center [300, 111] width 29 height 5
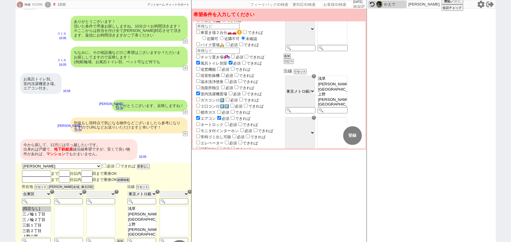
click at [346, 82] on option "浅草" at bounding box center [332, 79] width 29 height 6
click at [343, 107] on option "渋谷" at bounding box center [332, 104] width 29 height 6
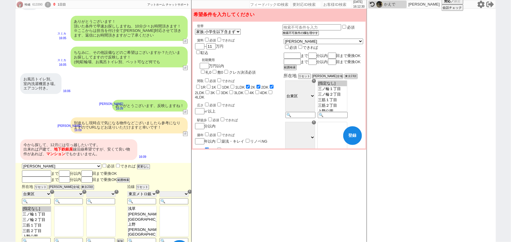
click at [316, 83] on div "☓" at bounding box center [314, 81] width 4 height 4
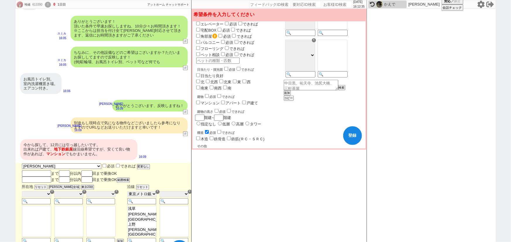
scroll to position [269, 0]
click at [244, 101] on input "戸建て" at bounding box center [244, 103] width 4 height 4
click at [221, 94] on input "できれば" at bounding box center [219, 96] width 4 height 4
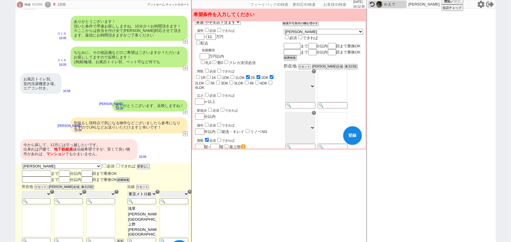
scroll to position [0, 0]
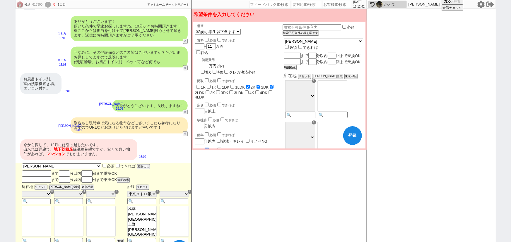
click at [302, 45] on input "できれば" at bounding box center [300, 47] width 4 height 4
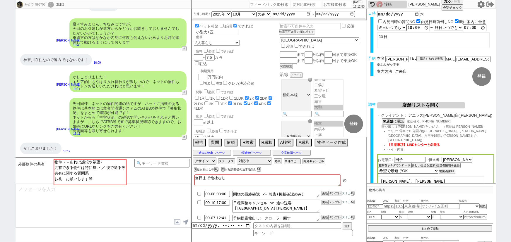
scroll to position [34, 0]
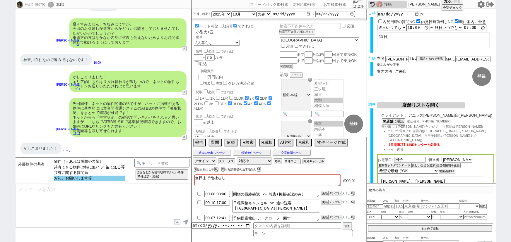
click at [95, 181] on option "お礼、お願いします等" at bounding box center [90, 179] width 72 height 6
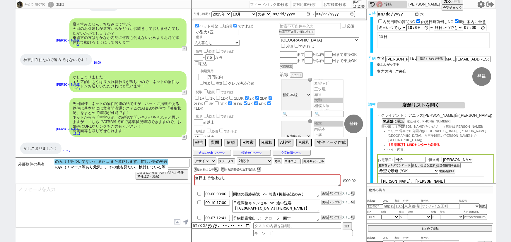
click at [114, 160] on option "のみ（！等ついてない） または また連絡します、忙しい等の発言" at bounding box center [111, 162] width 114 height 6
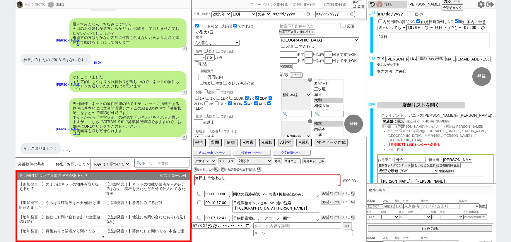
scroll to position [35, 0]
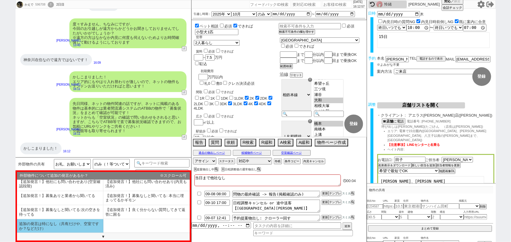
click at [53, 225] on li "追加の発言は特になし（共有だけや、空室ですか？などだけ）" at bounding box center [60, 227] width 86 height 14
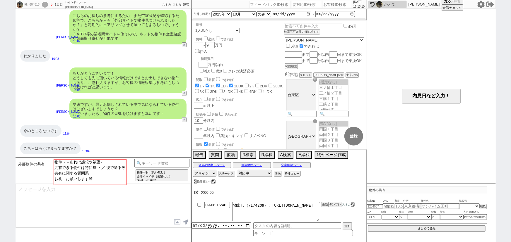
scroll to position [0, 0]
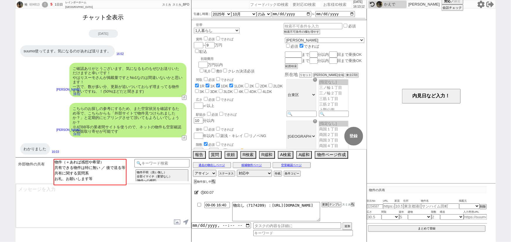
click at [120, 20] on button "チャット全表示" at bounding box center [104, 17] width 46 height 10
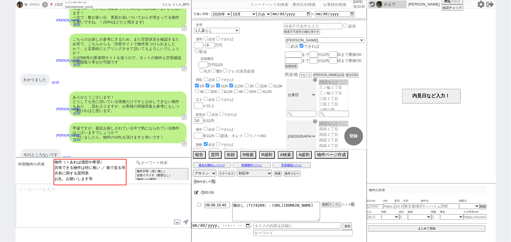
scroll to position [1105, 0]
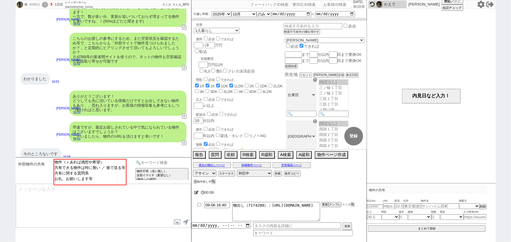
click at [165, 164] on input at bounding box center [161, 162] width 55 height 7
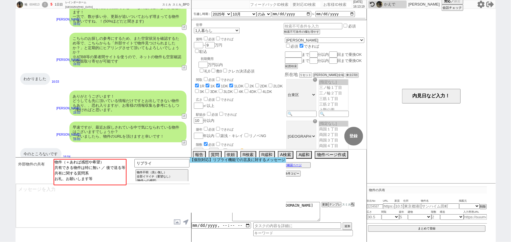
click at [214, 160] on option "【個別対応】リプライ機能での言及に対するメッセージ" at bounding box center [238, 161] width 96 height 6
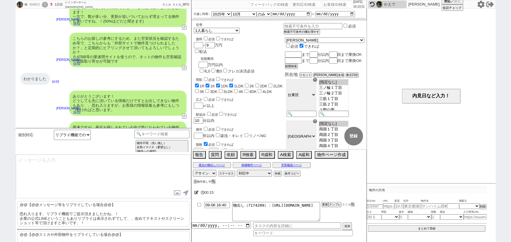
click at [66, 236] on p "@@【@@スミカや外部物件をリプライしている場合@@】 恐れ入ります、リプライ機能で物件をご提示頂きましたかね、！ 企業の公式LINEということもありリプライ…" at bounding box center [103, 244] width 172 height 26
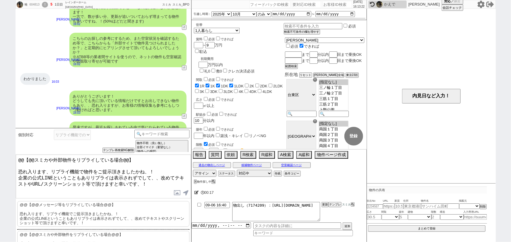
drag, startPoint x: 17, startPoint y: 169, endPoint x: 13, endPoint y: 149, distance: 20.7
click at [13, 149] on div "唯 604813 ! 5 1日目 レインボーホーム 錦糸町店 冬眠中 自社客 スミカ スミカ_BPO チャット全表示 2025-07-06 新しくフォローされ…" at bounding box center [255, 121] width 511 height 242
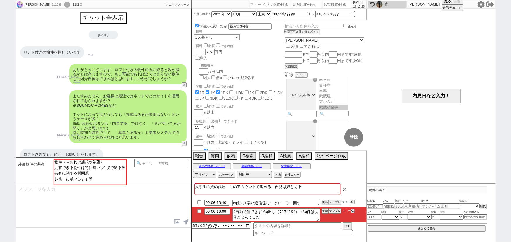
scroll to position [57, 0]
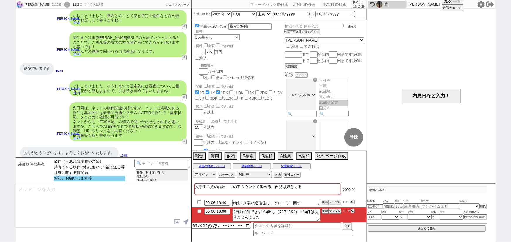
click at [84, 182] on option "お礼、お願いします等" at bounding box center [90, 179] width 72 height 6
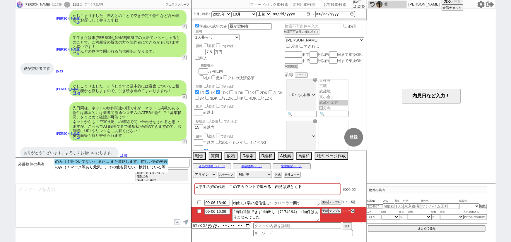
click at [106, 164] on option "のみ（！等ついてない） または また連絡します、忙しい等の発言" at bounding box center [111, 162] width 114 height 6
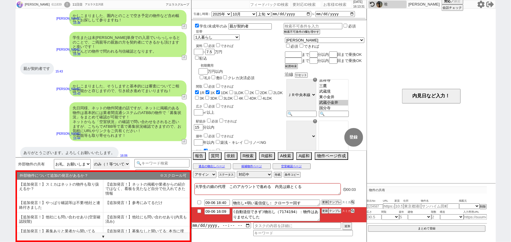
scroll to position [35, 0]
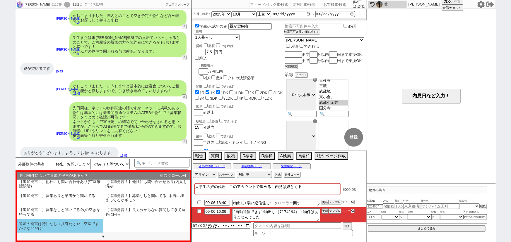
click at [61, 226] on li "追加の発言は特になし（共有だけや、空室ですか？などだけ）" at bounding box center [60, 227] width 86 height 14
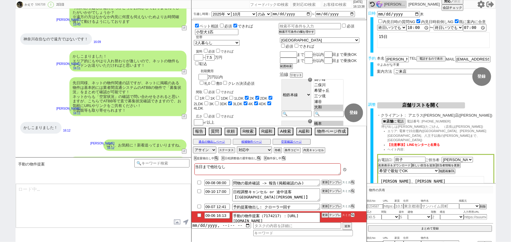
scroll to position [34, 0]
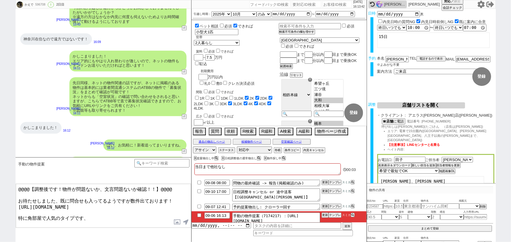
drag, startPoint x: 18, startPoint y: 197, endPoint x: 11, endPoint y: 162, distance: 35.8
click at [11, 162] on div "かえで 596708 ! 0 2日目 冬眠中 自社客 スミカ スミカ_BPO チャット全表示 2025-05-13 新しくフォローされました (23:41:0…" at bounding box center [255, 121] width 511 height 242
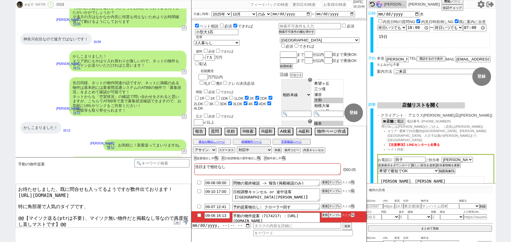
drag, startPoint x: 17, startPoint y: 211, endPoint x: 168, endPoint y: 255, distance: 157.1
click at [168, 242] on html "かえで 596708 ! 0 2日目 冬眠中 自社客 スミカ スミカ_BPO チャット全表示 2025-05-13 新しくフォローされました (23:41:0…" at bounding box center [255, 121] width 511 height 242
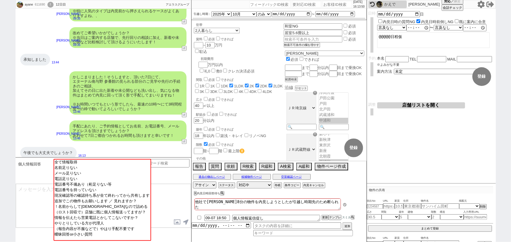
scroll to position [22, 0]
click at [180, 165] on input at bounding box center [161, 162] width 55 height 7
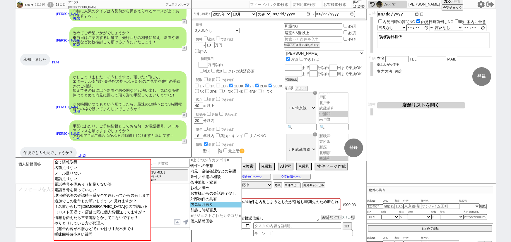
click at [206, 208] on option "内見日時言及" at bounding box center [216, 205] width 52 height 6
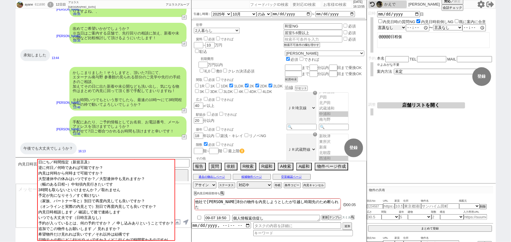
click at [398, 26] on select "言及なし 時間明確 午前 午後 お昼 夕方・夜 終日いつでも その他" at bounding box center [391, 27] width 29 height 5
click at [377, 25] on select "言及なし 時間明確 午前 午後 お昼 夕方・夜 終日いつでも その他" at bounding box center [391, 27] width 29 height 5
click at [438, 27] on select "言及なし 時間明確 午前 午後 お昼 夕方・夜 終日いつでも その他" at bounding box center [448, 27] width 29 height 5
click at [435, 25] on select "言及なし 時間明確 午前 午後 お昼 夕方・夜 終日いつでも その他" at bounding box center [448, 27] width 29 height 5
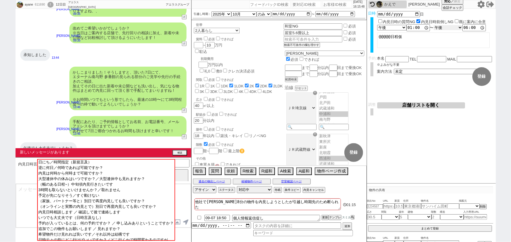
scroll to position [553, 0]
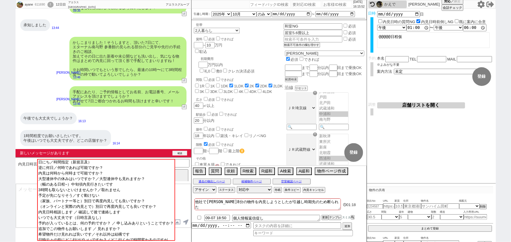
click at [185, 154] on button "確認" at bounding box center [179, 153] width 15 height 5
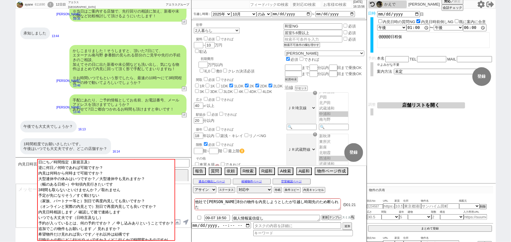
click at [446, 31] on div "言及なし 時間明確 午前 午後 お昼 夕方・夜 終日いつでも その他 13:00:00 〜 言及なし 時間明確 午前 午後 お昼 夕方・夜 終日いつでも その…" at bounding box center [435, 27] width 117 height 7
click at [447, 24] on div "言及なし 時間明確 午前 午後 お昼 夕方・夜 終日いつでも その他 13:00:00 〜 言及なし 時間明確 午前 午後 お昼 夕方・夜 終日いつでも その…" at bounding box center [435, 27] width 117 height 7
click at [447, 26] on select "言及なし 時間明確 午前 午後 お昼 夕方・夜 終日いつでも その他" at bounding box center [448, 27] width 29 height 5
click at [435, 25] on select "言及なし 時間明確 午前 午後 お昼 夕方・夜 終日いつでも その他" at bounding box center [448, 28] width 29 height 6
click at [431, 46] on textarea "@@@@@日程仮" at bounding box center [433, 41] width 112 height 16
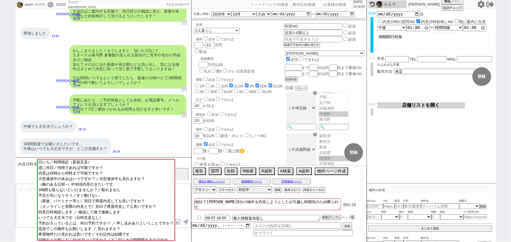
click at [184, 165] on input at bounding box center [161, 162] width 55 height 7
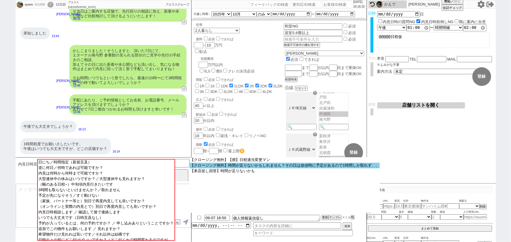
click at [275, 167] on option "【クロージング例外】時間が足りないかもしれません？その日は@@時に予定があるので1時間しか取れず、、" at bounding box center [285, 166] width 190 height 6
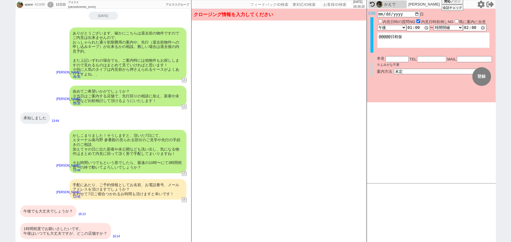
scroll to position [459, 0]
click at [137, 152] on div "かしこまりました！そうしますと、頂いた7日にて、 エターナル南与野 参番館の見られる部分のご見学や先行の手続きのご相談、 加えてその日に出た新着や未公開なども…" at bounding box center [127, 152] width 117 height 44
click at [138, 187] on div "手配にあたり、ご予約情報としてお名前、お電話番号、メールアドレスを頂けますでしょうか？ あわせて7日ご都合つかれるお時間も頂けますと幸いです！" at bounding box center [127, 190] width 117 height 21
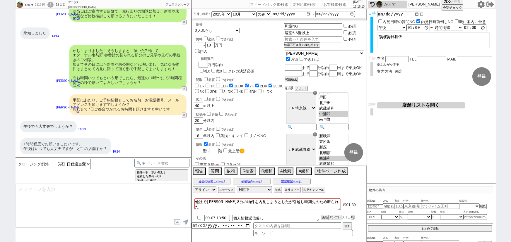
scroll to position [553, 0]
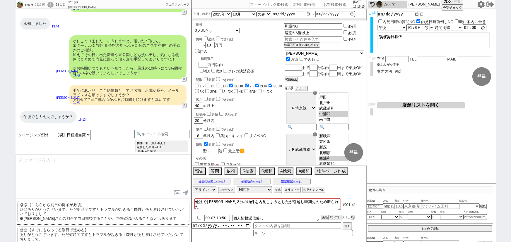
click at [83, 210] on p "@@【こちらから別日の提案が必須】 @@ありがとうございます、ただ短時間ですとトラブルが起きる可能性があり避けさせていただいておりまして。 ※大家さんの都合で…" at bounding box center [103, 211] width 172 height 21
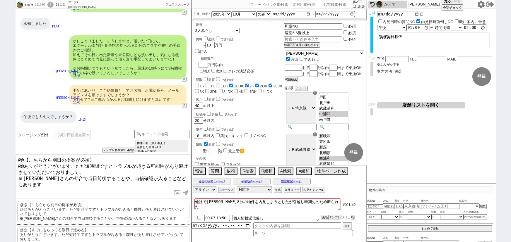
drag, startPoint x: 22, startPoint y: 163, endPoint x: 6, endPoint y: 138, distance: 29.7
click at [6, 138] on div "ayane 611690 ! 0 12日目 アエラス南浦和店 冬眠中 自社客 アエラスグループ スミカ_BPO チャット全表示 2025-09-05 具体的的…" at bounding box center [255, 121] width 511 height 242
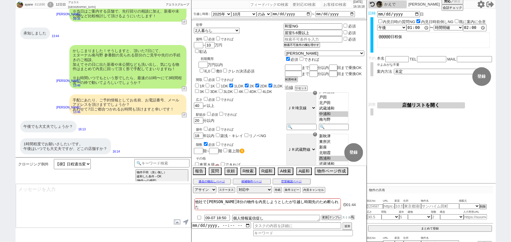
scroll to position [491, 0]
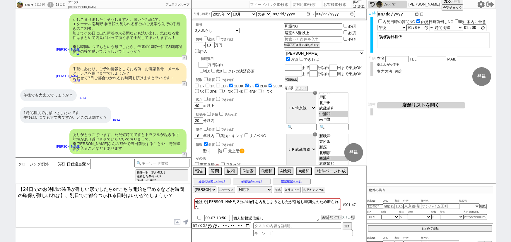
drag, startPoint x: 29, startPoint y: 188, endPoint x: 11, endPoint y: 187, distance: 17.7
click at [11, 187] on div "ayane 611690 ! 0 12日目 アエラス南浦和店 冬眠中 自社客 アエラスグループ スミカ_BPO チャット全表示 2025-09-05 他は現状…" at bounding box center [255, 121] width 511 height 242
drag, startPoint x: 107, startPoint y: 189, endPoint x: 55, endPoint y: 201, distance: 53.4
click at [55, 201] on textarea "明日でのお時間の確保が難しい形でしたらorこちら開始を早めるなどお時間の確保が難しければ】、別日でご都合つかれる日時はいかがでしょうか？" at bounding box center [103, 206] width 175 height 44
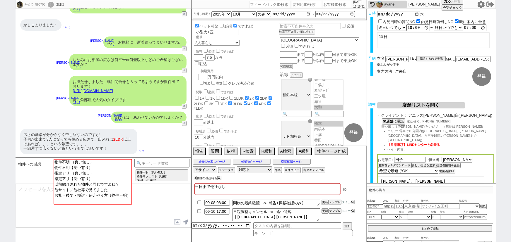
scroll to position [34, 0]
click at [392, 1] on div "ayane" at bounding box center [387, 5] width 38 height 8
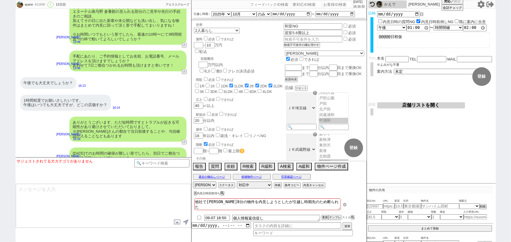
scroll to position [22, 0]
click at [155, 163] on input at bounding box center [161, 162] width 55 height 7
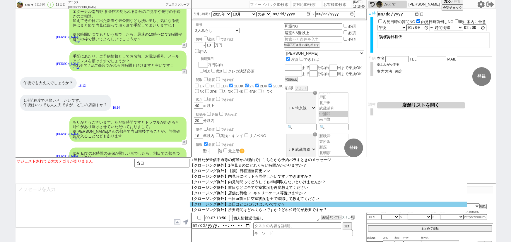
click at [266, 208] on option "【クロージング例外】当日はどこに行けばいいですか？" at bounding box center [328, 205] width 277 height 6
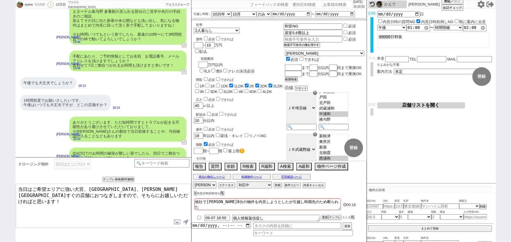
click at [120, 188] on textarea "当日はご希望エリアに強い大宮、南浦和、赤羽 駅すぐの店舗におつなぎしますので、そちらにお越しいただければと思います！" at bounding box center [103, 206] width 175 height 44
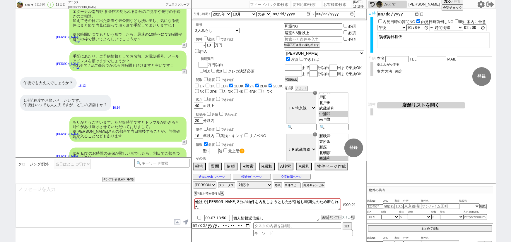
scroll to position [3753, 0]
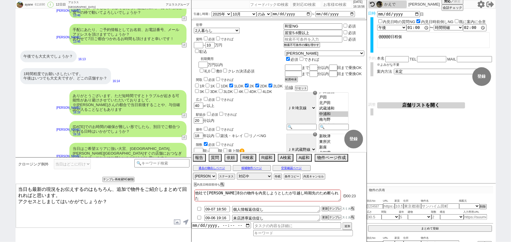
drag, startPoint x: 38, startPoint y: 199, endPoint x: 152, endPoint y: 205, distance: 114.1
click at [152, 205] on textarea "当日も最新の現況をお伝えするのはもちろん、追加で物件をご紹介しまとめて回れればと思います。 アクセスとしましてはいかがでしょうか？" at bounding box center [103, 206] width 175 height 44
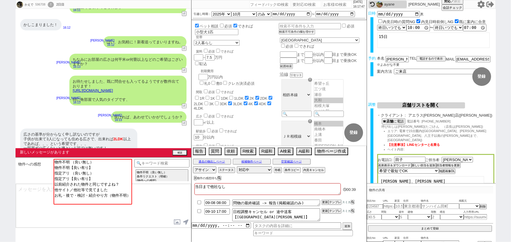
scroll to position [143, 0]
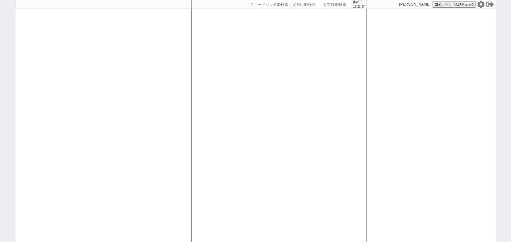
click at [331, 6] on input "number" at bounding box center [337, 4] width 29 height 7
paste input "611777"
type input "611777"
select select
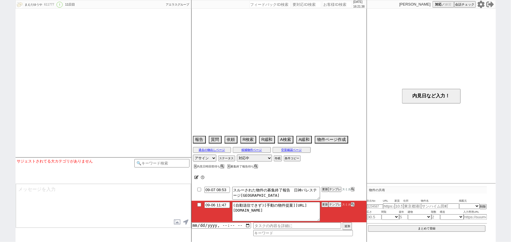
select select "15"
select select "0"
select select "14"
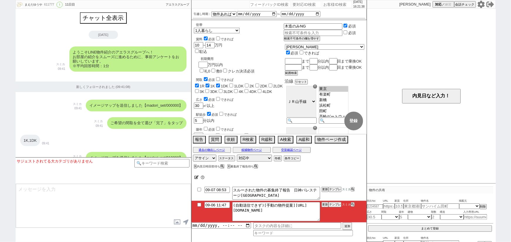
scroll to position [2275, 0]
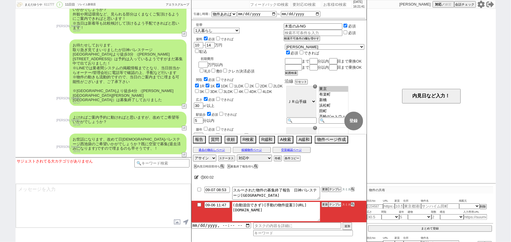
drag, startPoint x: 293, startPoint y: 206, endPoint x: 330, endPoint y: 221, distance: 39.8
click at [330, 221] on li "09-06 11:47 (自動送信できず)[手動の物件提案][URL][DOMAIN_NAME] 更新 テンプレ スミカ" at bounding box center [279, 212] width 175 height 22
click at [333, 204] on button "テンプレ" at bounding box center [335, 205] width 13 height 4
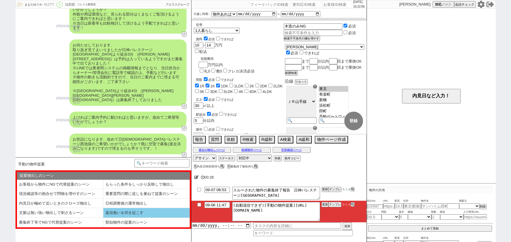
click at [123, 213] on li "返信無いを叩き起こす" at bounding box center [146, 213] width 86 height 10
select select "返信無いを叩き起こす"
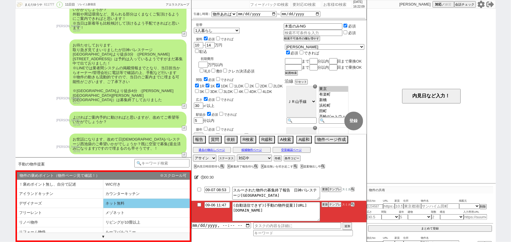
scroll to position [23, 0]
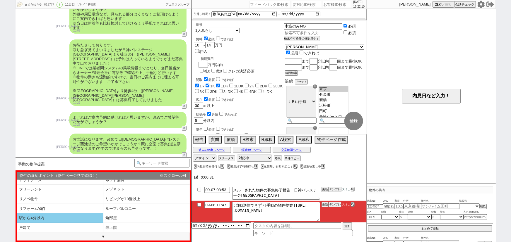
click at [72, 219] on li "駅から4分以内" at bounding box center [60, 219] width 86 height 10
select select "駅から4分以内"
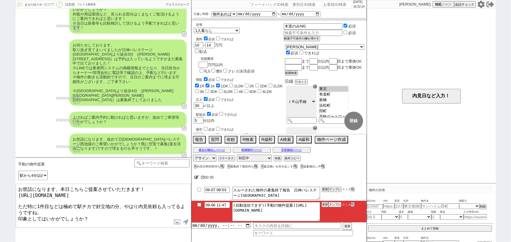
drag, startPoint x: 28, startPoint y: 202, endPoint x: 67, endPoint y: 202, distance: 38.4
click at [67, 202] on textarea "お世話になります、本日こちらご提案させていただきます！ [URL][DOMAIN_NAME] ただ特に1件目などは極めて駅チカで好立地の分、やはり内見依頼も入…" at bounding box center [103, 206] width 175 height 44
drag, startPoint x: 62, startPoint y: 202, endPoint x: 28, endPoint y: 202, distance: 34.6
click at [28, 202] on textarea "お世話になります、本日こちらご提案させていただきます！ [URL][DOMAIN_NAME] ただ特に1件目などは極めて駅チカで好立地の分、やはり内見依頼も入…" at bounding box center [103, 206] width 175 height 44
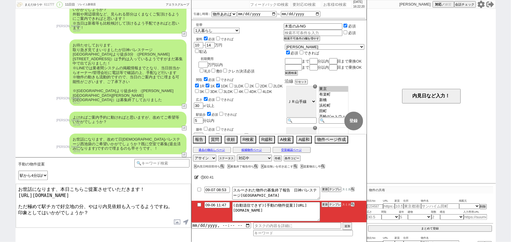
type textarea "お世話になります、本日こちらご提案させていただきます！ [URL][DOMAIN_NAME] ただ極めて駅チカで好立地の分、やはり内見依頼も入ってるようですね…"
checkbox input "true"
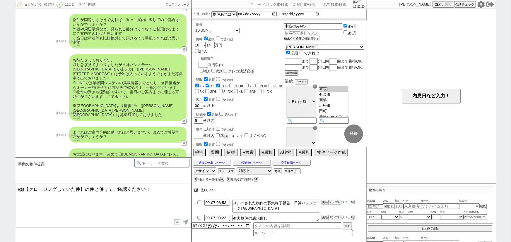
scroll to position [2258, 0]
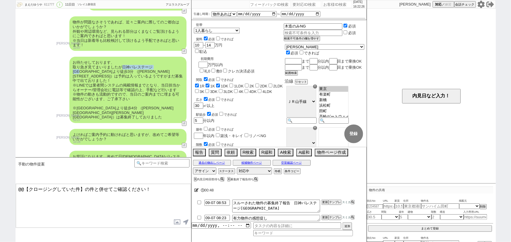
drag, startPoint x: 164, startPoint y: 76, endPoint x: 122, endPoint y: 75, distance: 42.8
click at [122, 75] on div "お待たせしております、 取り急ぎ見てまいりましたが[GEOGRAPHIC_DATA]より徒歩3分 （[PERSON_NAME][STREET_ADDRESS]…" at bounding box center [127, 90] width 117 height 66
copy div "日[DEMOGRAPHIC_DATA]パレステージ[GEOGRAPHIC_DATA]"
drag, startPoint x: 83, startPoint y: 187, endPoint x: 0, endPoint y: 180, distance: 83.8
click at [0, 180] on div "まえだゆうや 611777 ! 0 11日目 ソレイユ新宿店 冬眠中 自社客 アエラスグループ スミカ_BPO チャット全表示 [DATE] ようこそLINE…" at bounding box center [255, 121] width 511 height 242
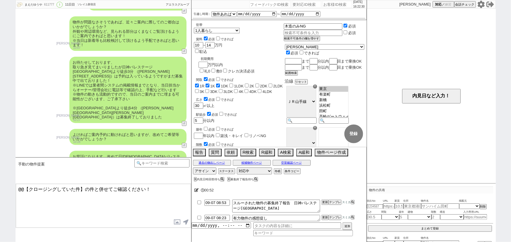
paste textarea "日[DEMOGRAPHIC_DATA]パレステージ[GEOGRAPHIC_DATA]"
type textarea "日神パレステージ西池袋のご希望と併せてご確認ください！"
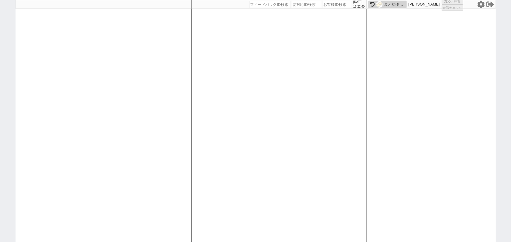
select select
select select "2025"
select select "10"
select select "36"
select select "1"
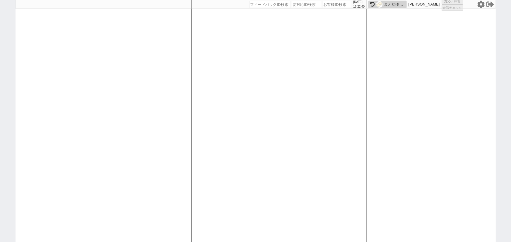
select select "14"
select select "89"
select select "2489"
select select "83"
select select "84"
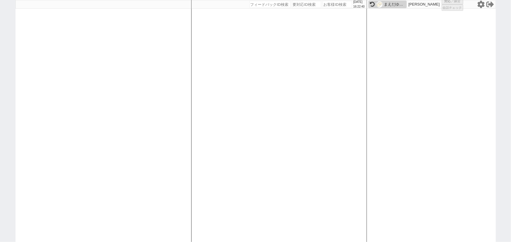
select select "48"
select select "1250"
select select "17"
select select "566"
select select "6"
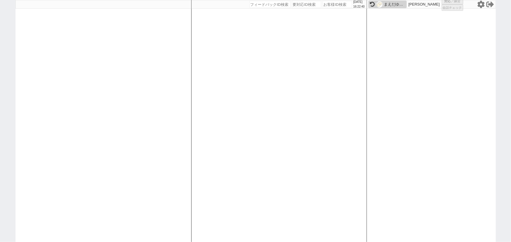
select select "6"
select select "2"
select select "2819"
select select "5"
select select
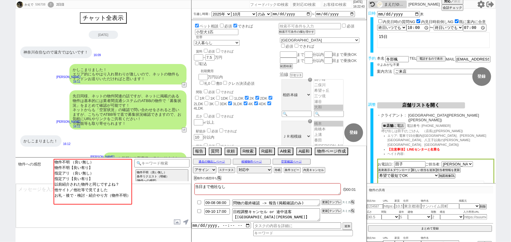
scroll to position [34, 0]
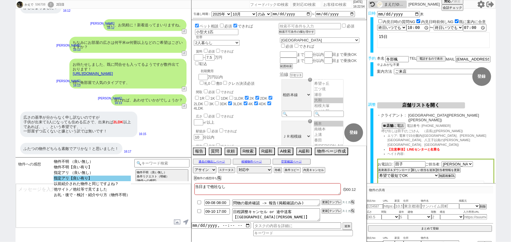
select select "指定アリ【良い有り】"
click at [101, 180] on option "指定アリ【良い有り】" at bounding box center [92, 179] width 77 height 6
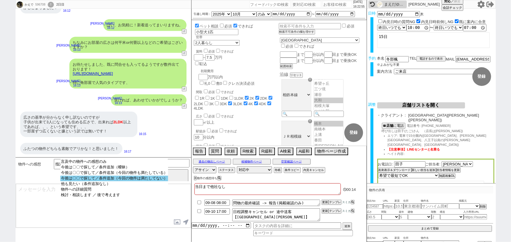
click at [158, 180] on option "今後は〇〇で探して／条件追加（今回の物件は満たしてない）" at bounding box center [114, 179] width 108 height 6
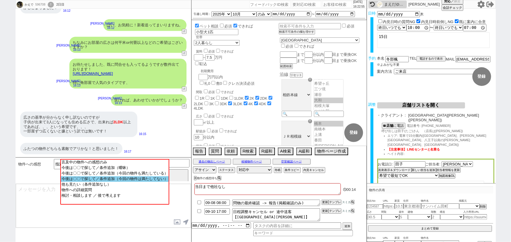
scroll to position [70, 0]
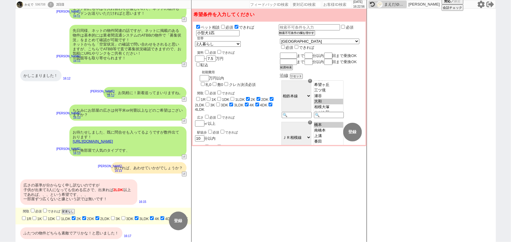
click at [77, 217] on label "2K" at bounding box center [78, 219] width 5 height 4
click at [76, 217] on input "2K" at bounding box center [74, 219] width 4 height 4
checkbox input "false"
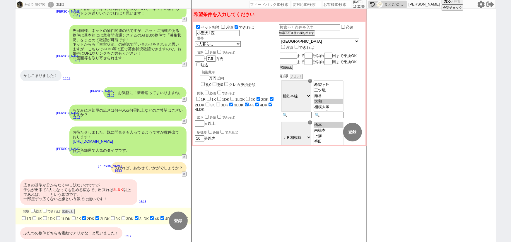
checkbox input "false"
checkbox input "true"
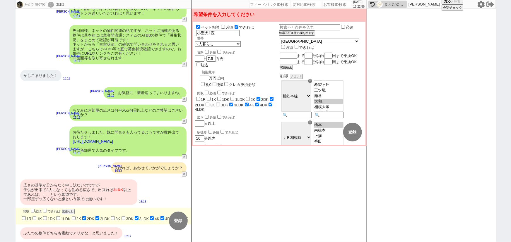
checkbox input "false"
checkbox input "true"
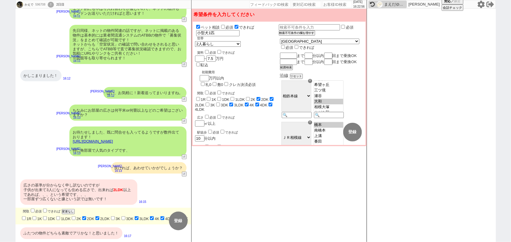
checkbox input "true"
checkbox input "false"
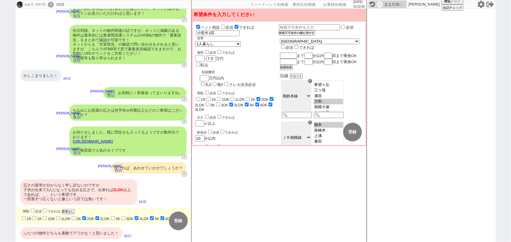
checkbox input "false"
checkbox input "true"
checkbox input "false"
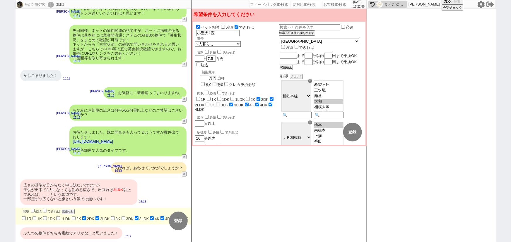
checkbox input "true"
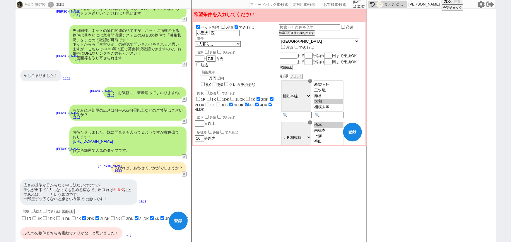
click at [90, 217] on label "2DK" at bounding box center [90, 219] width 7 height 4
click at [86, 217] on input "2DK" at bounding box center [84, 219] width 4 height 4
checkbox input "false"
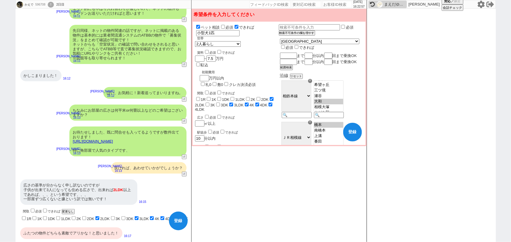
checkbox input "false"
checkbox input "true"
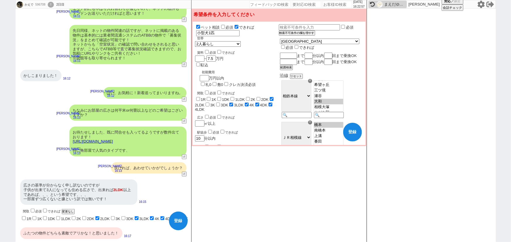
checkbox input "false"
checkbox input "true"
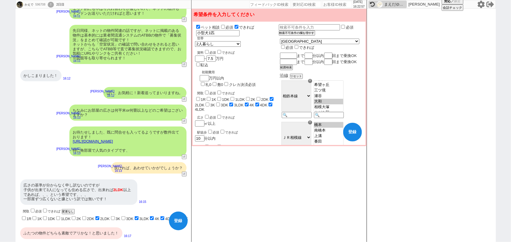
checkbox input "true"
checkbox input "false"
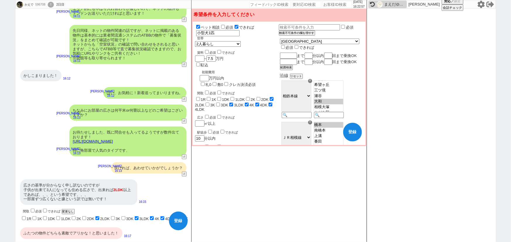
checkbox input "false"
checkbox input "true"
checkbox input "false"
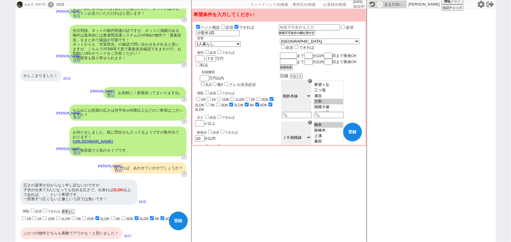
checkbox input "true"
click at [117, 217] on span "3K" at bounding box center [115, 219] width 11 height 4
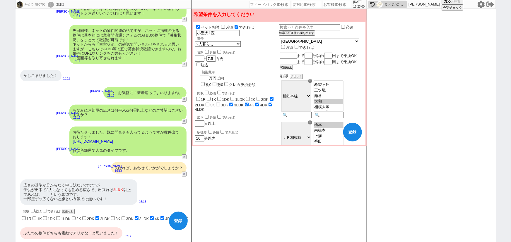
click at [112, 217] on span "3K" at bounding box center [115, 219] width 11 height 4
click at [115, 217] on input "3K" at bounding box center [113, 219] width 4 height 4
checkbox input "true"
checkbox input "false"
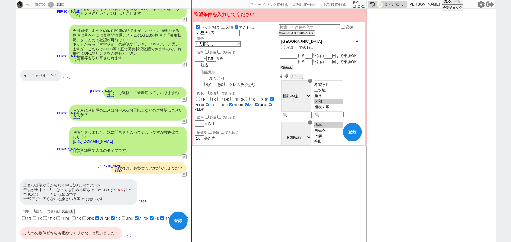
checkbox input "false"
checkbox input "true"
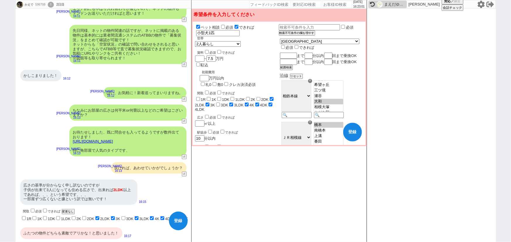
checkbox input "true"
checkbox input "false"
checkbox input "true"
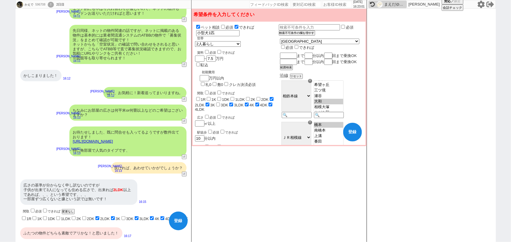
checkbox input "true"
checkbox input "false"
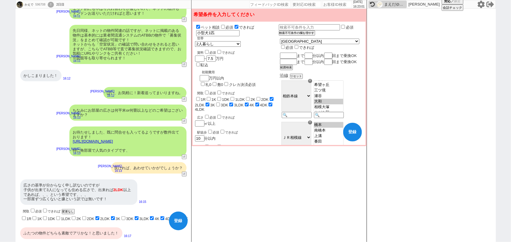
checkbox input "false"
checkbox input "true"
checkbox input "false"
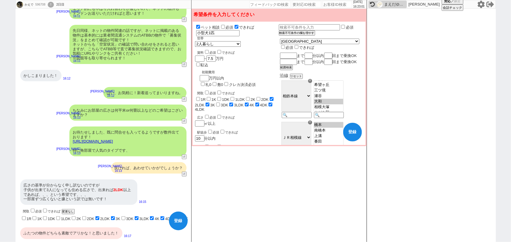
checkbox input "true"
click at [124, 217] on input "3DK" at bounding box center [124, 219] width 4 height 4
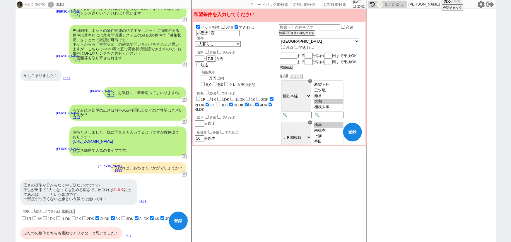
checkbox input "true"
checkbox input "false"
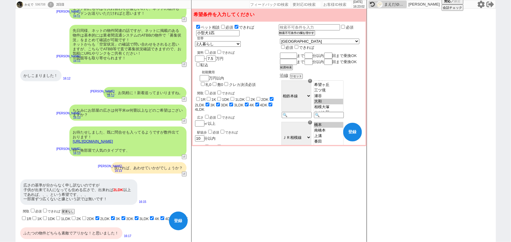
checkbox input "false"
checkbox input "true"
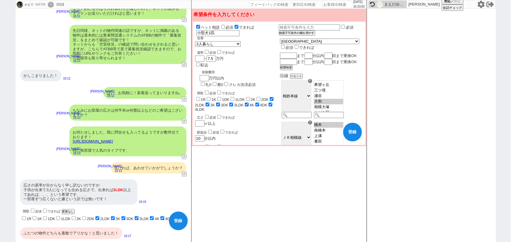
checkbox input "true"
checkbox input "false"
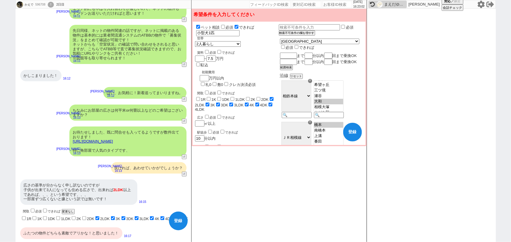
checkbox input "false"
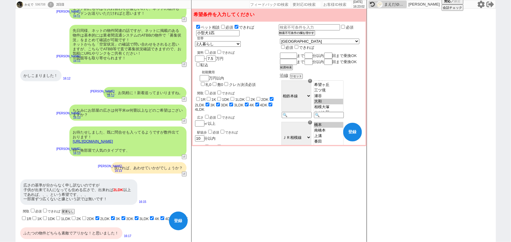
checkbox input "true"
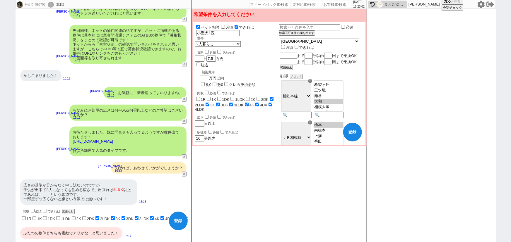
checkbox input "true"
click at [44, 209] on input "できれば" at bounding box center [45, 211] width 4 height 4
checkbox input "true"
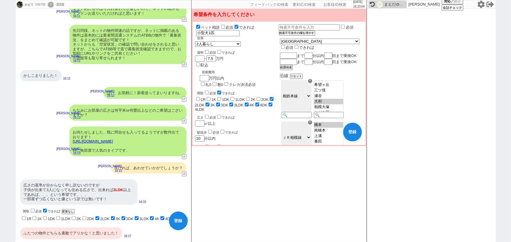
checkbox input "false"
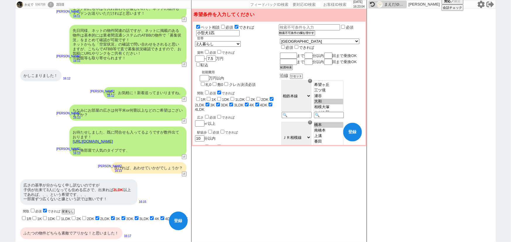
checkbox input "false"
checkbox input "true"
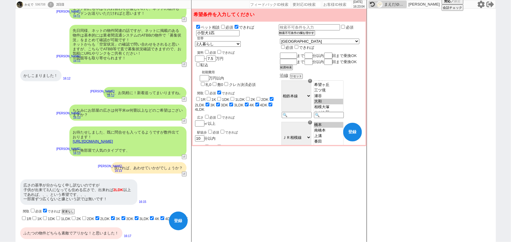
checkbox input "true"
checkbox input "false"
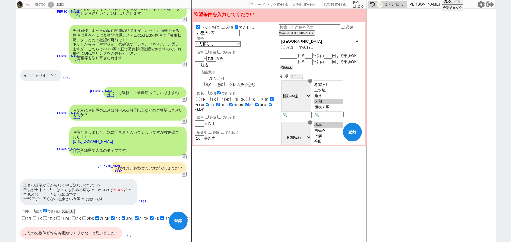
checkbox input "false"
checkbox input "true"
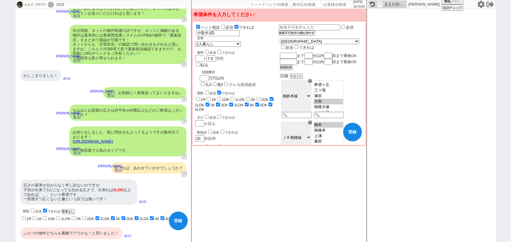
checkbox input "true"
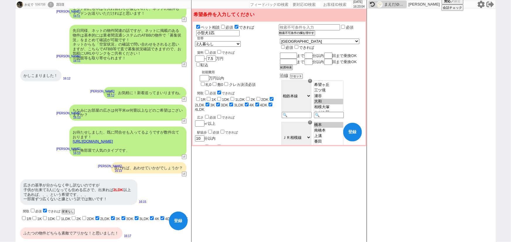
checkbox input "true"
checkbox input "false"
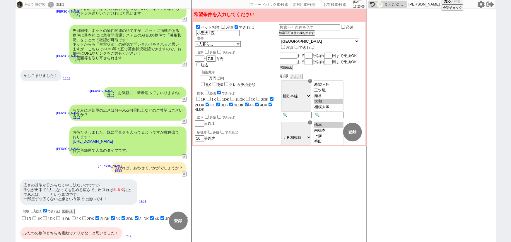
checkbox input "false"
checkbox input "true"
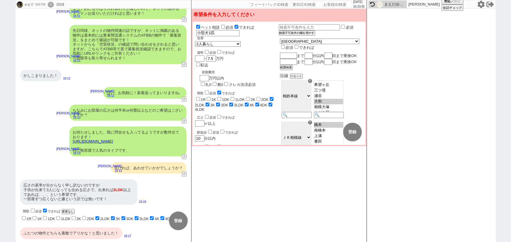
checkbox input "true"
checkbox input "false"
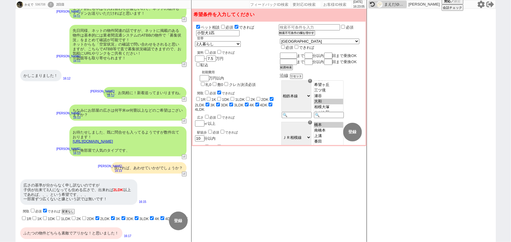
checkbox input "false"
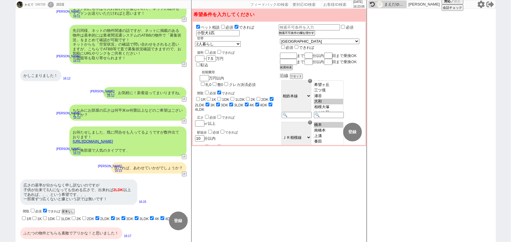
checkbox input "true"
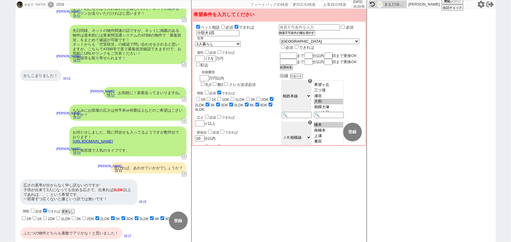
checkbox input "true"
checkbox input "false"
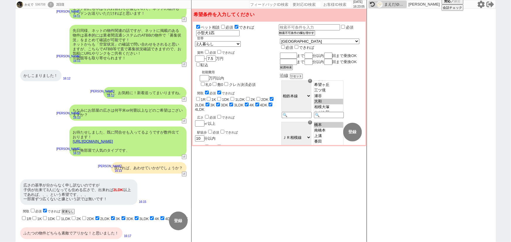
checkbox input "false"
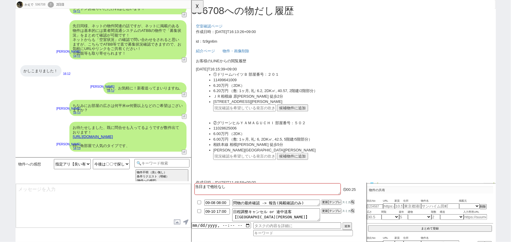
scroll to position [152, 0]
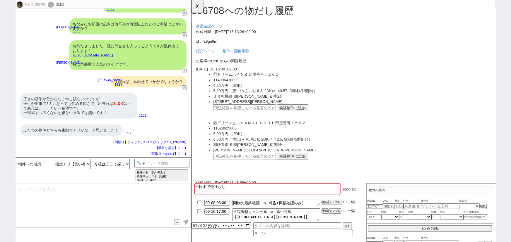
click at [307, 114] on button "候補物件に追加" at bounding box center [299, 116] width 33 height 8
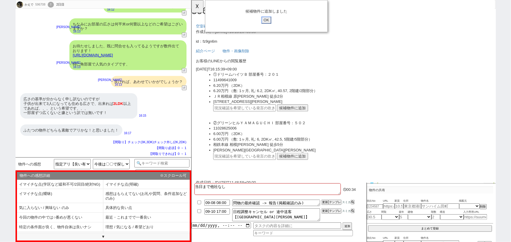
click at [273, 22] on input "OK" at bounding box center [271, 22] width 11 height 8
click at [300, 169] on button "候補物件に追加" at bounding box center [299, 169] width 33 height 8
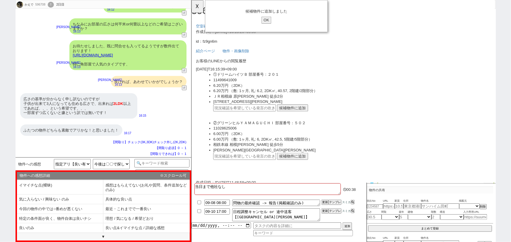
click at [123, 230] on li "良い点&イマイチな点 / 詳細な感想" at bounding box center [146, 229] width 86 height 10
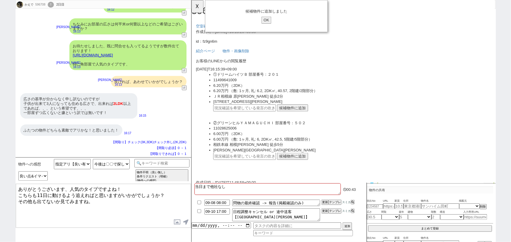
click at [18, 200] on textarea "ありがとうございます、人気のタイプですよね！ こちらも11日に動けるよう追えればと思いますがいかがでしょうか？ その他も出てないか見てみますね。" at bounding box center [103, 206] width 175 height 44
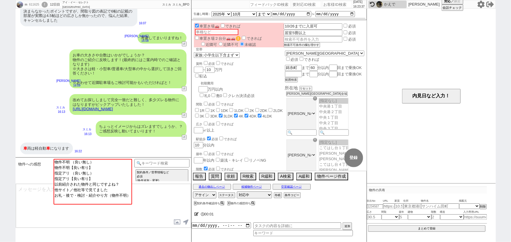
scroll to position [175, 0]
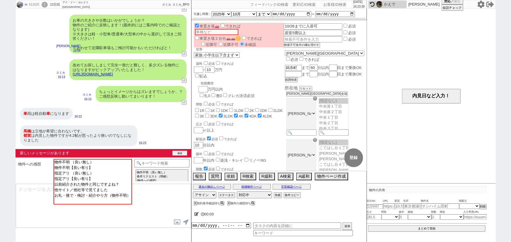
click at [184, 152] on button "確認" at bounding box center [179, 153] width 15 height 5
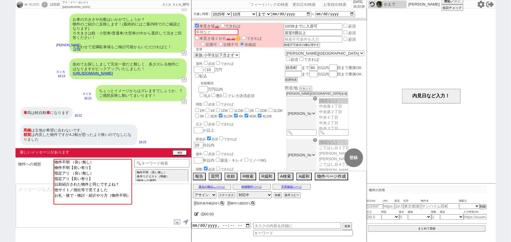
scroll to position [166, 0]
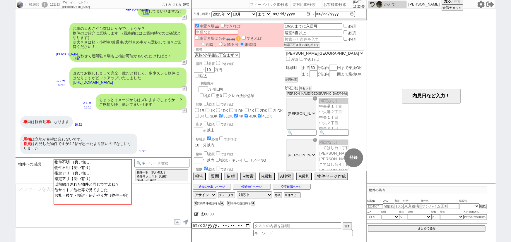
click at [329, 5] on input "number" at bounding box center [337, 4] width 29 height 7
paste input "610439"
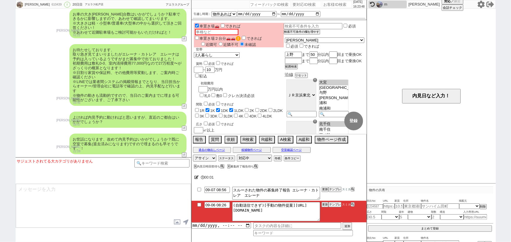
scroll to position [69, 0]
drag, startPoint x: 293, startPoint y: 206, endPoint x: 315, endPoint y: 223, distance: 28.0
click at [315, 223] on div "09-07 08:56 スルーされた物件の募集終了報告 エレーナ・カトレア　エレーナ 更新 テンプレ スミカ 09-06 08:26 (自動送信できず)[手動…" at bounding box center [279, 211] width 175 height 51
click at [334, 204] on button "テンプレ" at bounding box center [335, 205] width 13 height 4
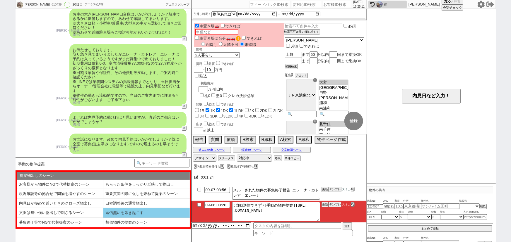
click at [118, 211] on li "返信無いを叩き起こす" at bounding box center [146, 213] width 86 height 10
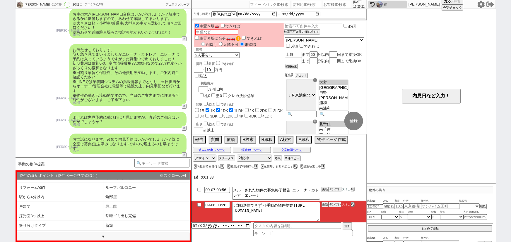
scroll to position [45, 0]
click at [111, 224] on li "新築" at bounding box center [146, 226] width 86 height 10
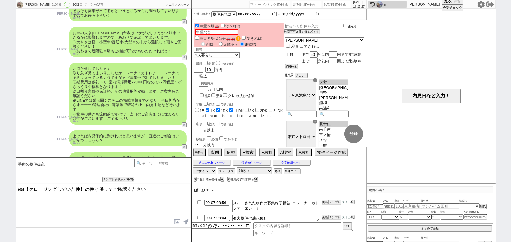
scroll to position [2006, 0]
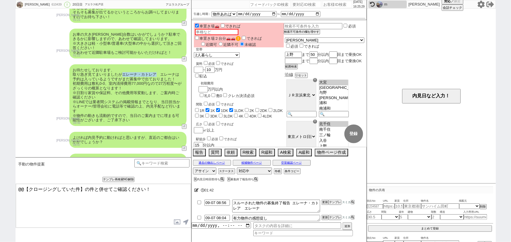
drag, startPoint x: 122, startPoint y: 78, endPoint x: 157, endPoint y: 79, distance: 35.4
click at [157, 79] on div "お待たせしております、 取り急ぎ見てまいりましたがエレーナ・カトレア　エレーナは予約は入っているようですがまだ募集中で出ておりました！ 初期費用は敷礼0-0、…" at bounding box center [127, 95] width 117 height 62
copy div "エレーナ・カトレア"
drag, startPoint x: 83, startPoint y: 189, endPoint x: 0, endPoint y: 171, distance: 84.4
click at [0, 171] on div "[PERSON_NAME] 610439 ! 0 20日目 アエラス[PERSON_NAME]店 冬眠中 自社客 アエラスグループ スミカ_BPO チャット全…" at bounding box center [255, 121] width 511 height 242
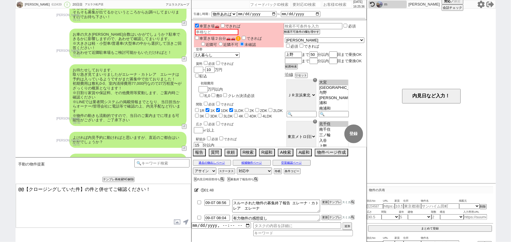
paste textarea "エレーナ・カトレア"
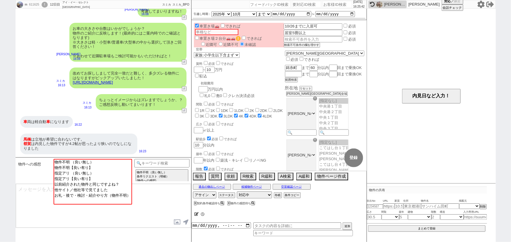
scroll to position [16, 0]
click at [330, 4] on input "number" at bounding box center [337, 4] width 29 height 7
paste input "612112"
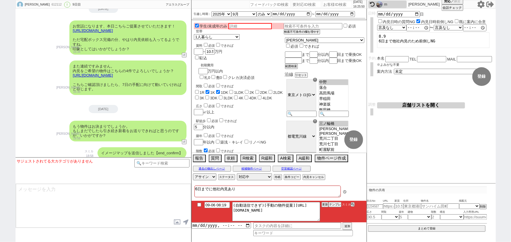
scroll to position [146, 0]
drag, startPoint x: 294, startPoint y: 206, endPoint x: 331, endPoint y: 233, distance: 45.7
click at [331, 233] on div "09-06 08:19 (自動送信できず)[手動の物件提案][URL][DOMAIN_NAME] 更新 テンプレ スミカ 追加" at bounding box center [279, 218] width 175 height 35
click at [331, 208] on li "09-06 08:19 (自動送信できず)[手動の物件提案][URL][DOMAIN_NAME] 更新 テンプレ スミカ" at bounding box center [279, 212] width 175 height 22
click at [334, 207] on button "テンプレ" at bounding box center [335, 205] width 13 height 4
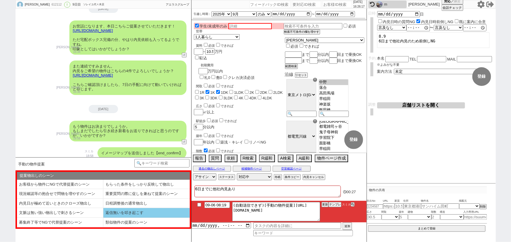
click at [123, 214] on li "返信無いを叩き起こす" at bounding box center [146, 213] width 86 height 10
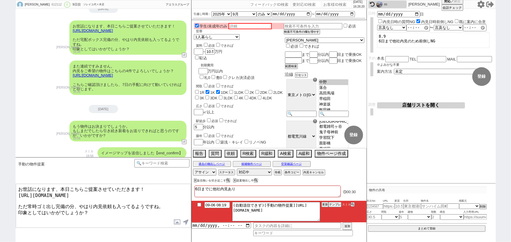
drag, startPoint x: 26, startPoint y: 201, endPoint x: 68, endPoint y: 202, distance: 41.9
click at [68, 202] on textarea "お世話になります、本日こちらご提案させていただきます！ [URL][DOMAIN_NAME] ただ常時ゴミ出し完備の分、やはり内見依頼も入ってるようですね。 …" at bounding box center [103, 206] width 175 height 44
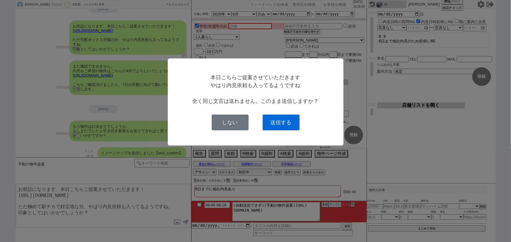
click at [288, 119] on button "送信する" at bounding box center [281, 123] width 37 height 16
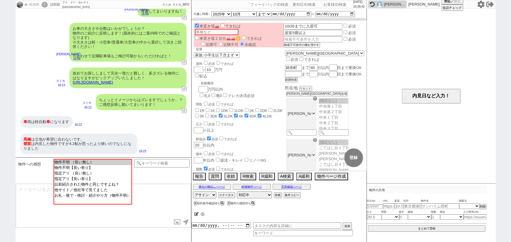
scroll to position [16, 0]
click at [324, 6] on input "number" at bounding box center [337, 4] width 29 height 7
paste input "612841"
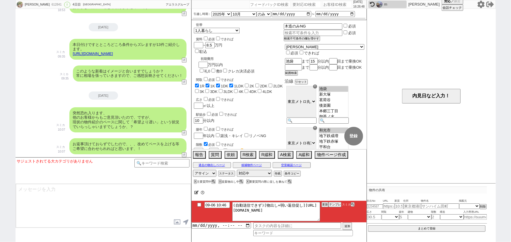
scroll to position [10, 0]
drag, startPoint x: 240, startPoint y: 209, endPoint x: 344, endPoint y: 240, distance: 108.9
click at [344, 240] on div "00:[PHONE_NUMBER]:46 (自動送信できず)[物出し+弱い返信促し][URL][DOMAIN_NAME] 更新 テンプレ スミカ 追加" at bounding box center [279, 214] width 175 height 57
drag, startPoint x: 239, startPoint y: 210, endPoint x: 353, endPoint y: 240, distance: 117.8
click at [353, 240] on div "00:[PHONE_NUMBER]:46 (自動送信できず)[物出し+弱い返信促し][URL][DOMAIN_NAME] 更新 テンプレ スミカ 追加" at bounding box center [279, 214] width 175 height 57
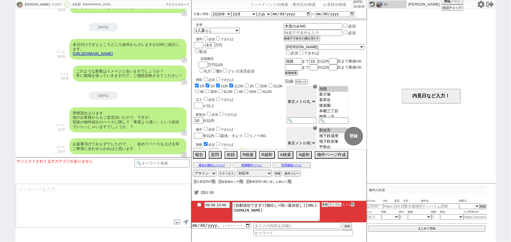
click at [335, 205] on button "テンプレ" at bounding box center [335, 205] width 13 height 4
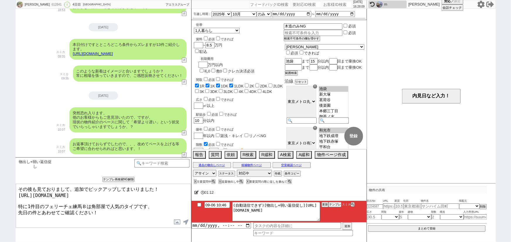
drag, startPoint x: 107, startPoint y: 203, endPoint x: 92, endPoint y: 202, distance: 15.8
click at [92, 202] on textarea "その後も見ておりまして、追加でピックアップしてまいりました！ [URL][DOMAIN_NAME] 特に1件目のフェリーチェ練馬Ｂは角部屋で人気のタイプです、…" at bounding box center [103, 206] width 175 height 44
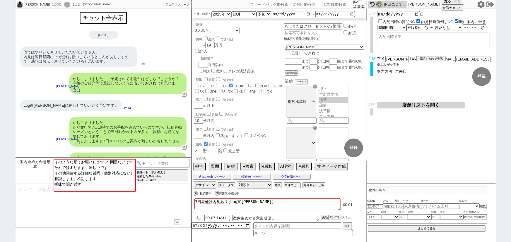
scroll to position [100, 0]
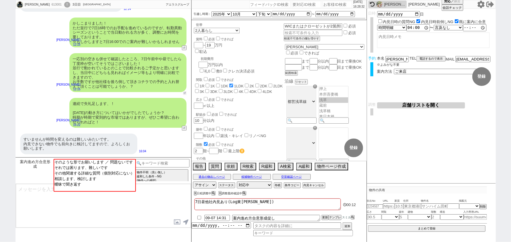
click at [184, 92] on button "↺" at bounding box center [185, 93] width 4 height 4
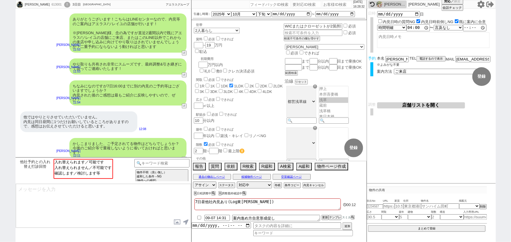
scroll to position [265, 0]
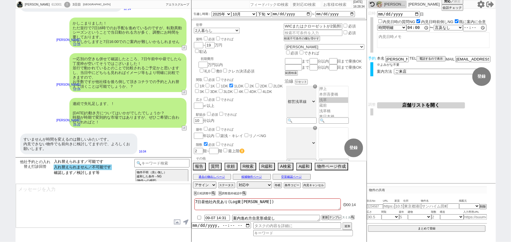
click at [106, 167] on option "入れ替えられません／不可能です" at bounding box center [83, 168] width 58 height 6
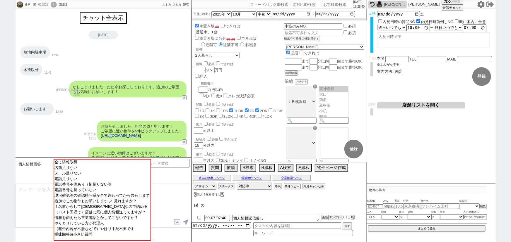
scroll to position [993, 0]
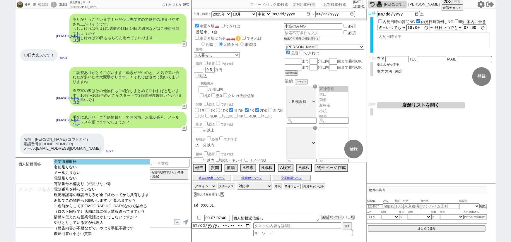
click at [82, 161] on option "全て情報取得" at bounding box center [102, 162] width 96 height 6
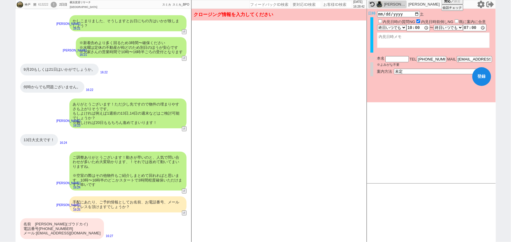
scroll to position [908, 0]
drag, startPoint x: 46, startPoint y: 223, endPoint x: 35, endPoint y: 224, distance: 11.4
click at [35, 224] on div "名前　[PERSON_NAME](ゴウドカイ) 電話番号[PHONE_NUMBER] メール:[EMAIL_ADDRESS][DOMAIN_NAME]" at bounding box center [62, 229] width 84 height 21
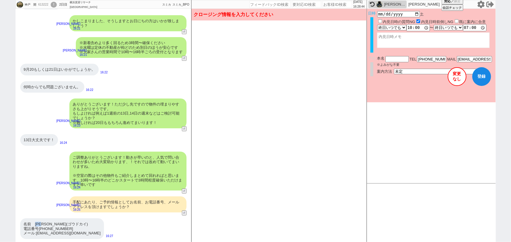
copy div "[PERSON_NAME]"
click at [392, 59] on input "text" at bounding box center [396, 58] width 23 height 5
paste input "[PERSON_NAME]"
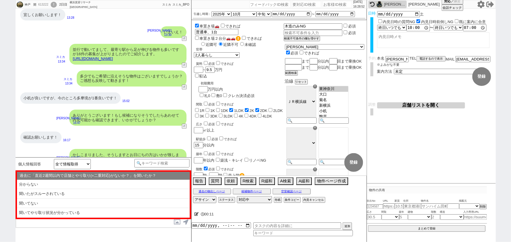
scroll to position [1024, 0]
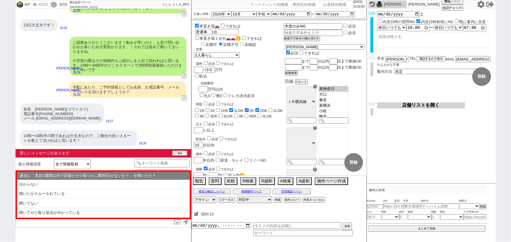
click at [178, 155] on button "確認" at bounding box center [179, 153] width 15 height 5
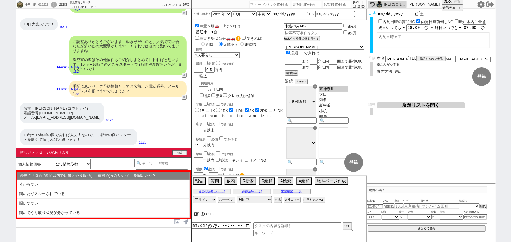
scroll to position [1015, 0]
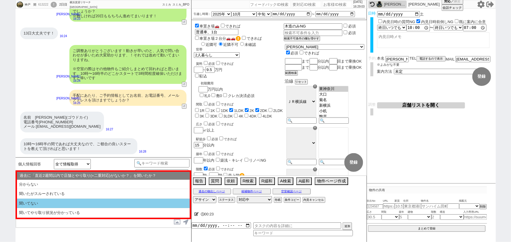
click at [49, 204] on li "聞いてない" at bounding box center [103, 204] width 173 height 10
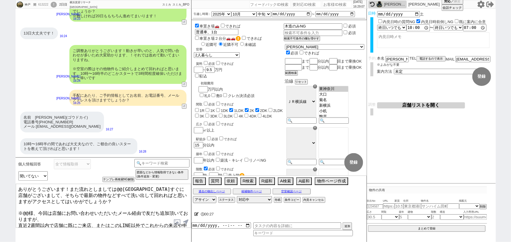
click at [69, 187] on textarea "ありがとうございます！また流れとしましては@@[GEOGRAPHIC_DATA]すぐに店舗がございまして、そちらで最新の物件などすべて洗い出して回れればと思い…" at bounding box center [103, 206] width 175 height 44
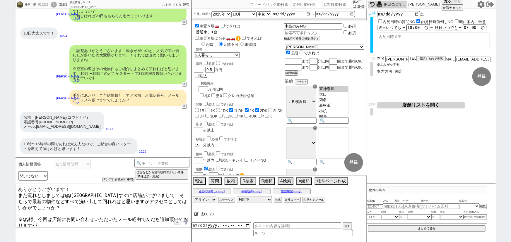
click at [69, 187] on textarea "ありがとうございます！ また流れとしましては@@[GEOGRAPHIC_DATA]すぐに店舗がございまして、そちらで最新の物件などすべて洗い出して回れればと思…" at bounding box center [103, 206] width 175 height 44
click at [69, 193] on textarea "ありがとうございます！最短10時～で動いてまいります。 また流れとしましては@@[GEOGRAPHIC_DATA]すぐに店舗がございまして、そちらで最新の物件…" at bounding box center [103, 206] width 175 height 44
drag, startPoint x: 43, startPoint y: 117, endPoint x: 35, endPoint y: 117, distance: 7.9
click at [35, 117] on div "名前　[PERSON_NAME](ゴウドカイ) 電話番号[PHONE_NUMBER] メール:[EMAIL_ADDRESS][DOMAIN_NAME]" at bounding box center [62, 122] width 84 height 21
copy div "神戸"
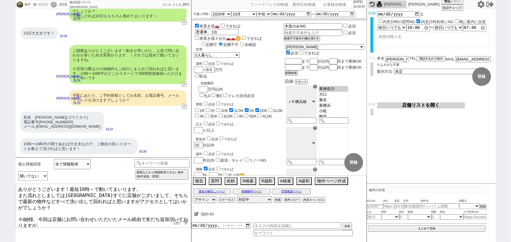
click at [28, 211] on textarea "ありがとうございます！最短10時～で動いてまいります。 また流れとしましては[GEOGRAPHIC_DATA]すぐに店舗がございまして、そちらで最新の物件など…" at bounding box center [103, 206] width 175 height 44
paste textarea "神戸"
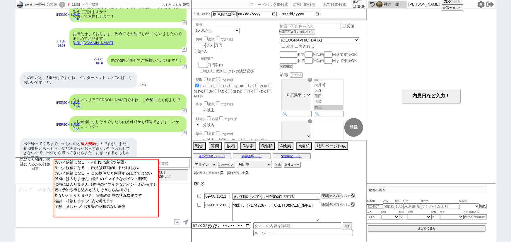
scroll to position [163, 0]
click at [329, 4] on input "number" at bounding box center [337, 4] width 29 height 7
paste input "609970"
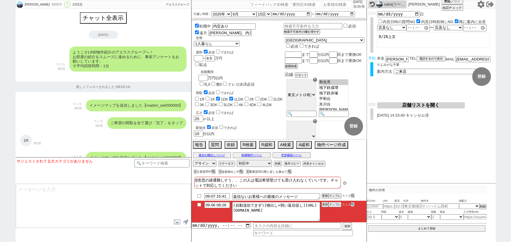
scroll to position [2676, 0]
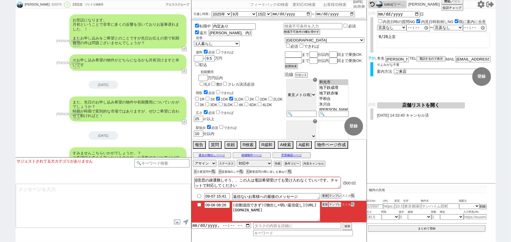
drag, startPoint x: 238, startPoint y: 211, endPoint x: 333, endPoint y: 244, distance: 100.2
click at [333, 242] on html "[PERSON_NAME] 609970 ! 0 23日目 ソレイユ池袋店 冬眠中 自社客 アエラスグループ スミカ_BPO チャット全表示 [DATE] よ…" at bounding box center [255, 121] width 511 height 242
click at [333, 204] on button "テンプレ" at bounding box center [335, 205] width 13 height 4
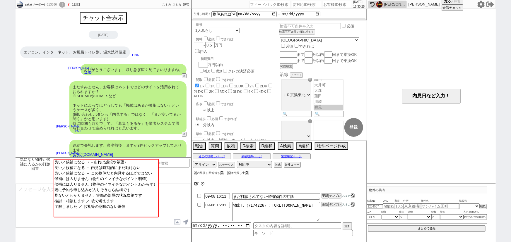
scroll to position [163, 0]
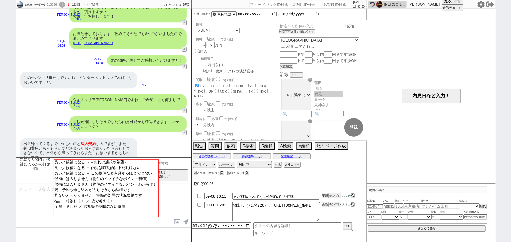
click at [327, 1] on input "number" at bounding box center [337, 4] width 29 height 7
paste input "612831"
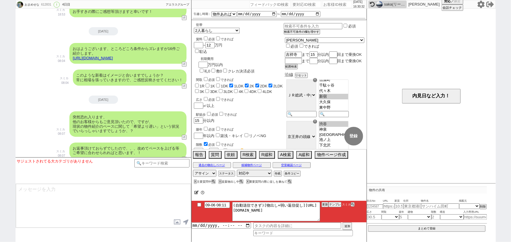
scroll to position [75, 0]
drag, startPoint x: 239, startPoint y: 209, endPoint x: 355, endPoint y: 235, distance: 118.4
click at [355, 235] on div "09-06 08:11 (自動送信できず)[物出し+弱い返信促し]https://jent-crm.com/2ng-84y191pn3984hy/introd…" at bounding box center [279, 218] width 175 height 35
click at [334, 206] on button "テンプレ" at bounding box center [335, 205] width 13 height 4
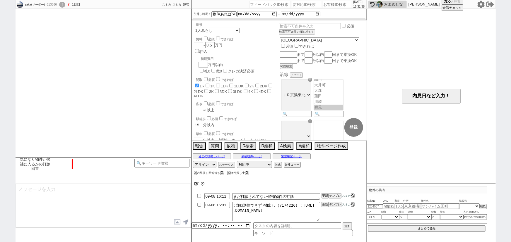
scroll to position [795, 0]
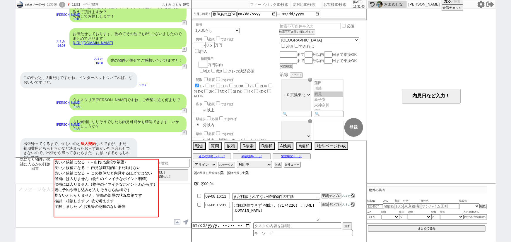
click at [326, 3] on input "number" at bounding box center [337, 4] width 29 height 7
paste input "612923"
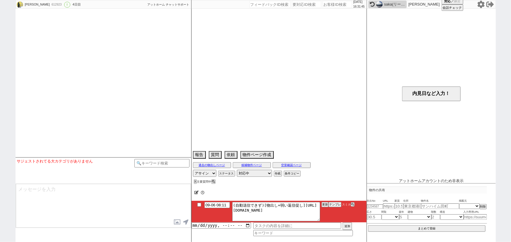
scroll to position [579, 0]
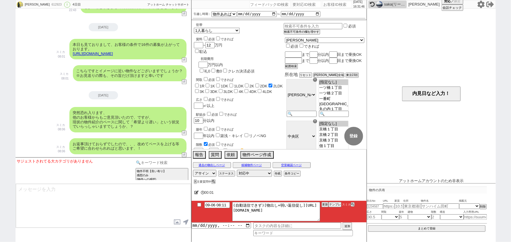
click at [175, 164] on input at bounding box center [161, 162] width 55 height 7
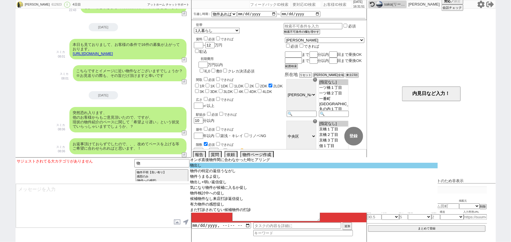
click at [211, 165] on option "物出し" at bounding box center [314, 166] width 248 height 6
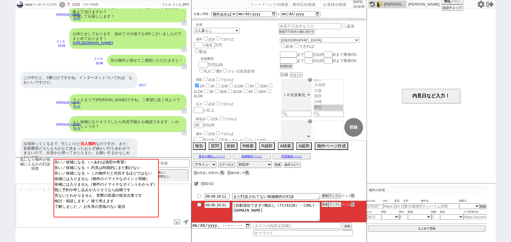
scroll to position [163, 0]
click at [331, 2] on input "number" at bounding box center [337, 4] width 29 height 7
paste input "612873"
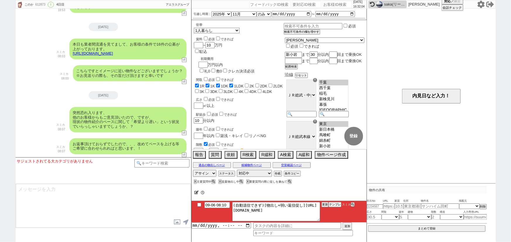
scroll to position [105, 0]
drag, startPoint x: 239, startPoint y: 209, endPoint x: 365, endPoint y: 234, distance: 128.9
click at [365, 234] on div "09-06 08:10 (自動送信できず)[物出し+弱い返信促し]https://jent-crm.com/2ng-84y191pn3984hy/introd…" at bounding box center [279, 218] width 175 height 35
click at [332, 206] on button "テンプレ" at bounding box center [335, 205] width 13 height 4
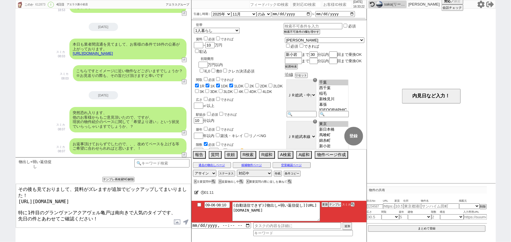
drag, startPoint x: 113, startPoint y: 208, endPoint x: 129, endPoint y: 206, distance: 15.9
click at [129, 206] on textarea "その後も見ておりまして、賃料がズレますが追加でピックアップしてまいりました！ https://tools.sumika.live/pages/efiyd3o …" at bounding box center [103, 206] width 175 height 44
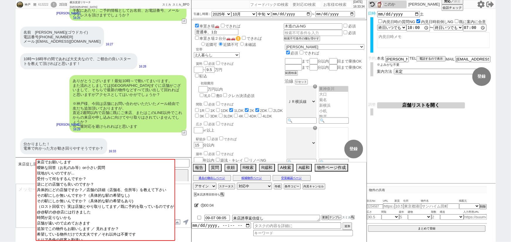
scroll to position [1131, 0]
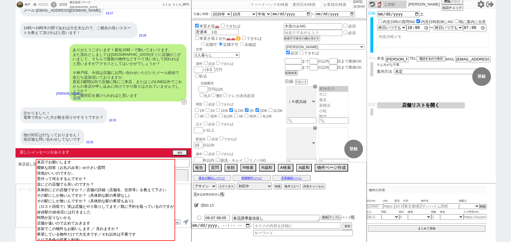
click at [339, 5] on input "number" at bounding box center [337, 4] width 29 height 7
paste input "612911"
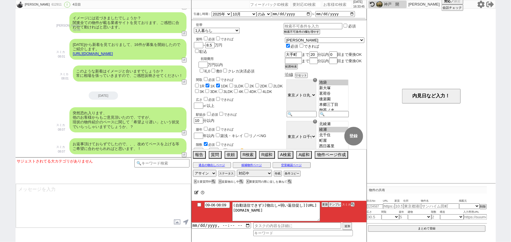
scroll to position [4, 0]
drag, startPoint x: 240, startPoint y: 209, endPoint x: 312, endPoint y: 218, distance: 72.9
click at [312, 218] on textarea "(自動送信できず)[物出し+弱い返信促し]https://jent-crm.com/2ng-84y191pn3984hy/introduction_pages…" at bounding box center [276, 211] width 88 height 19
drag, startPoint x: 237, startPoint y: 208, endPoint x: 348, endPoint y: 230, distance: 113.2
click at [348, 230] on div "09-06 08:09 (自動送信できず)[物出し+弱い返信促し]https://jent-crm.com/2ng-84y191pn3984hy/introd…" at bounding box center [279, 218] width 175 height 35
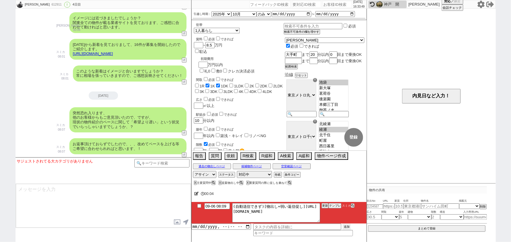
click at [348, 230] on button "追加" at bounding box center [347, 227] width 8 height 6
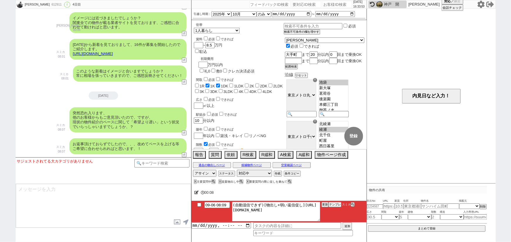
click at [244, 212] on textarea "(自動送信できず)[物出し+弱い返信促し]https://jent-crm.com/2ng-84y191pn3984hy/introduction_pages…" at bounding box center [276, 211] width 88 height 19
drag, startPoint x: 238, startPoint y: 208, endPoint x: 327, endPoint y: 230, distance: 91.4
click at [327, 230] on div "09-06 08:09 (自動送信できず)[物出し+弱い返信促し]https://jent-crm.com/2ng-84y191pn3984hy/introd…" at bounding box center [279, 218] width 175 height 35
click at [335, 206] on button "テンプレ" at bounding box center [335, 205] width 13 height 4
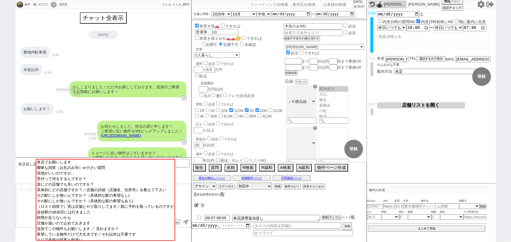
scroll to position [1122, 0]
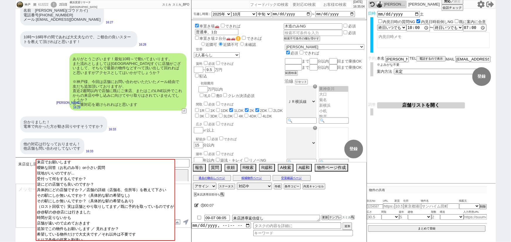
click at [323, 6] on input "number" at bounding box center [337, 4] width 29 height 7
paste input "612936"
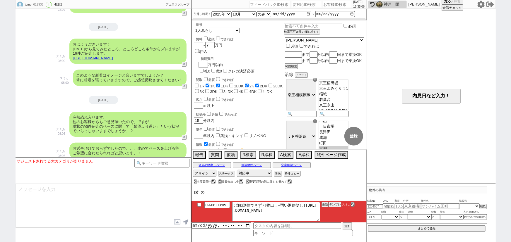
scroll to position [134, 0]
drag, startPoint x: 239, startPoint y: 209, endPoint x: 325, endPoint y: 224, distance: 87.1
click at [325, 224] on div "09-06 08:09 (自動送信できず)[物出し+弱い返信促し]https://jent-crm.com/2ng-84y191pn3984hy/introd…" at bounding box center [279, 218] width 175 height 35
click at [337, 206] on button "テンプレ" at bounding box center [335, 205] width 13 height 4
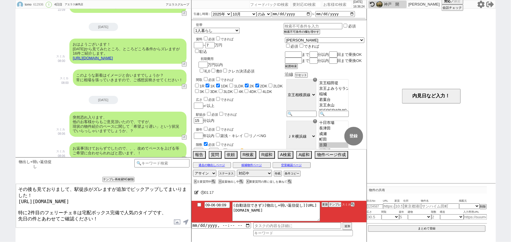
drag, startPoint x: 81, startPoint y: 207, endPoint x: 118, endPoint y: 207, distance: 36.3
click at [118, 207] on textarea "その後も見ておりまして、駅徒歩がズレますが追加でピックアップしてまいりました！ https://tools.sumika.live/pages/7vcpvav…" at bounding box center [103, 206] width 175 height 44
click at [30, 206] on textarea "その後も見ておりまして、駅徒歩がズレますが追加でピックアップしてまいりました！ https://tools.sumika.live/pages/7vcpvav…" at bounding box center [103, 206] width 175 height 44
drag, startPoint x: 43, startPoint y: 207, endPoint x: 77, endPoint y: 207, distance: 33.4
click at [77, 207] on textarea "その後も見ておりまして、駅徒歩がズレますが追加でピックアップしてまいりました！ https://tools.sumika.live/pages/7vcpvav…" at bounding box center [103, 206] width 175 height 44
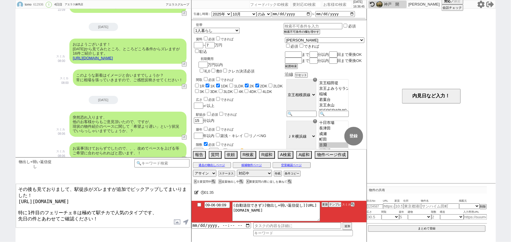
paste textarea "ャン・ド・フルール"
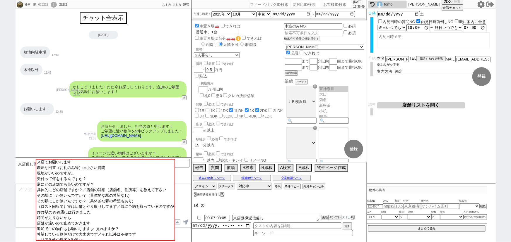
scroll to position [1122, 0]
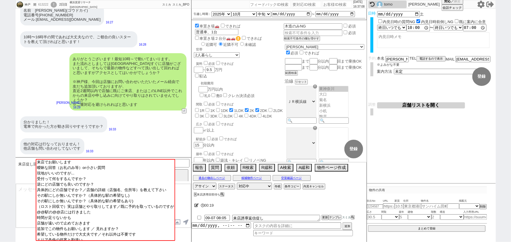
click at [331, 6] on input "number" at bounding box center [337, 4] width 29 height 7
paste input "612926"
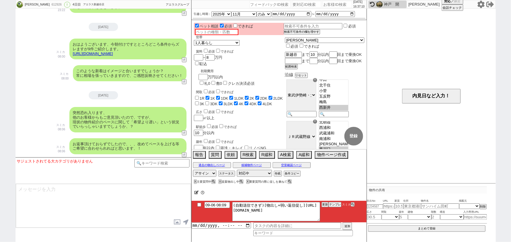
scroll to position [46, 0]
drag, startPoint x: 238, startPoint y: 209, endPoint x: 328, endPoint y: 235, distance: 93.6
click at [328, 235] on div "09-06 08:09 (自動送信できず)[物出し+弱い返信促し]https://jent-crm.com/2ng-84y191pn3984hy/introd…" at bounding box center [279, 218] width 175 height 35
click at [334, 205] on button "テンプレ" at bounding box center [335, 205] width 13 height 4
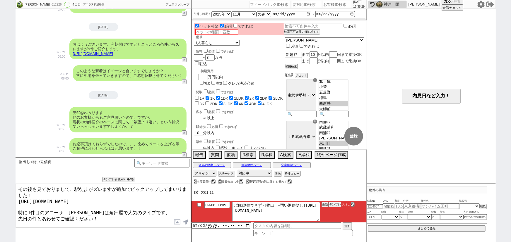
drag, startPoint x: 96, startPoint y: 206, endPoint x: 81, endPoint y: 206, distance: 15.5
click at [81, 206] on textarea "その後も見ておりまして、駅徒歩がズレますが追加でピックアップしてまいりました！ https://tools.sumika.live/pages/qb1pupc…" at bounding box center [103, 206] width 175 height 44
click at [48, 218] on textarea "その後も見ておりまして、駅徒歩がズレますが追加でピックアップしてまいりました！ https://tools.sumika.live/pages/qb1pupc…" at bounding box center [103, 206] width 175 height 44
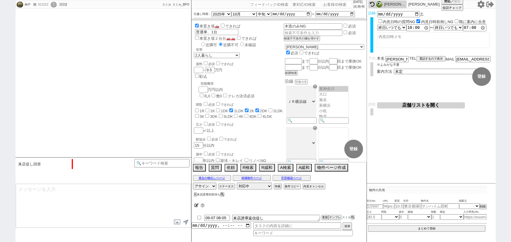
scroll to position [1122, 0]
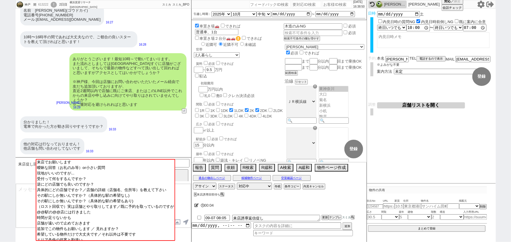
click at [336, 6] on input "number" at bounding box center [337, 4] width 29 height 7
paste input "612927"
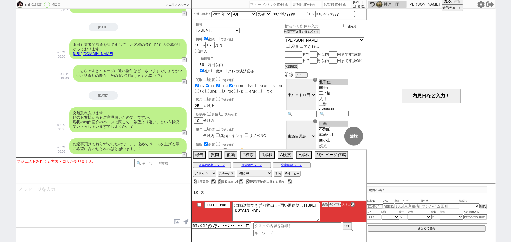
scroll to position [87, 0]
drag, startPoint x: 239, startPoint y: 208, endPoint x: 358, endPoint y: 233, distance: 121.1
click at [358, 233] on div "09-06 08:08 (自動送信できず)[物出し+弱い返信促し]https://jent-crm.com/2ng-84y191pn3984hy/introd…" at bounding box center [279, 218] width 175 height 35
click at [334, 205] on button "テンプレ" at bounding box center [335, 205] width 13 height 4
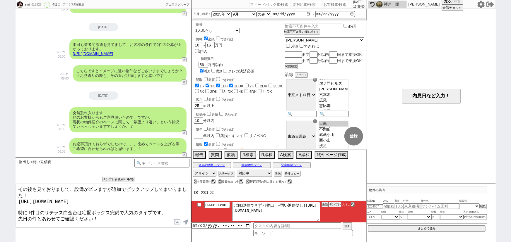
drag, startPoint x: 82, startPoint y: 206, endPoint x: 118, endPoint y: 210, distance: 36.2
click at [118, 210] on textarea "その後も見ておりまして、設備がズレますが追加でピックアップしてまいりました！ https://tools.sumika.live/pages/uedayl0 …" at bounding box center [103, 206] width 175 height 44
click at [121, 208] on textarea "その後も見ておりまして、設備がズレますが追加でピックアップしてまいりました！ https://tools.sumika.live/pages/uedayl0 …" at bounding box center [103, 206] width 175 height 44
drag, startPoint x: 119, startPoint y: 207, endPoint x: 85, endPoint y: 204, distance: 34.7
click at [85, 204] on textarea "その後も見ておりまして、設備がズレますが追加でピックアップしてまいりました！ https://tools.sumika.live/pages/uedayl0 …" at bounding box center [103, 206] width 175 height 44
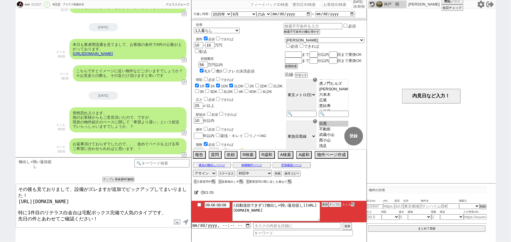
click at [85, 204] on textarea "その後も見ておりまして、設備がズレますが追加でピックアップしてまいりました！ https://tools.sumika.live/pages/uedayl0 …" at bounding box center [103, 206] width 175 height 44
drag, startPoint x: 82, startPoint y: 205, endPoint x: 120, endPoint y: 206, distance: 37.8
click at [120, 206] on textarea "その後も見ておりまして、設備がズレますが追加でピックアップしてまいりました！ https://tools.sumika.live/pages/uedayl0 …" at bounding box center [103, 206] width 175 height 44
click at [75, 203] on textarea "その後も見ておりまして、設備がズレますが追加でピックアップしてまいりました！ https://tools.sumika.live/pages/uedayl0 …" at bounding box center [103, 206] width 175 height 44
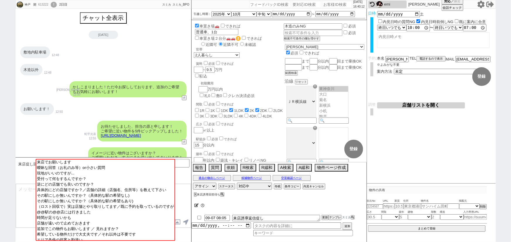
scroll to position [1122, 0]
select select
select select "2025"
select select "10"
select select "33"
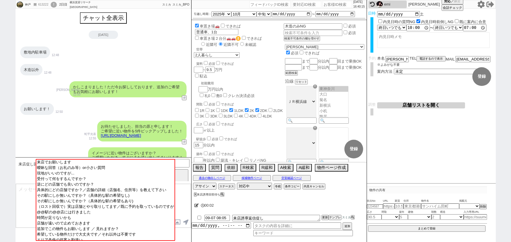
select select "1"
select select "17"
select select "6"
select select
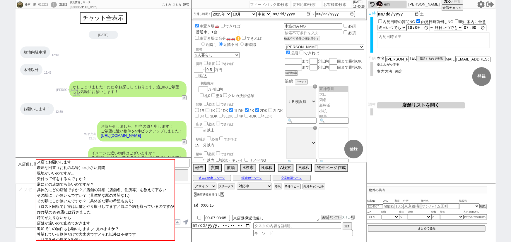
scroll to position [1122, 0]
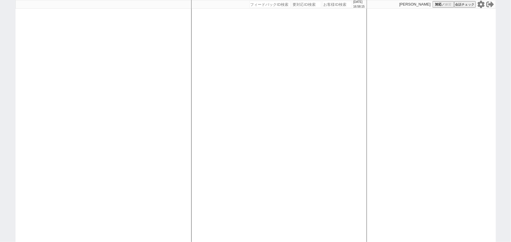
click at [482, 4] on icon at bounding box center [481, 5] width 8 height 8
